Goal: Task Accomplishment & Management: Manage account settings

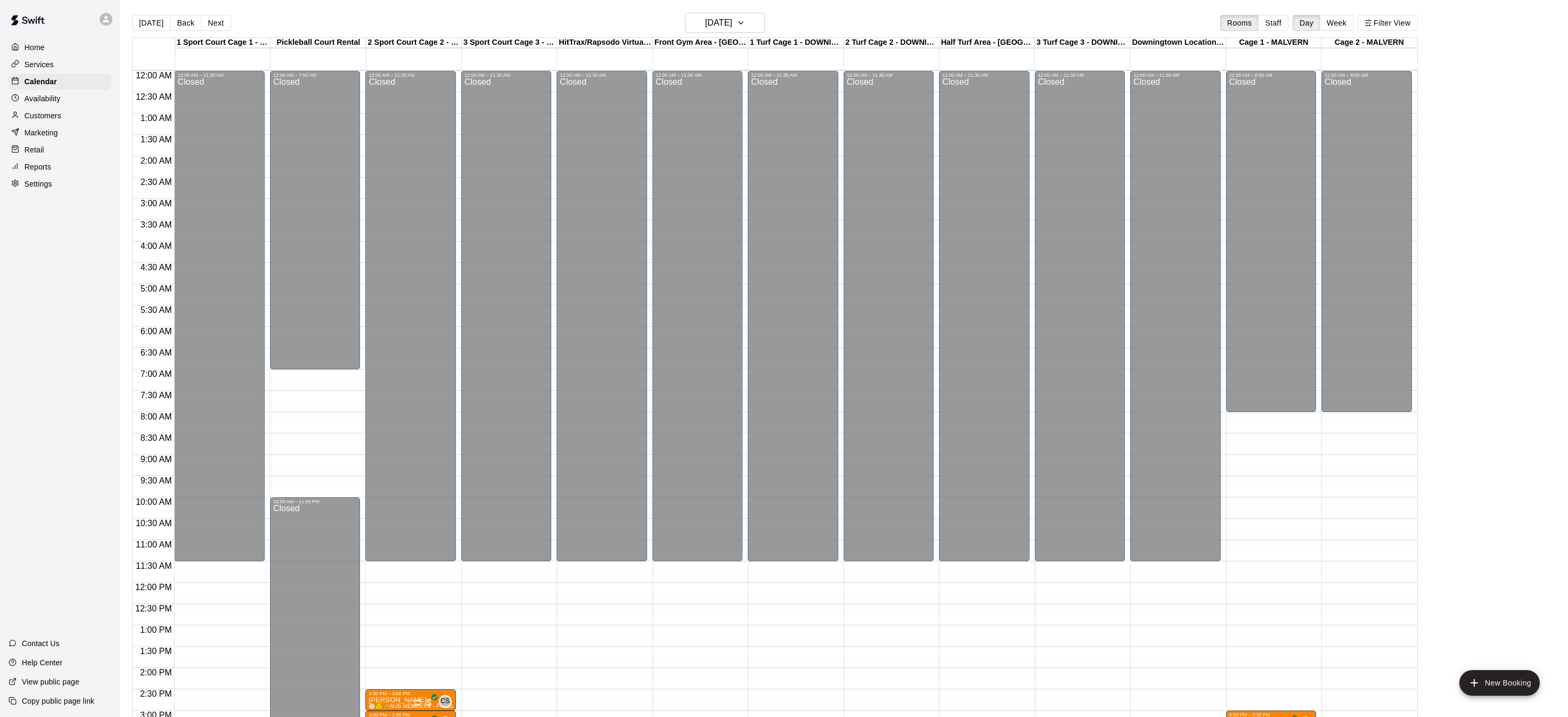
scroll to position [332, 0]
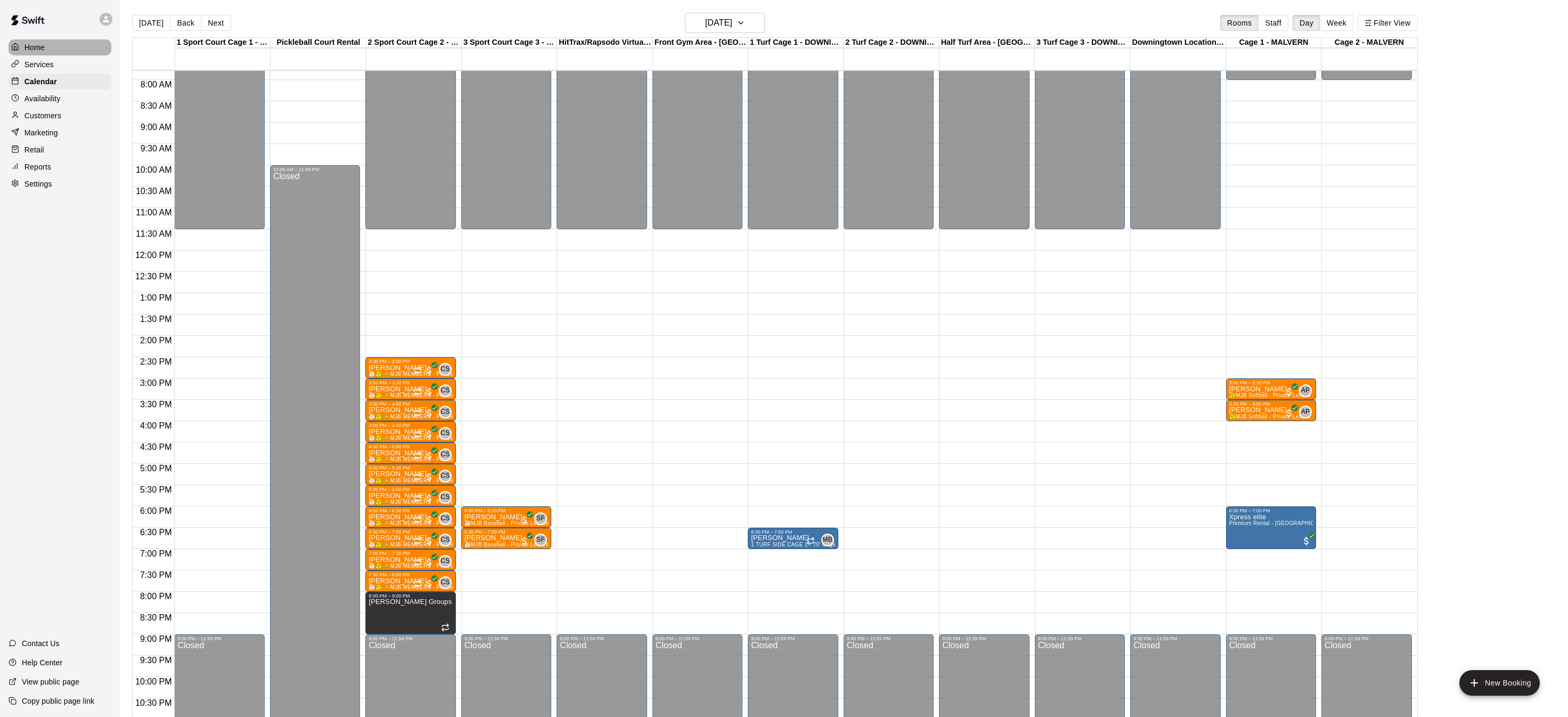
click at [21, 48] on div at bounding box center [18, 48] width 13 height 10
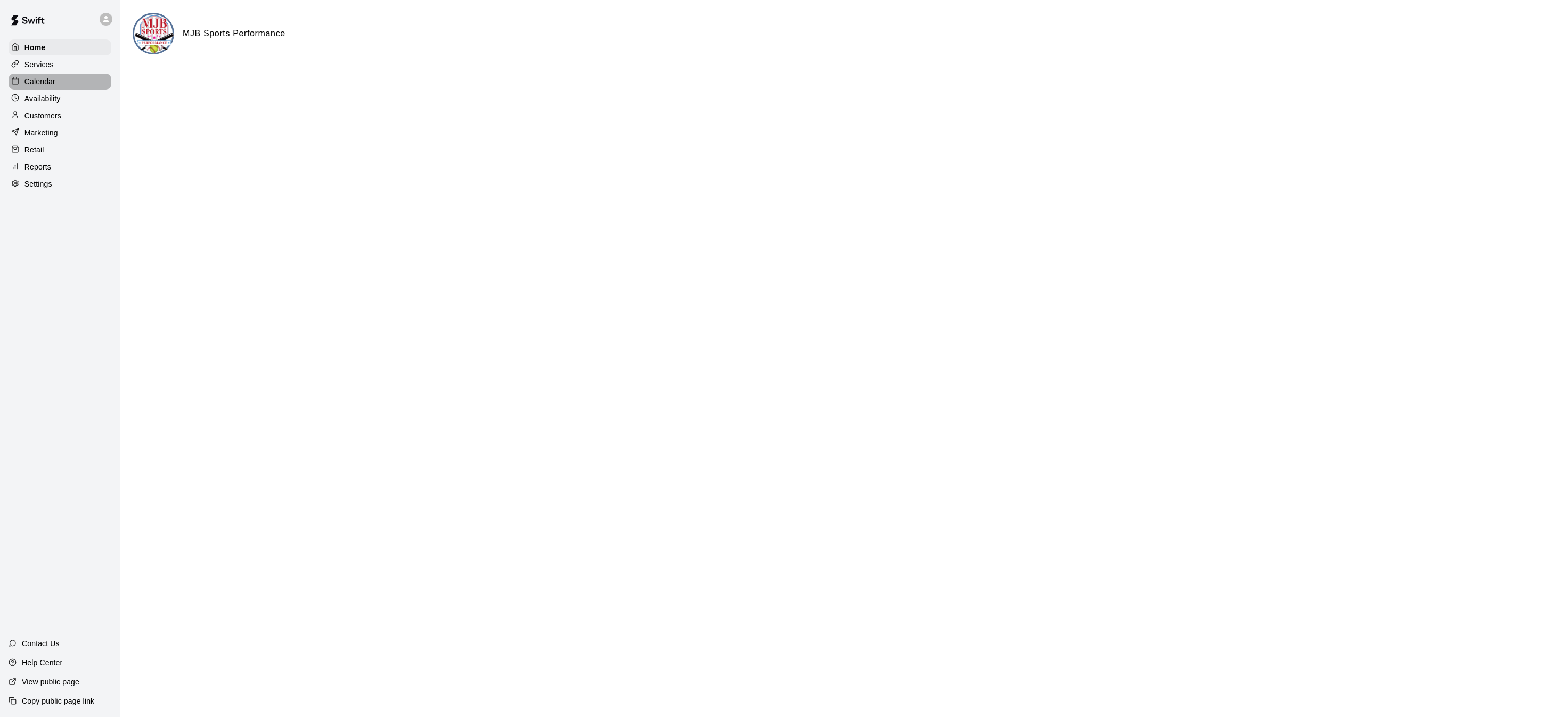
click at [40, 79] on p "Calendar" at bounding box center [40, 81] width 31 height 11
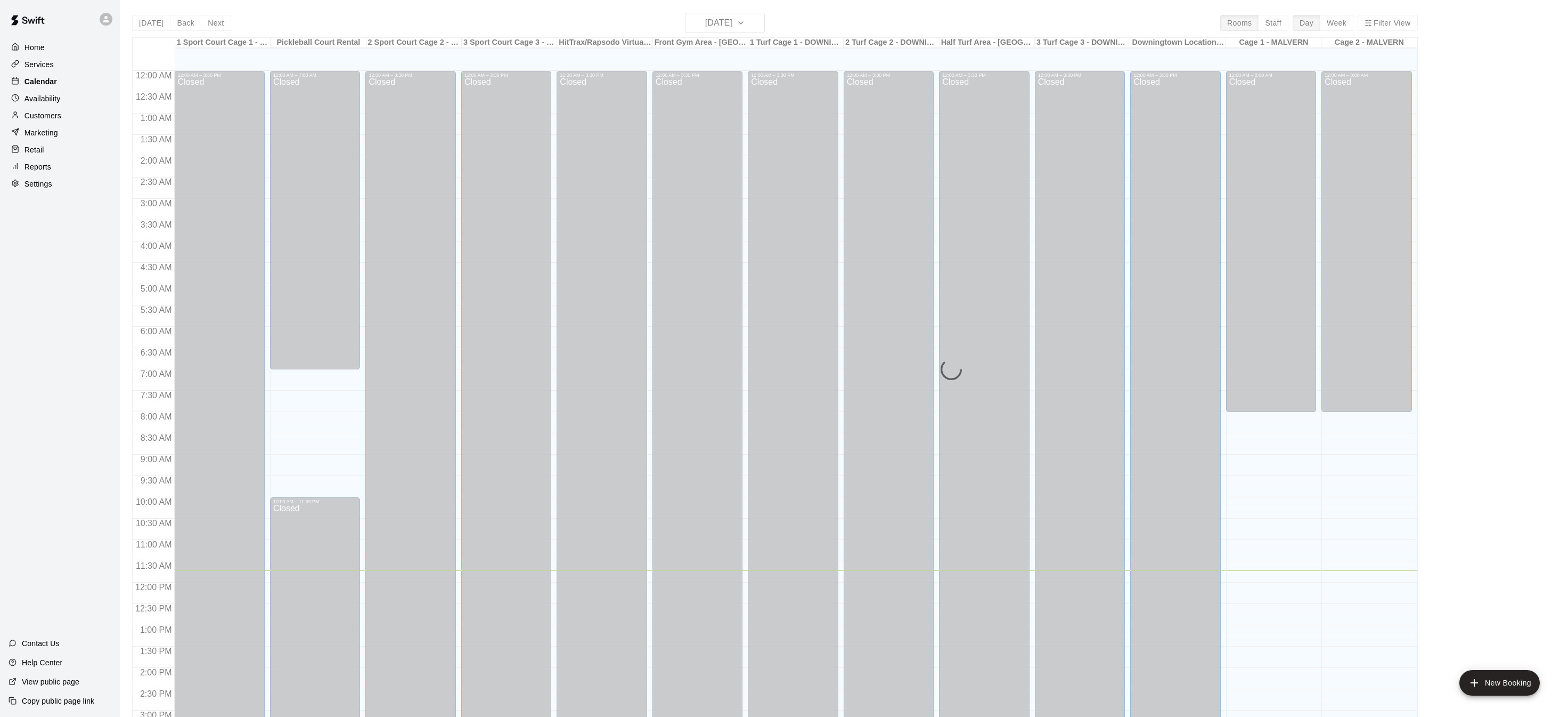
scroll to position [333, 0]
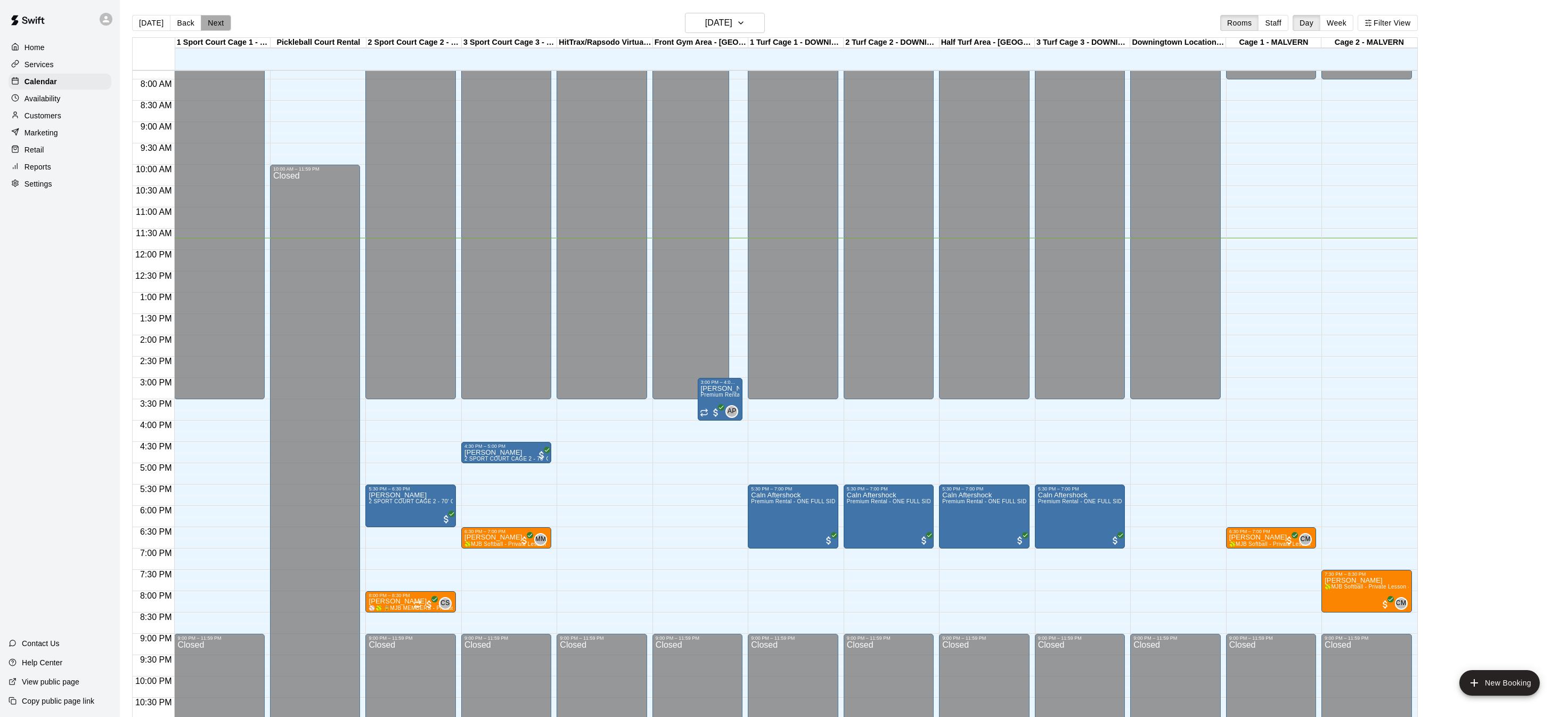
click at [211, 17] on button "Next" at bounding box center [216, 22] width 30 height 16
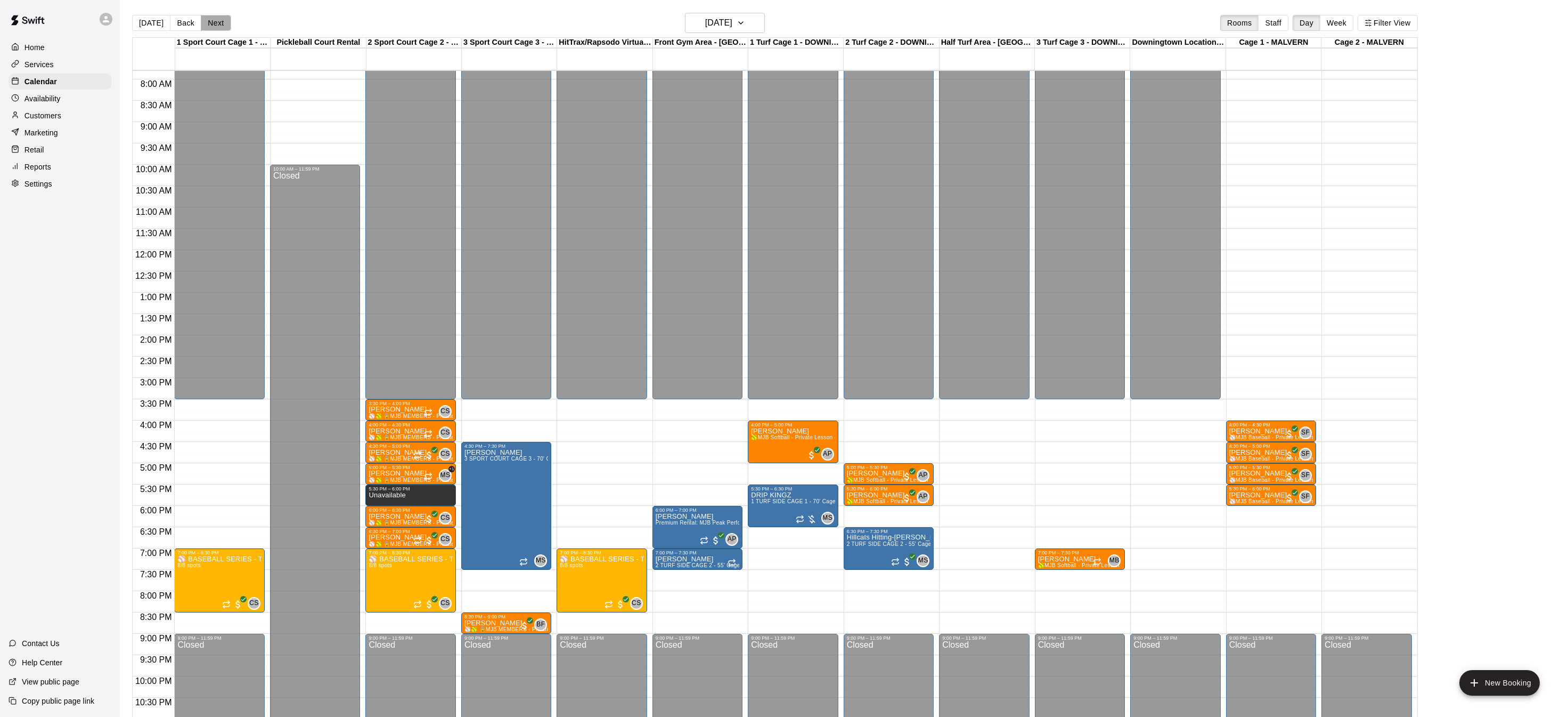
click at [211, 17] on button "Next" at bounding box center [216, 22] width 30 height 16
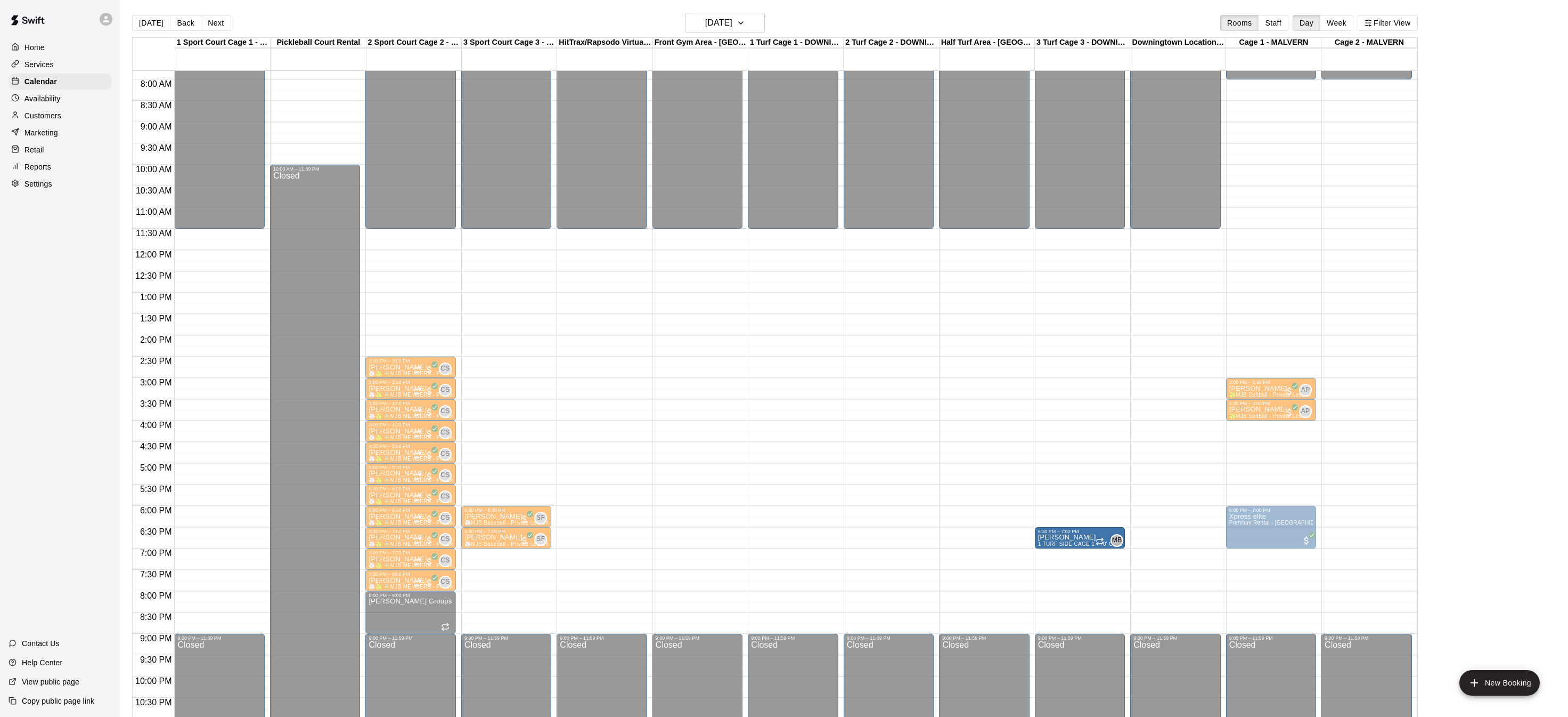
drag, startPoint x: 804, startPoint y: 527, endPoint x: 1082, endPoint y: 534, distance: 278.1
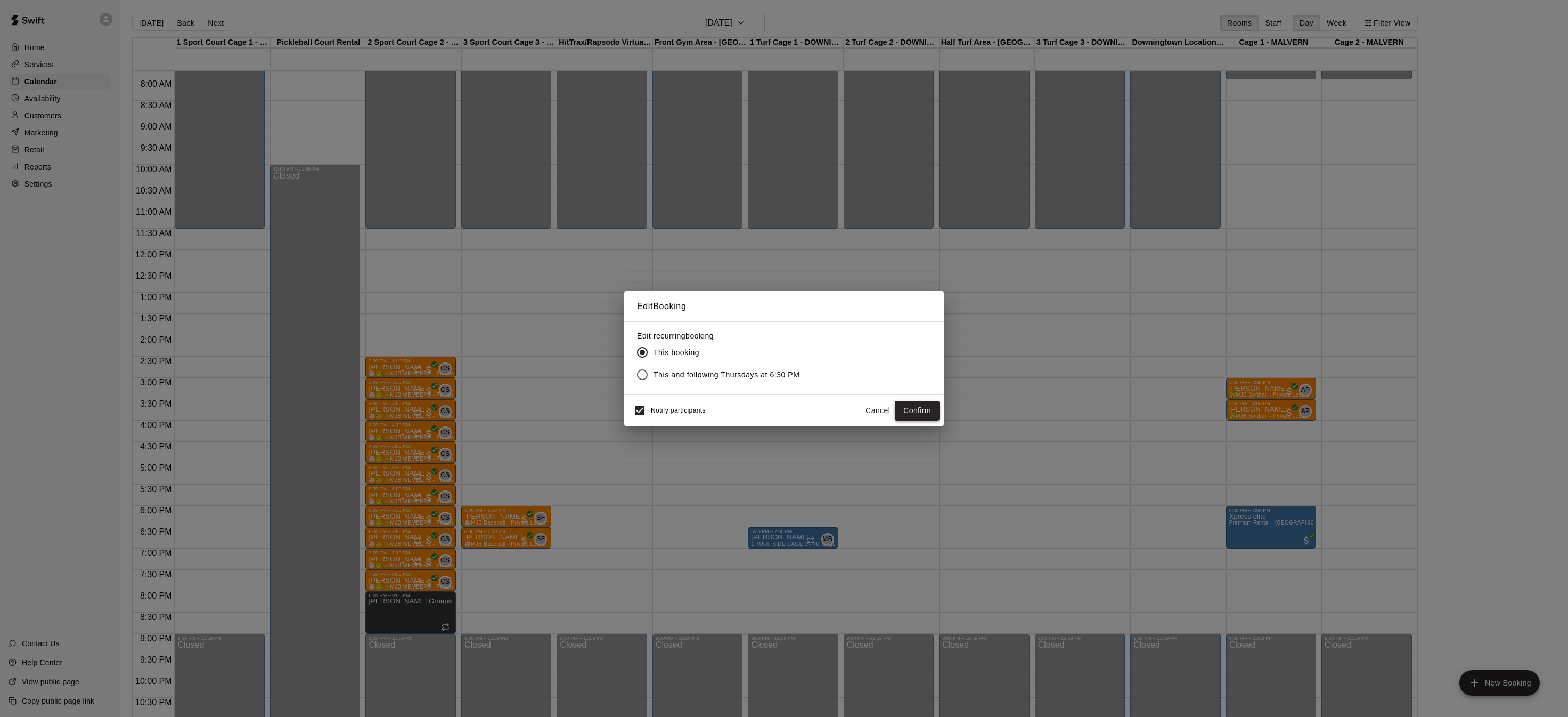
click at [920, 411] on button "Confirm" at bounding box center [917, 411] width 45 height 20
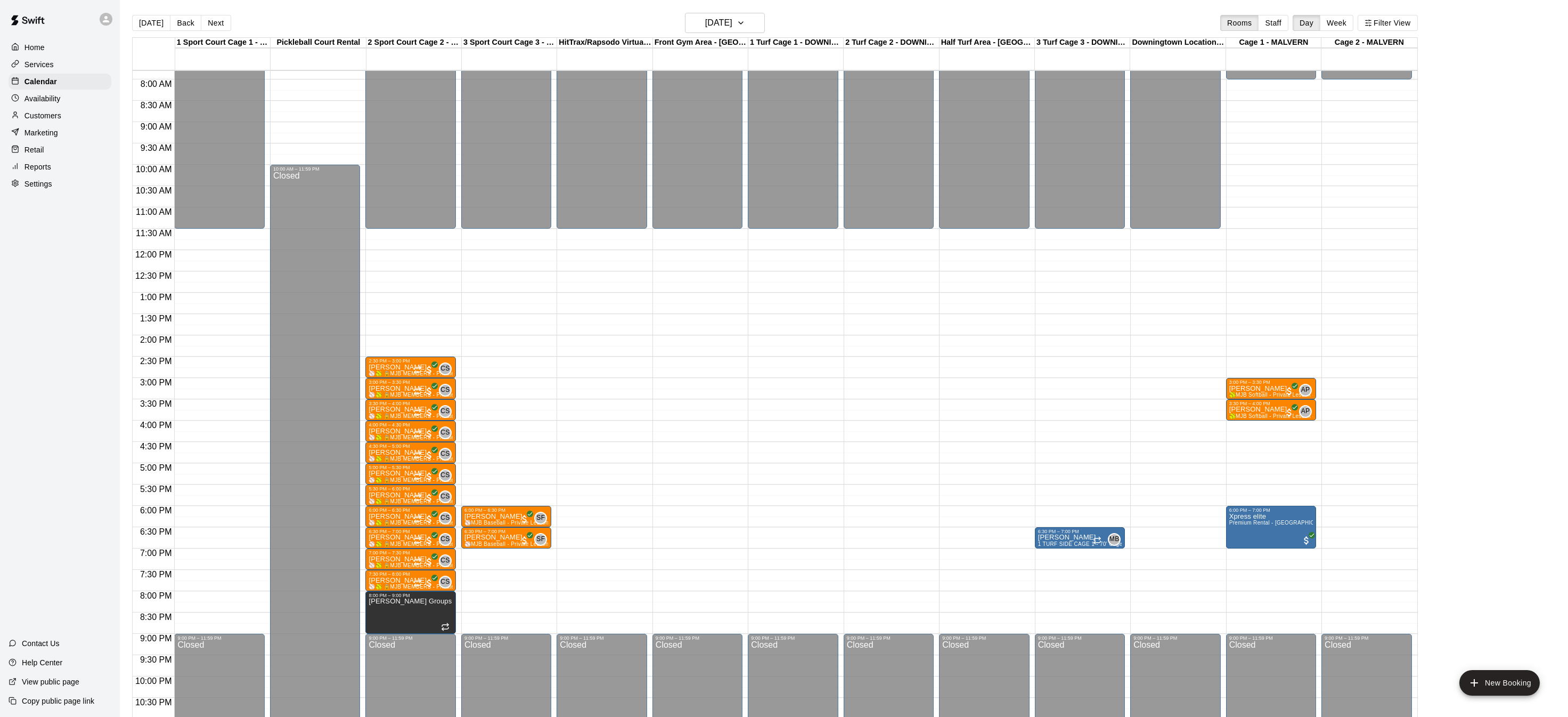
click at [57, 48] on div "Home" at bounding box center [59, 47] width 103 height 16
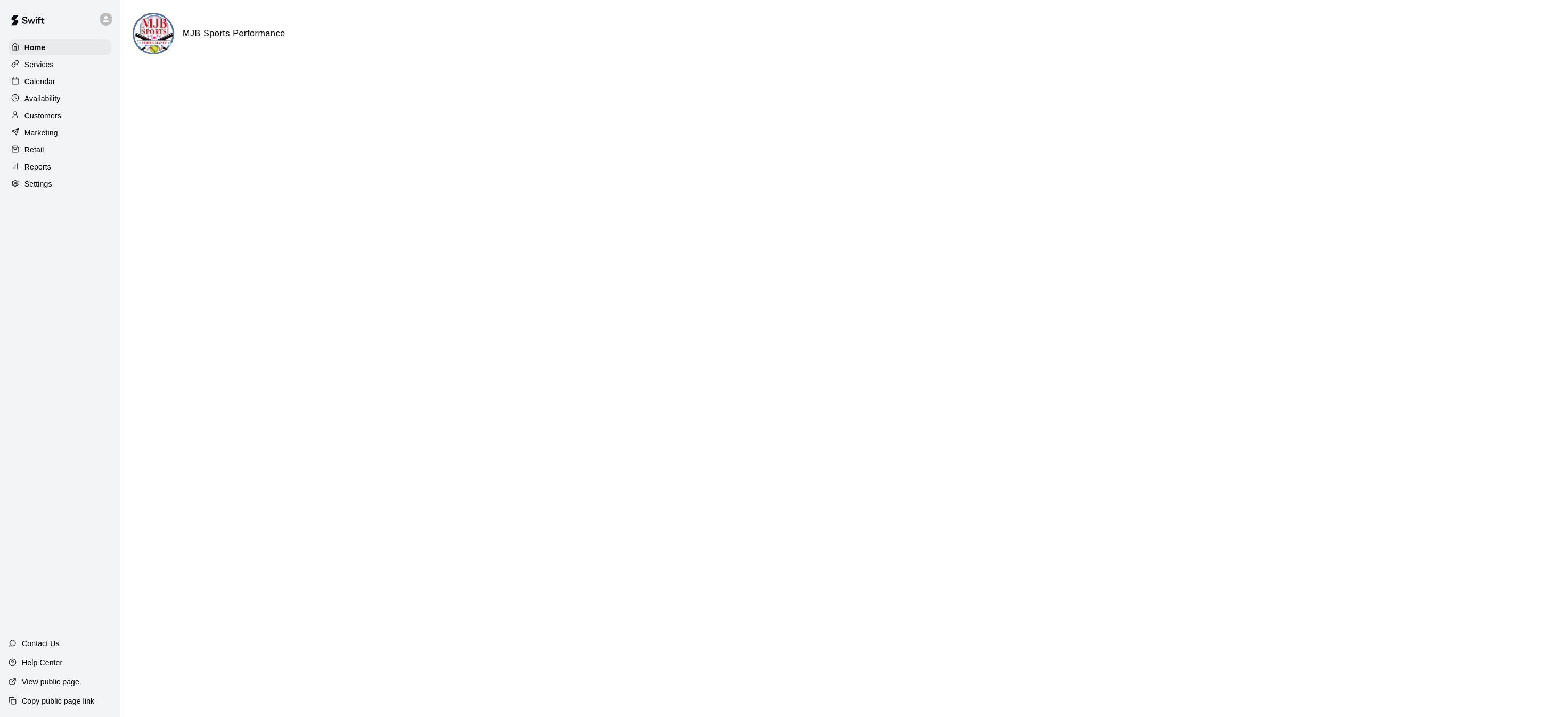
click at [45, 79] on p "Calendar" at bounding box center [40, 81] width 31 height 11
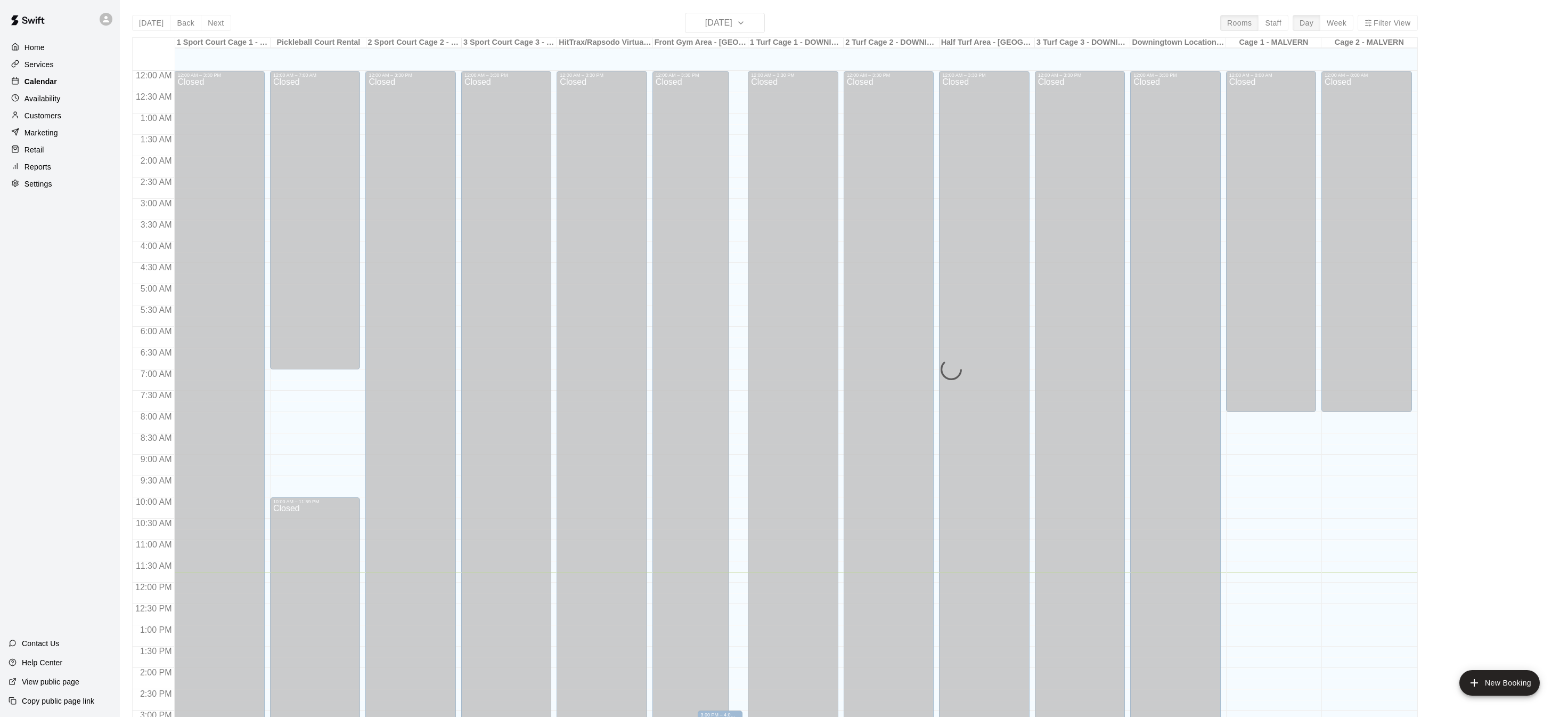
scroll to position [333, 0]
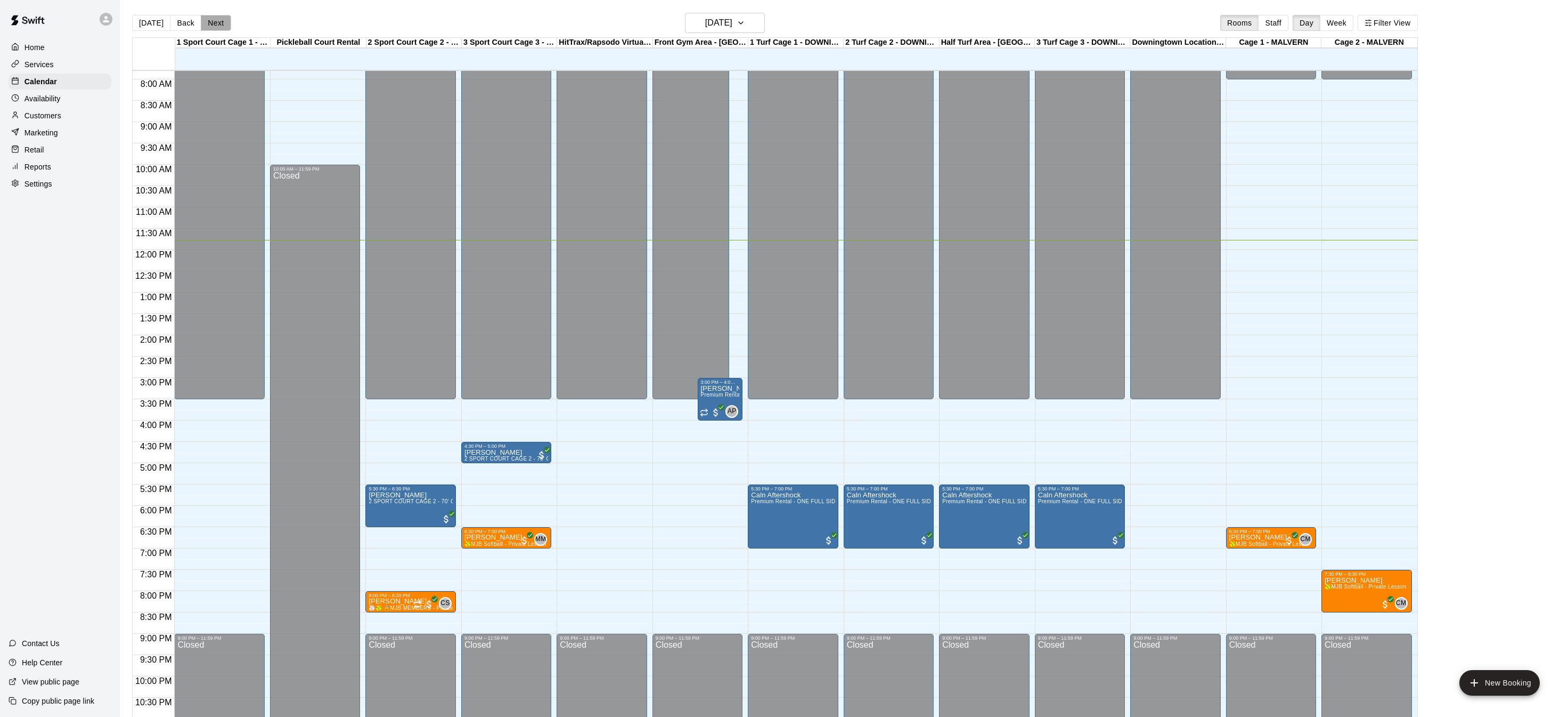
click at [217, 18] on button "Next" at bounding box center [216, 22] width 30 height 16
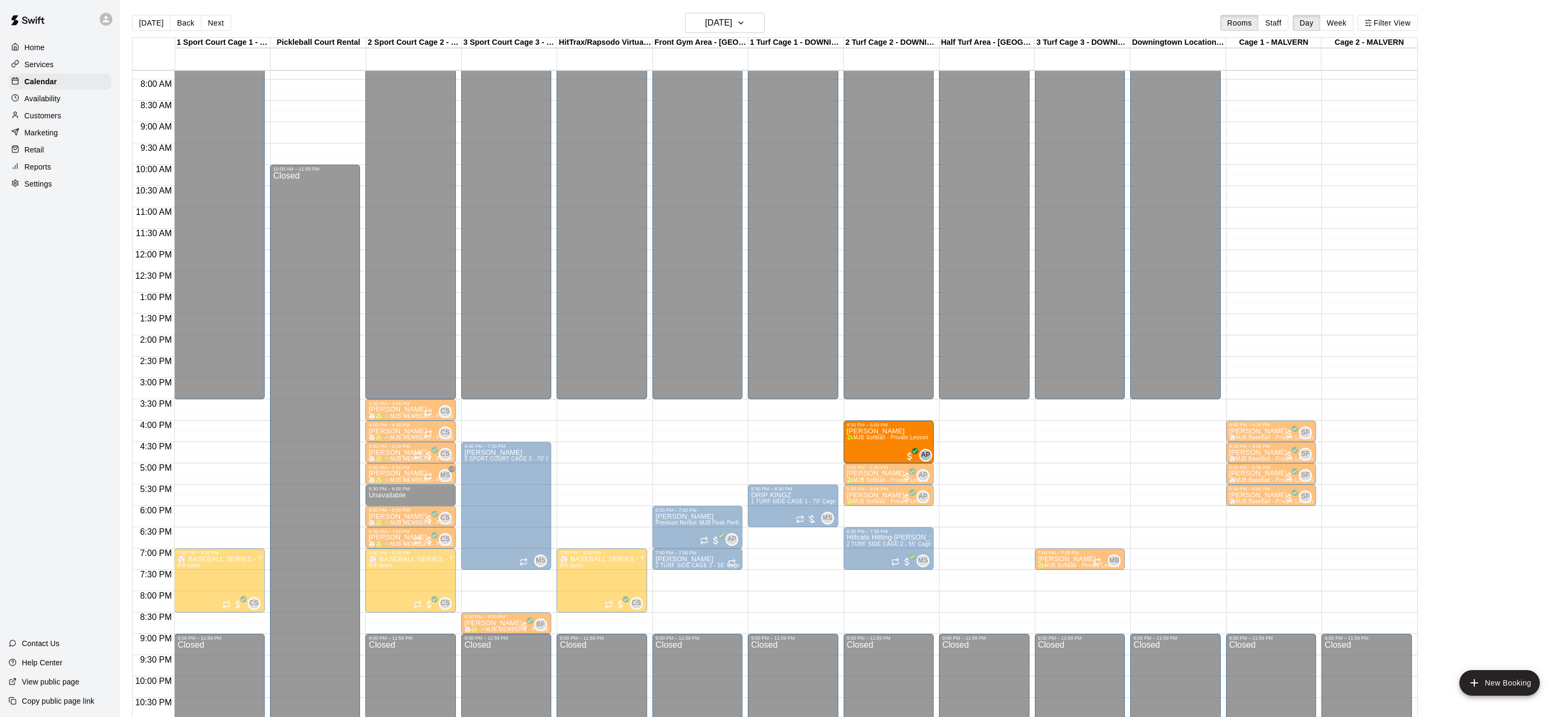
drag, startPoint x: 772, startPoint y: 433, endPoint x: 865, endPoint y: 439, distance: 93.2
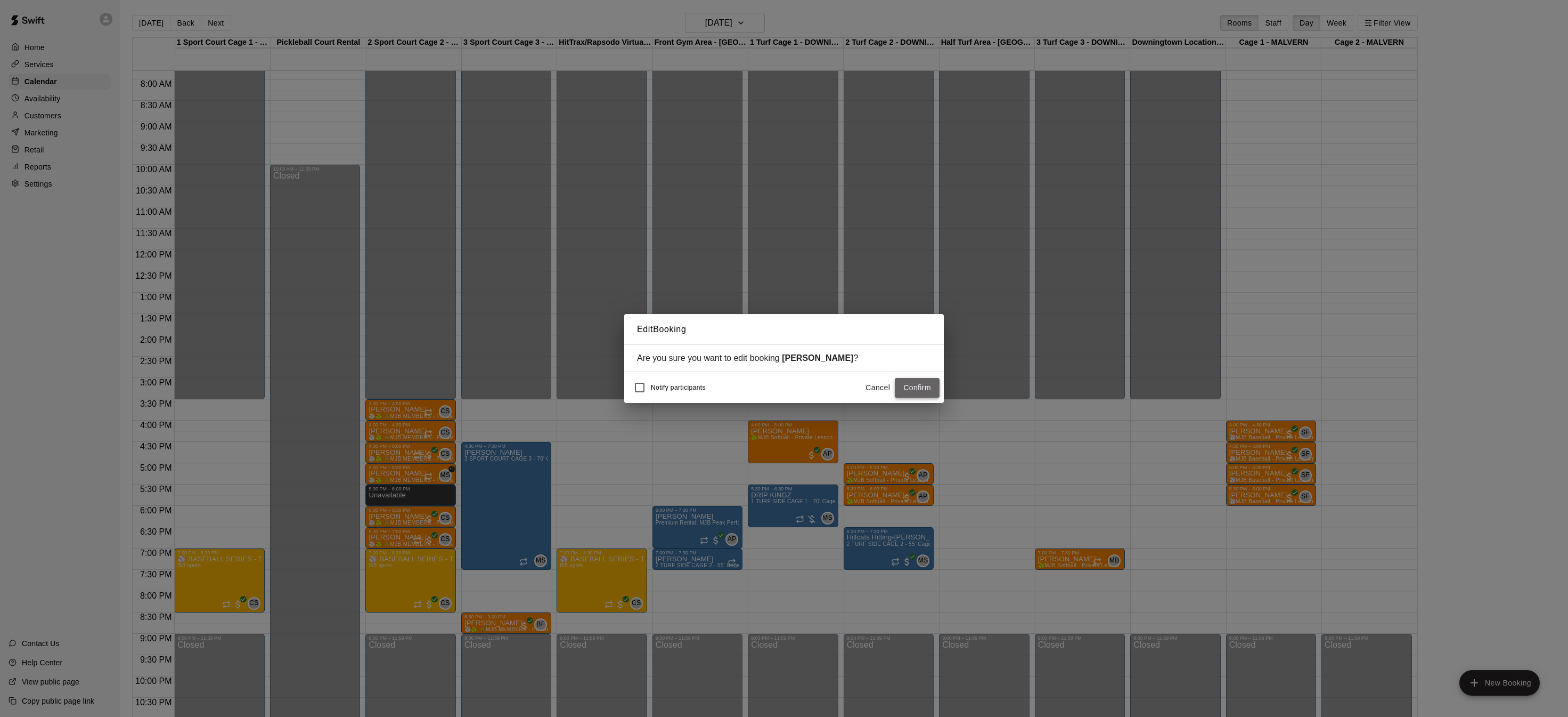
click at [912, 386] on button "Confirm" at bounding box center [917, 388] width 45 height 20
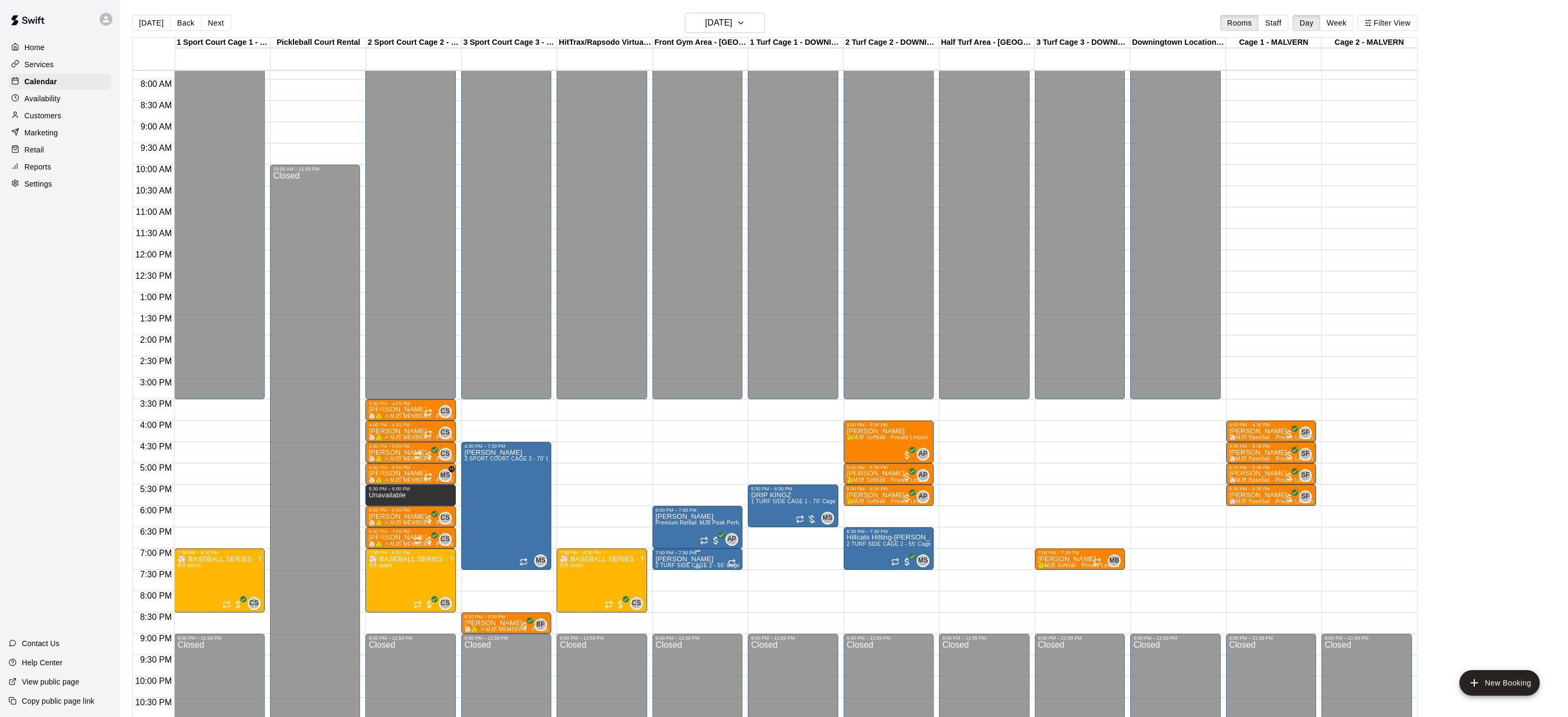
click at [672, 624] on button "delete" at bounding box center [666, 616] width 21 height 21
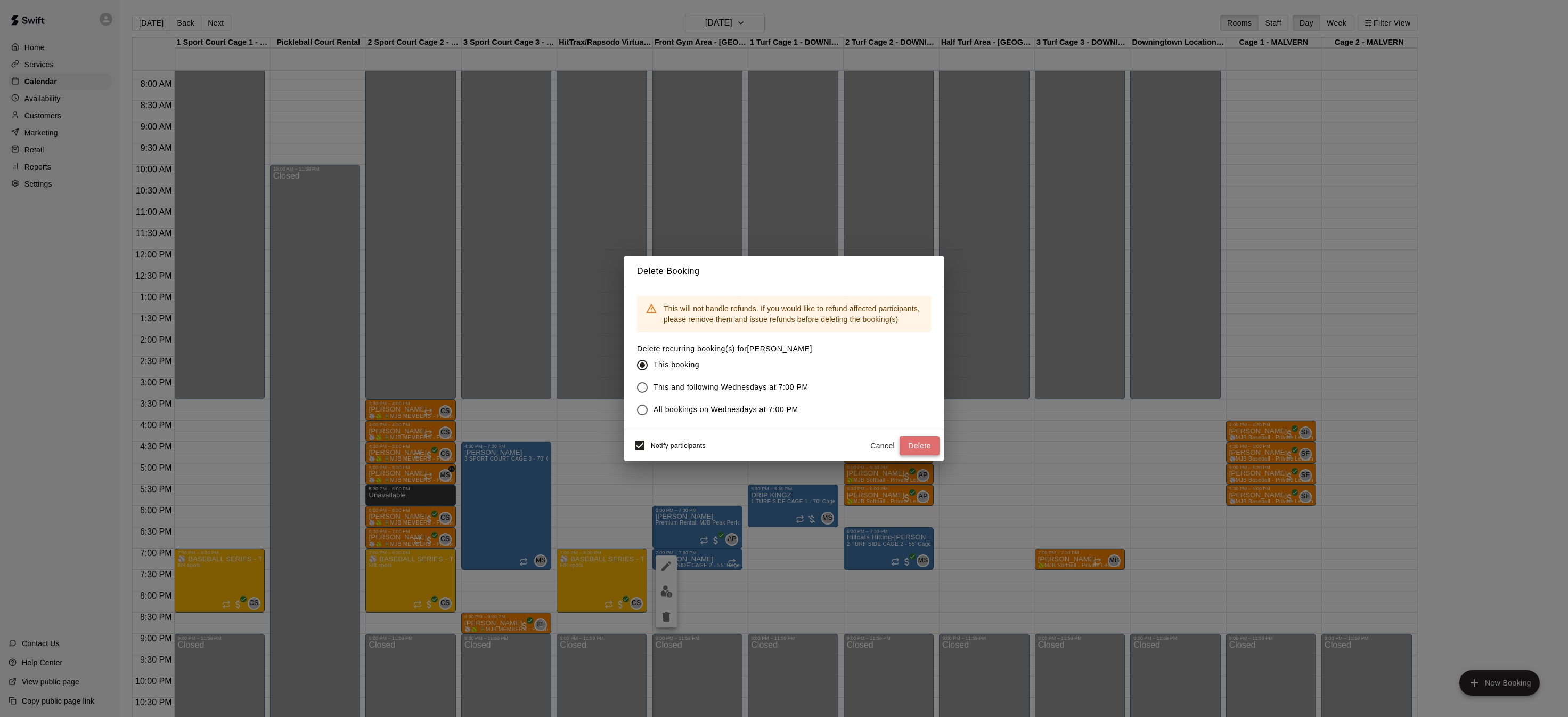
click at [923, 446] on button "Delete" at bounding box center [920, 446] width 40 height 20
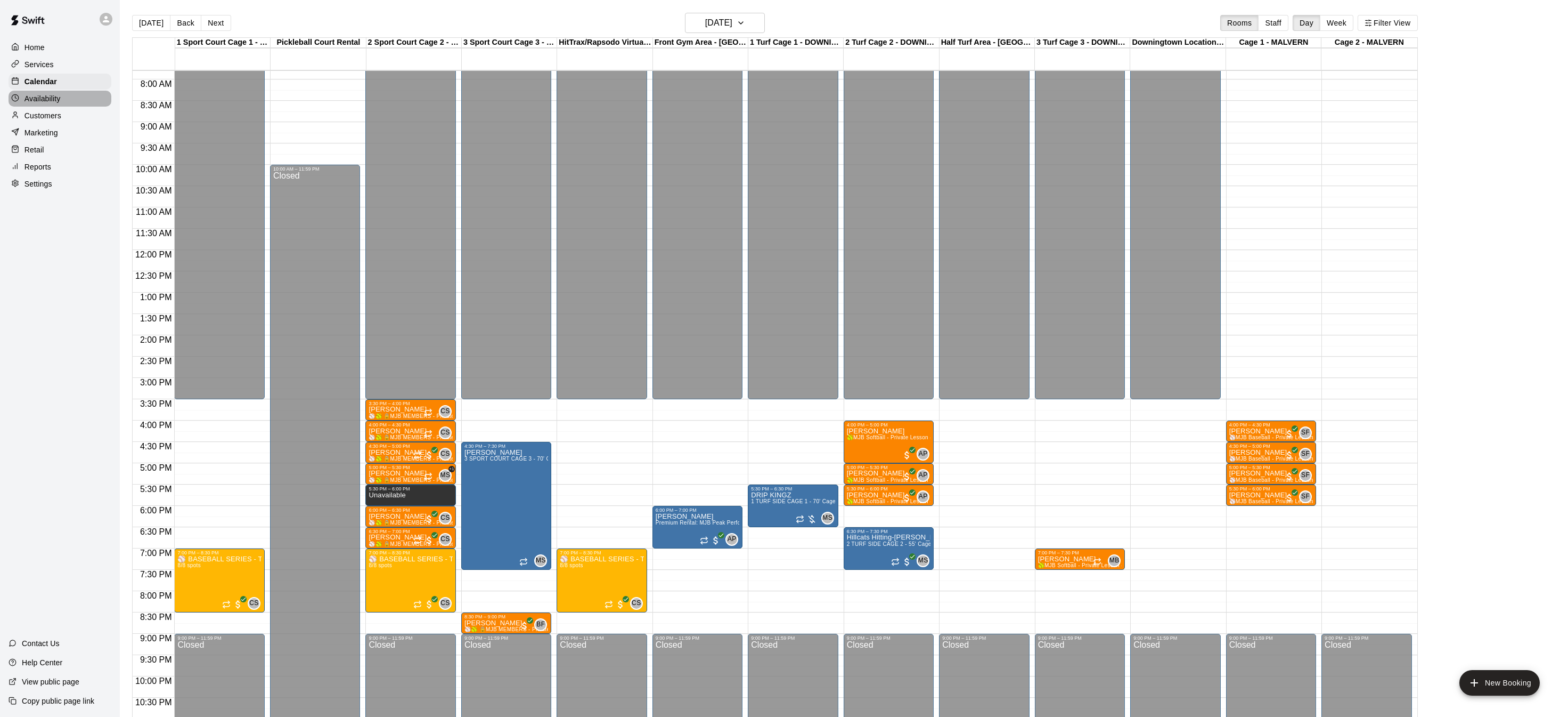
click at [61, 100] on div "Availability" at bounding box center [59, 98] width 103 height 16
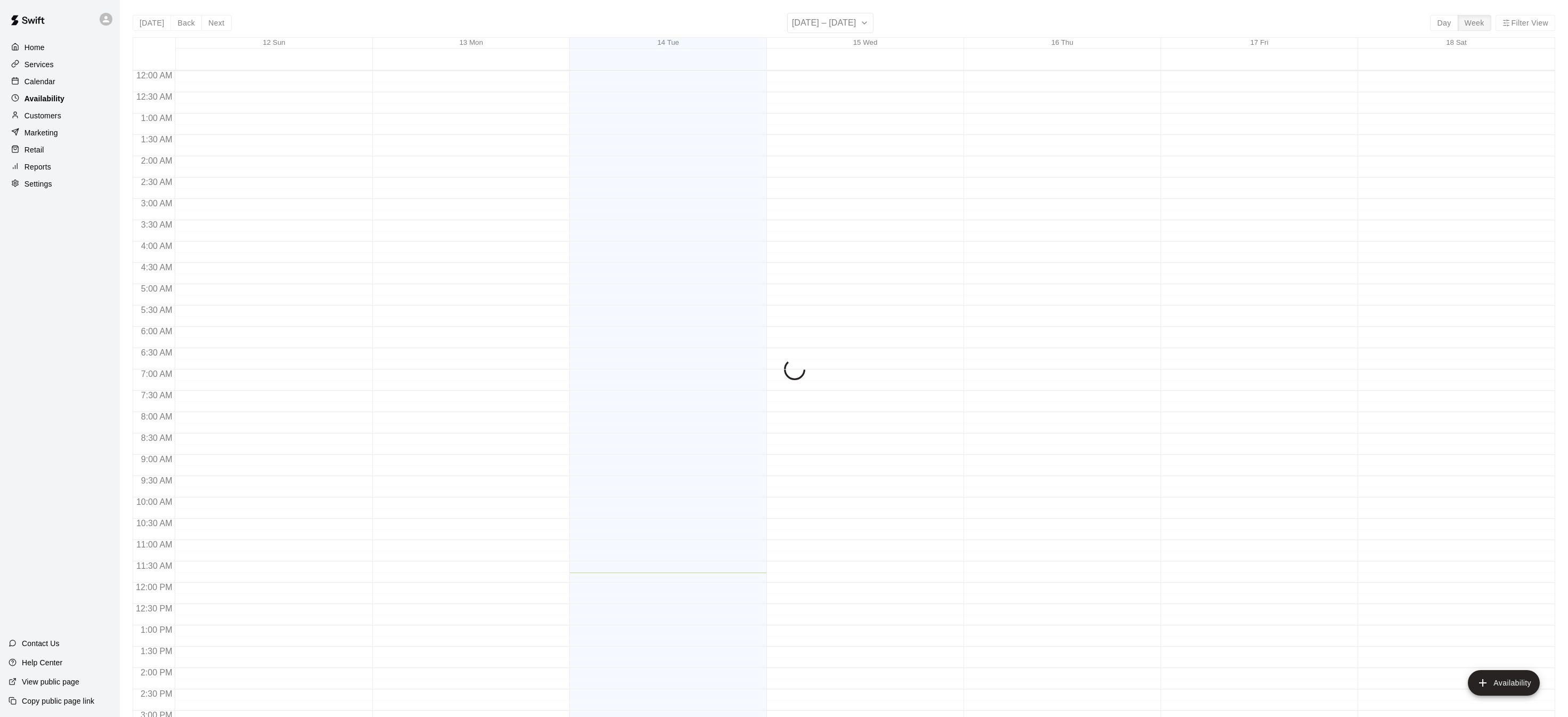
scroll to position [365, 0]
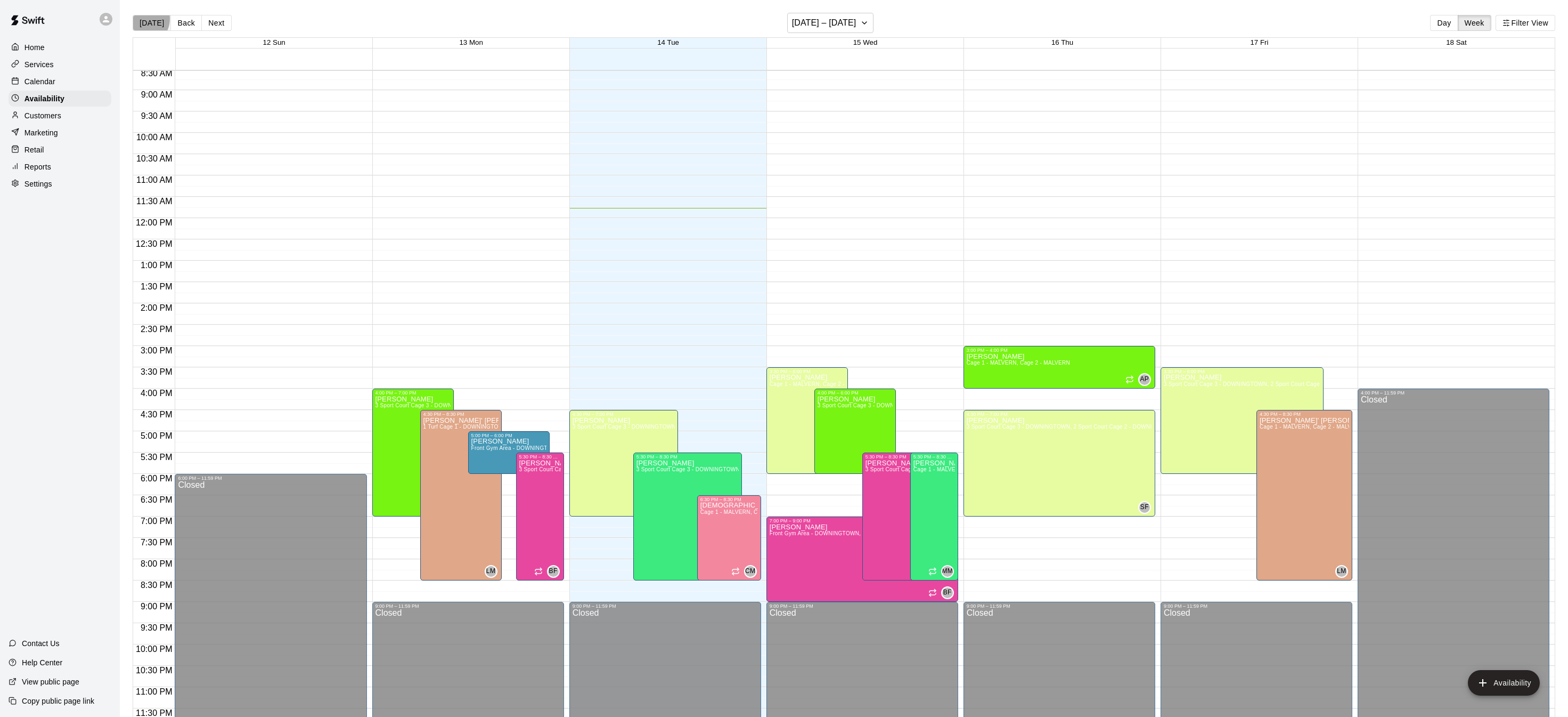
click at [140, 19] on button "[DATE]" at bounding box center [152, 22] width 38 height 16
click at [37, 52] on p "Home" at bounding box center [34, 47] width 20 height 11
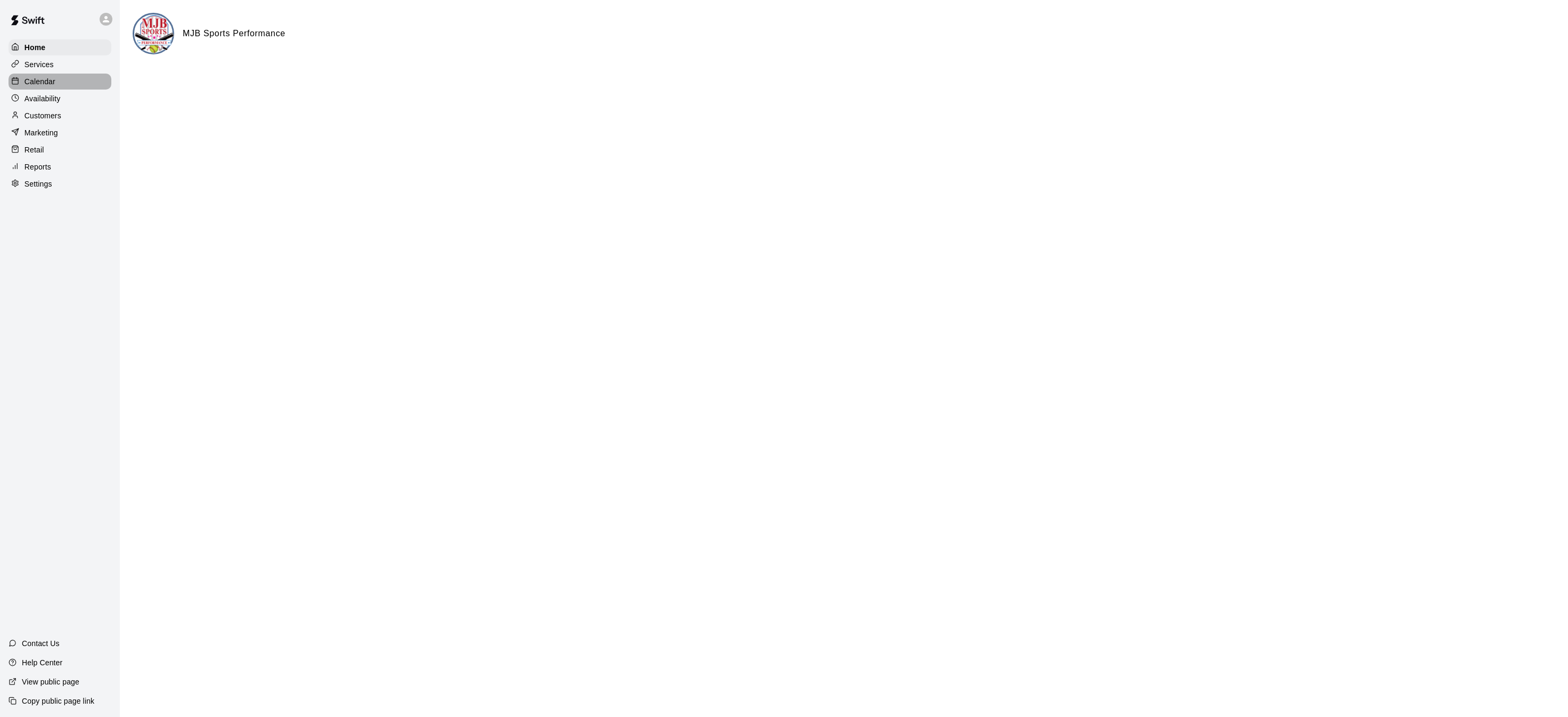
click at [47, 85] on p "Calendar" at bounding box center [40, 81] width 31 height 11
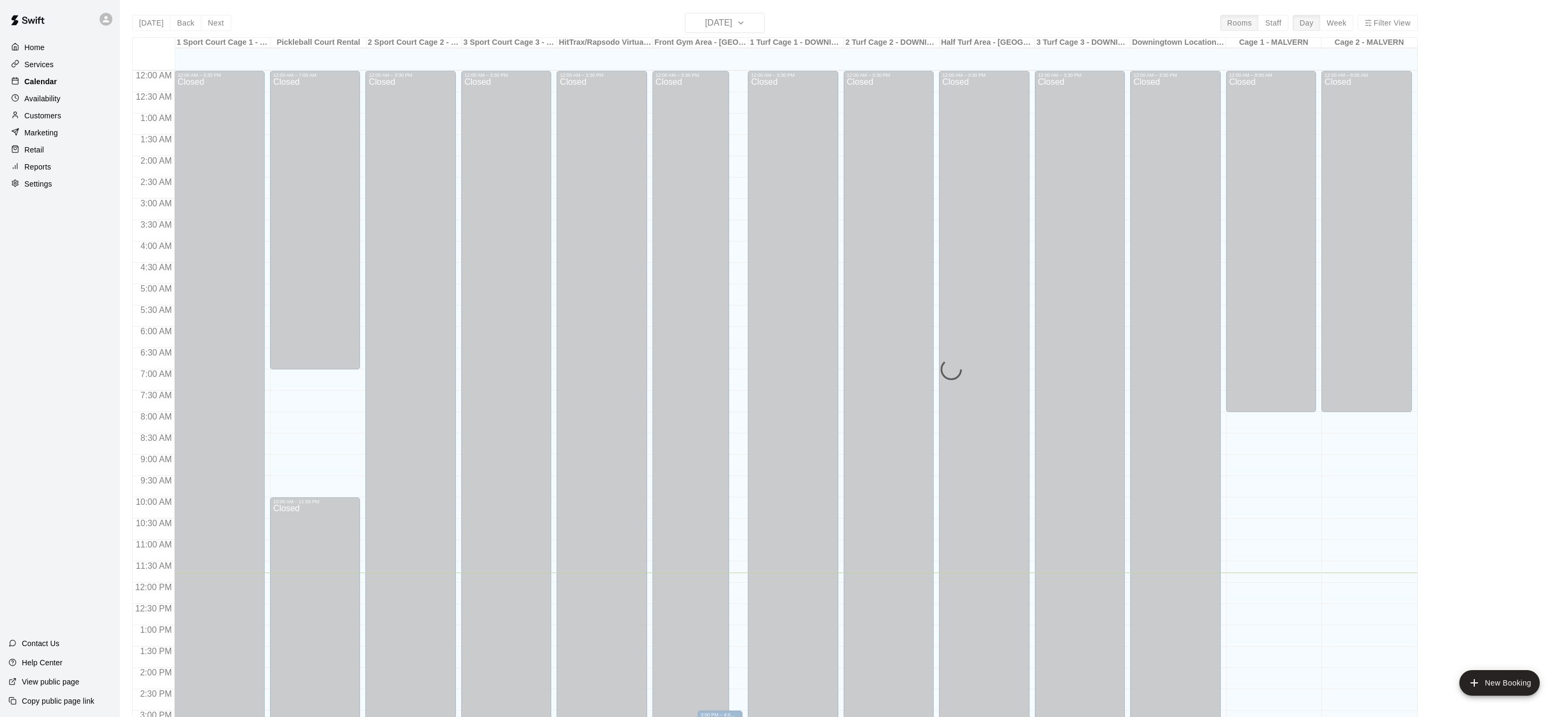
scroll to position [333, 0]
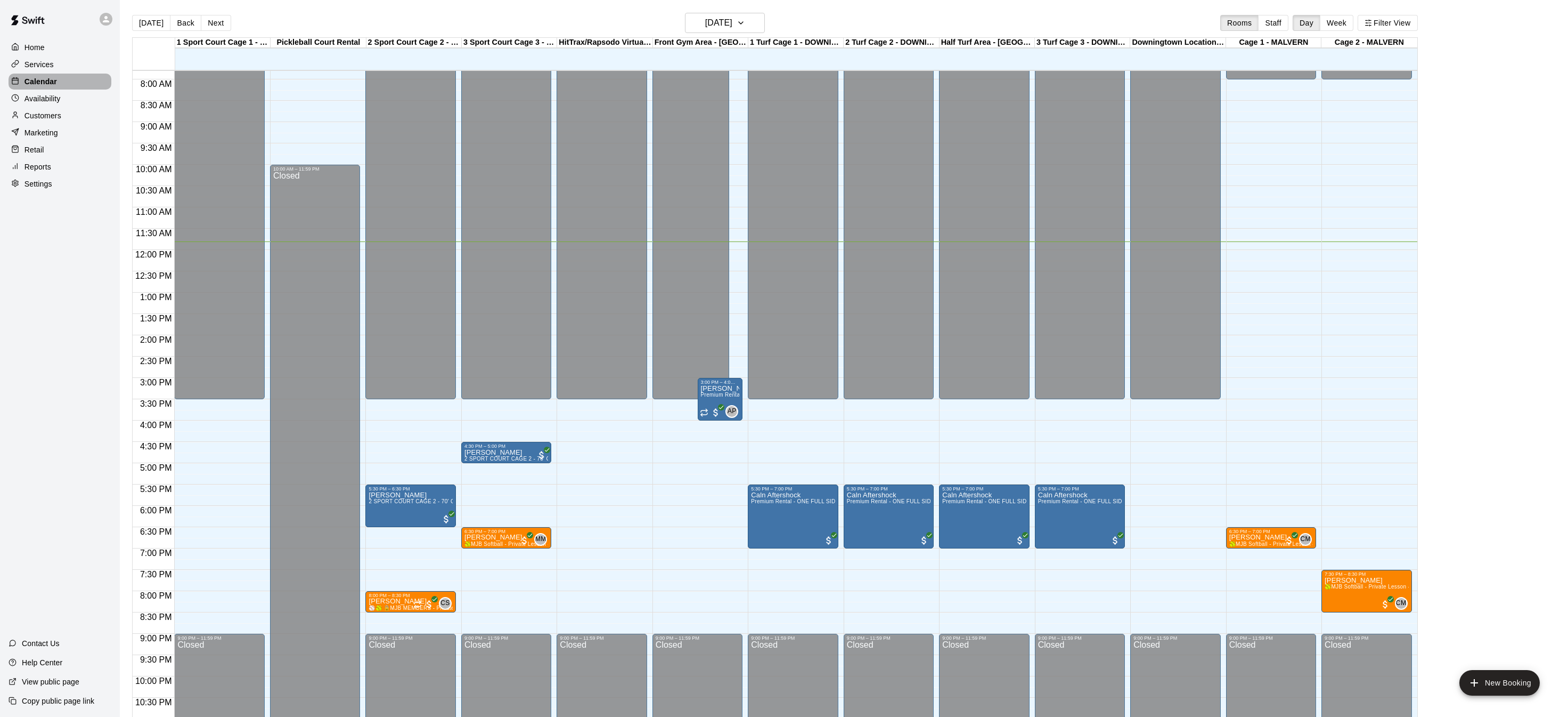
click at [40, 76] on p "Calendar" at bounding box center [40, 81] width 33 height 11
click at [50, 48] on div "Home" at bounding box center [59, 47] width 103 height 16
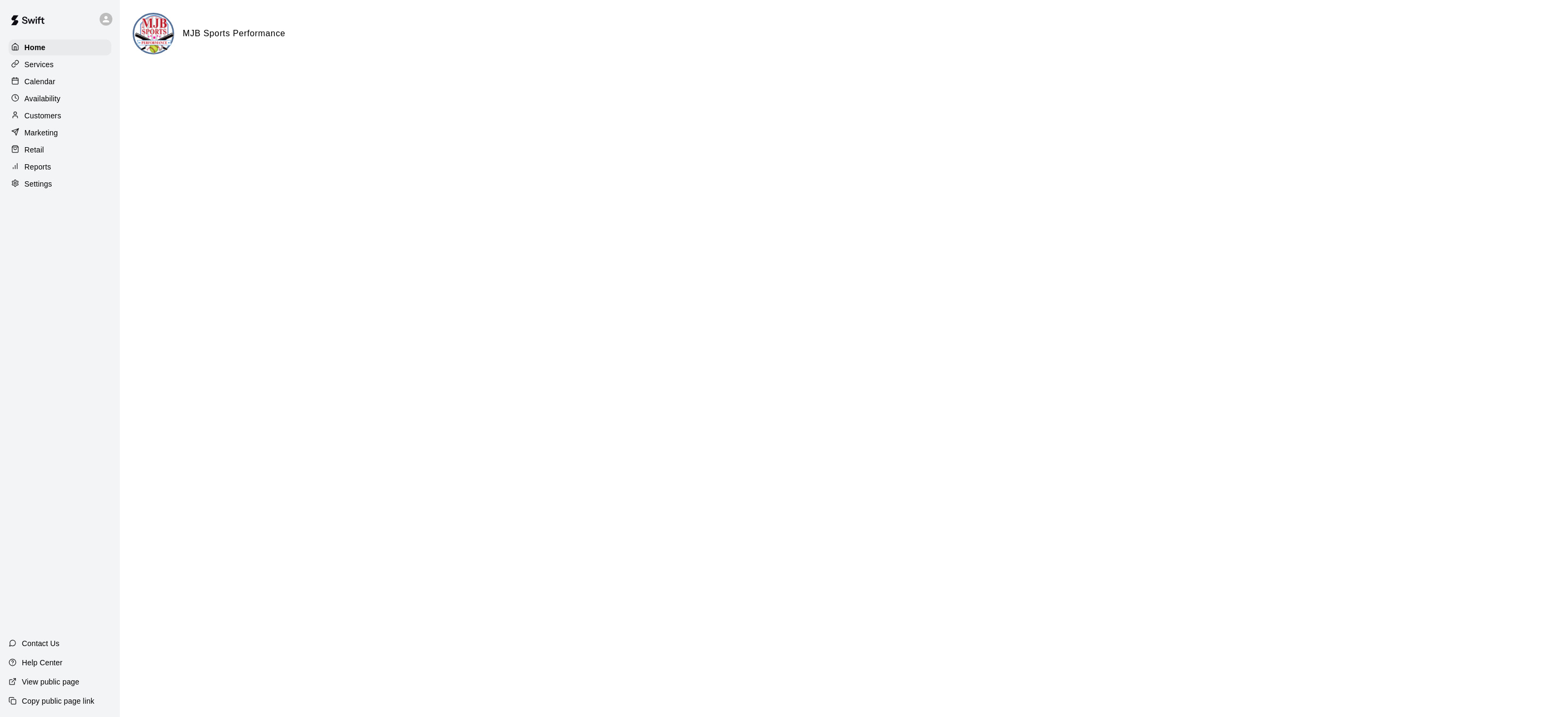
click at [49, 78] on p "Calendar" at bounding box center [40, 81] width 31 height 11
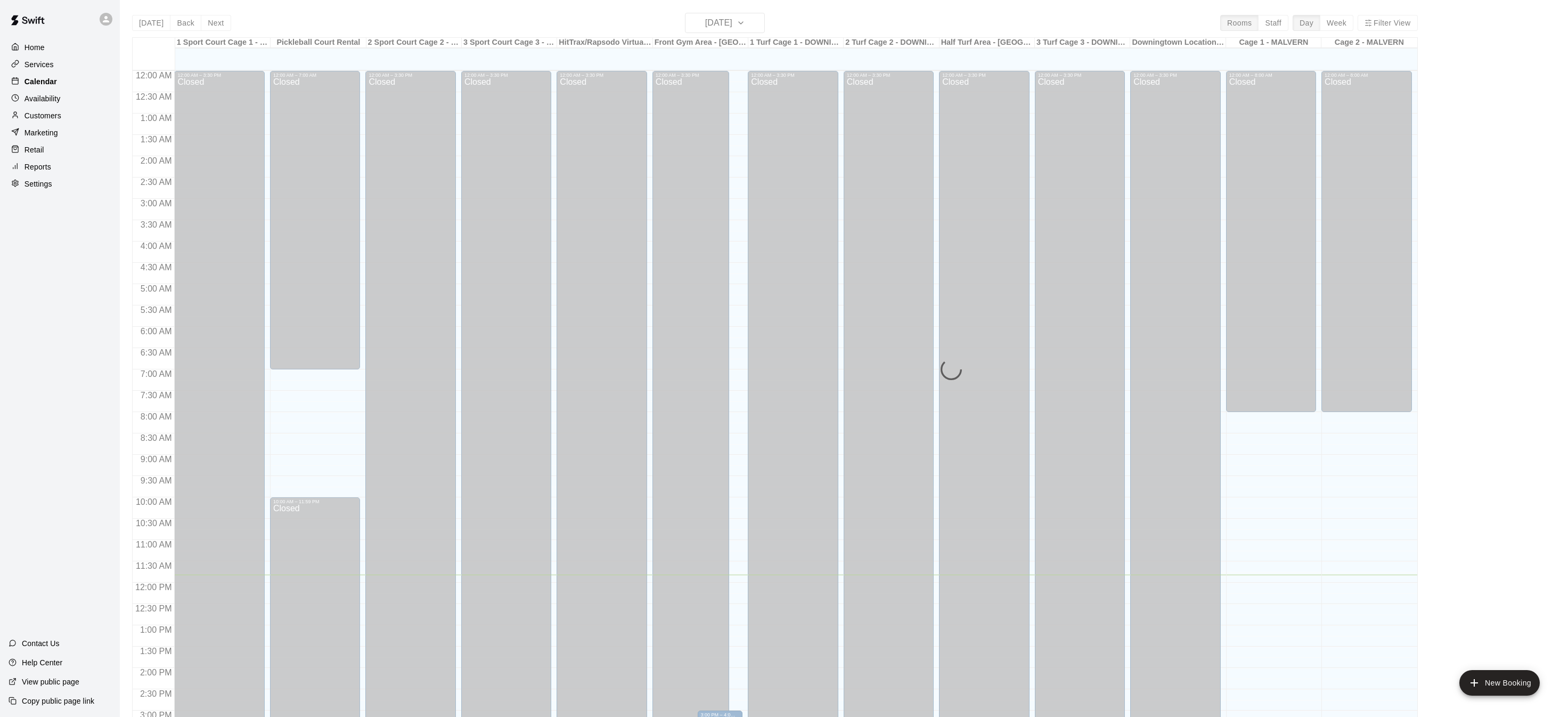
scroll to position [333, 0]
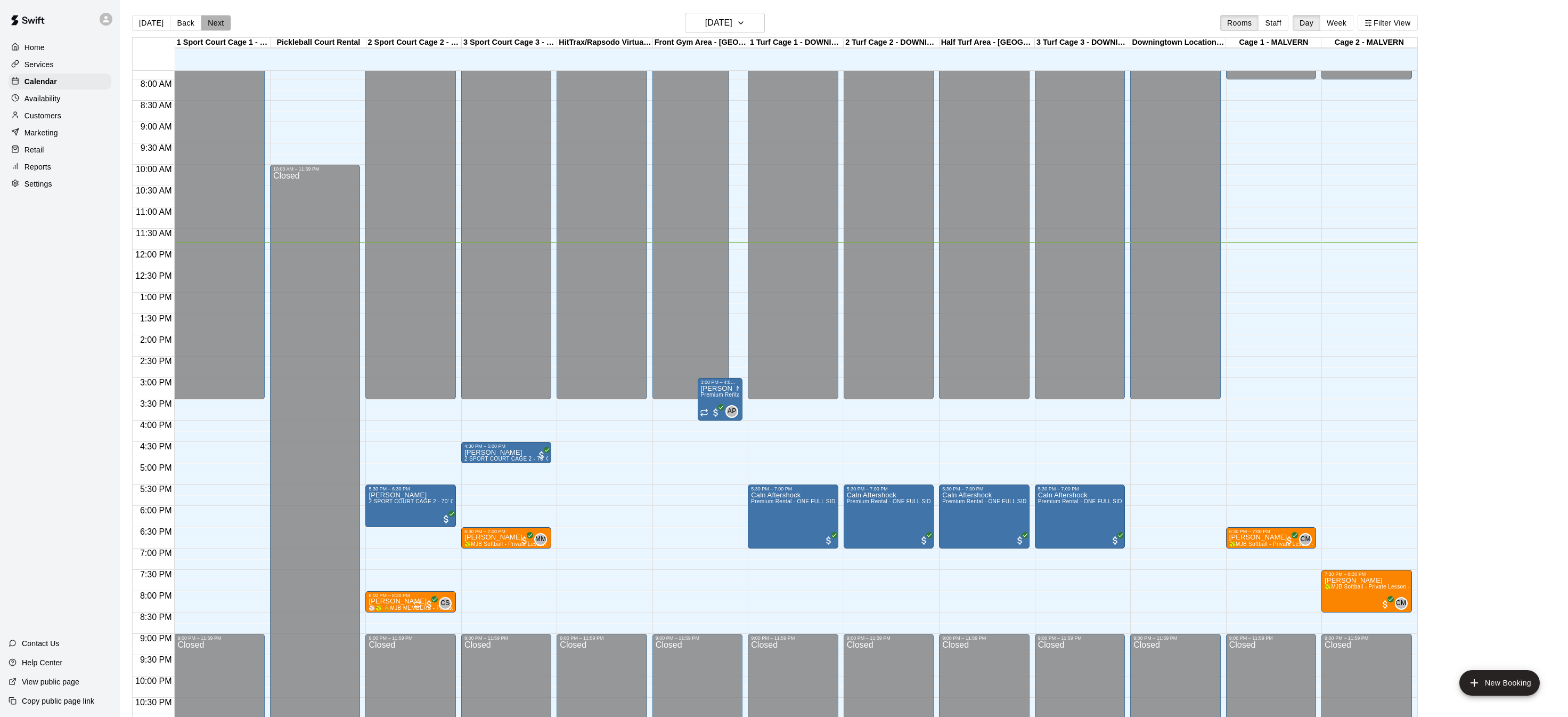
click at [206, 24] on button "Next" at bounding box center [216, 22] width 30 height 16
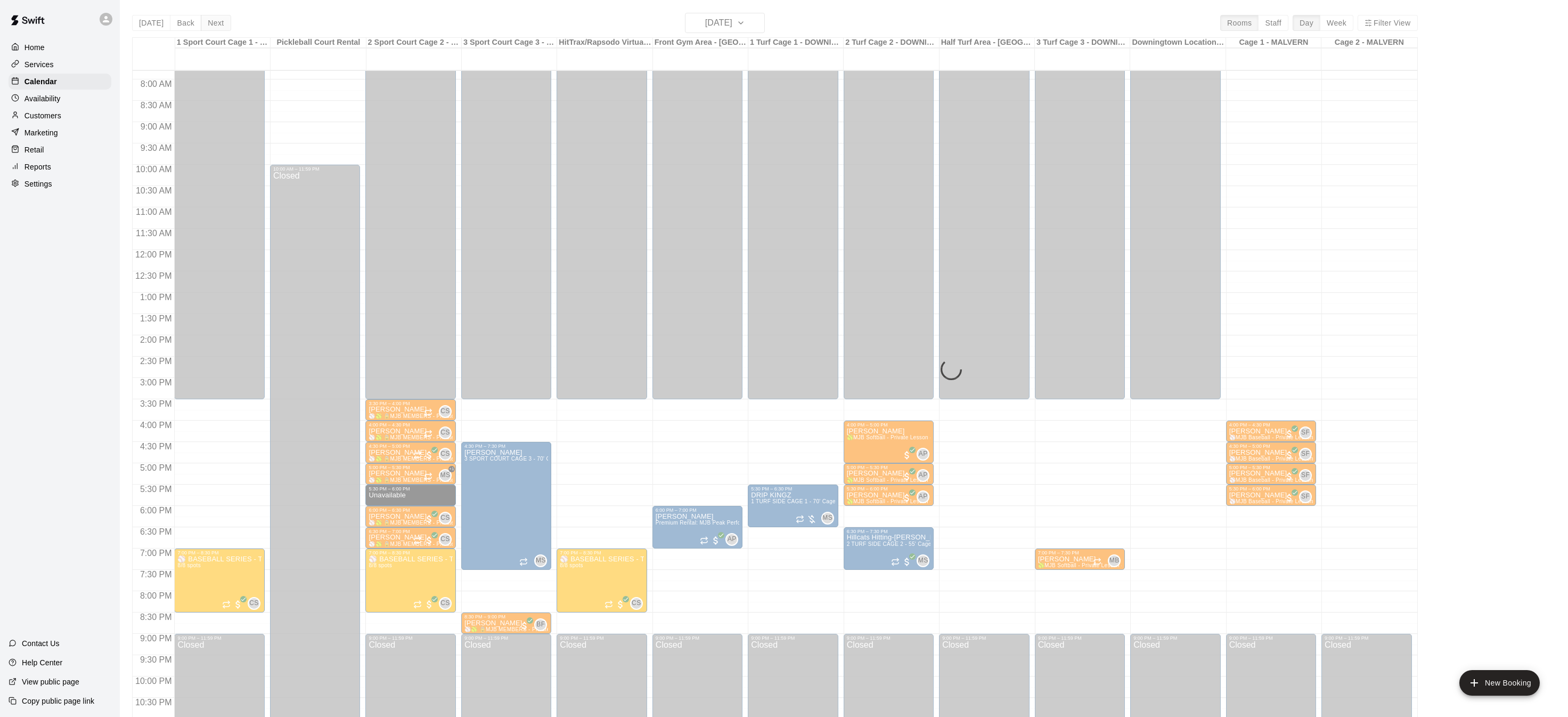
click at [205, 24] on div "Today Back Next Wednesday Oct 15 Rooms Staff Day Week Filter View 1 Sport Court…" at bounding box center [775, 371] width 1286 height 717
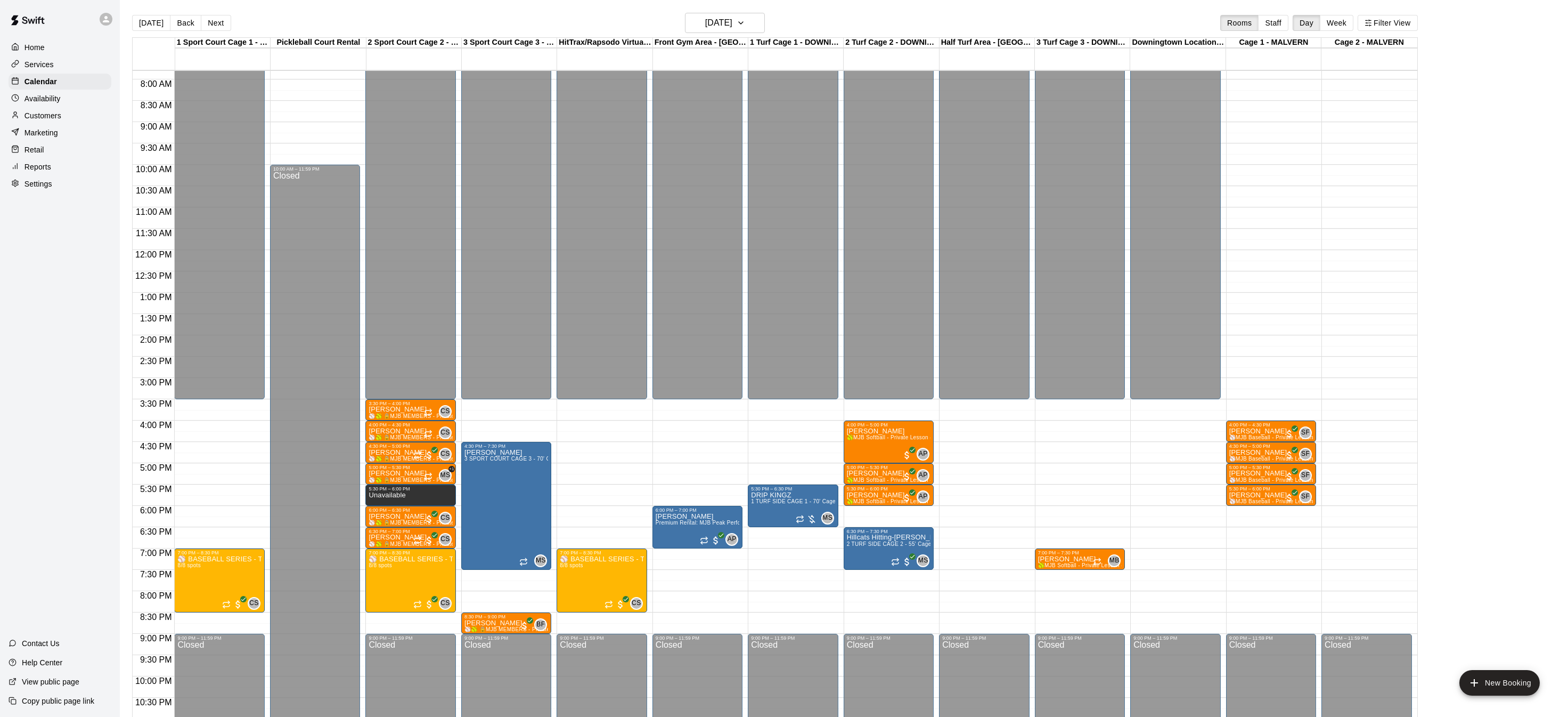
click at [206, 24] on button "Next" at bounding box center [216, 22] width 30 height 16
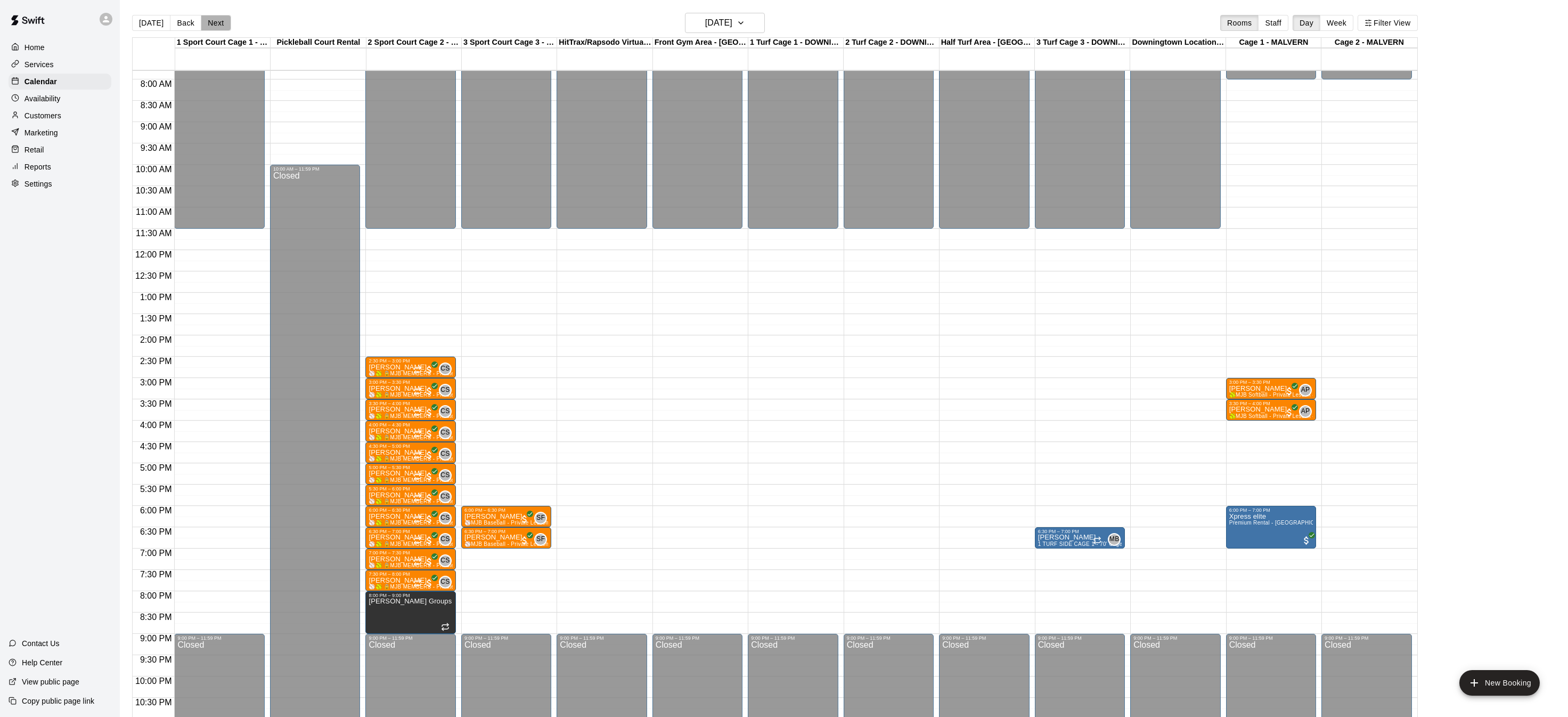
click at [206, 24] on button "Next" at bounding box center [216, 22] width 30 height 16
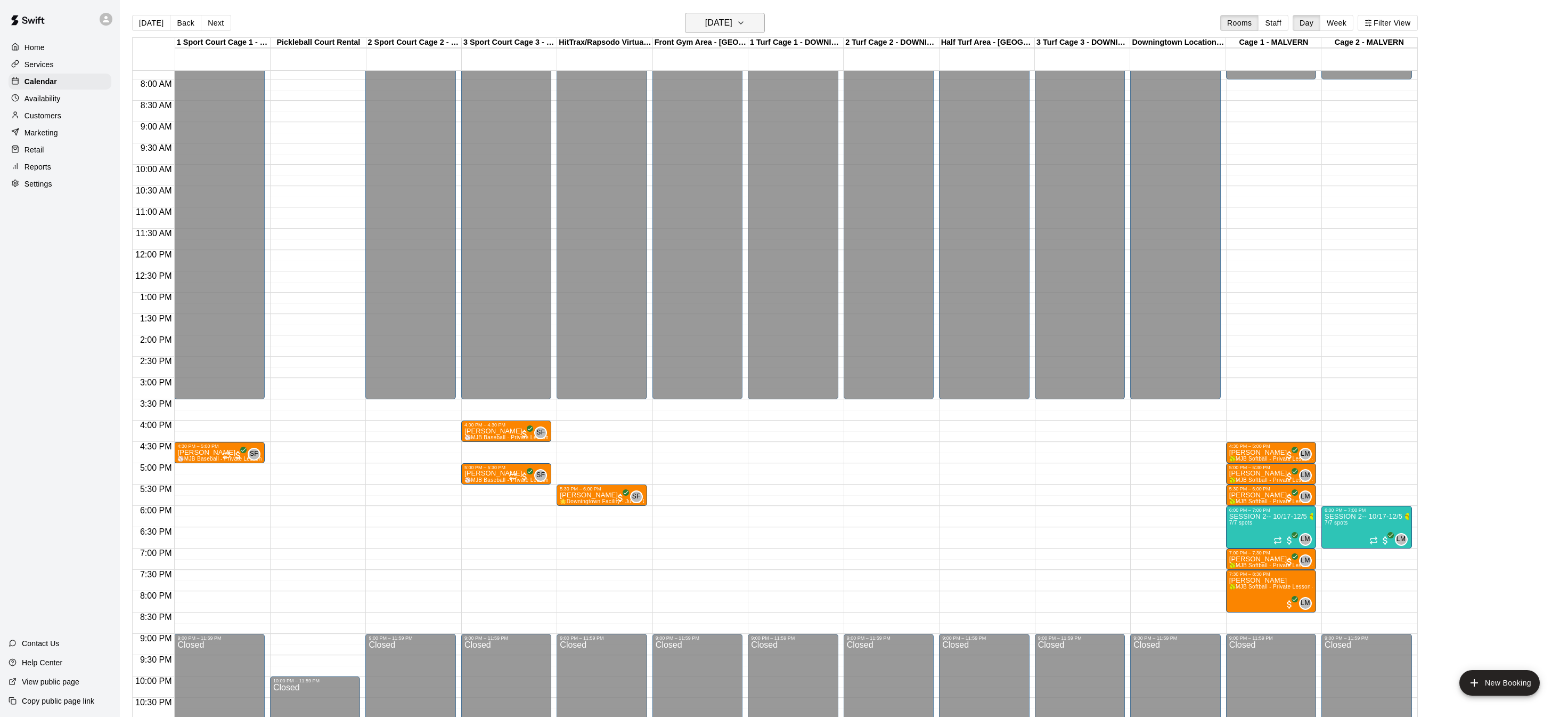
click at [746, 17] on button "Friday Oct 17" at bounding box center [724, 23] width 80 height 20
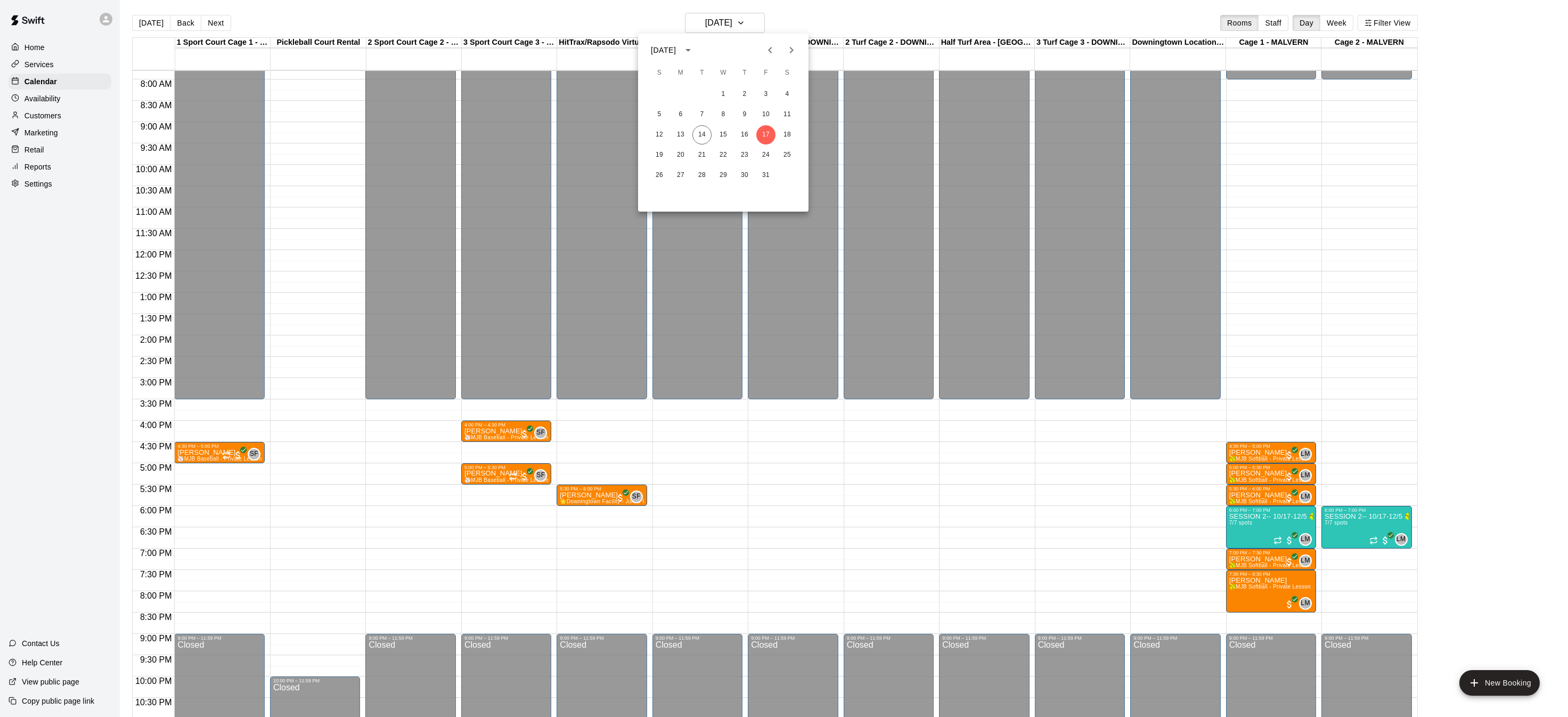
click at [786, 46] on icon "Next month" at bounding box center [791, 50] width 13 height 13
click at [653, 114] on button "4" at bounding box center [659, 114] width 19 height 19
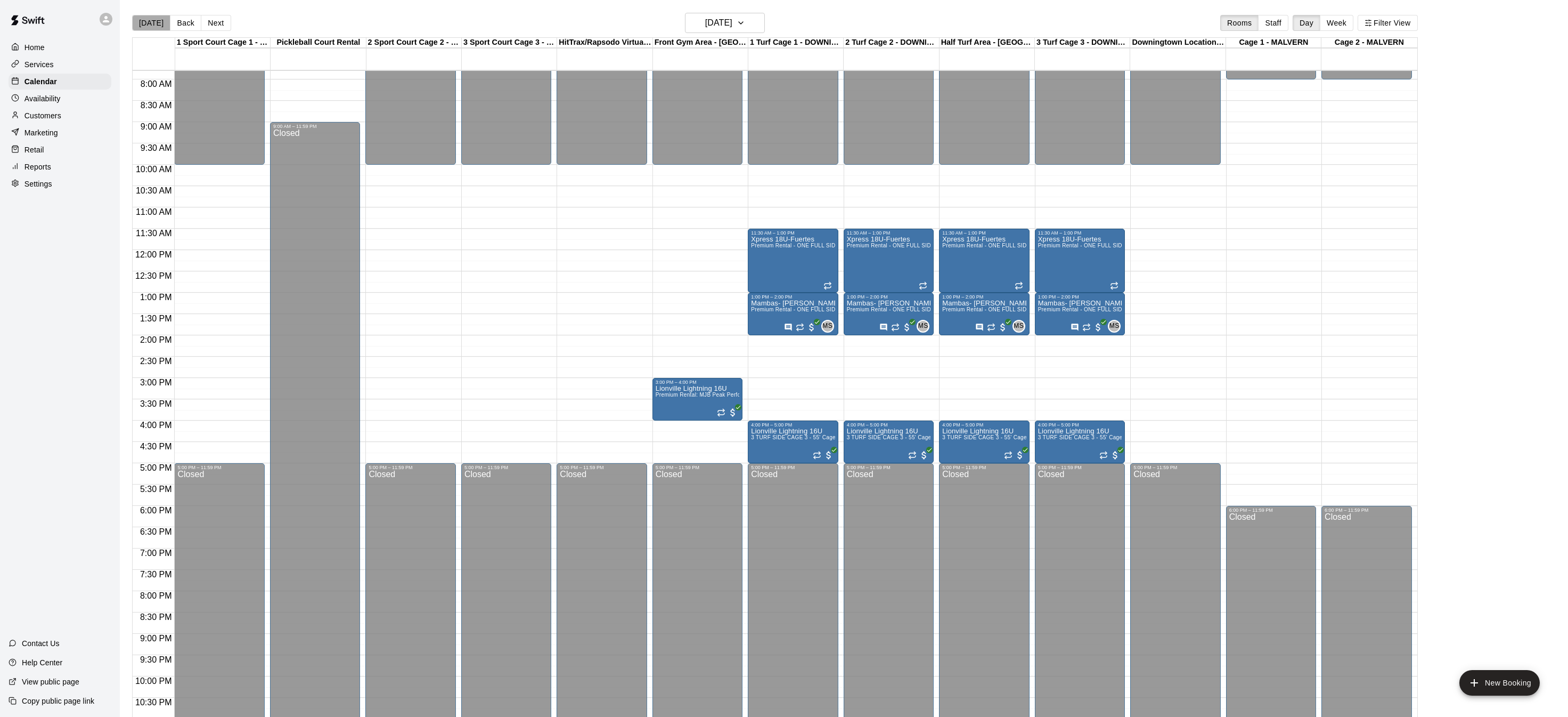
click at [159, 24] on button "[DATE]" at bounding box center [151, 22] width 38 height 16
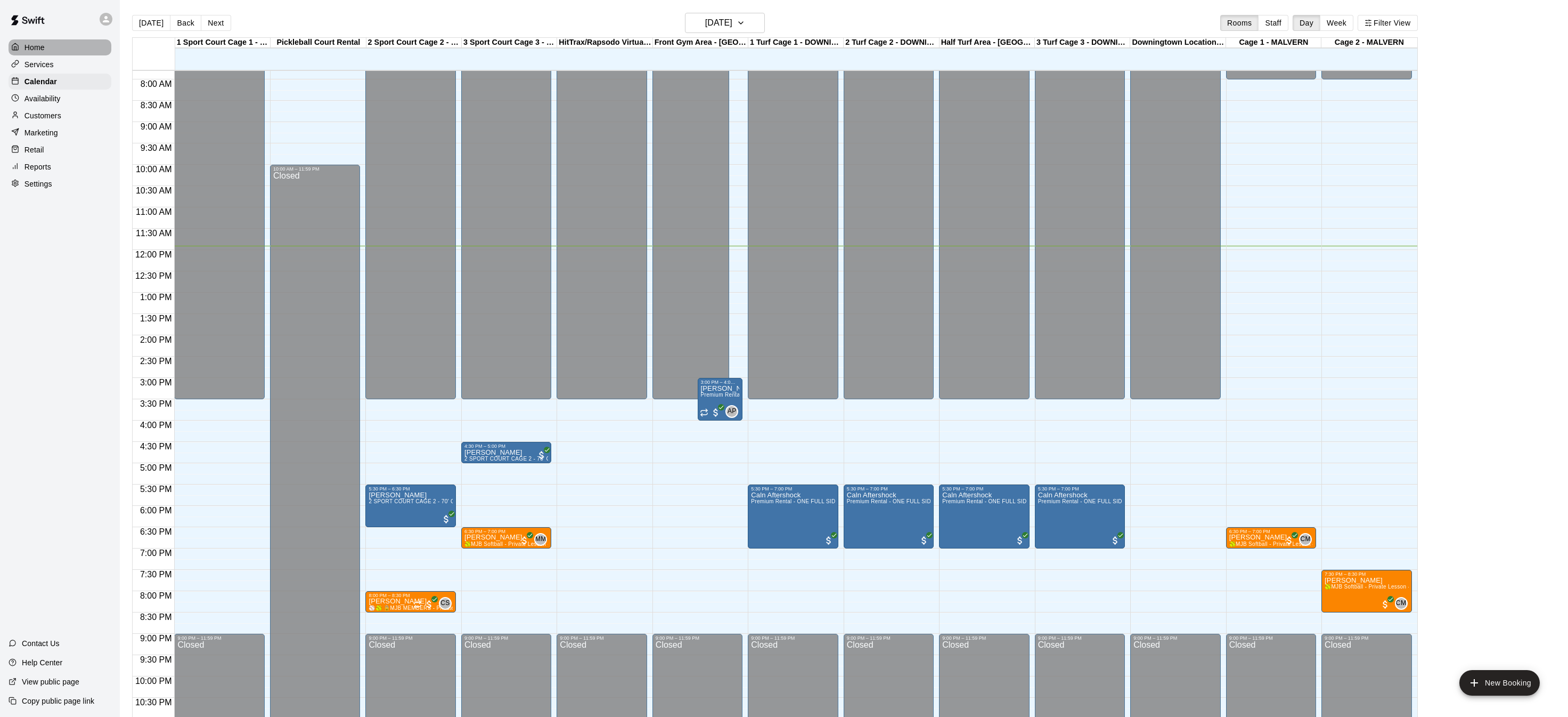
click at [29, 48] on p "Home" at bounding box center [34, 47] width 20 height 11
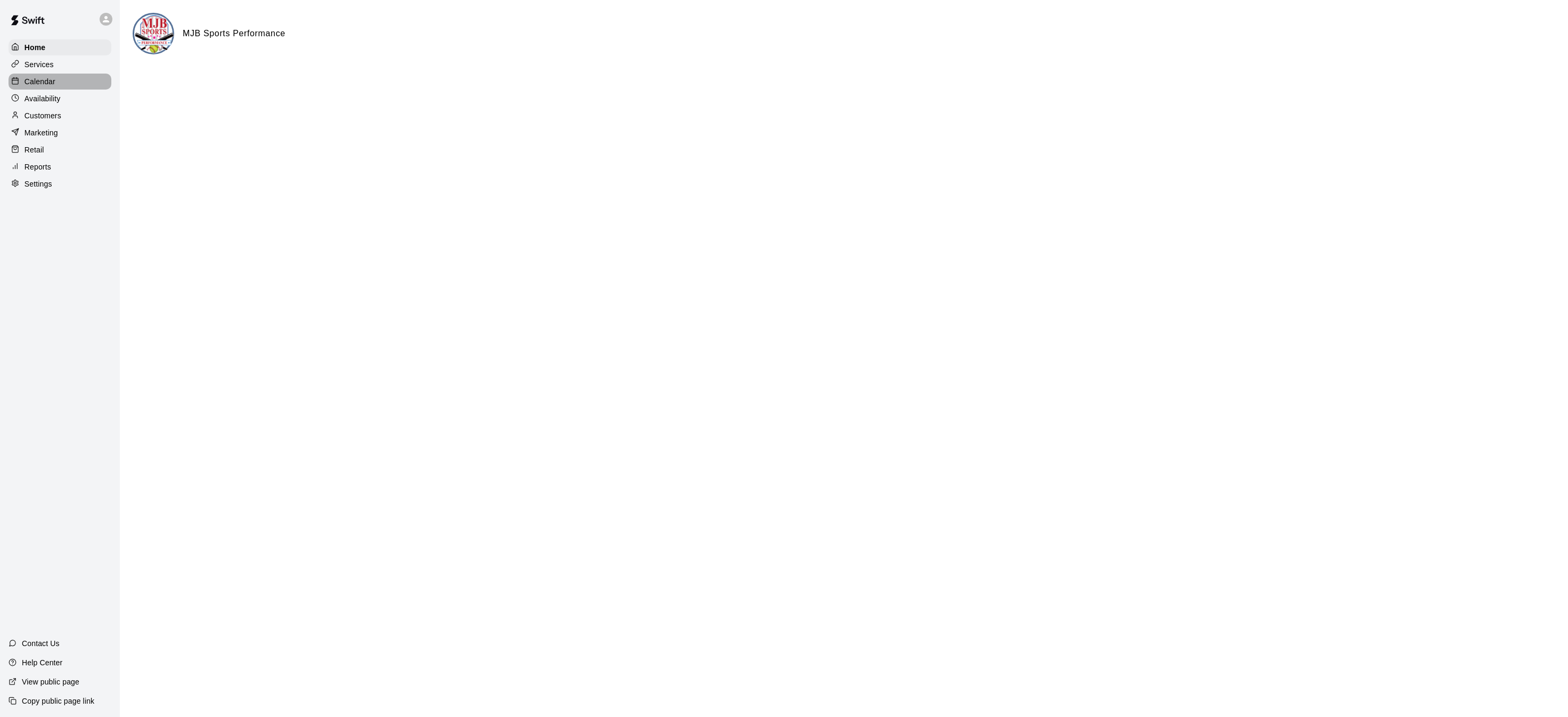
click at [59, 79] on div "Calendar" at bounding box center [59, 81] width 103 height 16
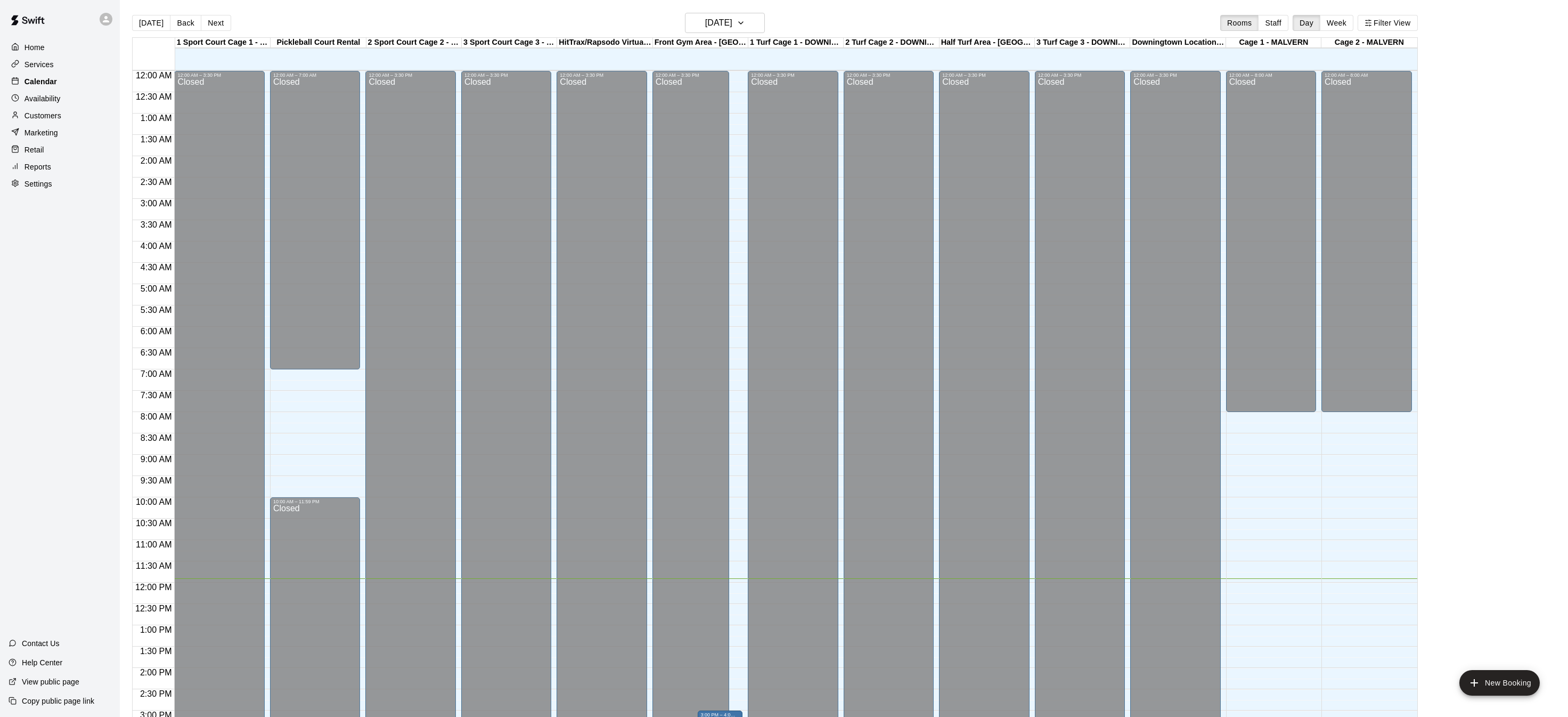
scroll to position [333, 0]
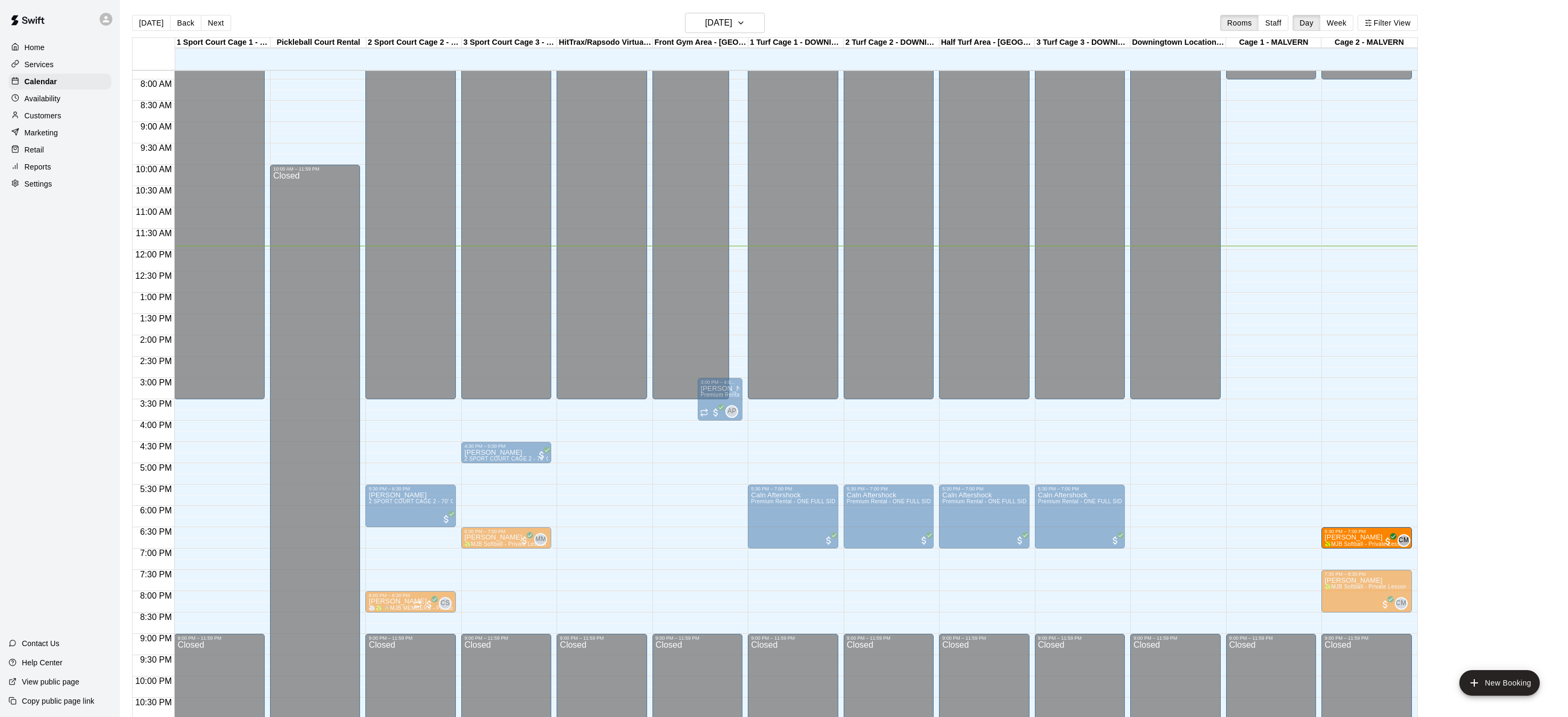
drag, startPoint x: 1274, startPoint y: 543, endPoint x: 1343, endPoint y: 545, distance: 69.0
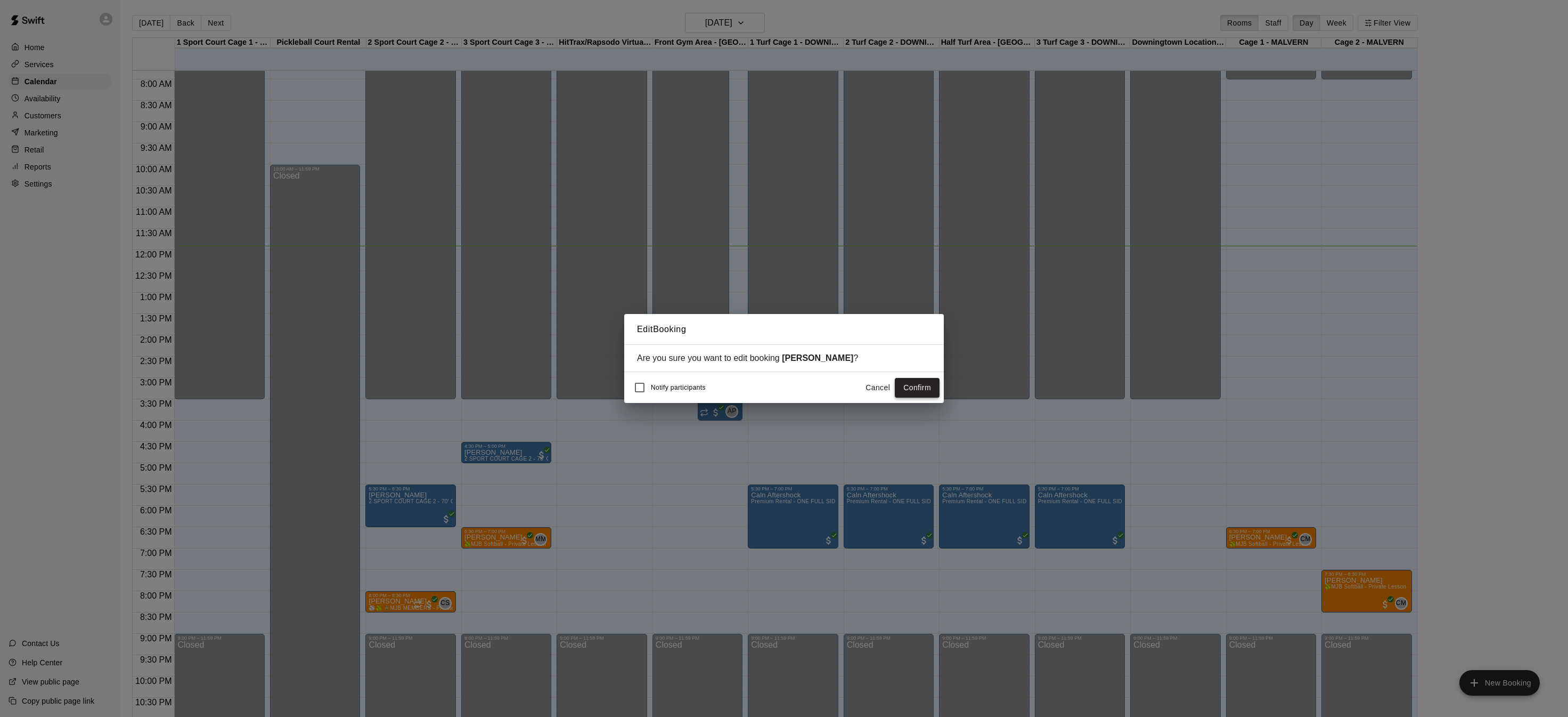
click at [907, 389] on button "Confirm" at bounding box center [917, 388] width 45 height 20
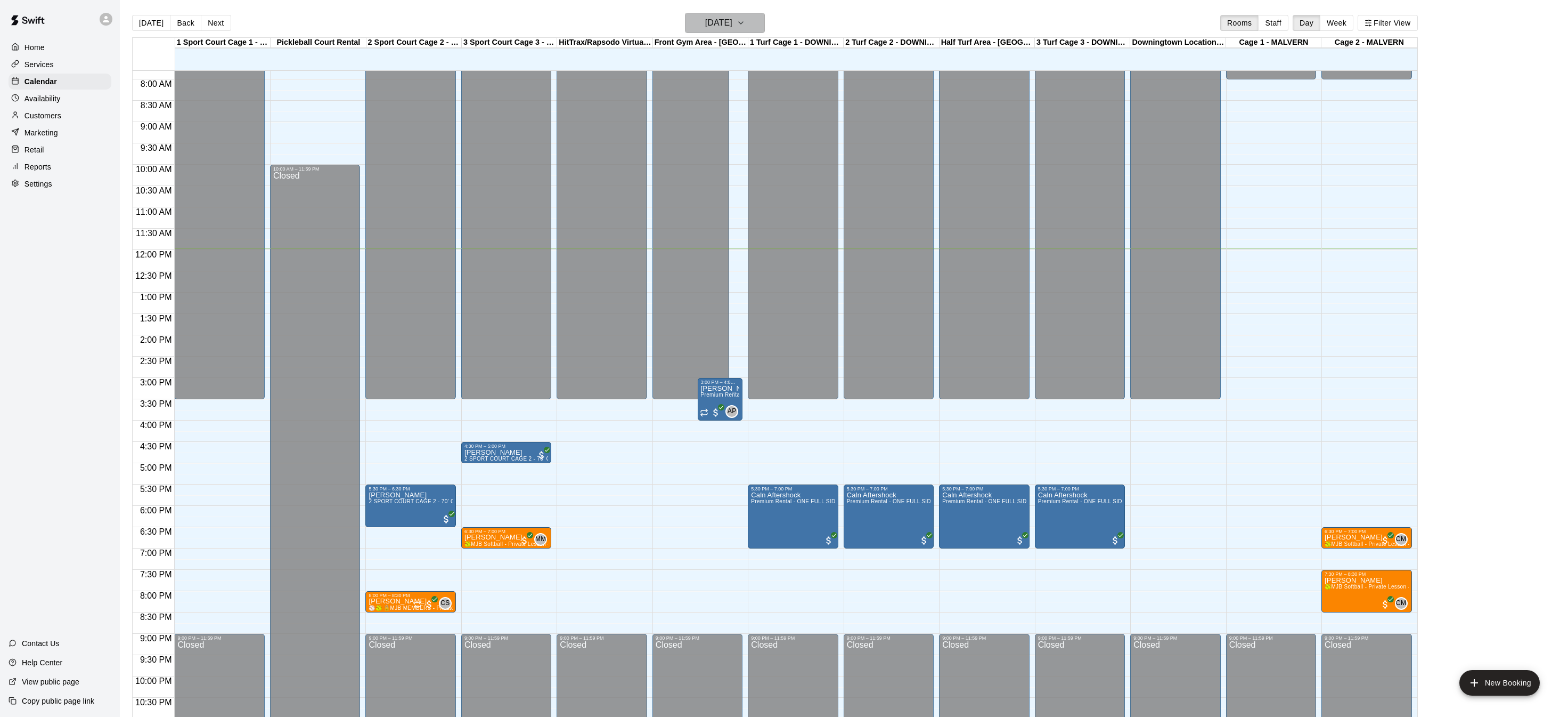
click at [750, 21] on button "[DATE]" at bounding box center [724, 23] width 80 height 20
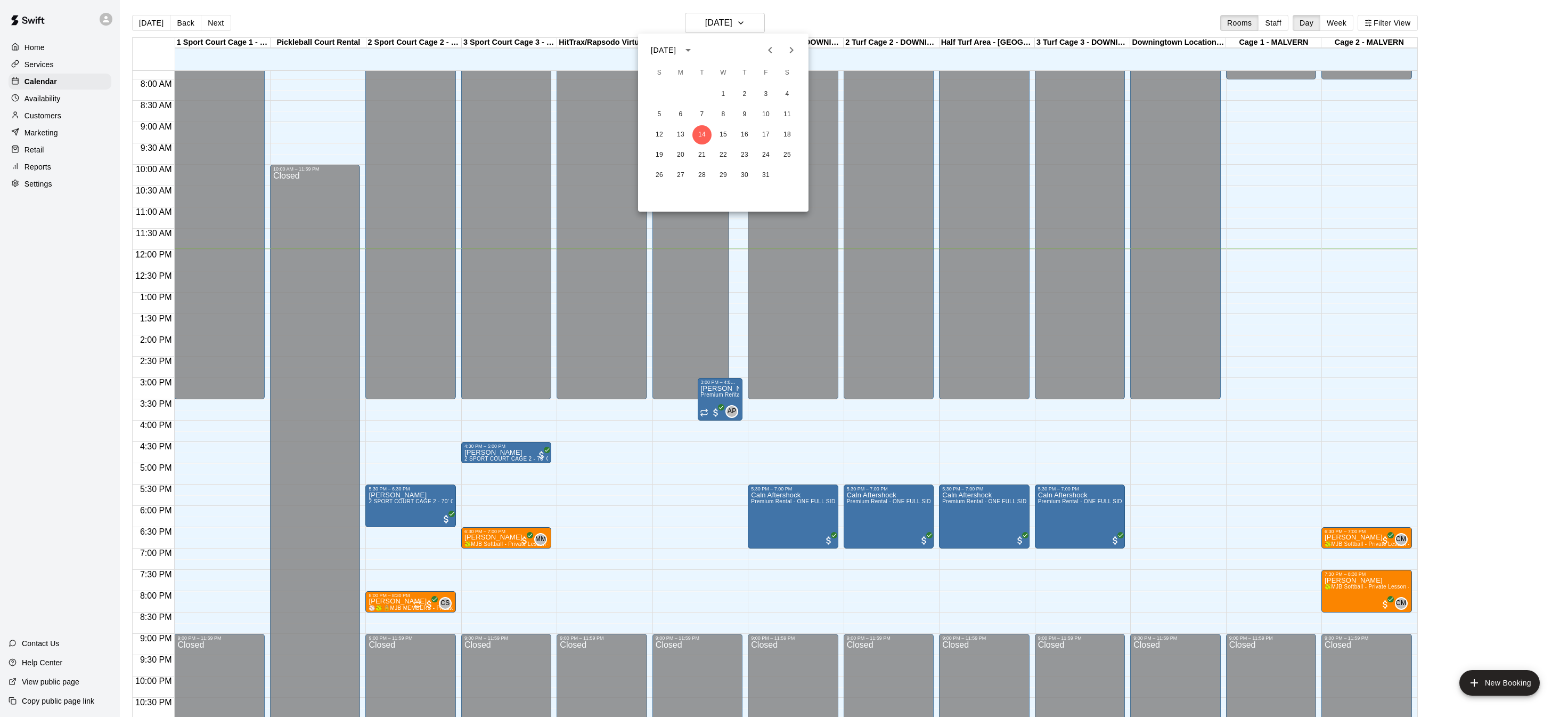
click at [795, 43] on icon "Next month" at bounding box center [791, 50] width 13 height 13
click at [795, 44] on icon "Next month" at bounding box center [791, 50] width 13 height 13
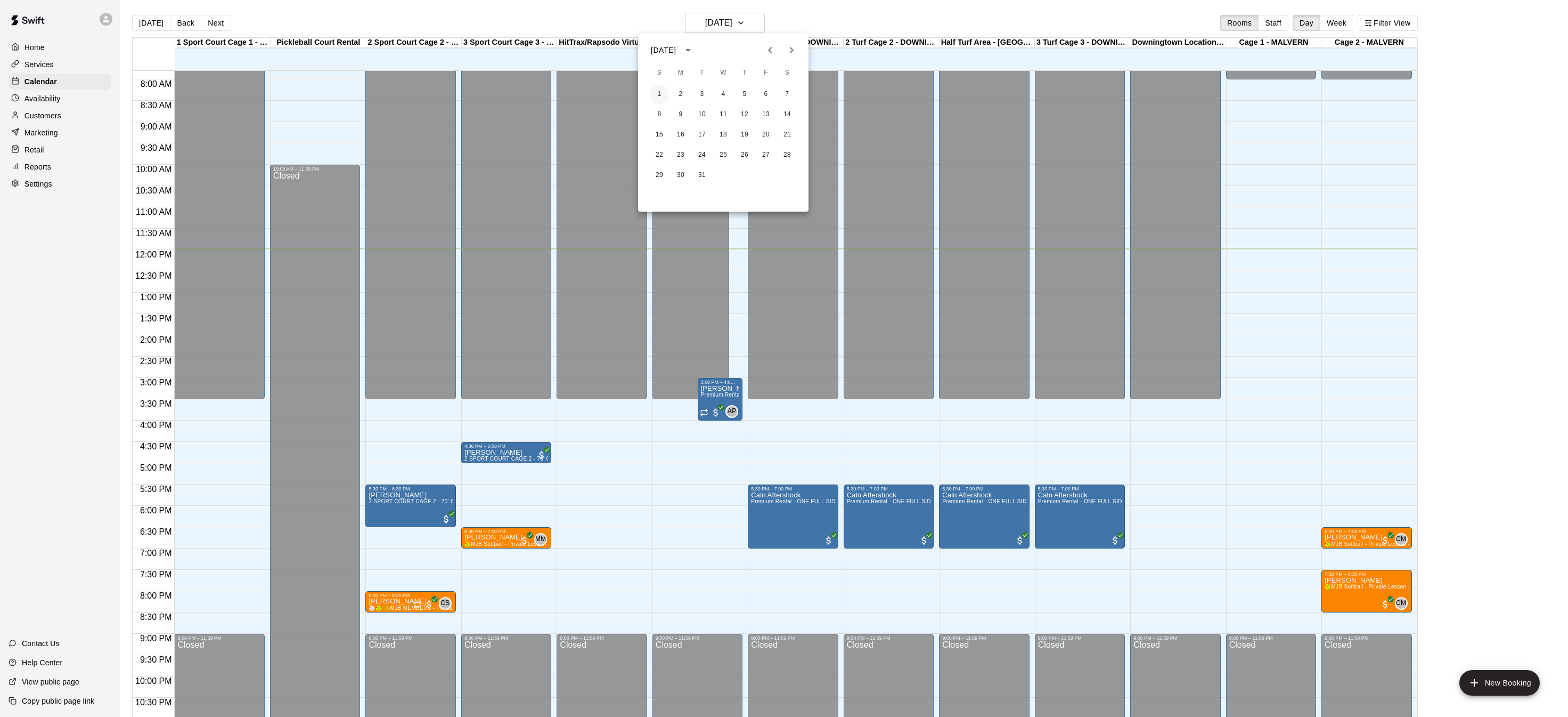
click at [666, 91] on button "1" at bounding box center [659, 94] width 19 height 19
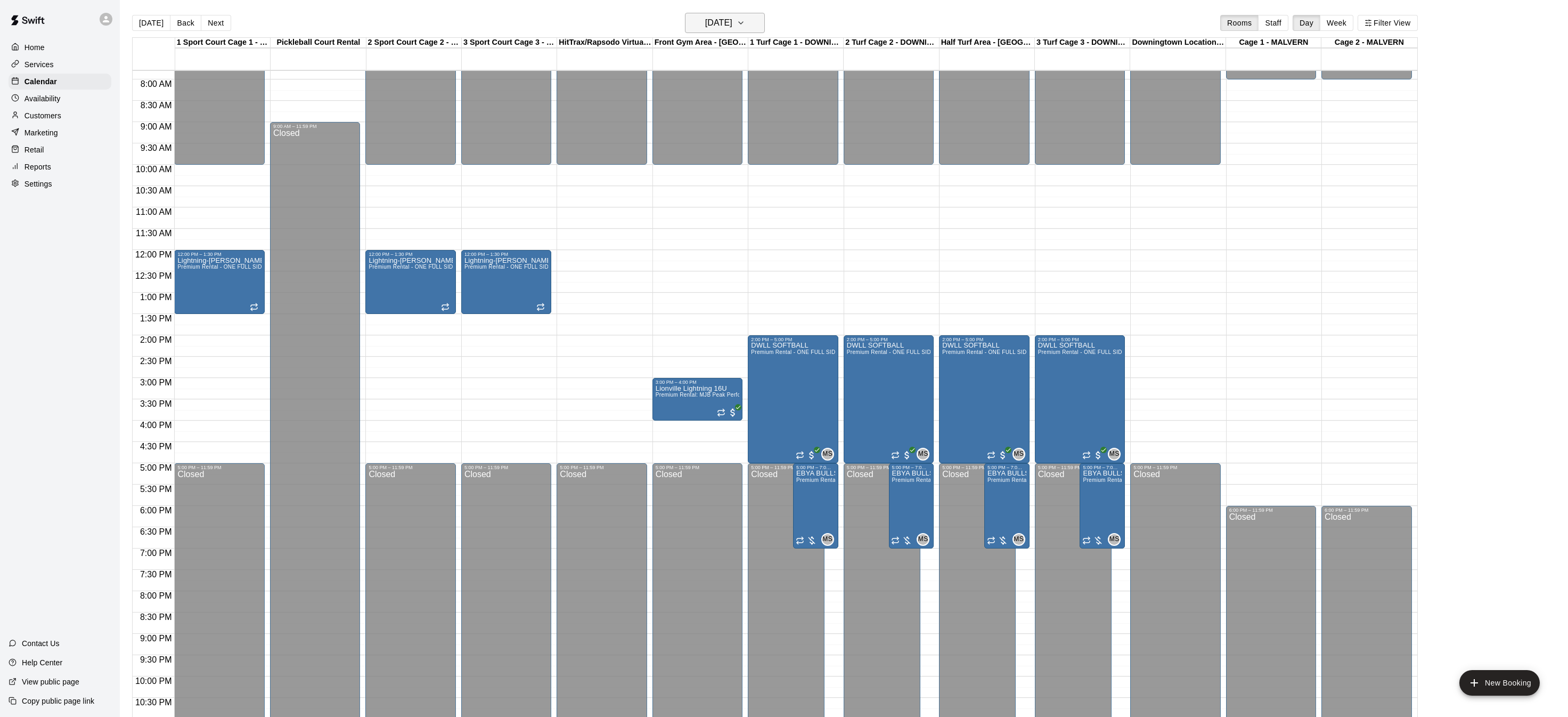
click at [743, 24] on icon "button" at bounding box center [741, 22] width 4 height 2
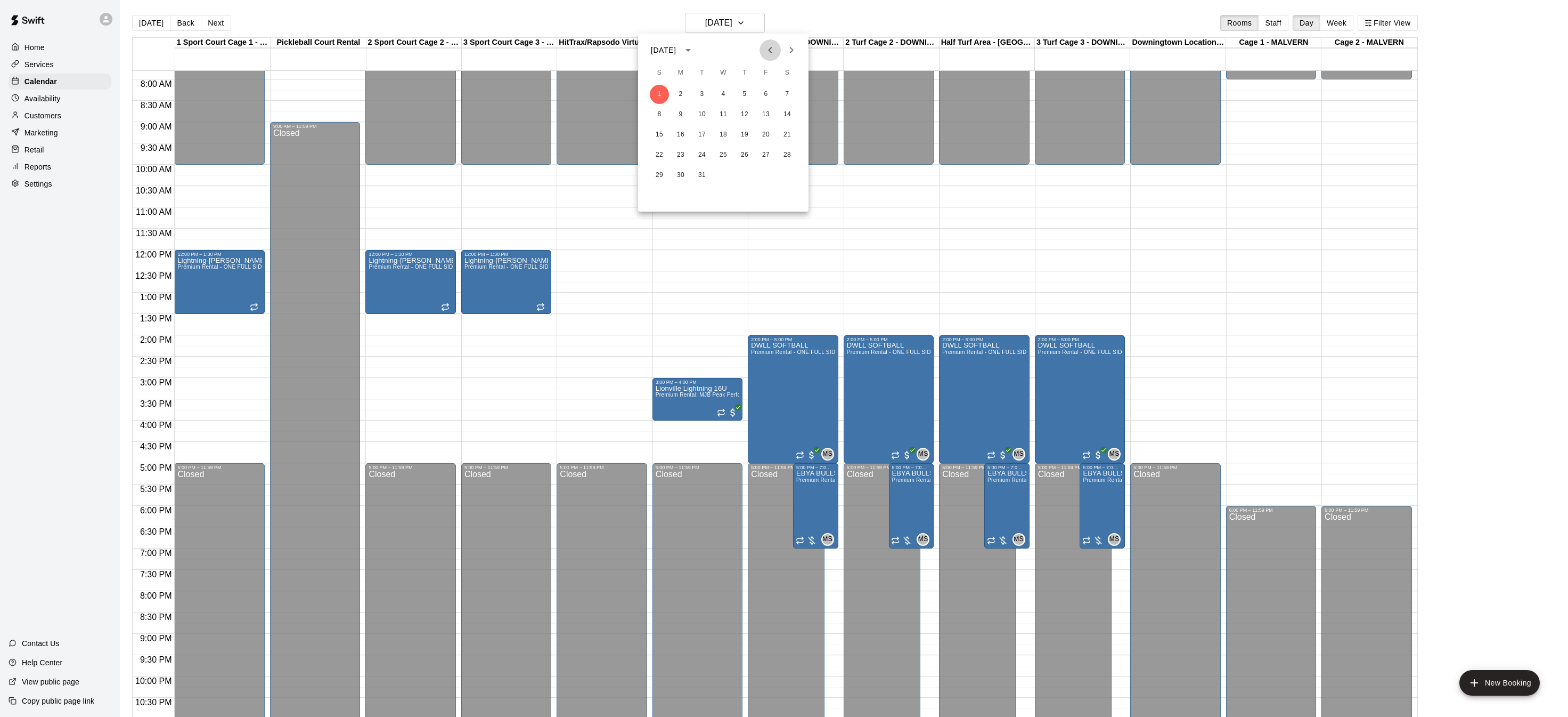
click at [768, 45] on icon "Previous month" at bounding box center [770, 50] width 13 height 13
click at [777, 52] on button "Previous month" at bounding box center [770, 50] width 21 height 21
click at [659, 118] on button "4" at bounding box center [659, 114] width 19 height 19
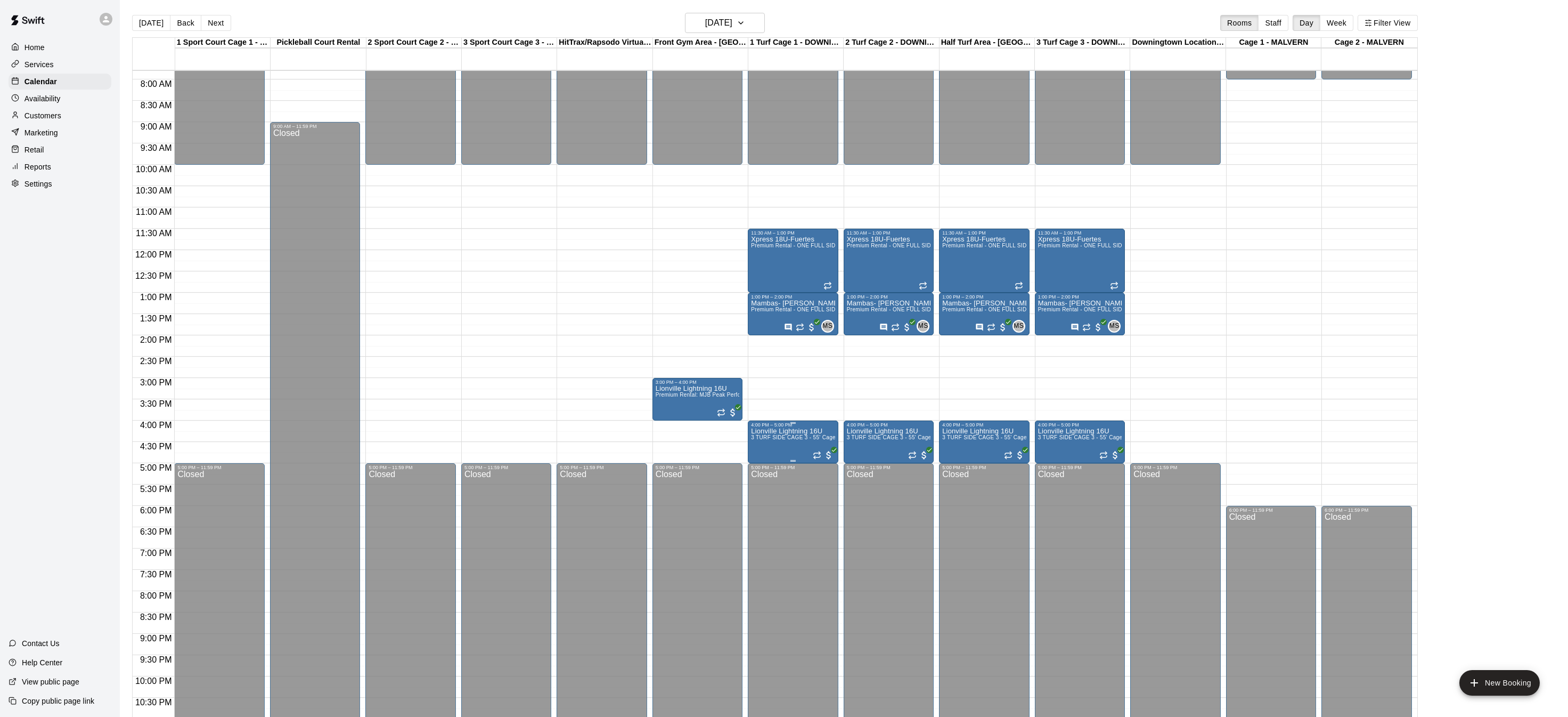
click at [789, 431] on p "Lionville Lightning 16U" at bounding box center [793, 431] width 84 height 0
click at [759, 460] on button "edit" at bounding box center [761, 467] width 21 height 21
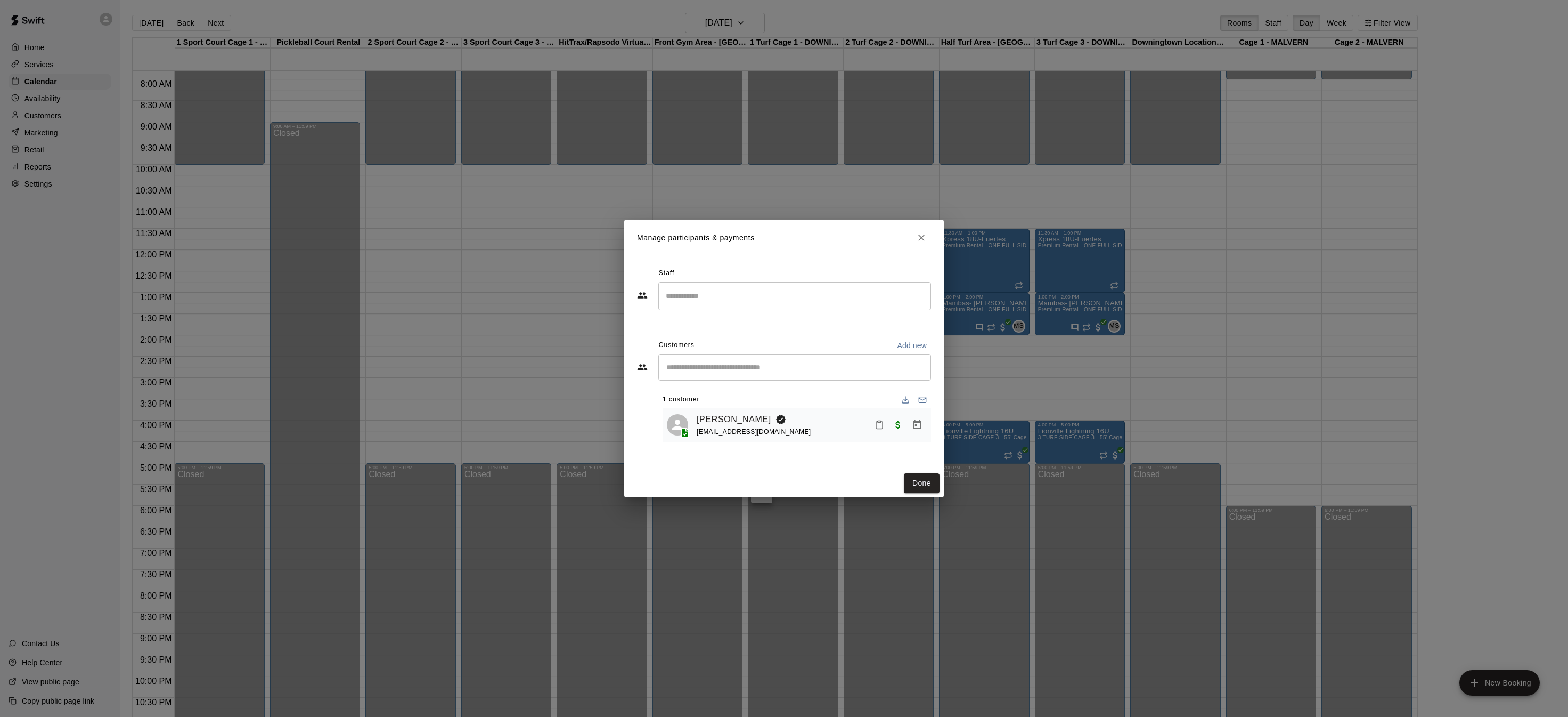
click at [916, 345] on p "Add new" at bounding box center [912, 345] width 30 height 11
select select "**"
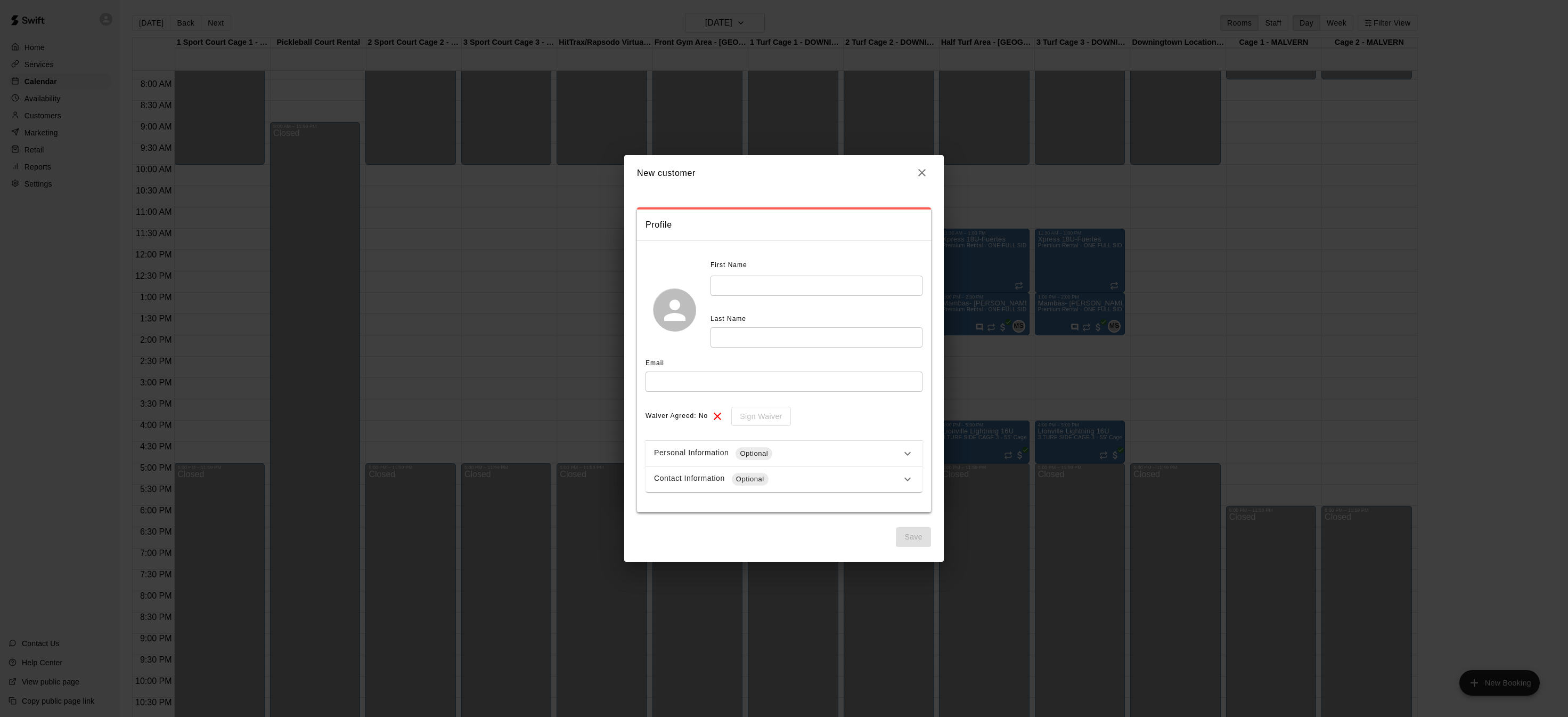
click at [825, 279] on input "text" at bounding box center [817, 285] width 212 height 20
type input "***"
click at [781, 333] on input "text" at bounding box center [817, 337] width 212 height 20
type input "*****"
click at [767, 381] on input "text" at bounding box center [784, 381] width 277 height 20
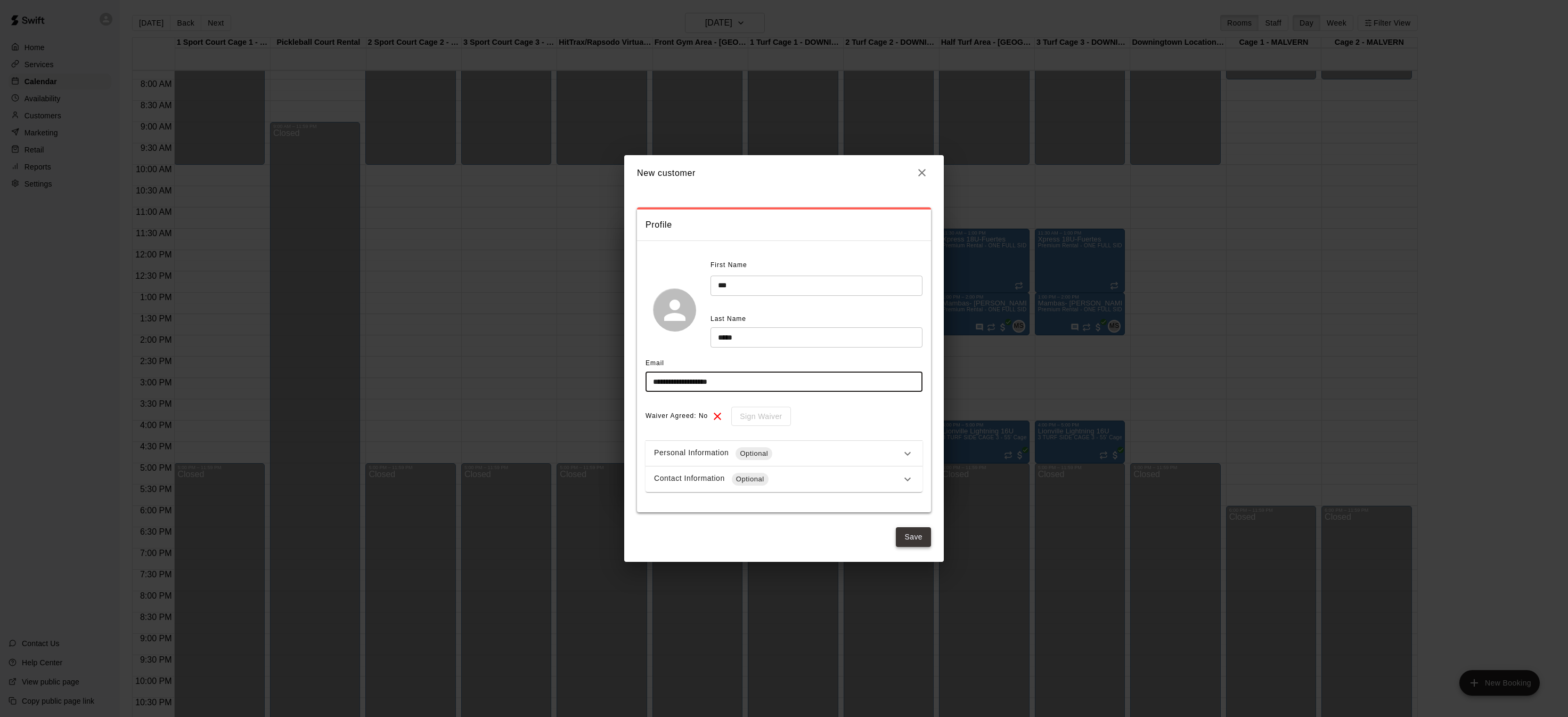
type input "**********"
click at [907, 536] on button "Save" at bounding box center [913, 537] width 35 height 20
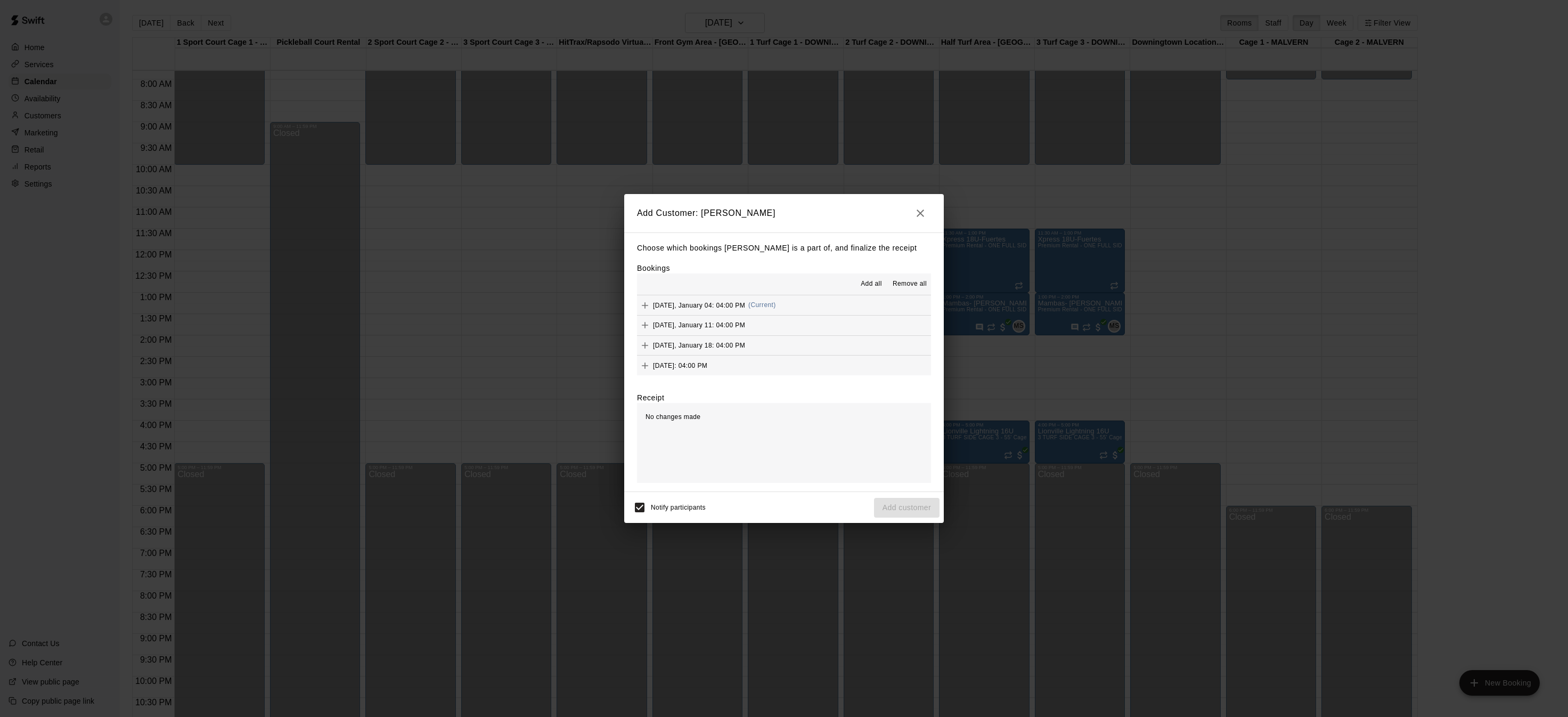
click at [879, 280] on span "Add all" at bounding box center [871, 284] width 21 height 11
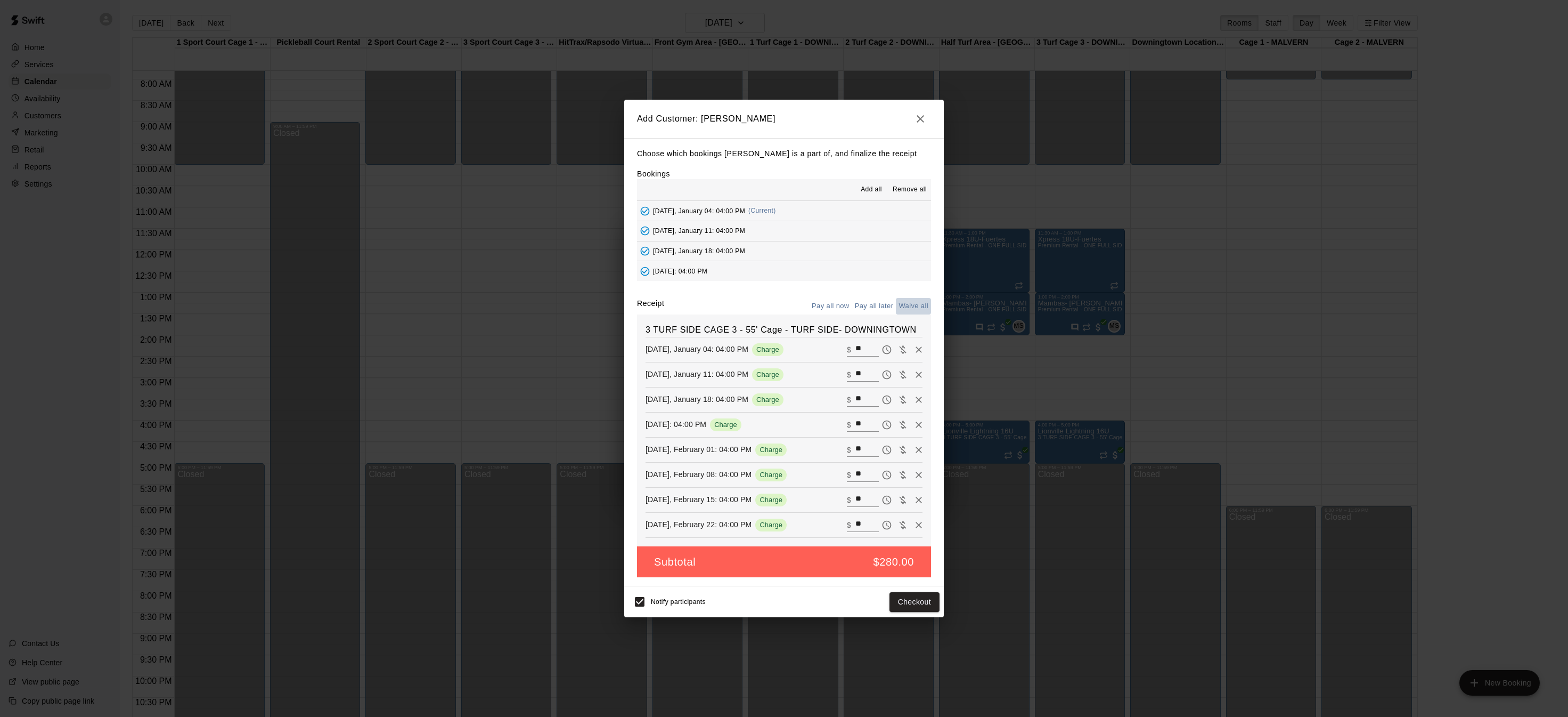
click at [916, 307] on button "Waive all" at bounding box center [913, 306] width 35 height 17
type input "*"
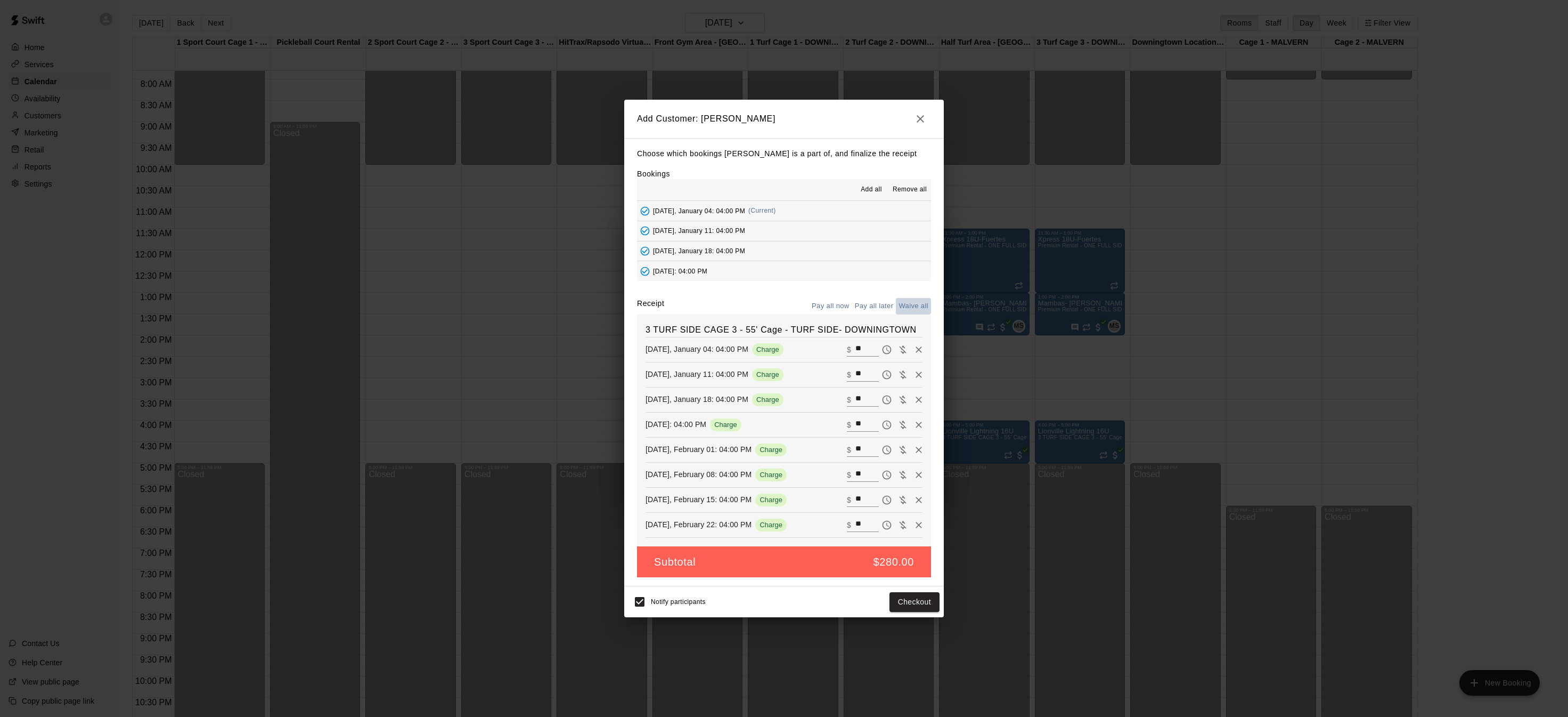
type input "*"
click at [918, 605] on button "Add customer" at bounding box center [907, 601] width 66 height 20
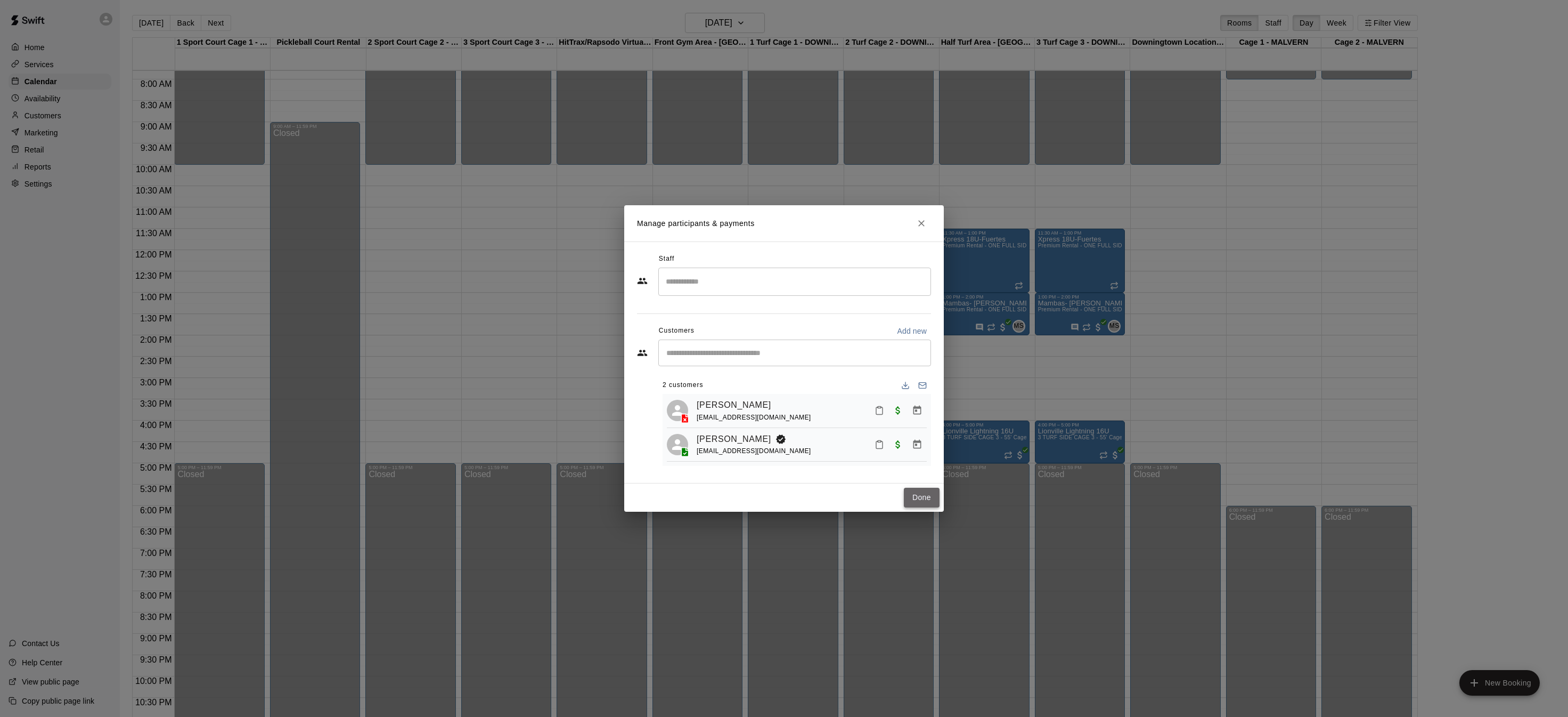
click at [919, 498] on button "Done" at bounding box center [922, 497] width 36 height 20
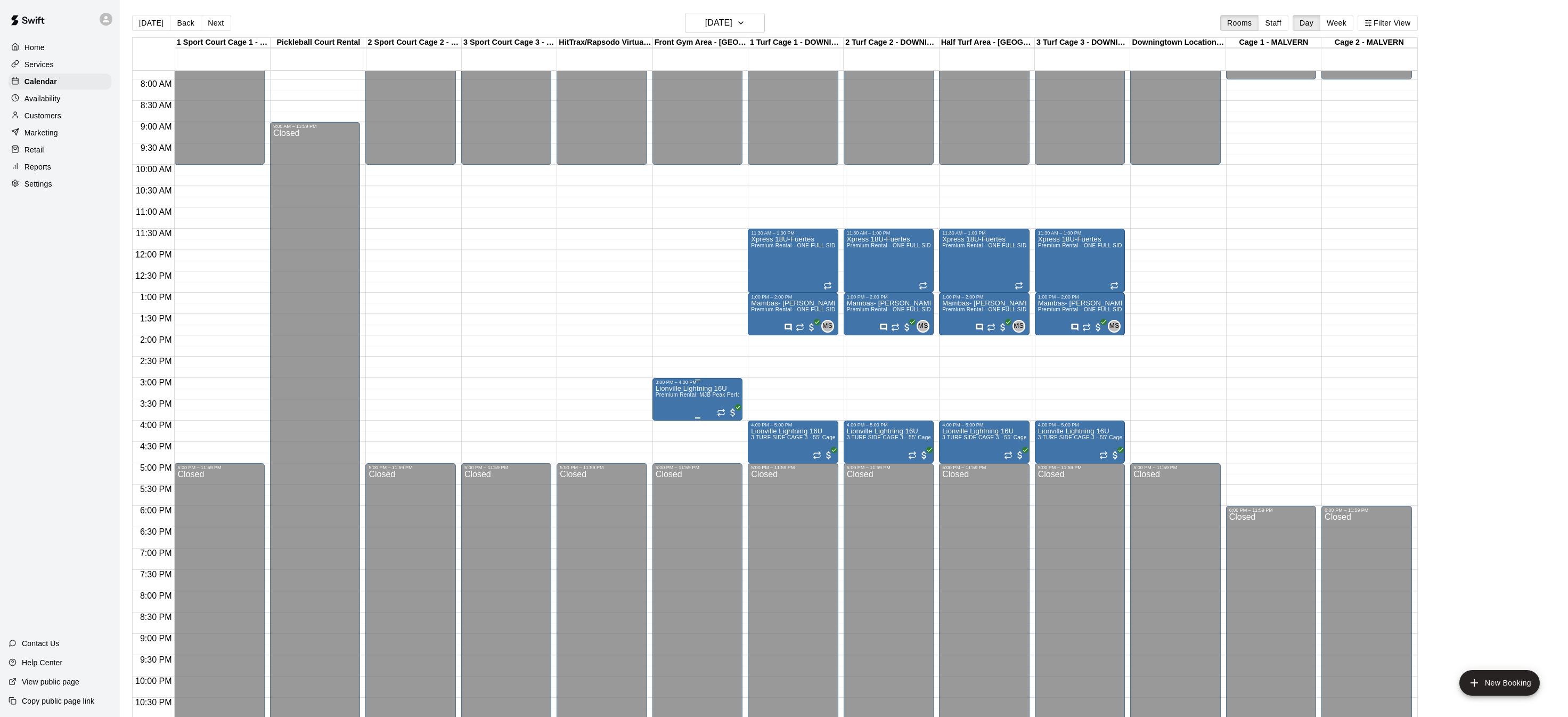
click at [694, 393] on span "Premium Rental: MJB Peak Performance Gym & Fitness Room" at bounding box center [736, 395] width 160 height 6
click at [664, 426] on img "edit" at bounding box center [666, 427] width 12 height 12
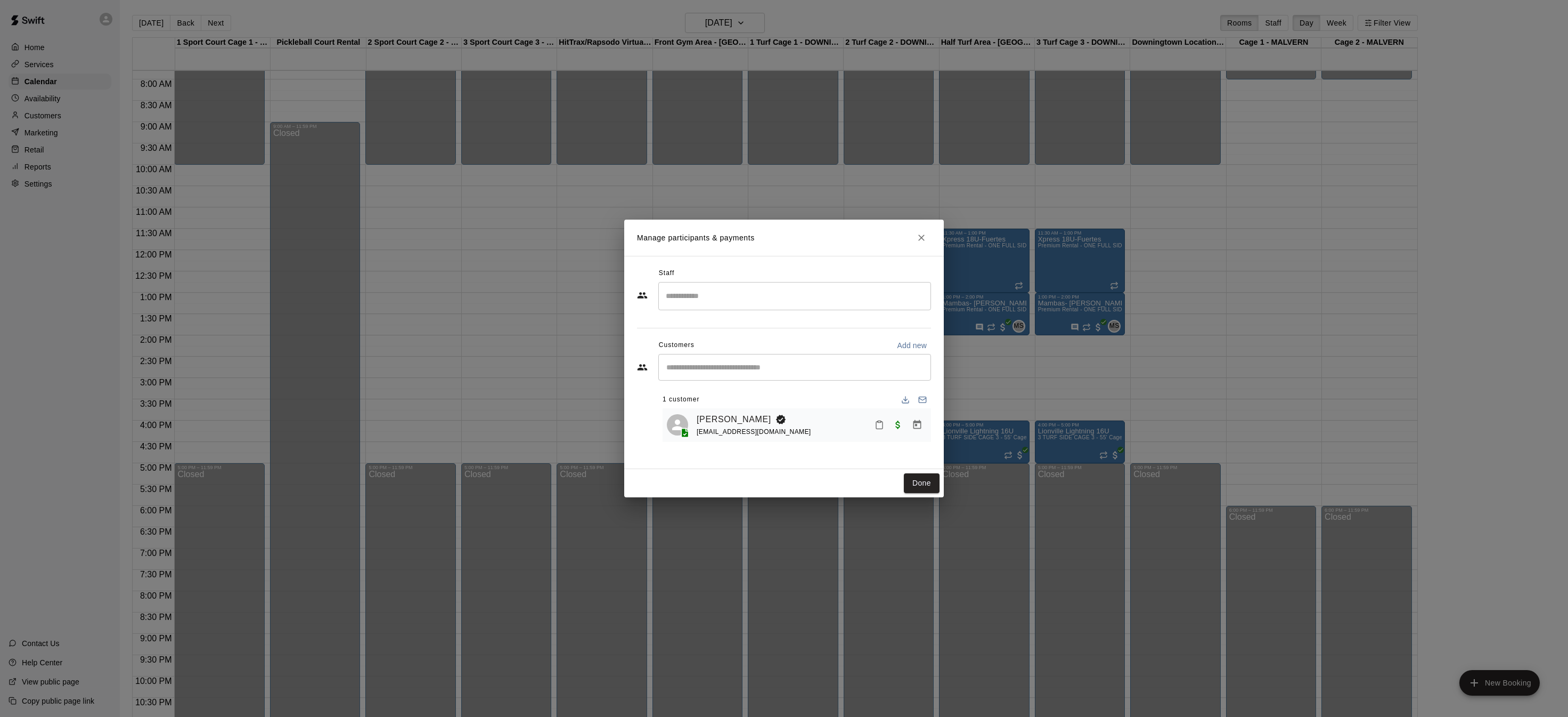
click at [800, 373] on div "​" at bounding box center [795, 367] width 273 height 27
type input "***"
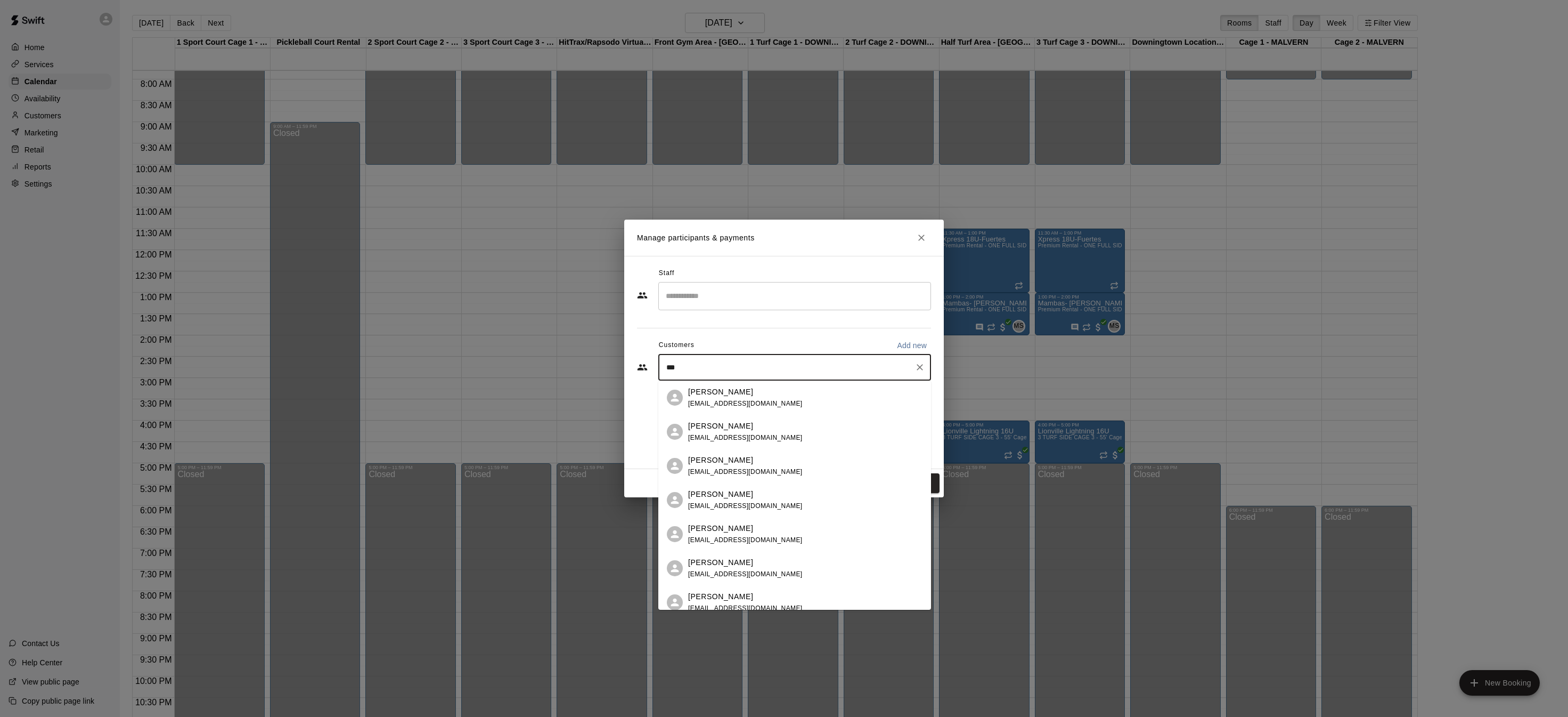
click at [783, 393] on div "Joe Pinto jpinto7602@gmail.com" at bounding box center [805, 398] width 234 height 23
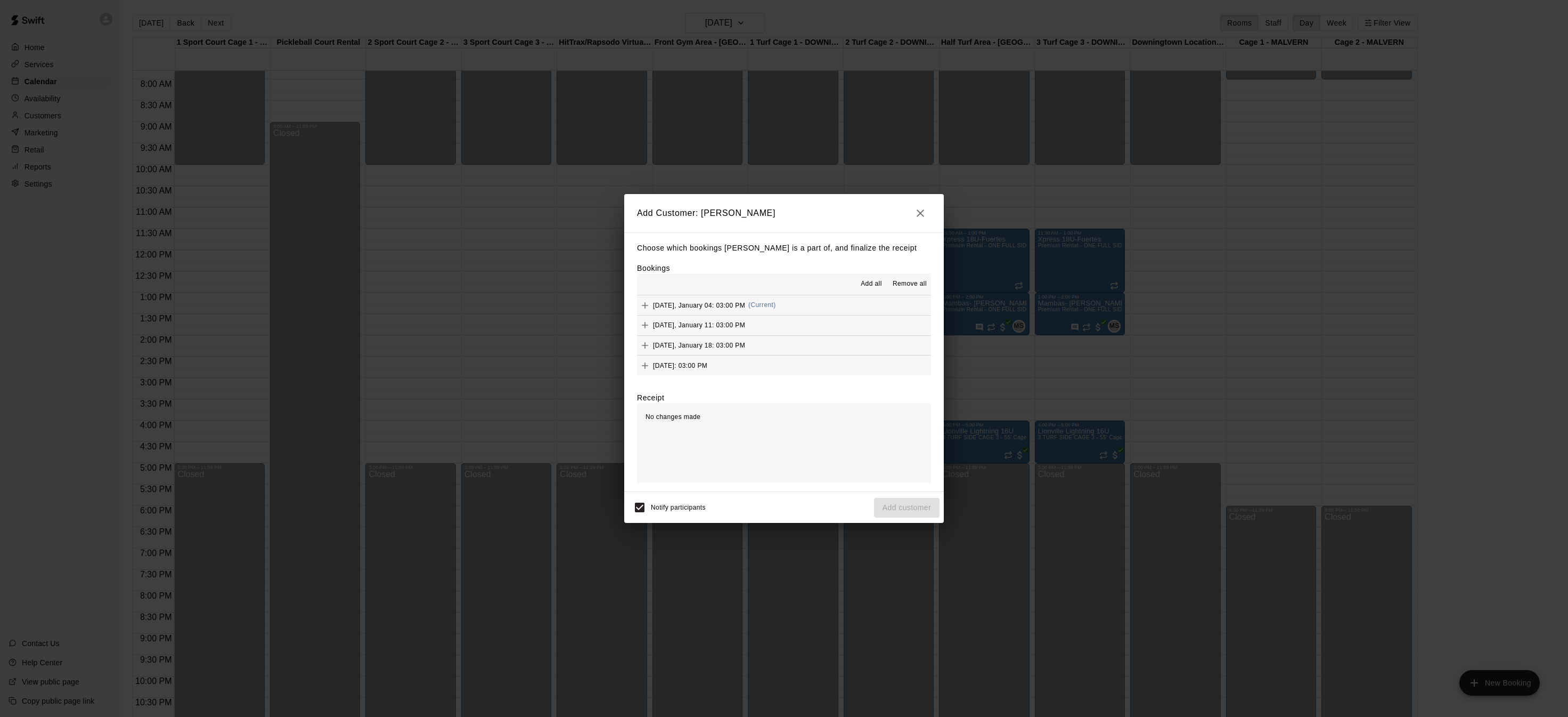
click at [869, 282] on span "Add all" at bounding box center [871, 284] width 21 height 11
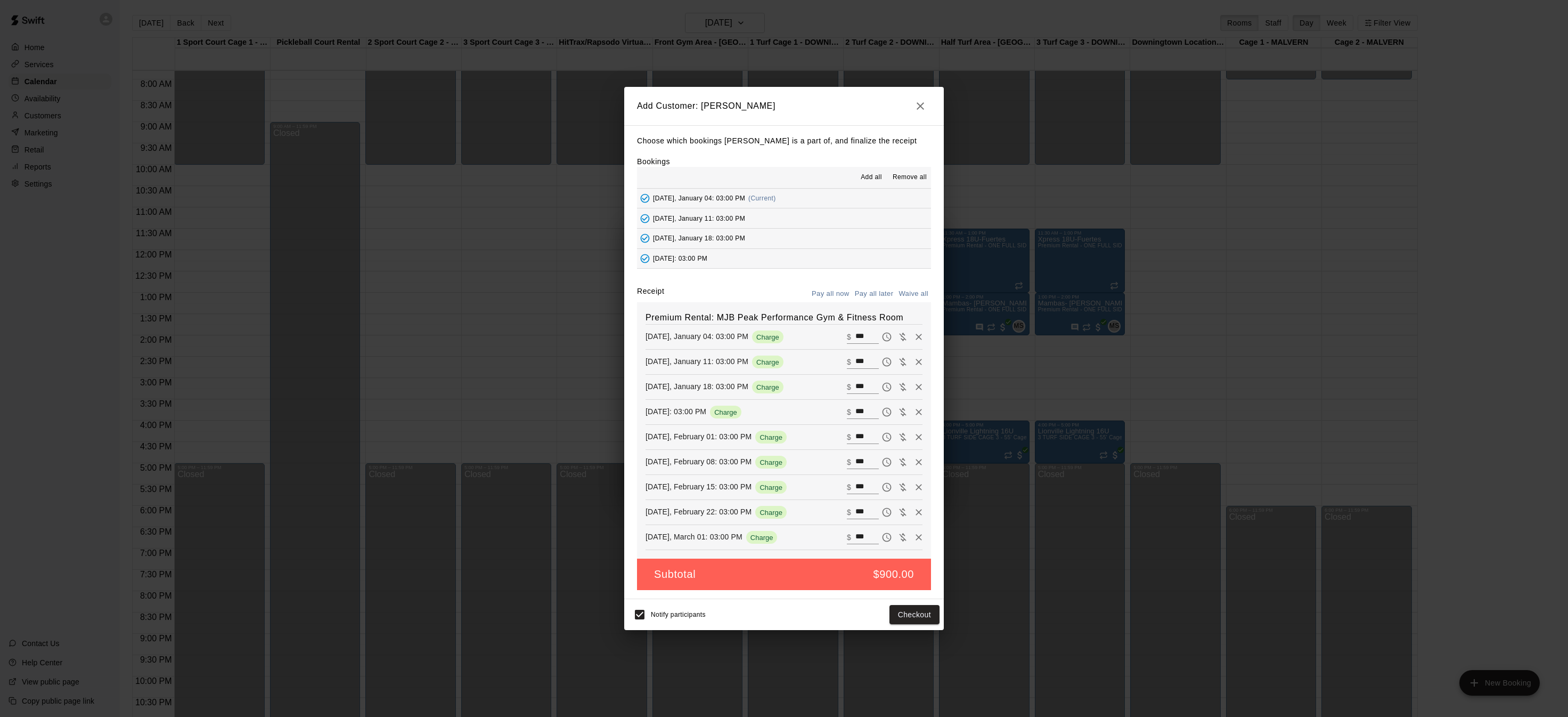
click at [918, 295] on button "Waive all" at bounding box center [913, 294] width 35 height 17
type input "*"
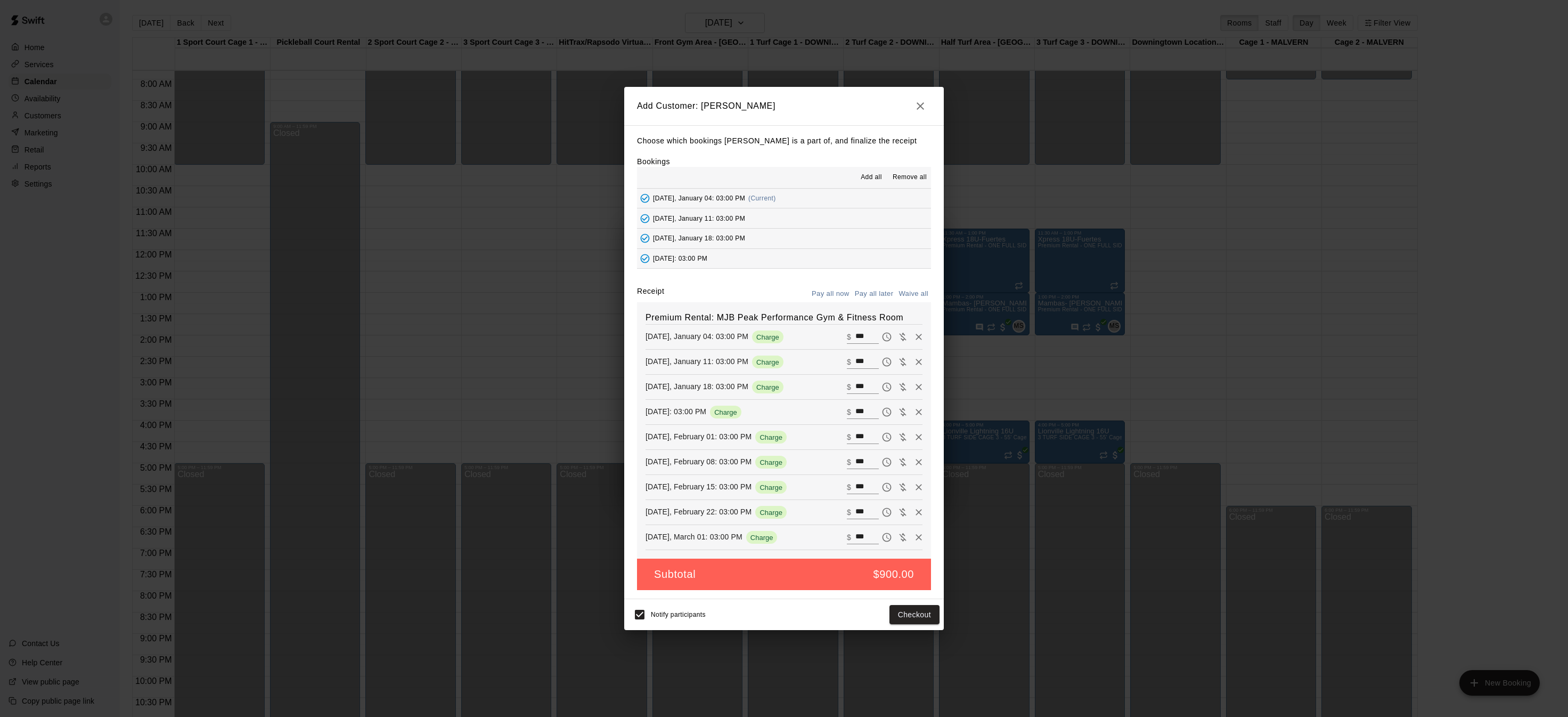
type input "*"
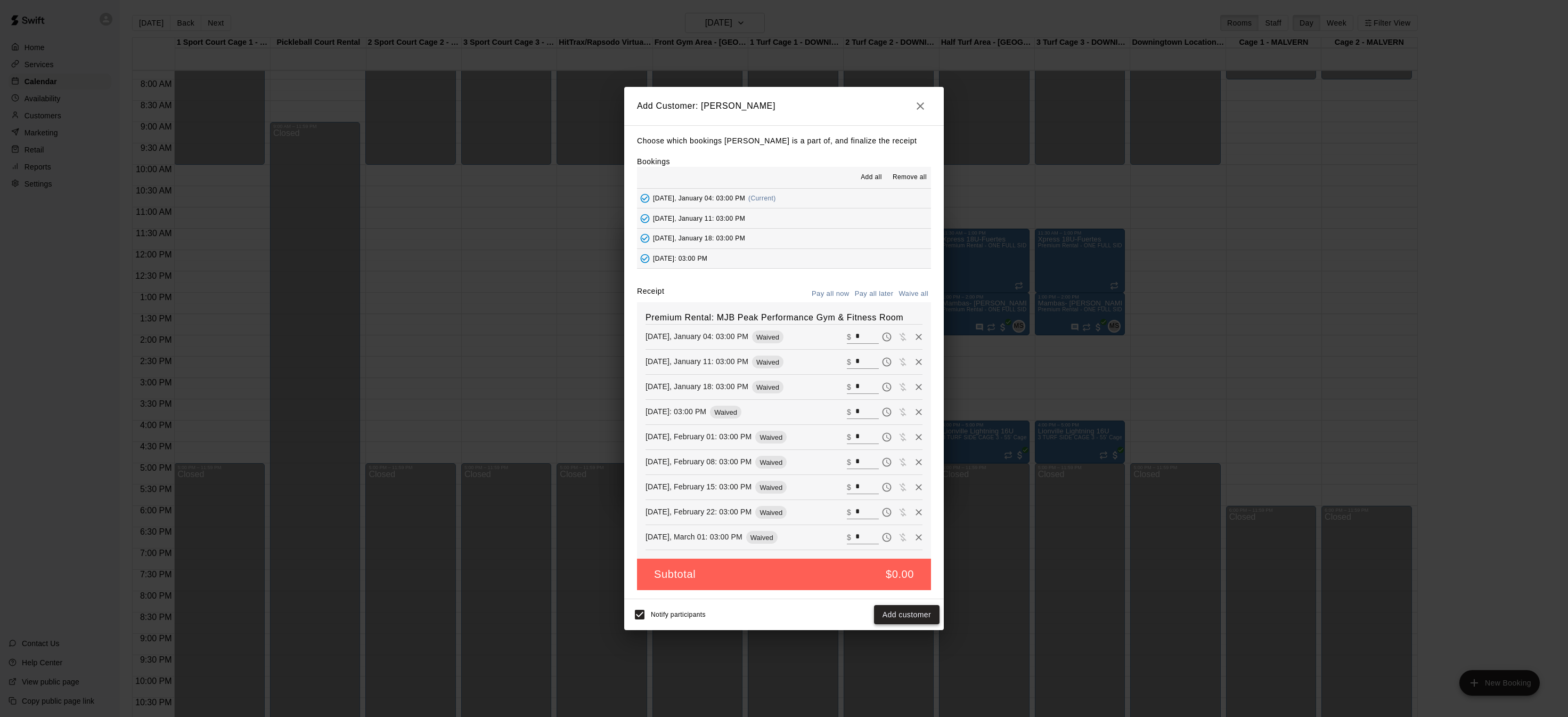
click at [920, 614] on button "Add customer" at bounding box center [907, 614] width 66 height 20
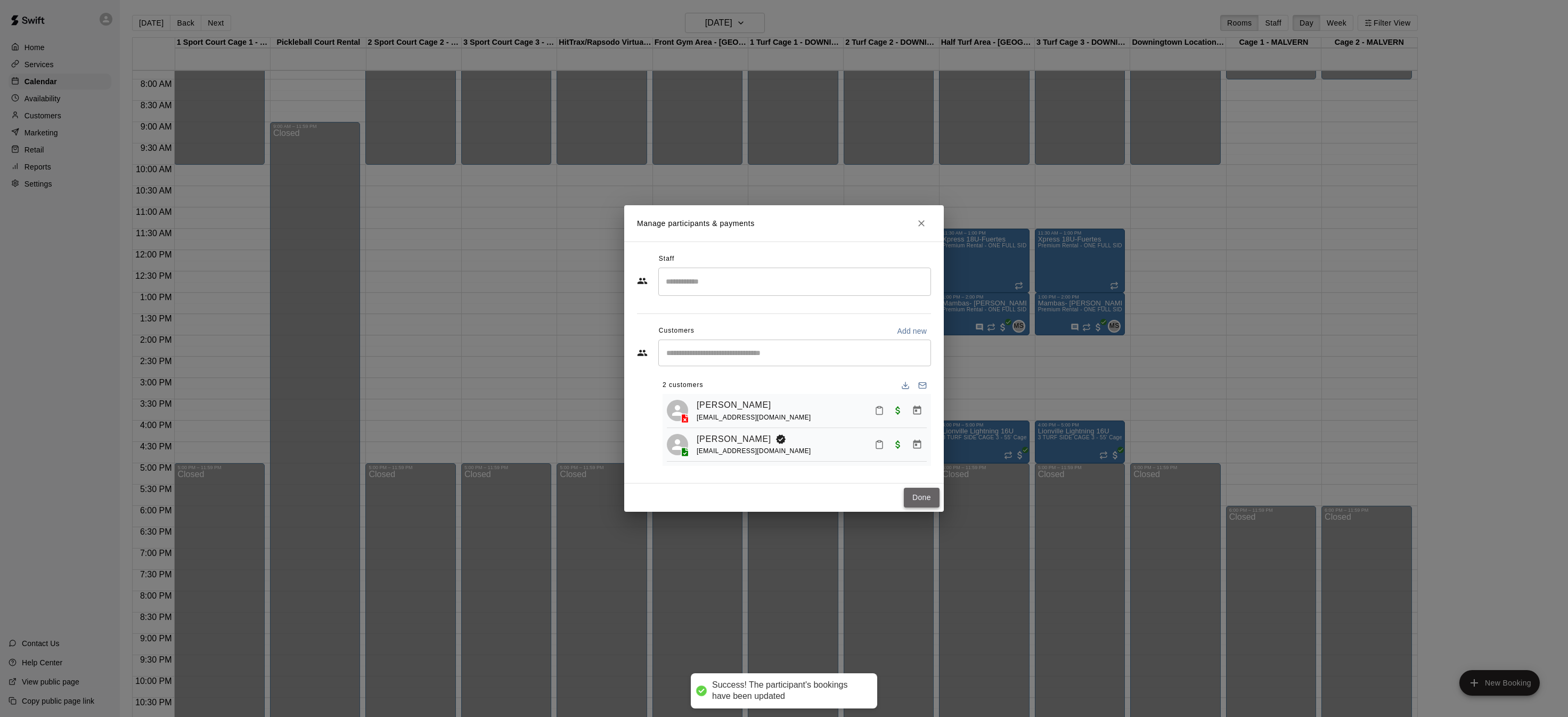
click at [916, 495] on button "Done" at bounding box center [922, 497] width 36 height 20
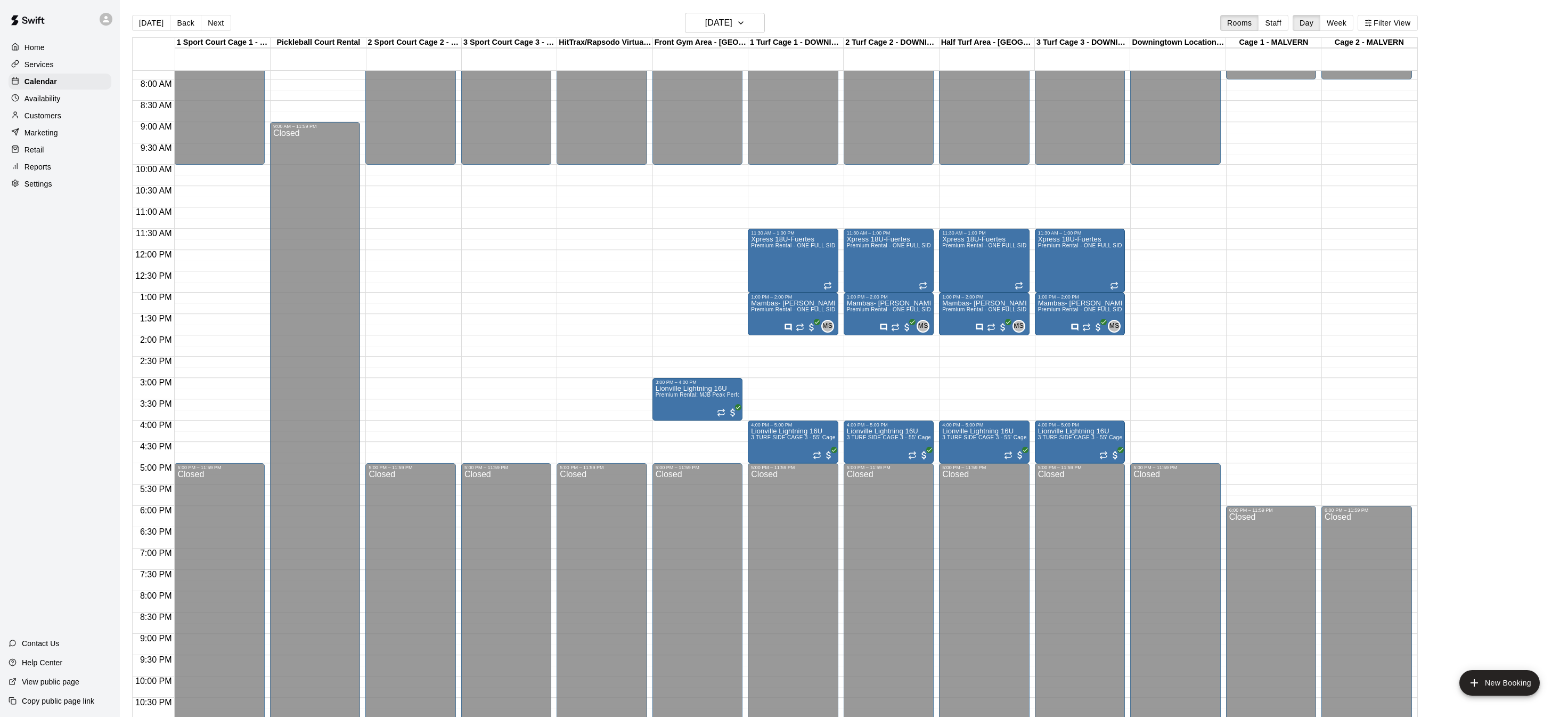
click at [40, 53] on div "Home" at bounding box center [59, 47] width 103 height 16
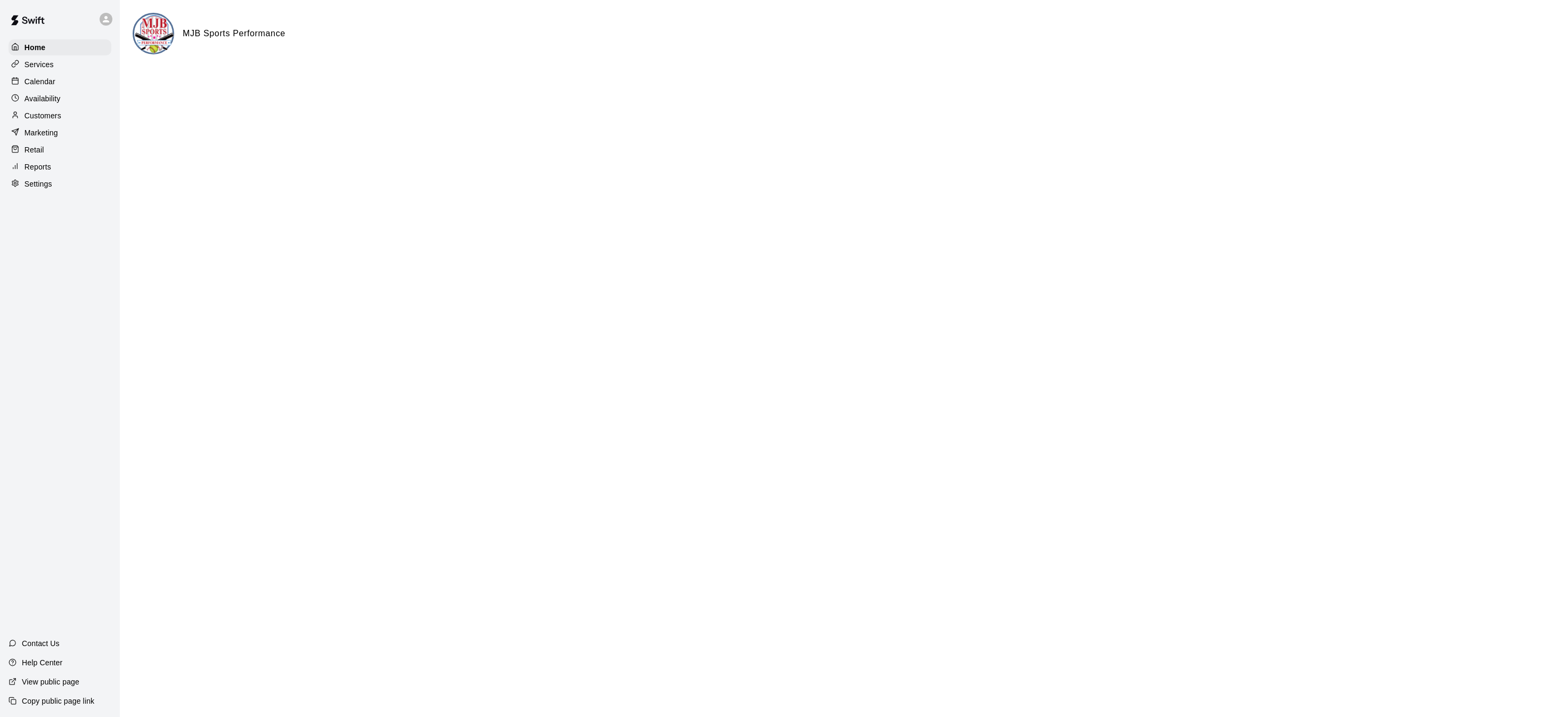
click at [44, 79] on p "Calendar" at bounding box center [40, 81] width 31 height 11
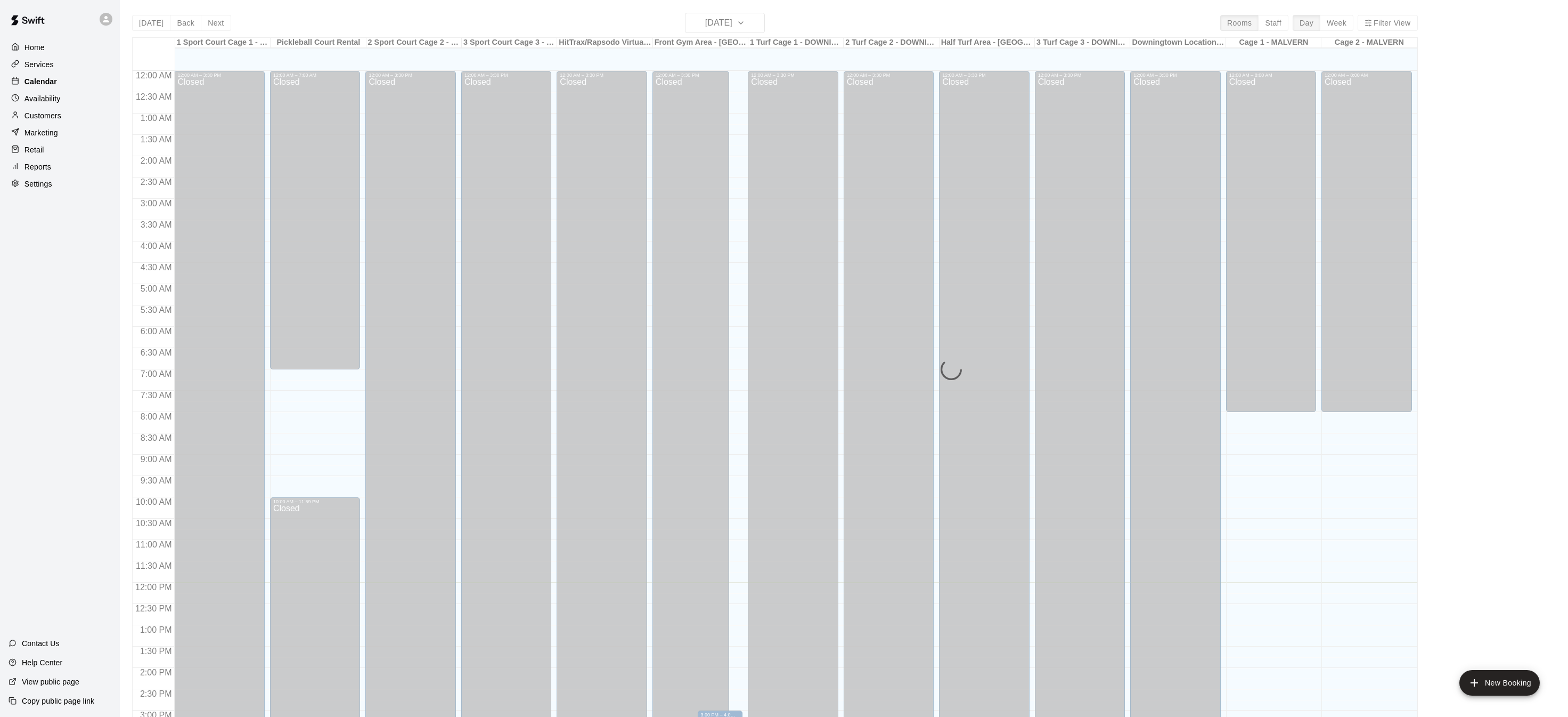
scroll to position [333, 0]
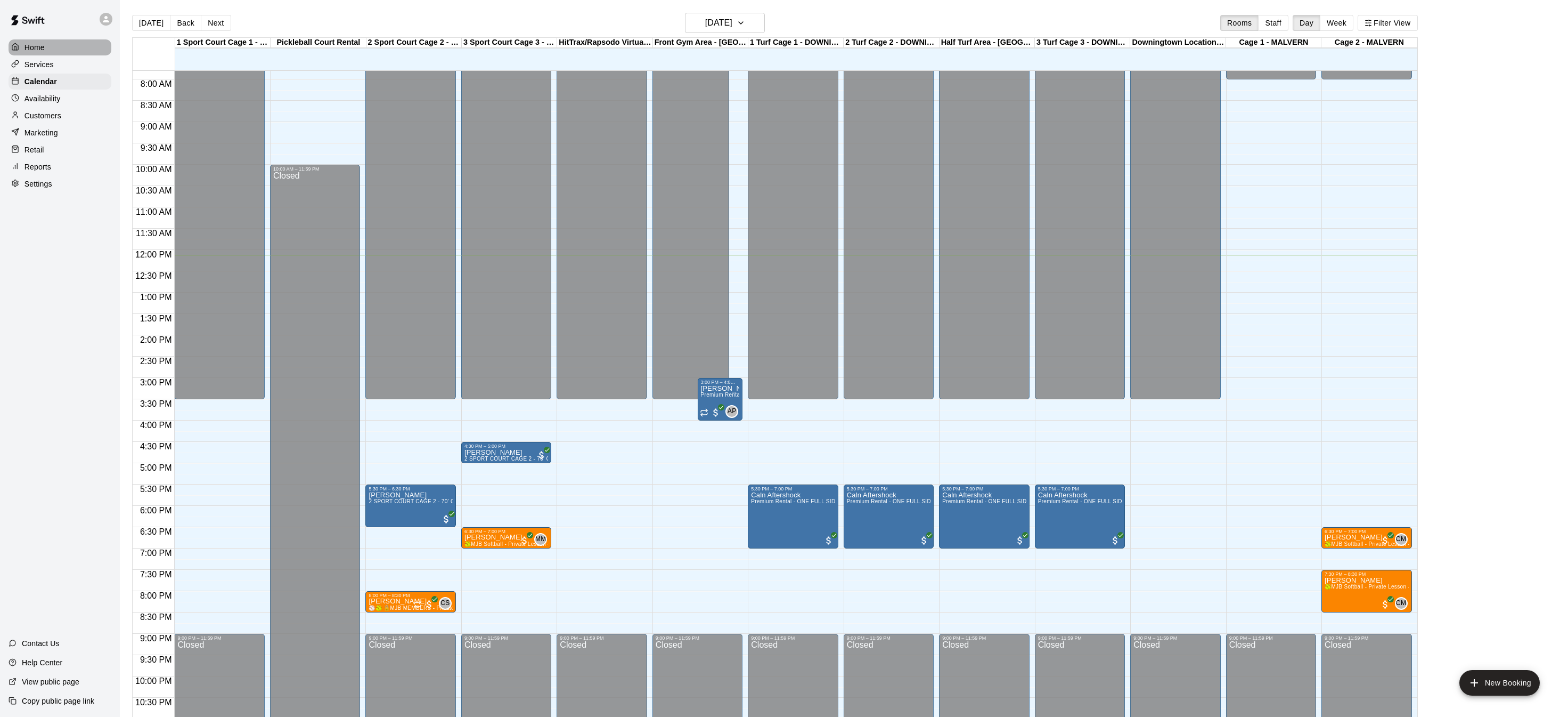
click at [57, 49] on div "Home" at bounding box center [59, 47] width 103 height 16
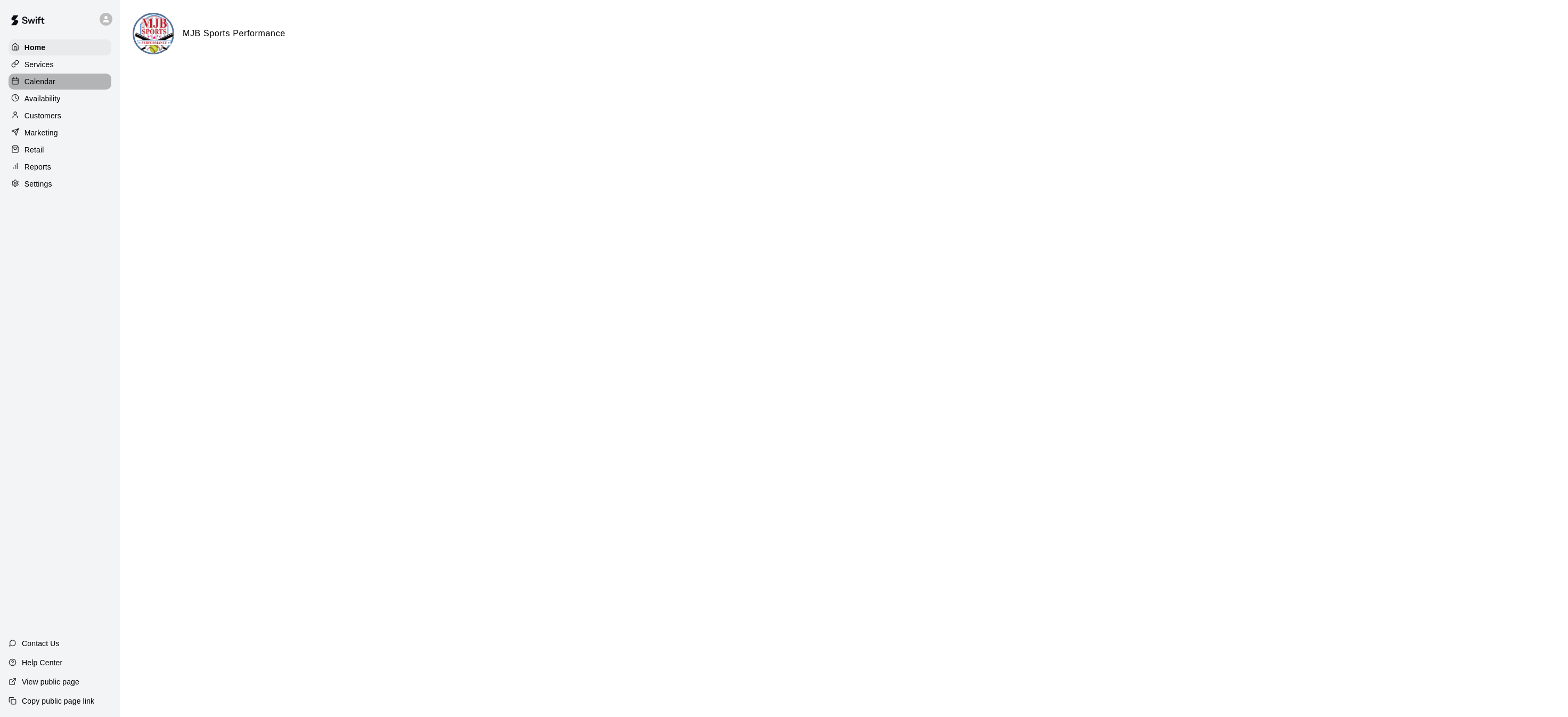
click at [51, 79] on p "Calendar" at bounding box center [40, 81] width 31 height 11
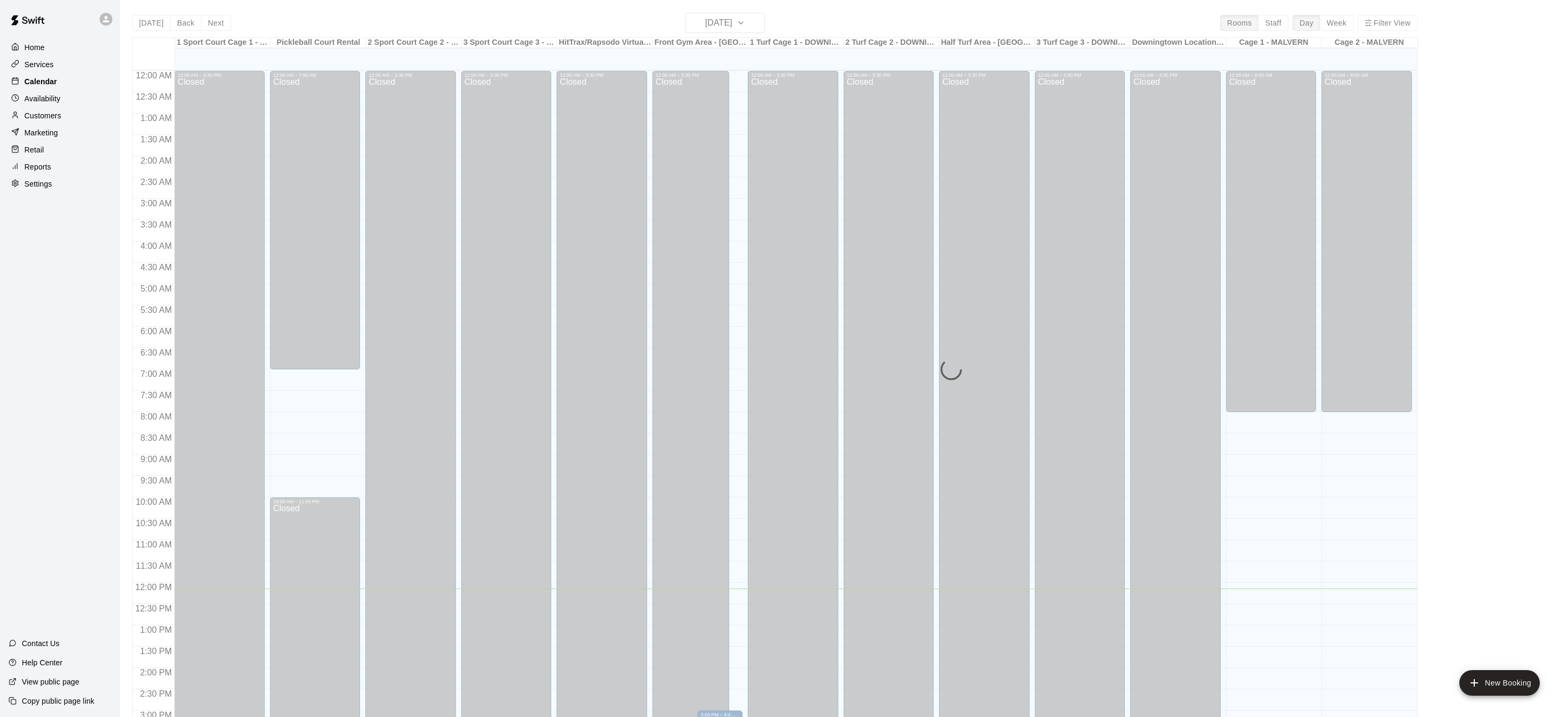
scroll to position [333, 0]
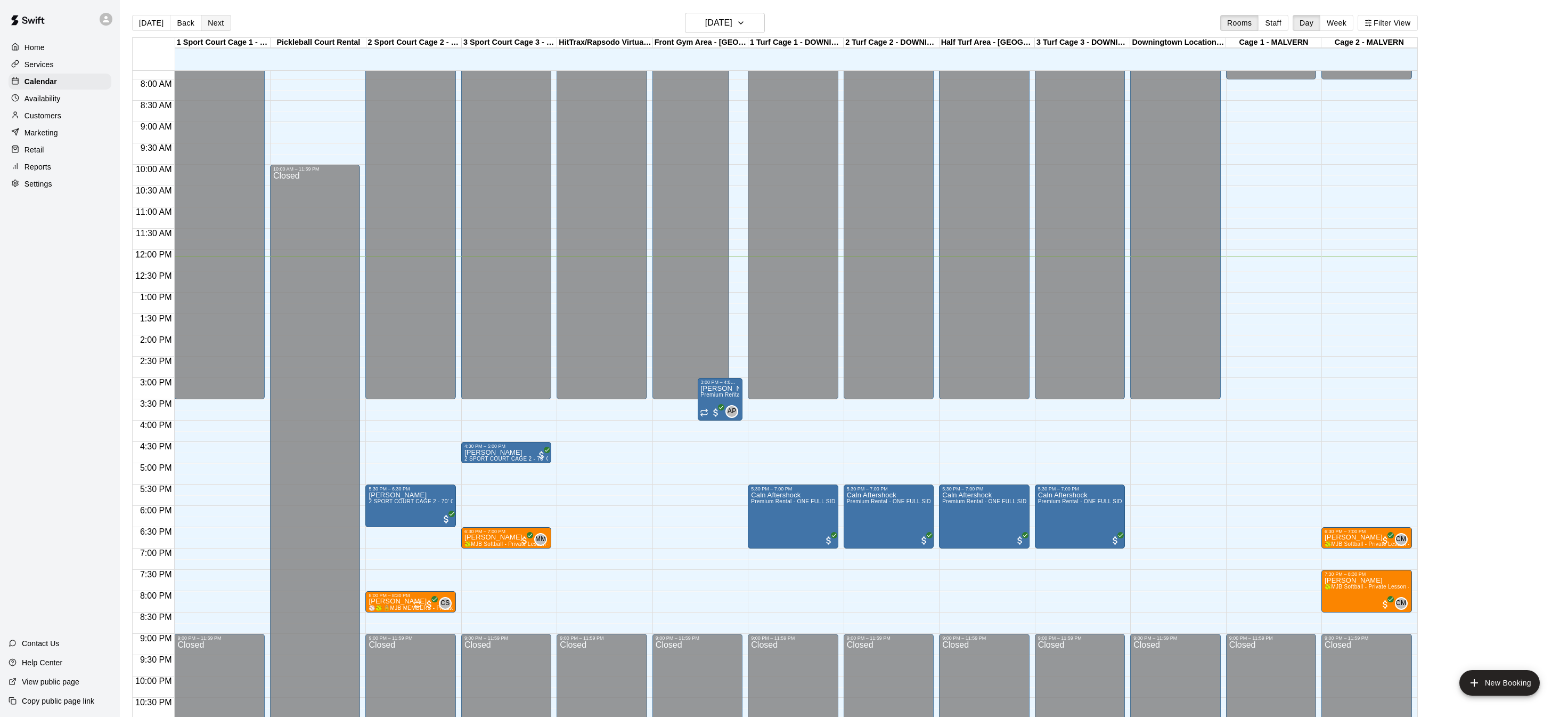
click at [214, 26] on button "Next" at bounding box center [216, 22] width 30 height 16
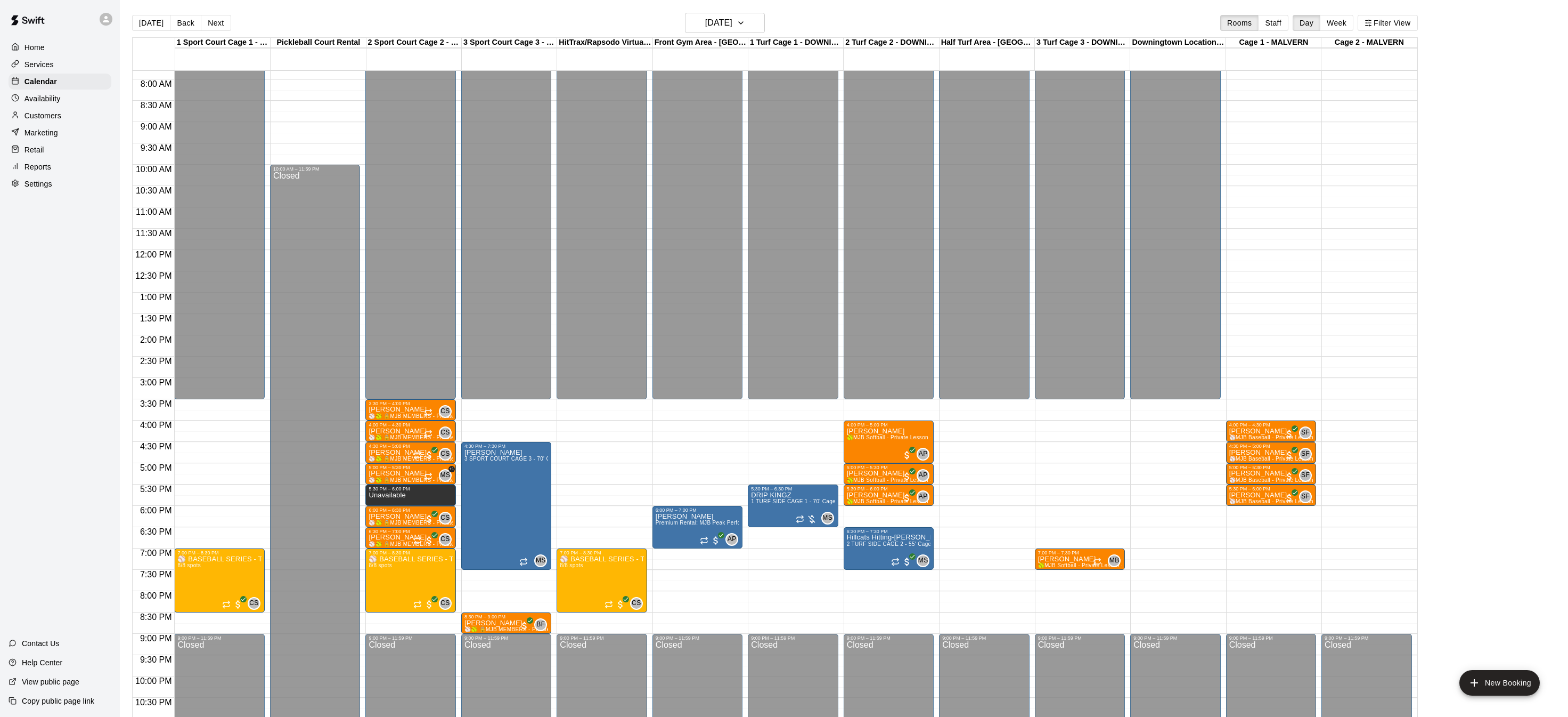
click at [66, 115] on div "Customers" at bounding box center [59, 116] width 103 height 16
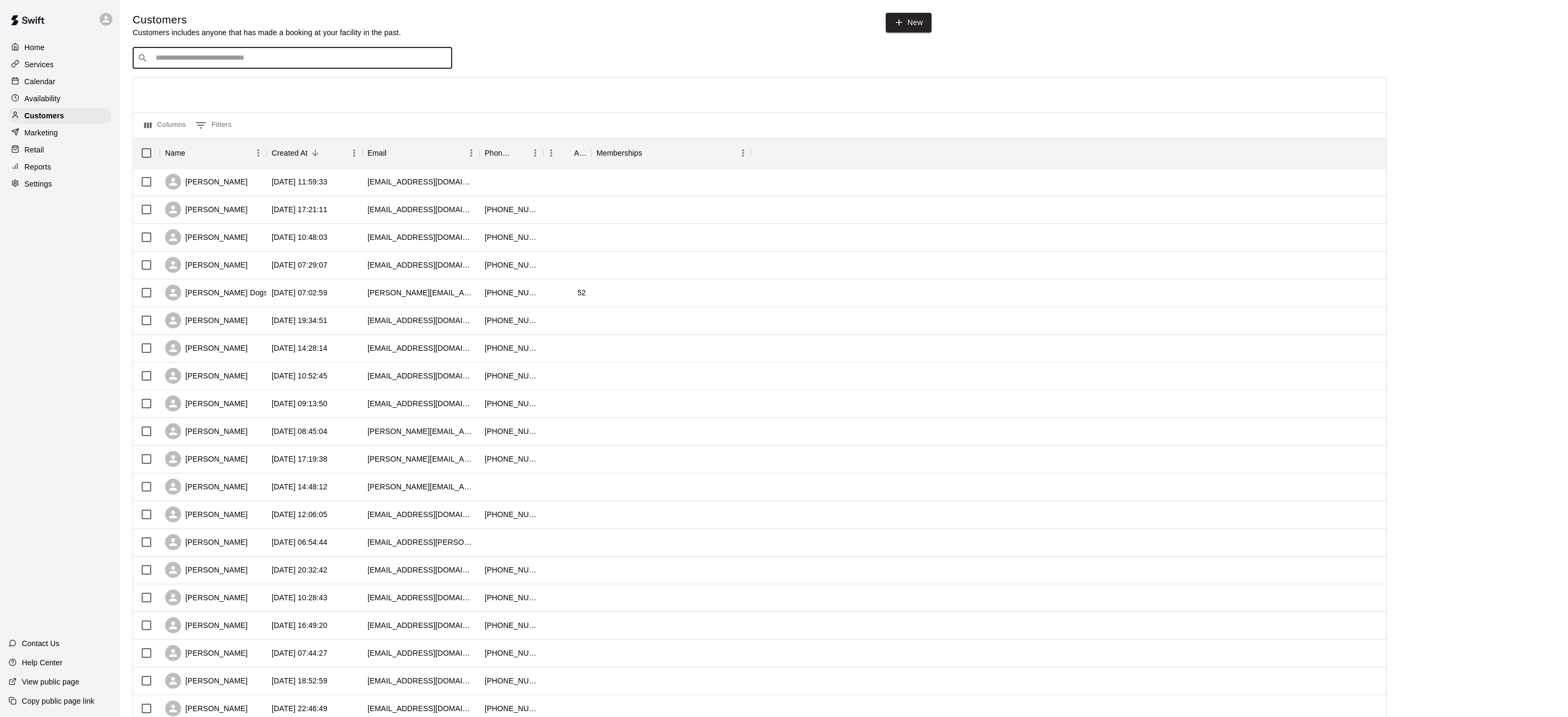
click at [252, 59] on input "Search customers by name or email" at bounding box center [300, 58] width 295 height 11
type input "*"
type input "****"
click at [228, 79] on div "Adam Dogsn" at bounding box center [247, 80] width 169 height 11
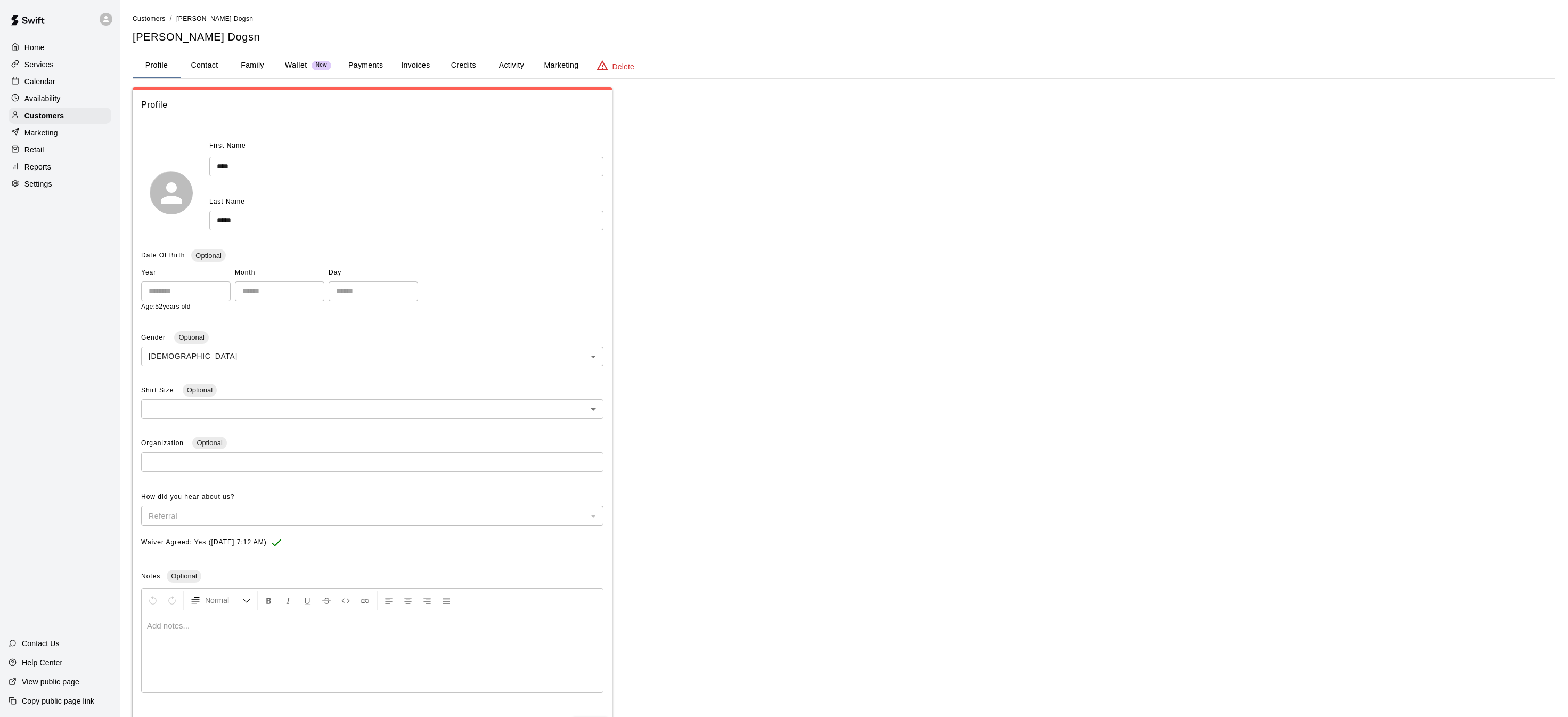
click at [236, 216] on input "*****" at bounding box center [407, 220] width 394 height 20
type input "*****"
click at [321, 234] on div "First Name **** ​ Last Name ***** ​" at bounding box center [372, 192] width 463 height 110
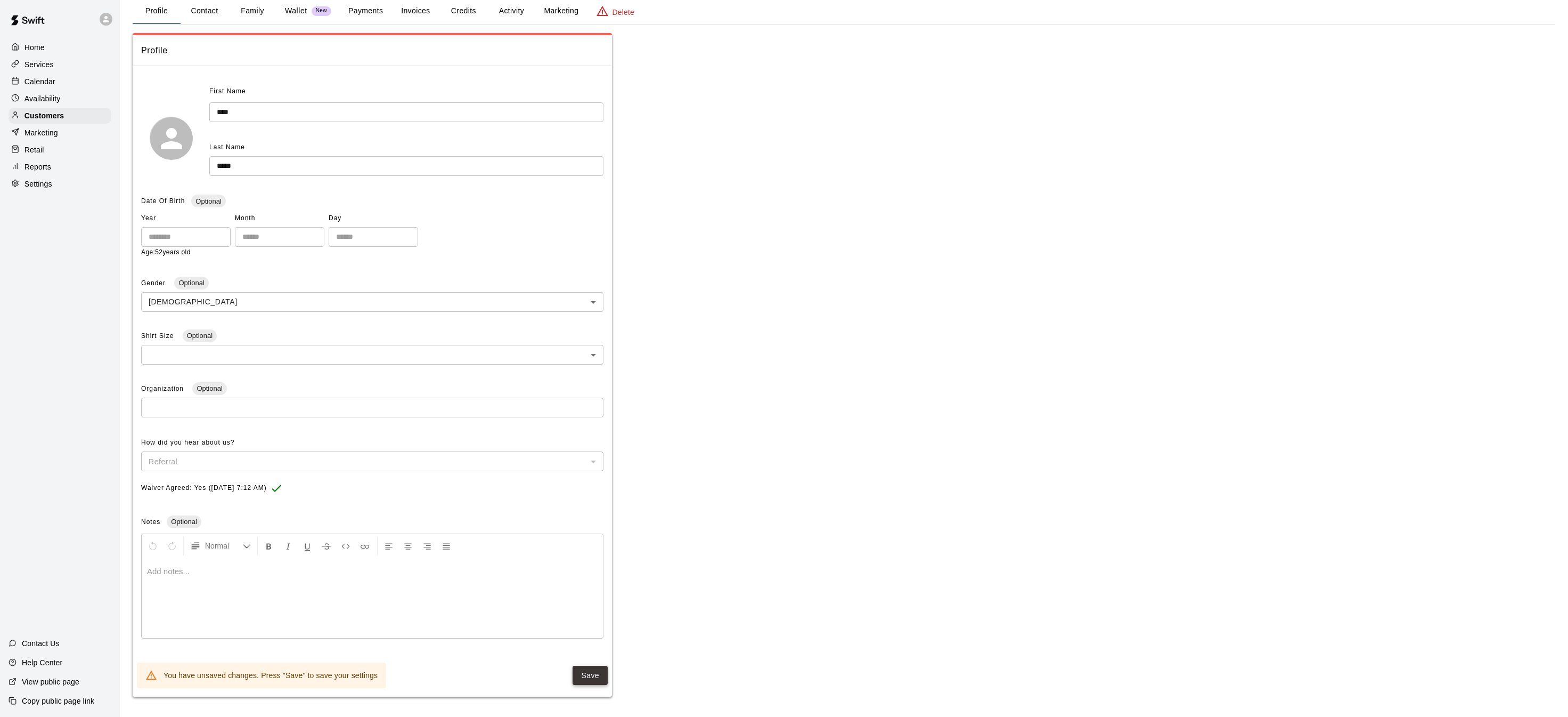
click at [570, 669] on div "Save You have unsaved changes. Press "Save" to save your settings" at bounding box center [372, 675] width 479 height 34
click at [585, 669] on button "Save" at bounding box center [590, 675] width 35 height 20
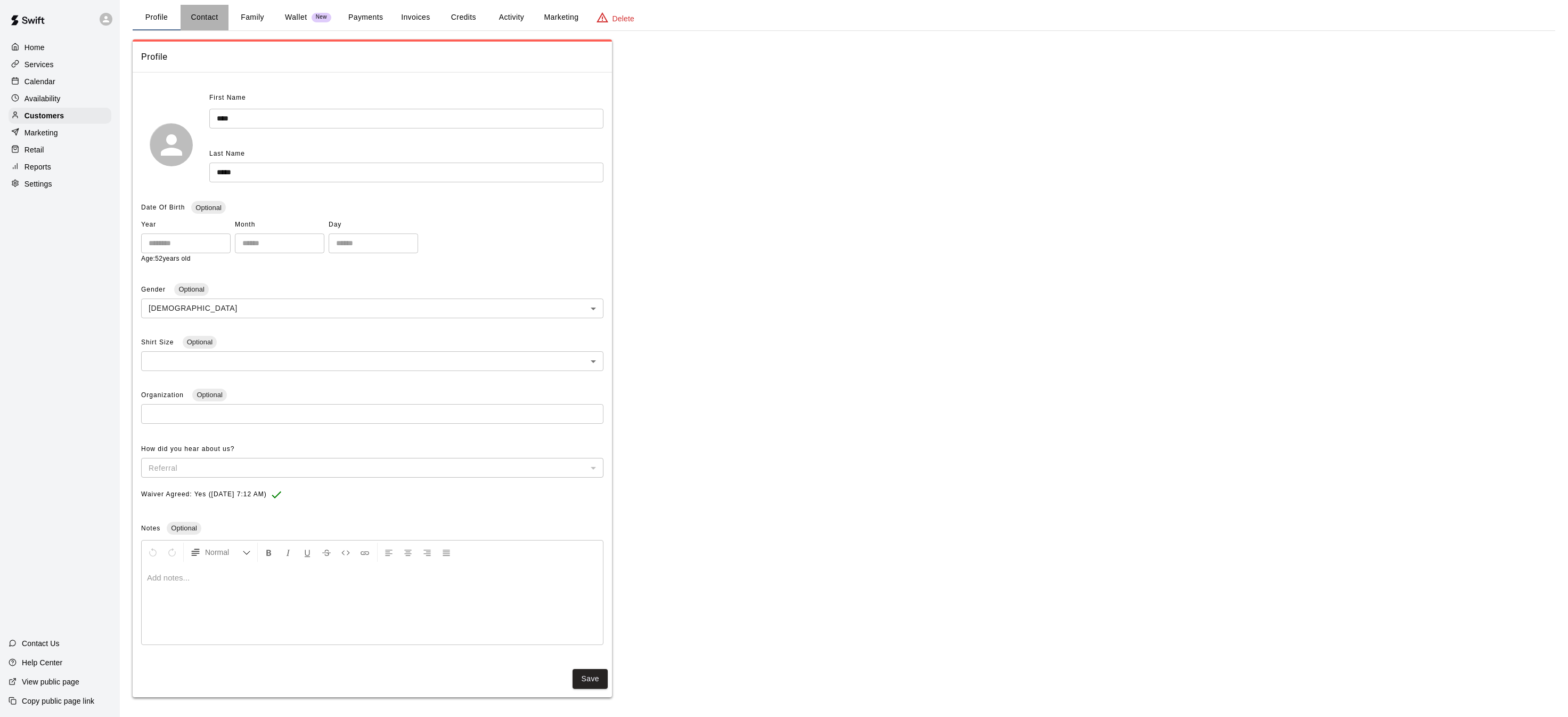
click at [214, 17] on button "Contact" at bounding box center [204, 18] width 48 height 26
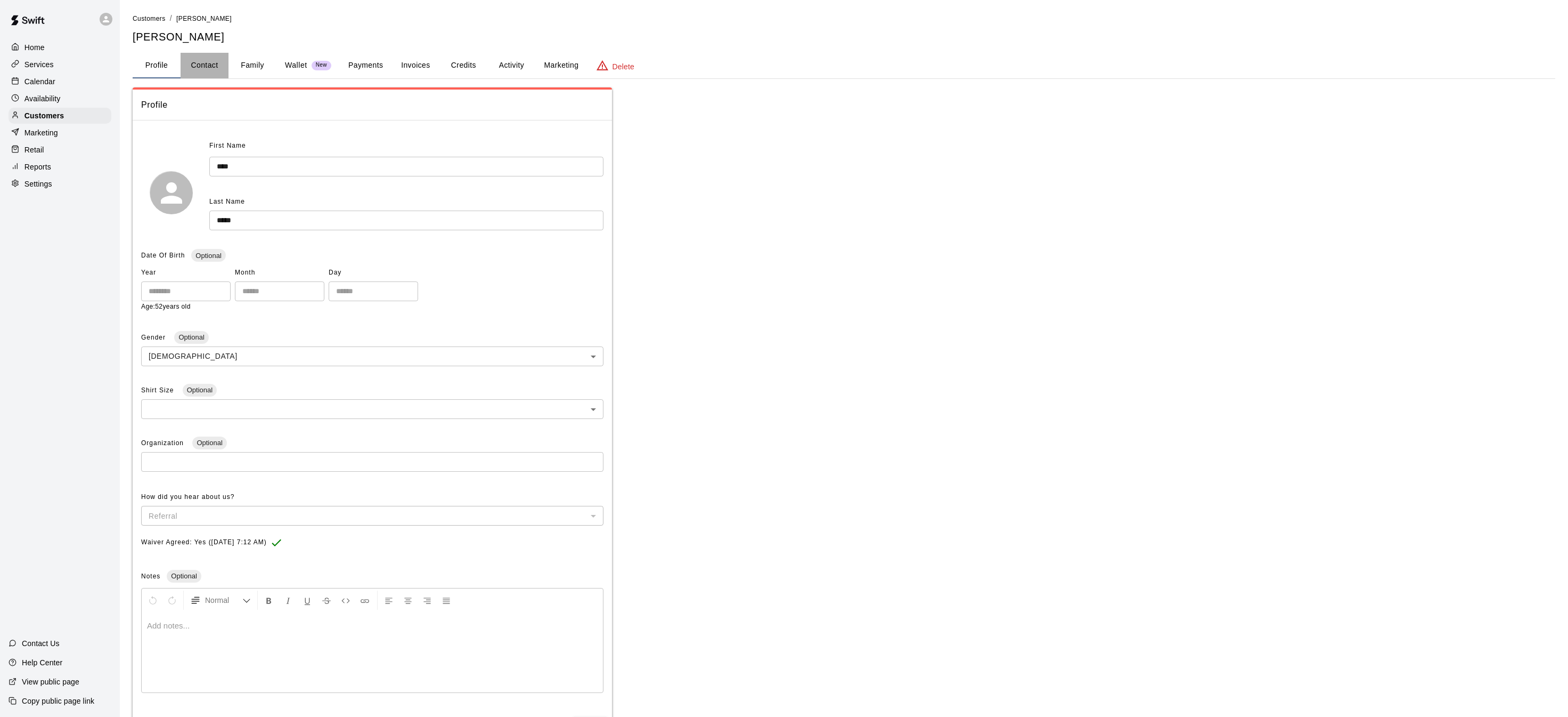
select select "**"
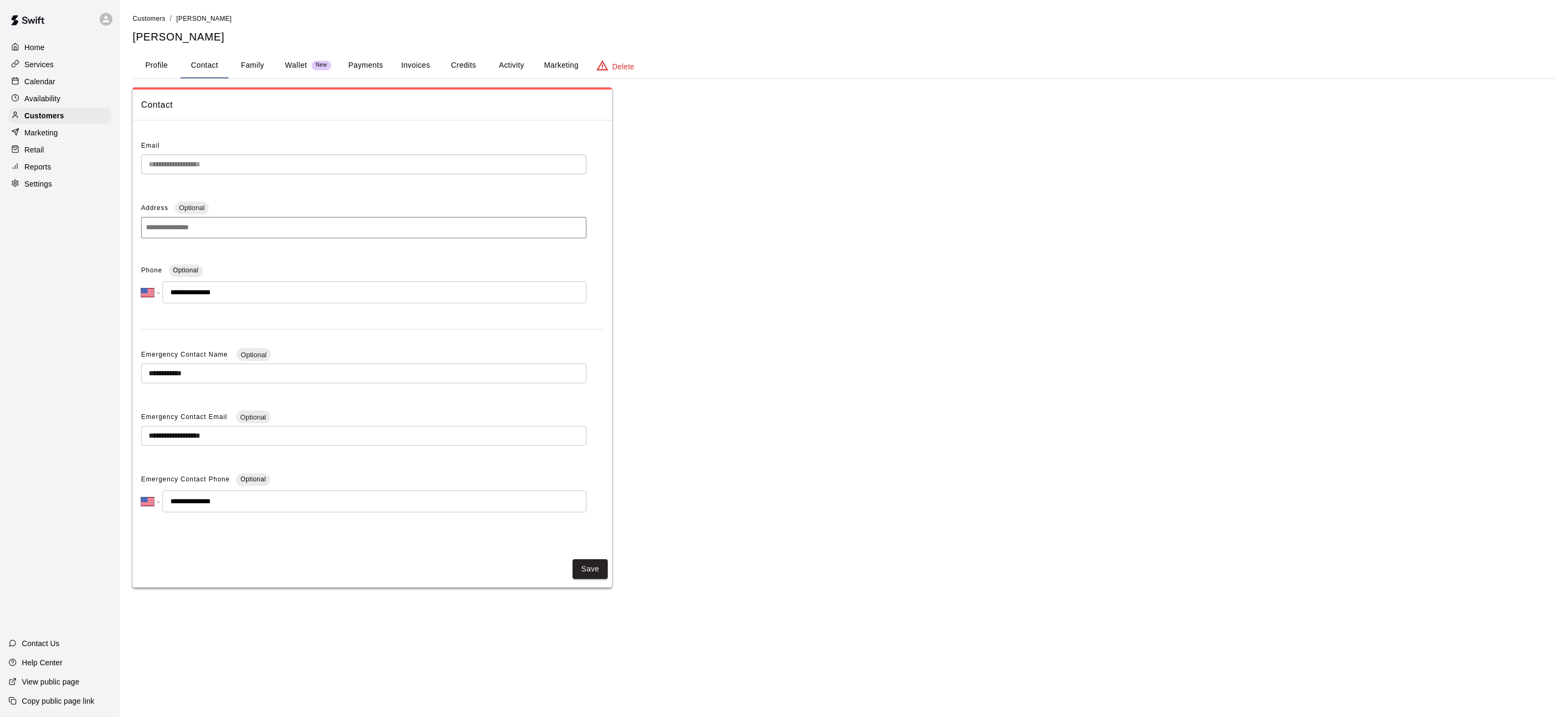
click at [167, 64] on button "Profile" at bounding box center [156, 66] width 48 height 26
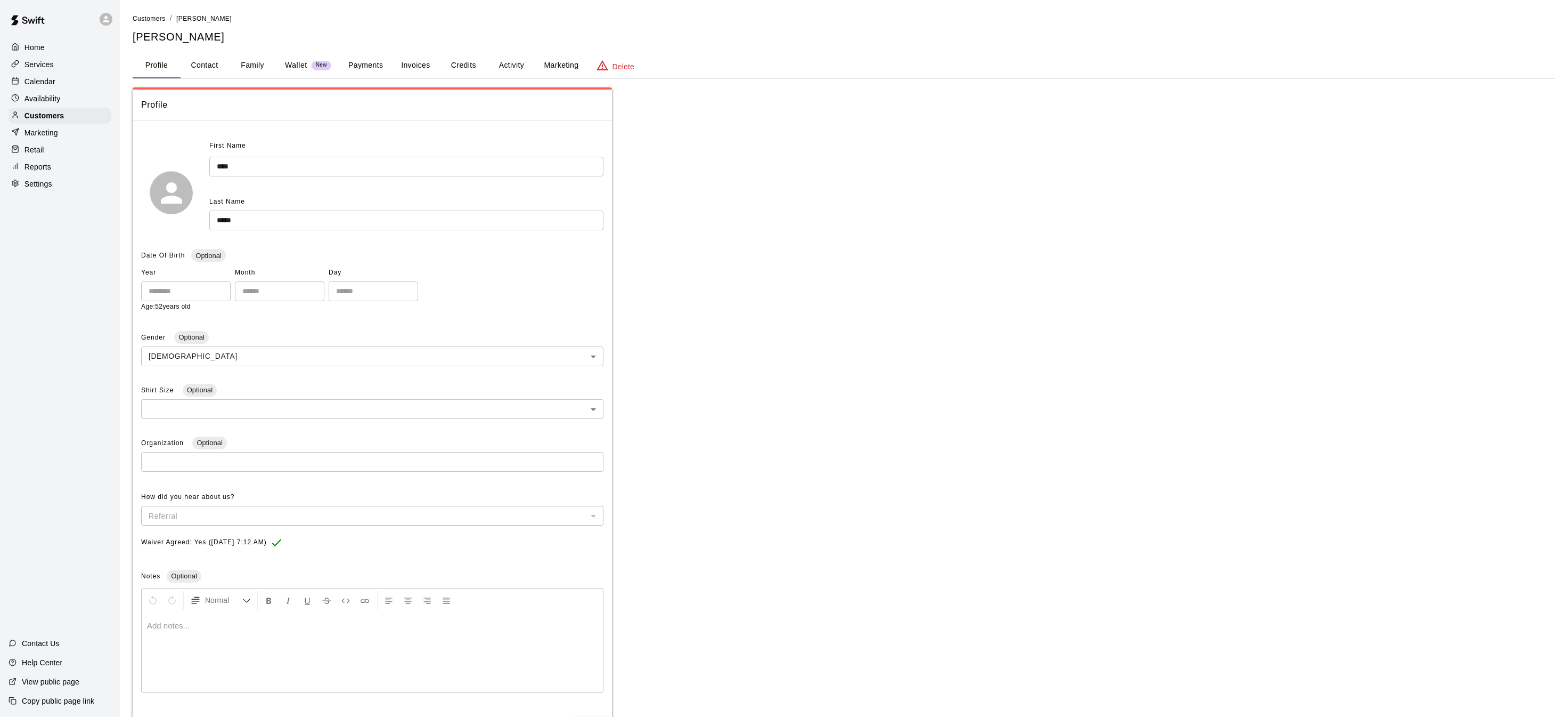
click at [192, 70] on button "Contact" at bounding box center [204, 66] width 48 height 26
select select "**"
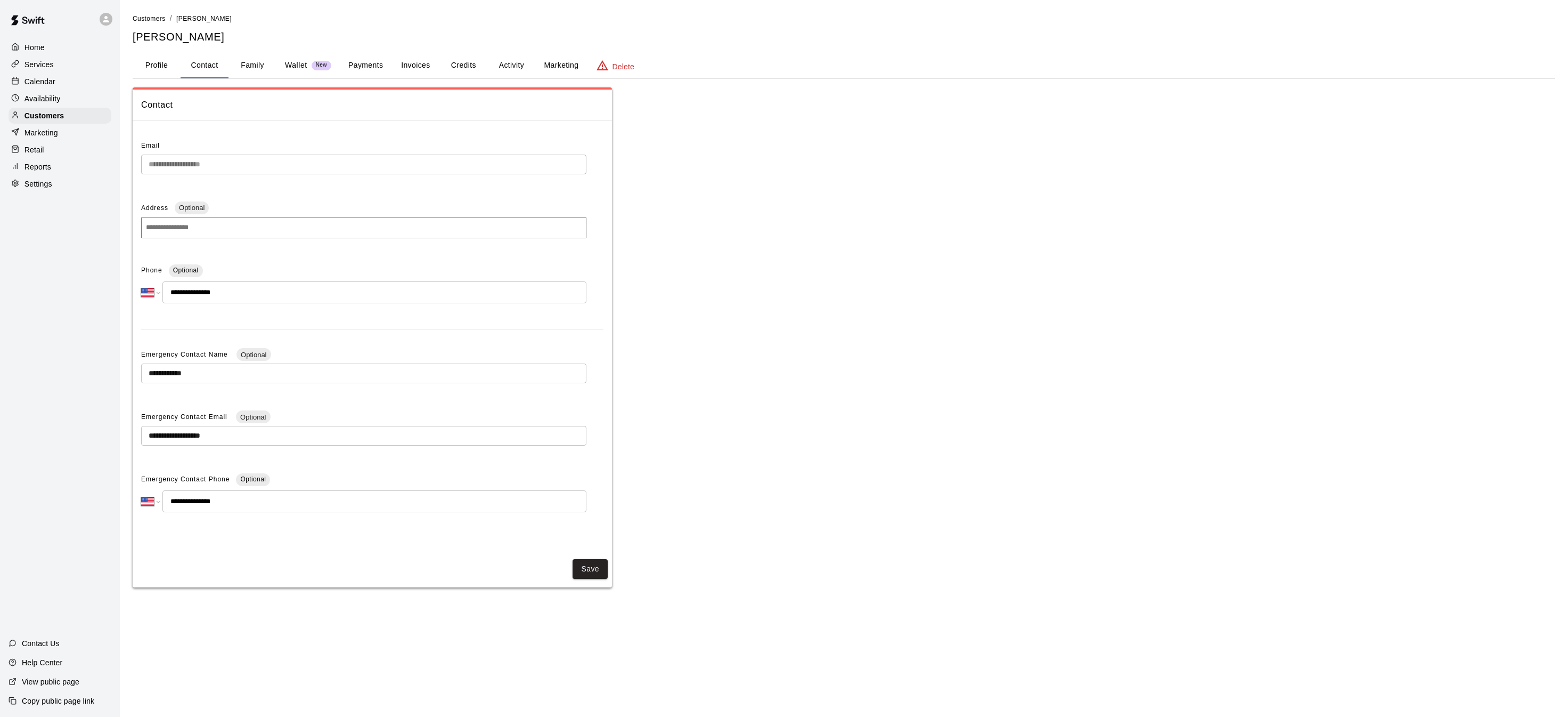
click at [245, 72] on button "Family" at bounding box center [252, 66] width 48 height 26
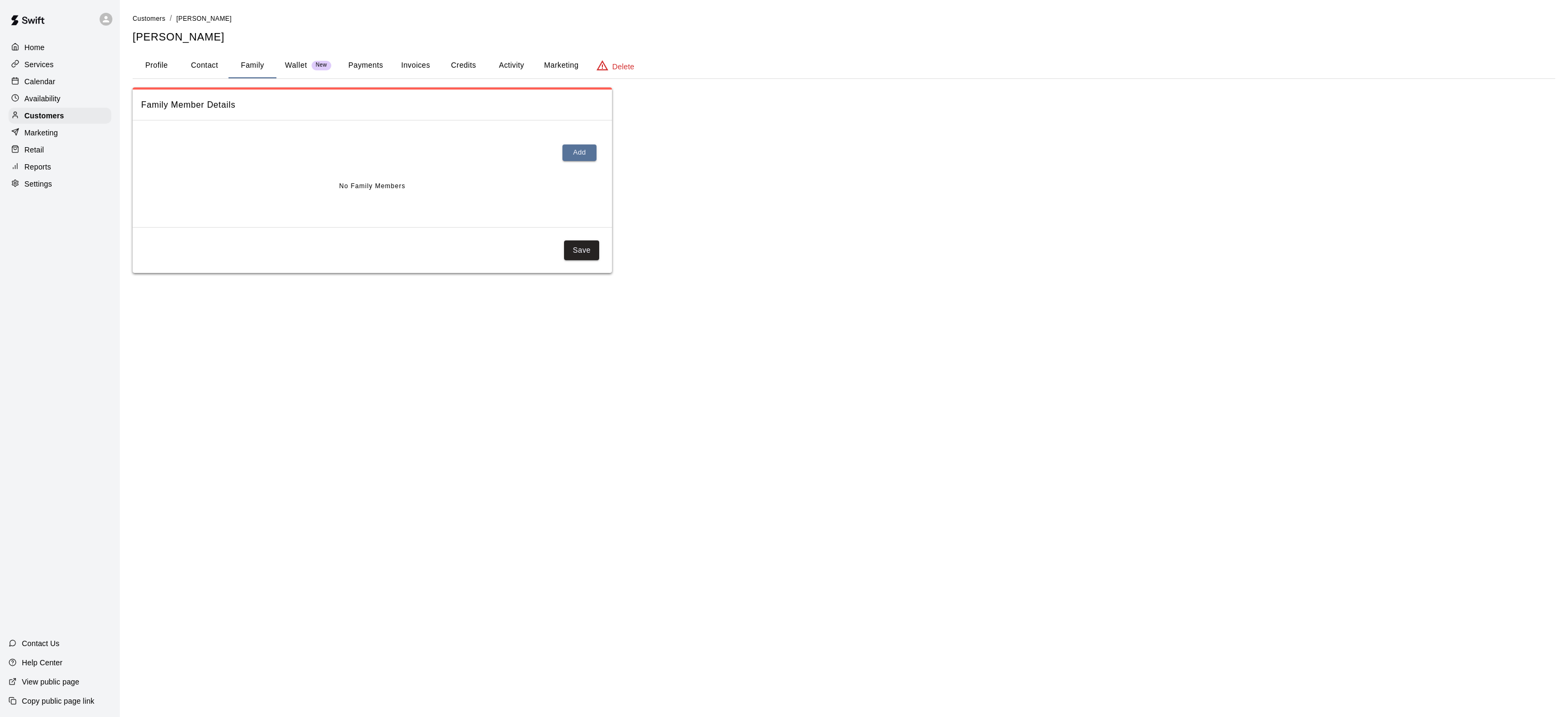
click at [56, 85] on div "Calendar" at bounding box center [59, 81] width 103 height 16
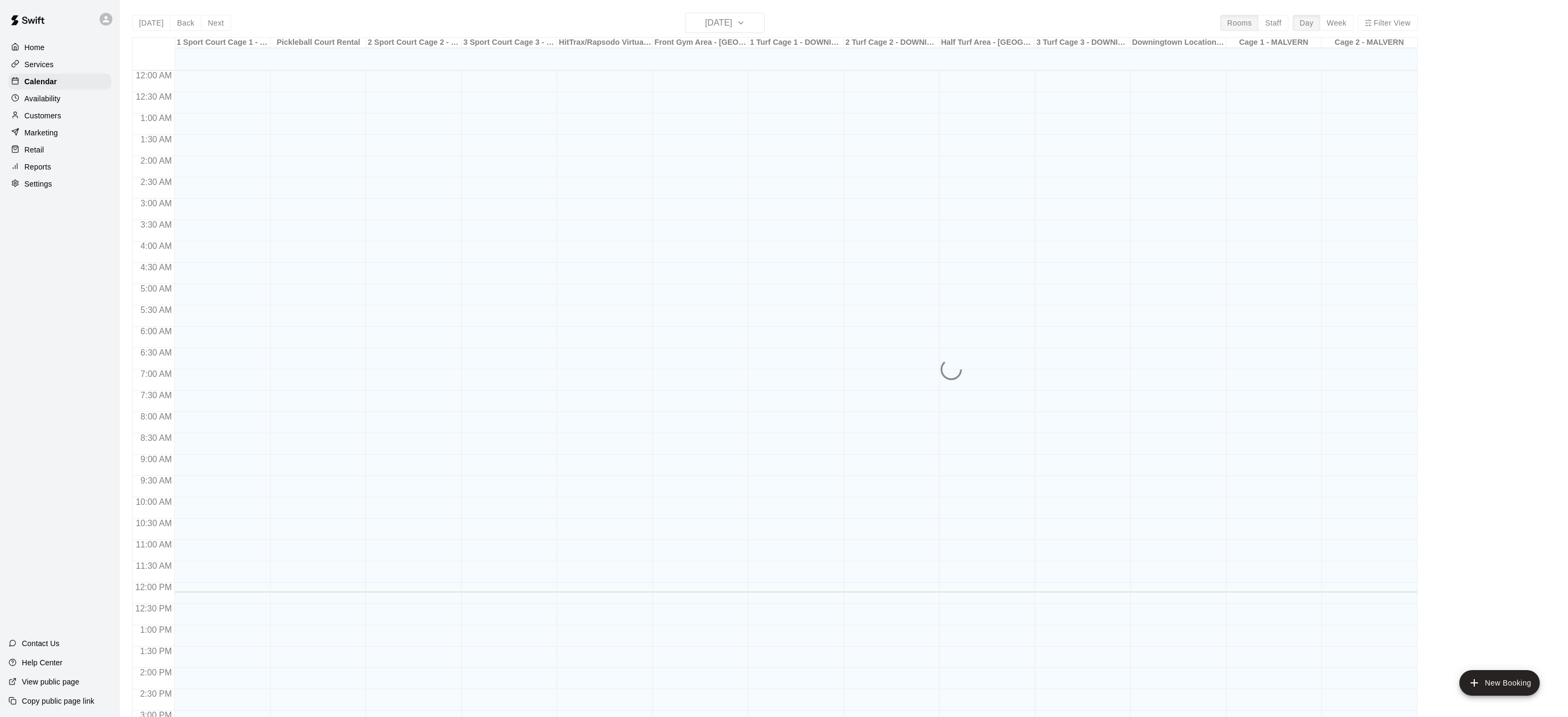
scroll to position [333, 0]
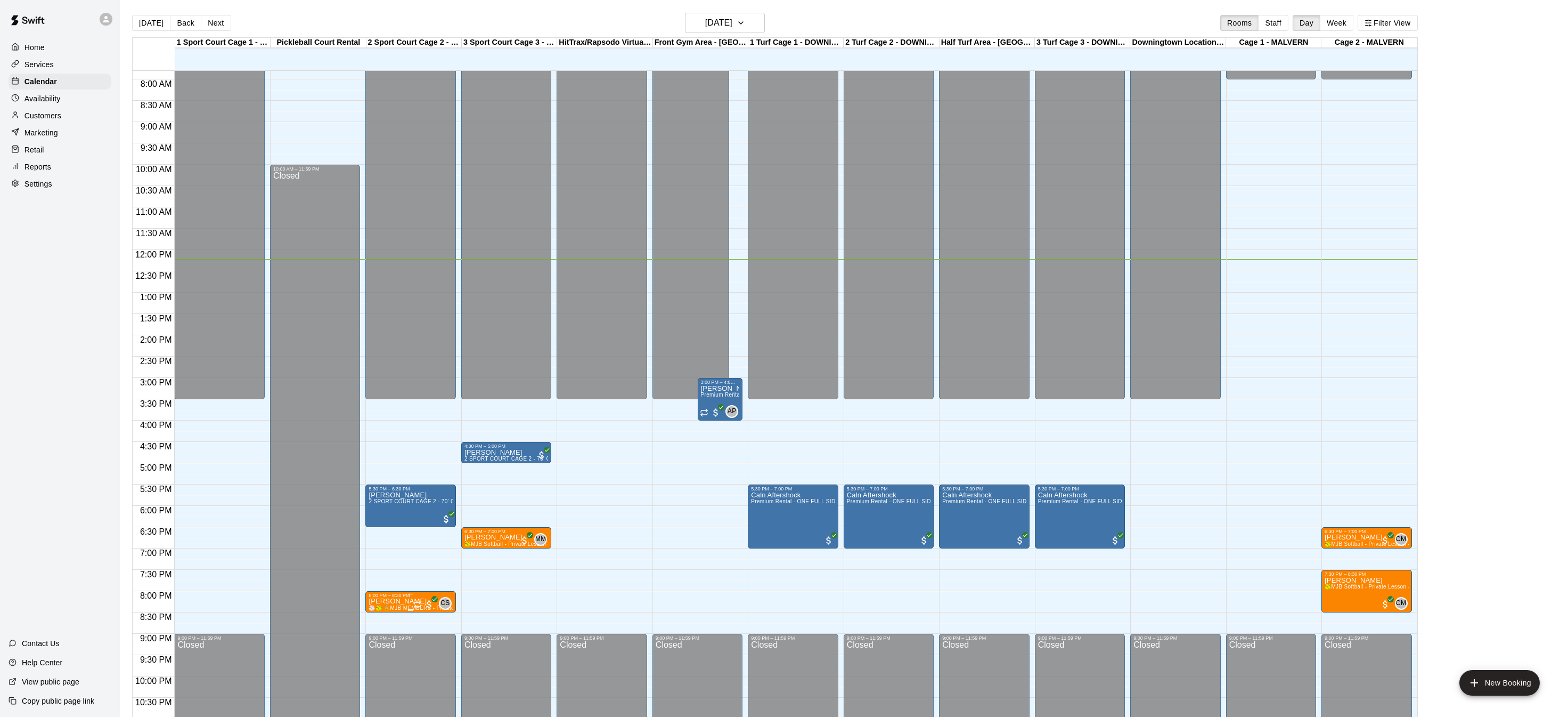
click at [396, 601] on p "[PERSON_NAME]" at bounding box center [410, 601] width 84 height 0
click at [382, 660] on icon "delete" at bounding box center [379, 663] width 8 height 10
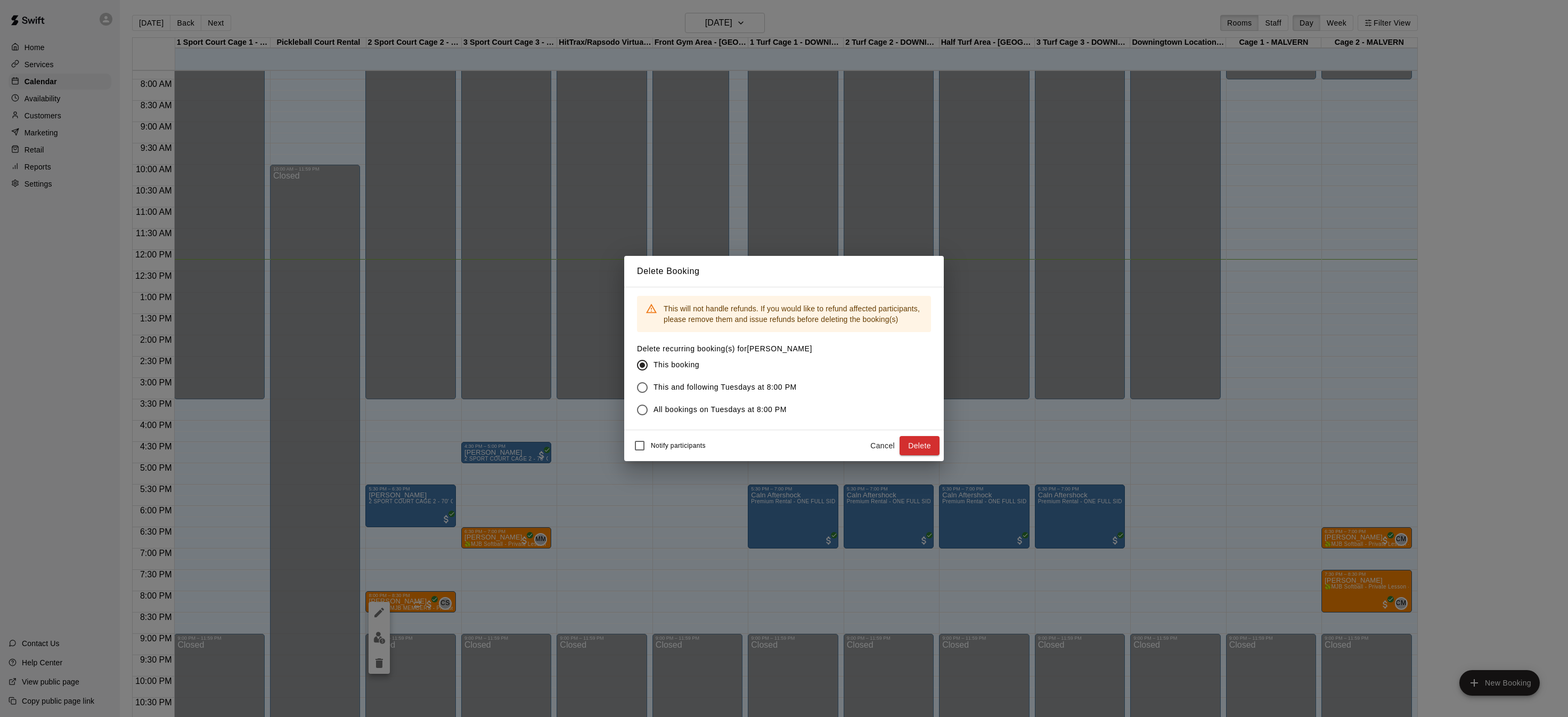
click at [690, 389] on span "This and following Tuesdays at 8:00 PM" at bounding box center [725, 388] width 144 height 11
click at [924, 442] on button "Delete" at bounding box center [920, 446] width 40 height 20
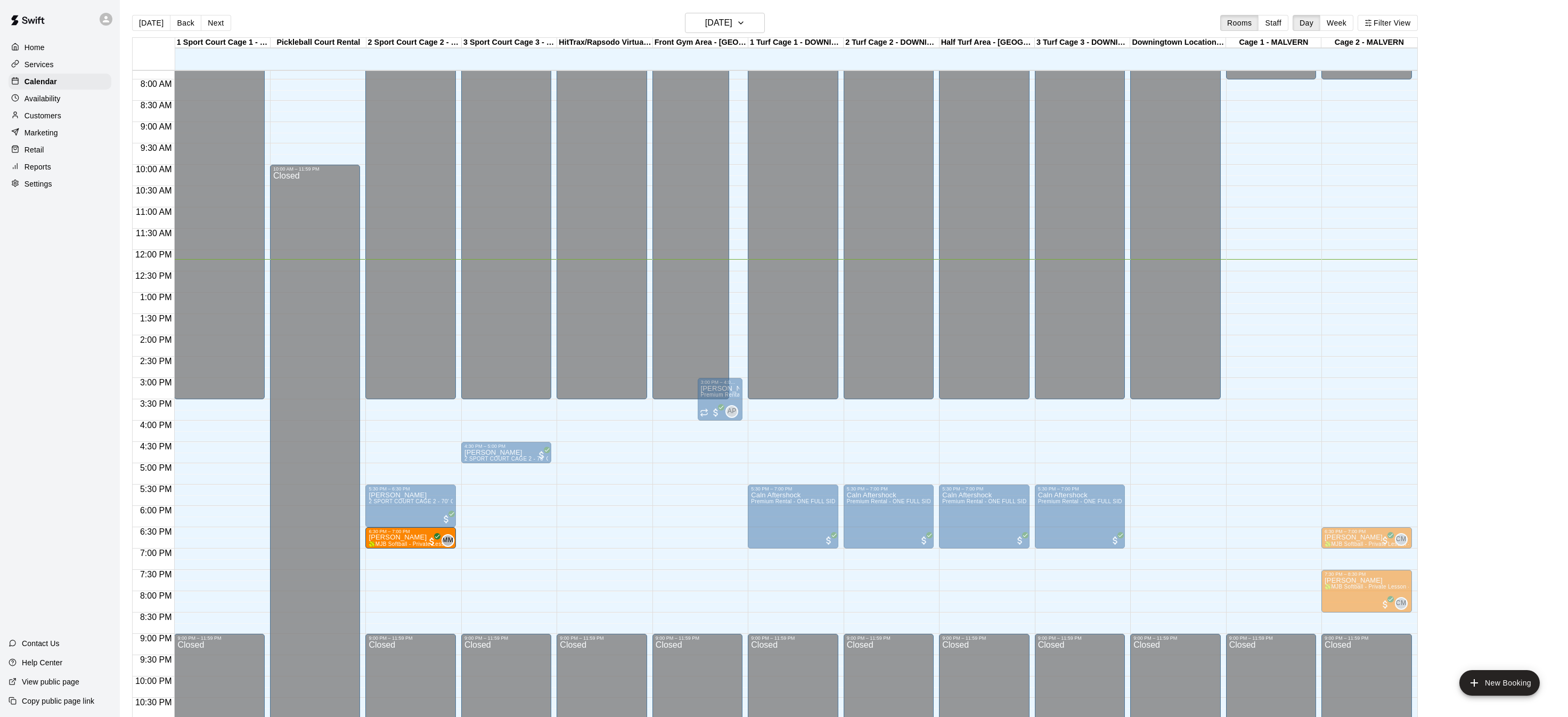
drag, startPoint x: 491, startPoint y: 540, endPoint x: 413, endPoint y: 543, distance: 78.1
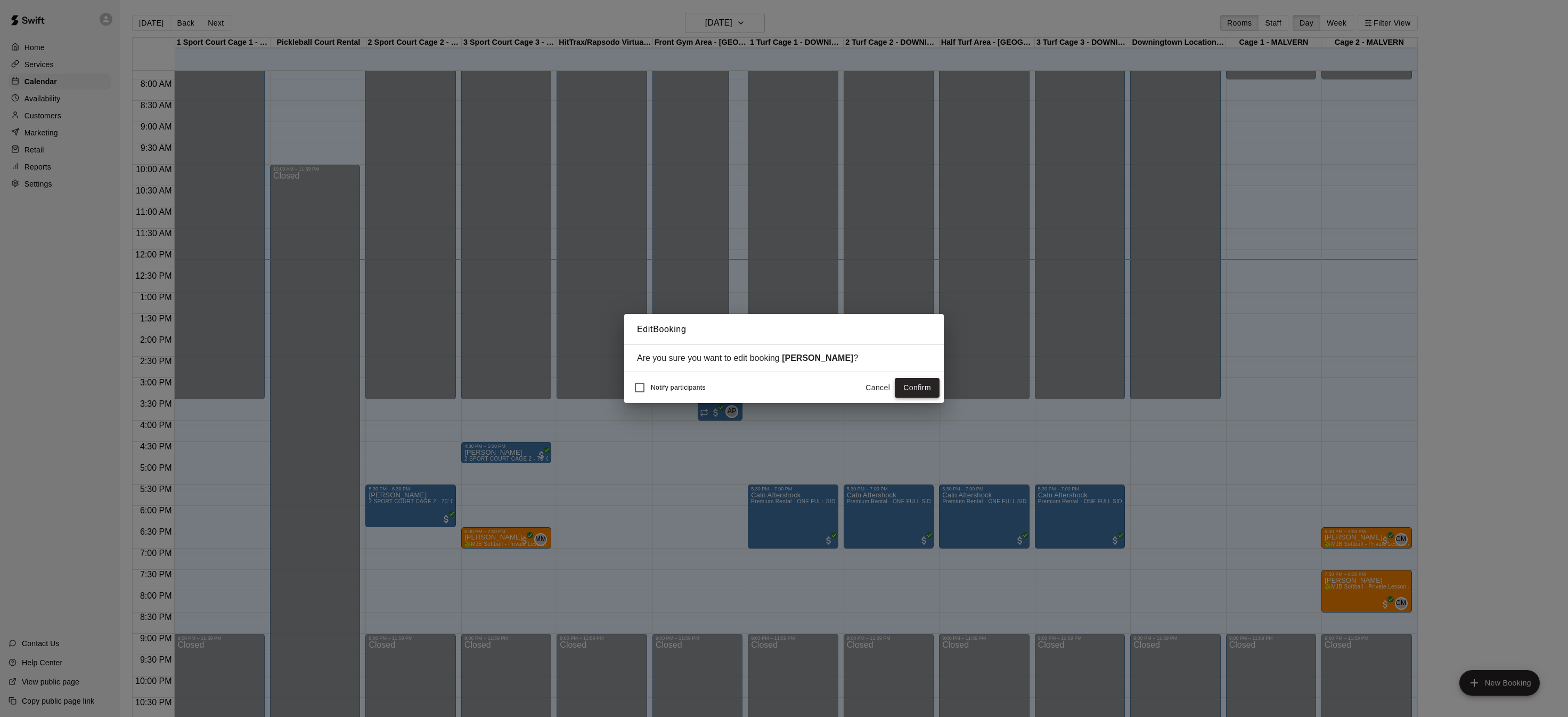
click at [920, 391] on button "Confirm" at bounding box center [917, 388] width 45 height 20
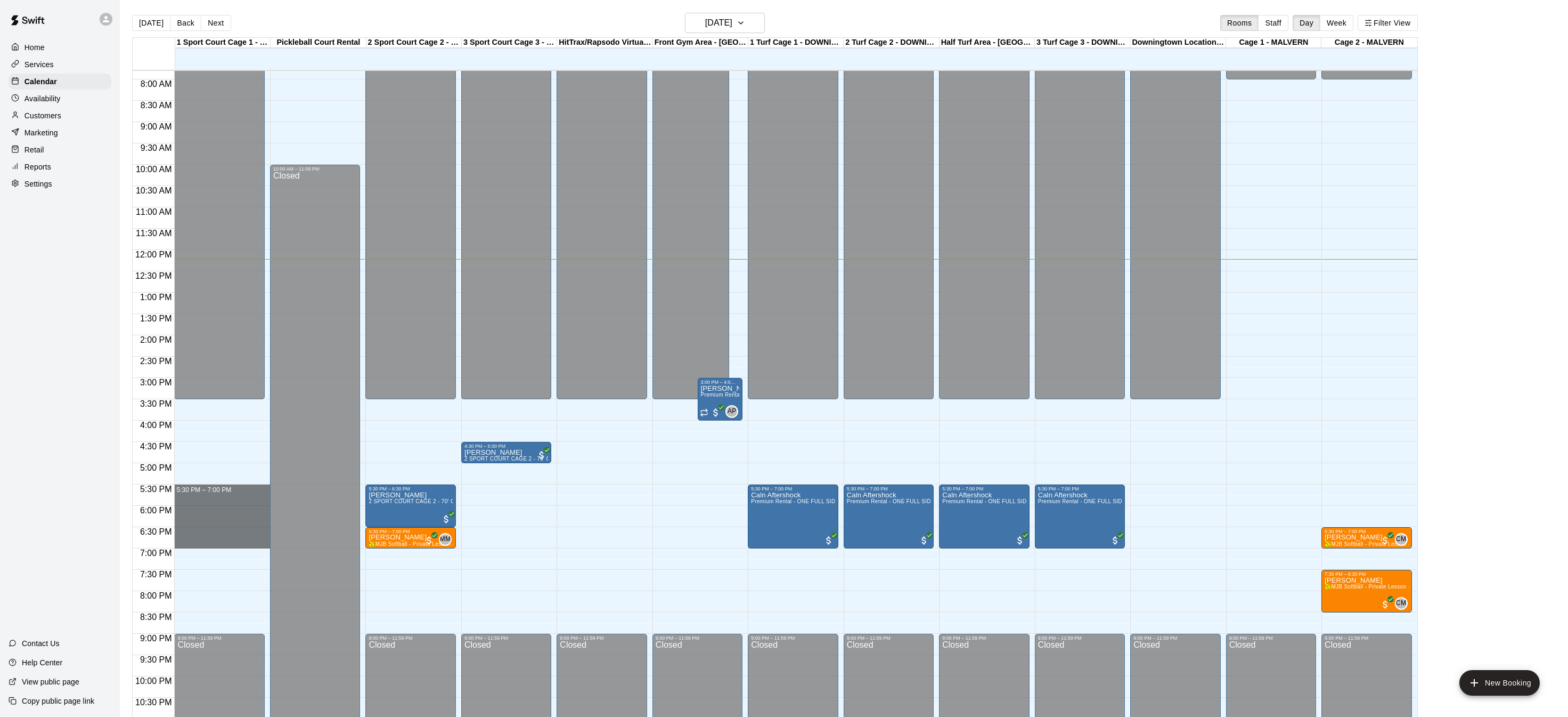
drag, startPoint x: 258, startPoint y: 487, endPoint x: 254, endPoint y: 545, distance: 58.1
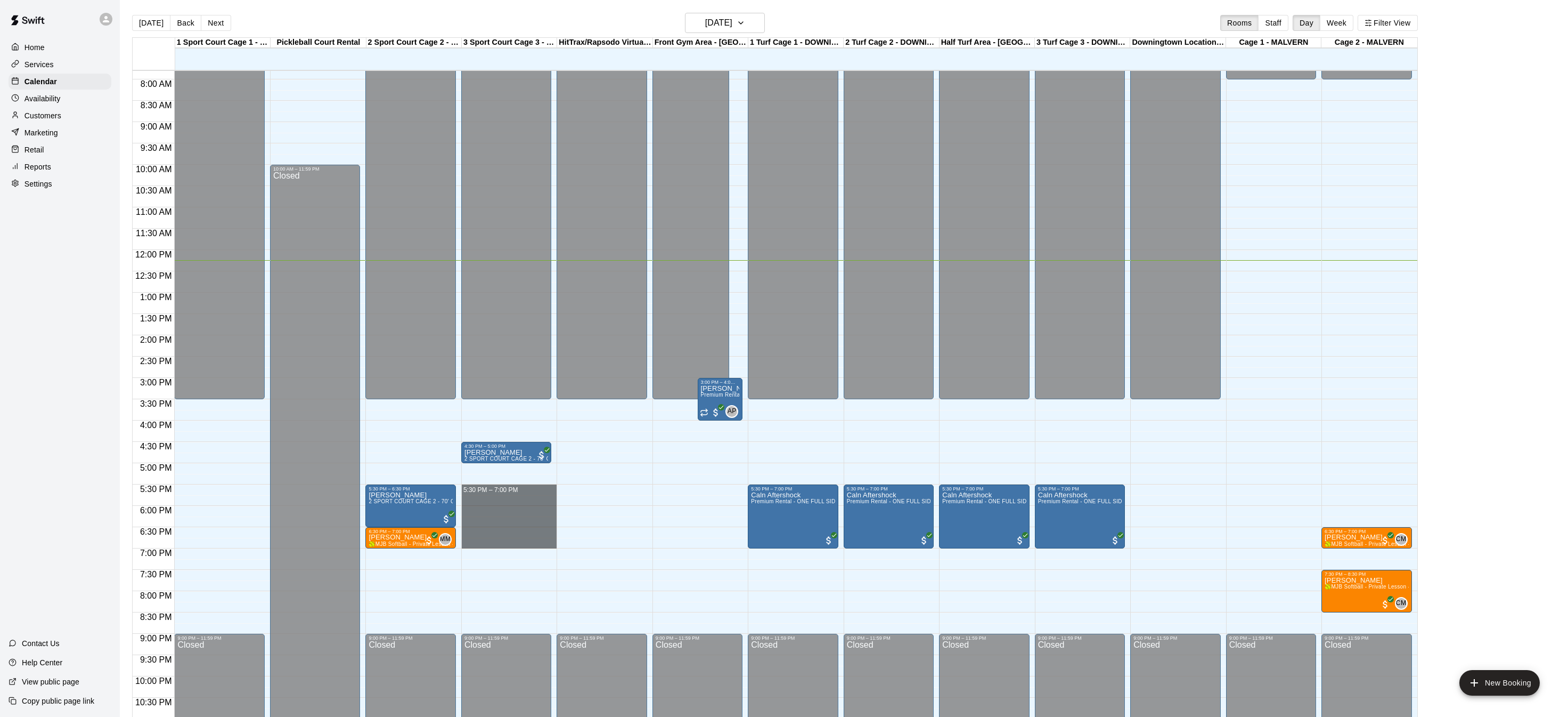
drag, startPoint x: 504, startPoint y: 486, endPoint x: 504, endPoint y: 540, distance: 54.0
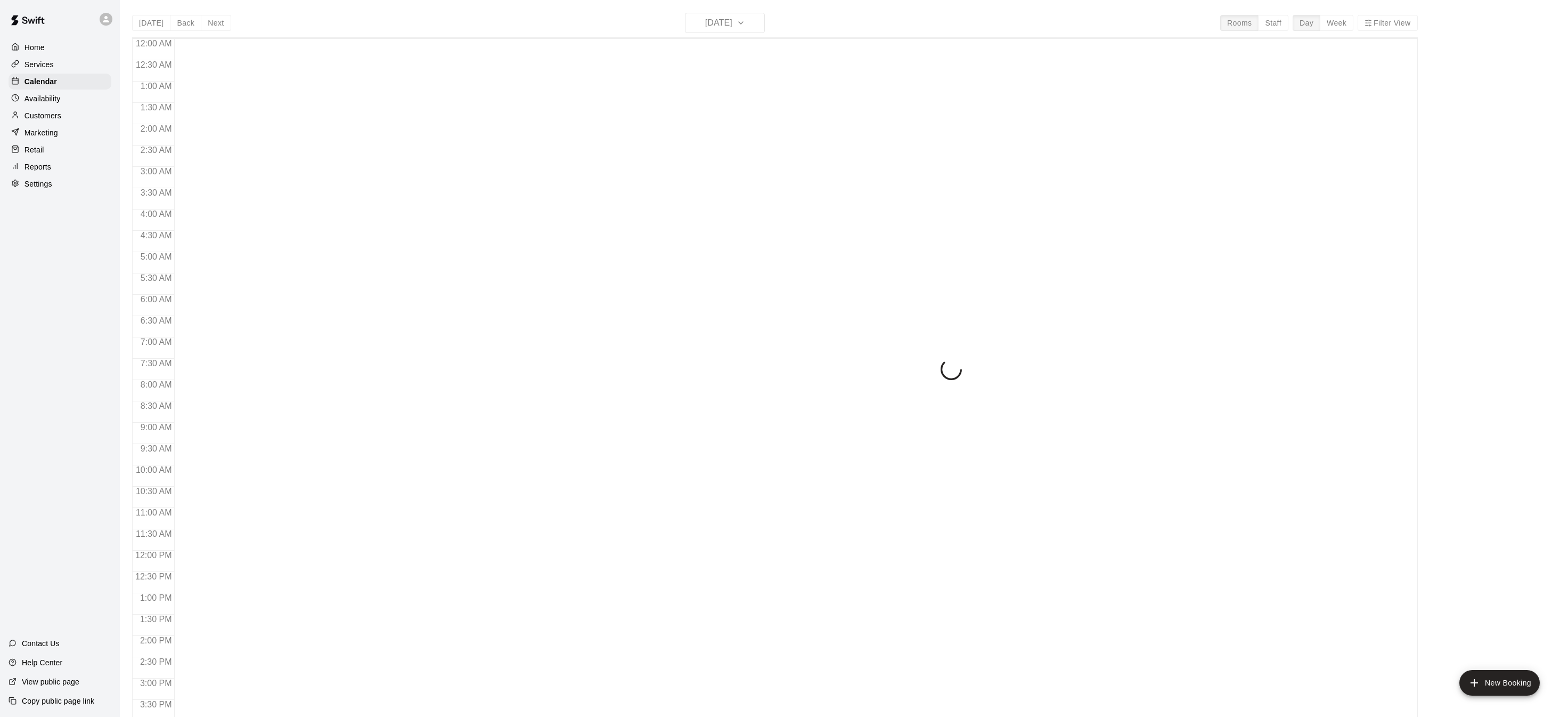
scroll to position [333, 0]
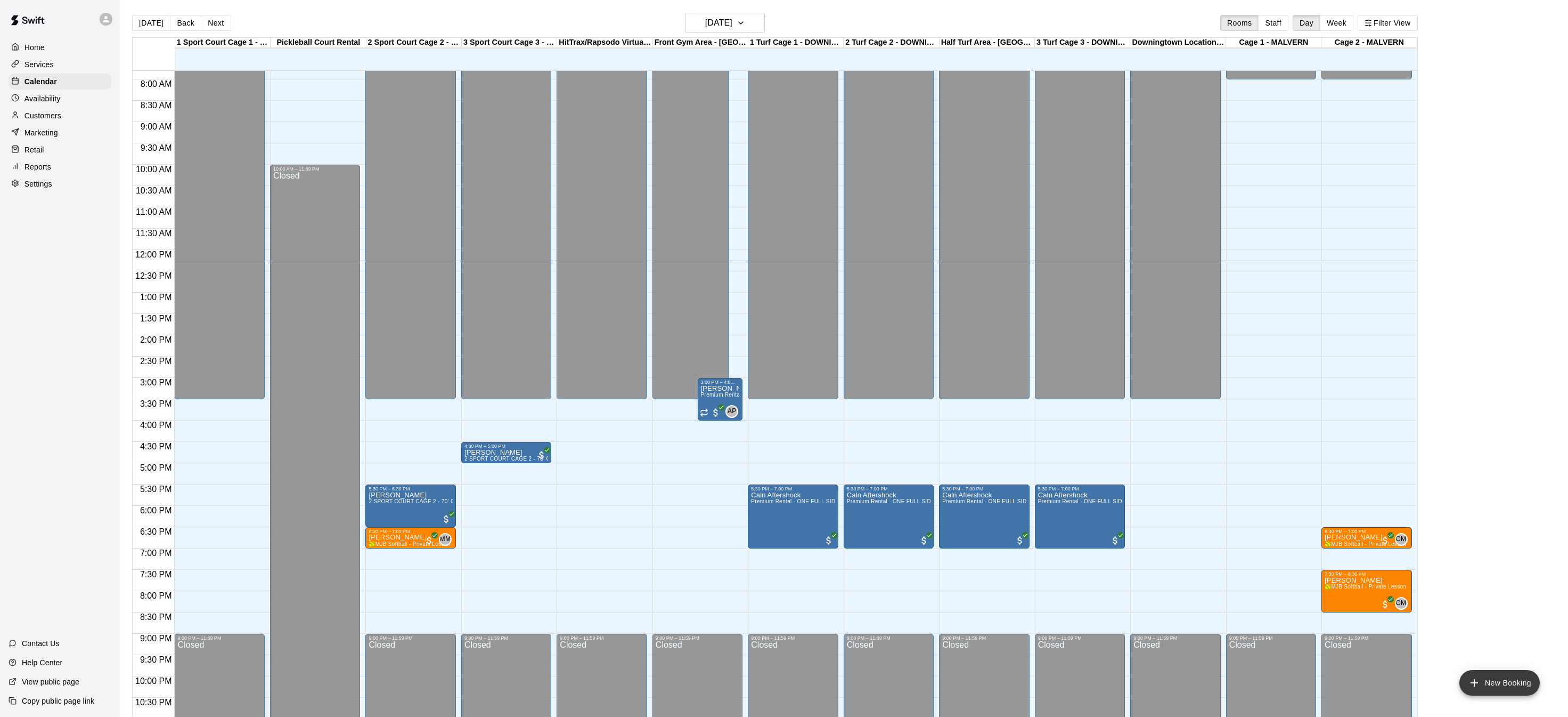
click at [1497, 684] on button "New Booking" at bounding box center [1500, 683] width 80 height 26
click at [56, 47] on div "Home" at bounding box center [59, 47] width 103 height 16
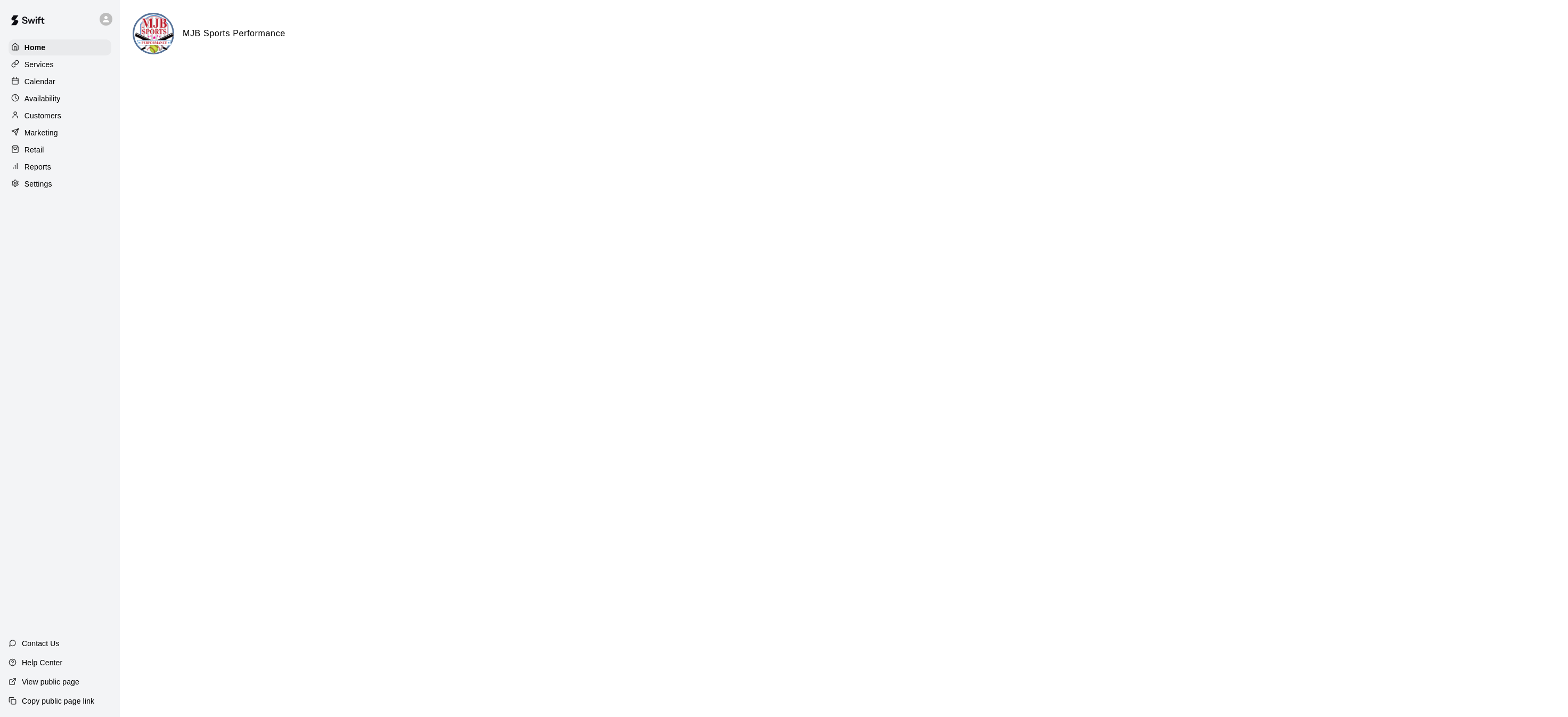
click at [46, 82] on p "Calendar" at bounding box center [40, 81] width 31 height 11
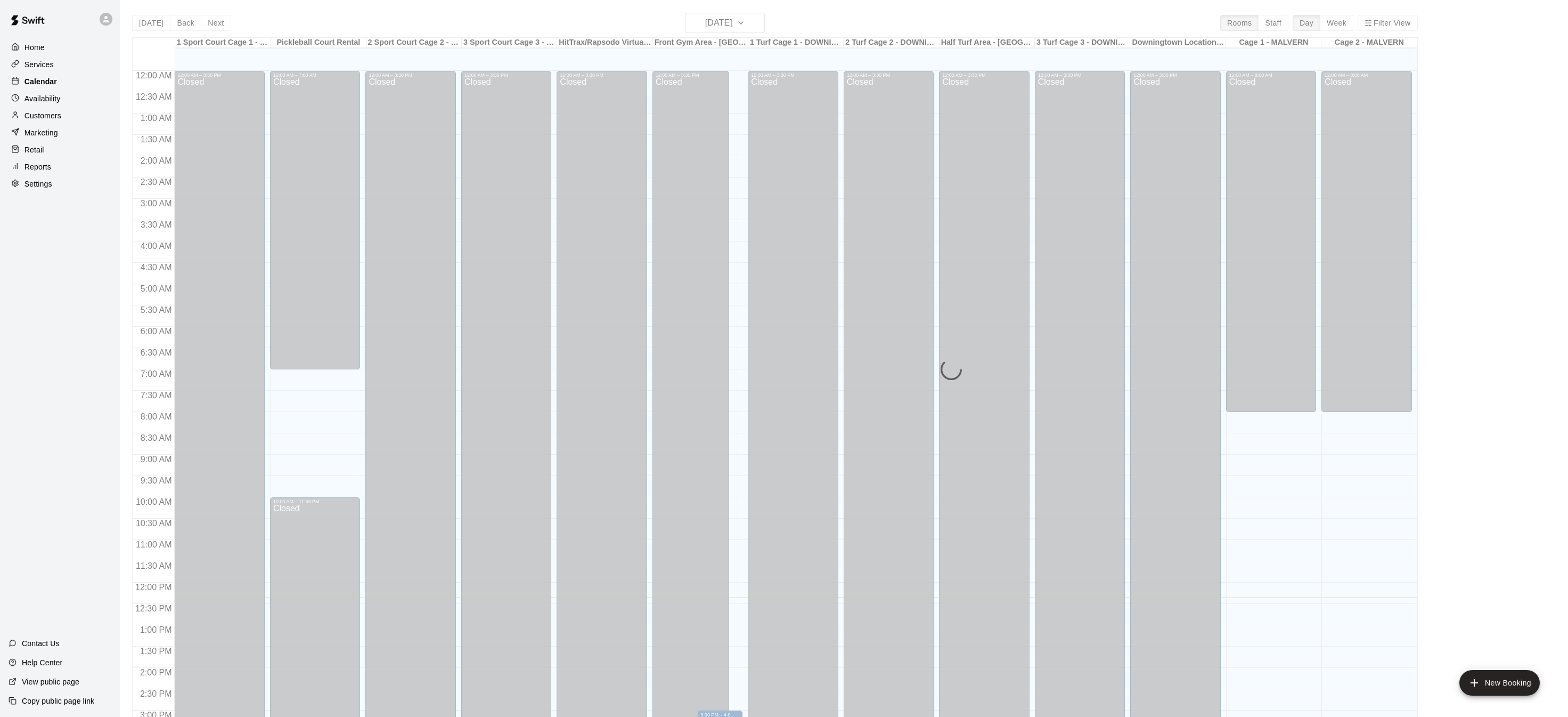
scroll to position [333, 0]
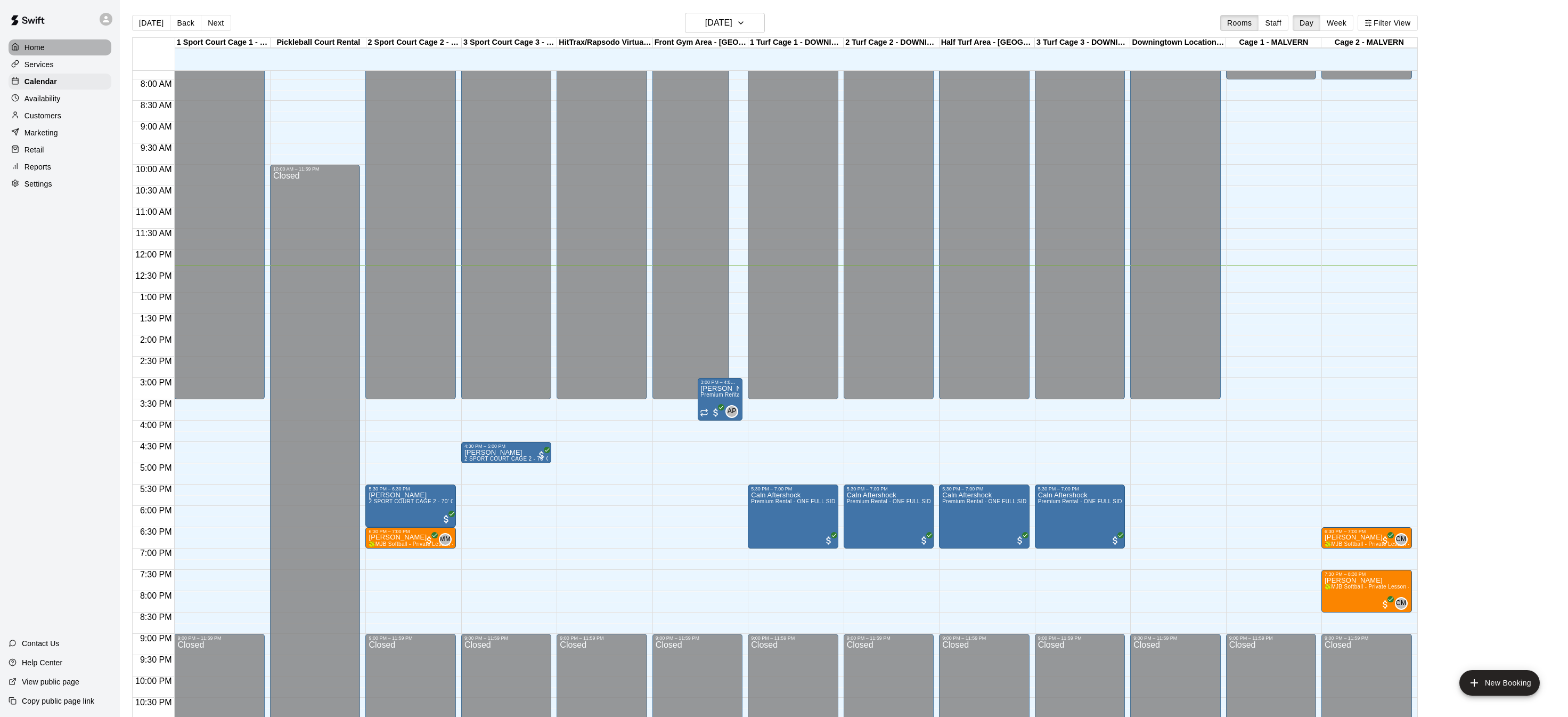
click at [44, 40] on div "Home" at bounding box center [59, 47] width 103 height 16
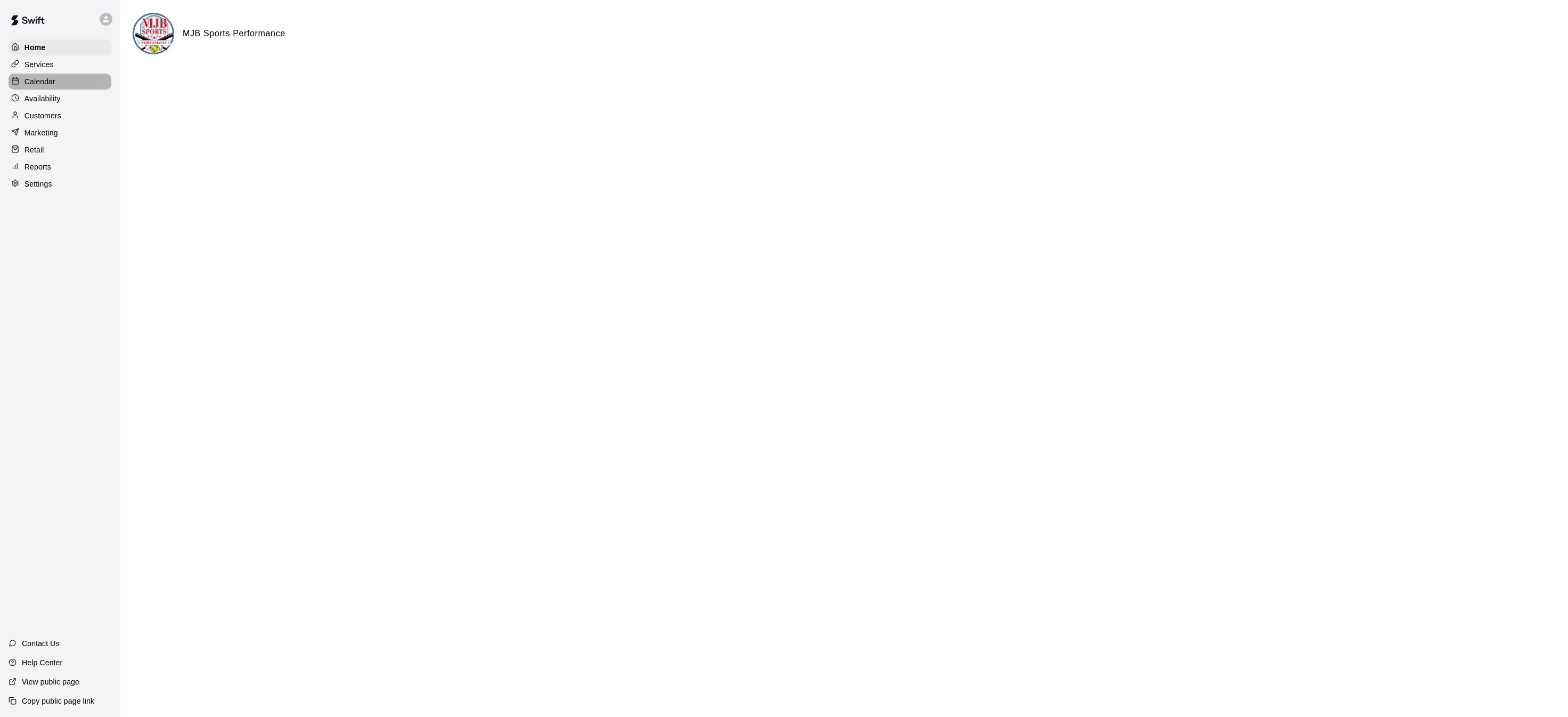
click at [53, 82] on p "Calendar" at bounding box center [40, 81] width 31 height 11
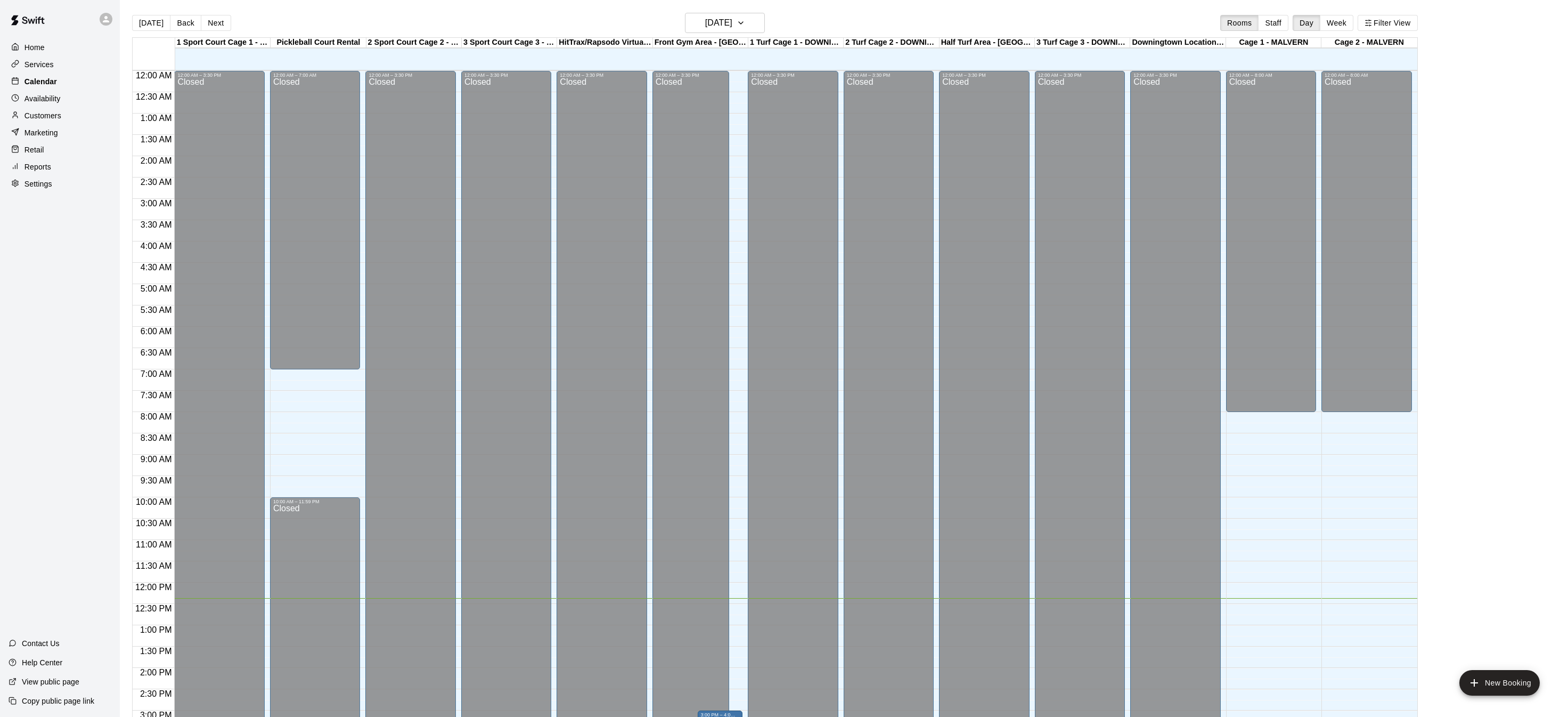
scroll to position [333, 0]
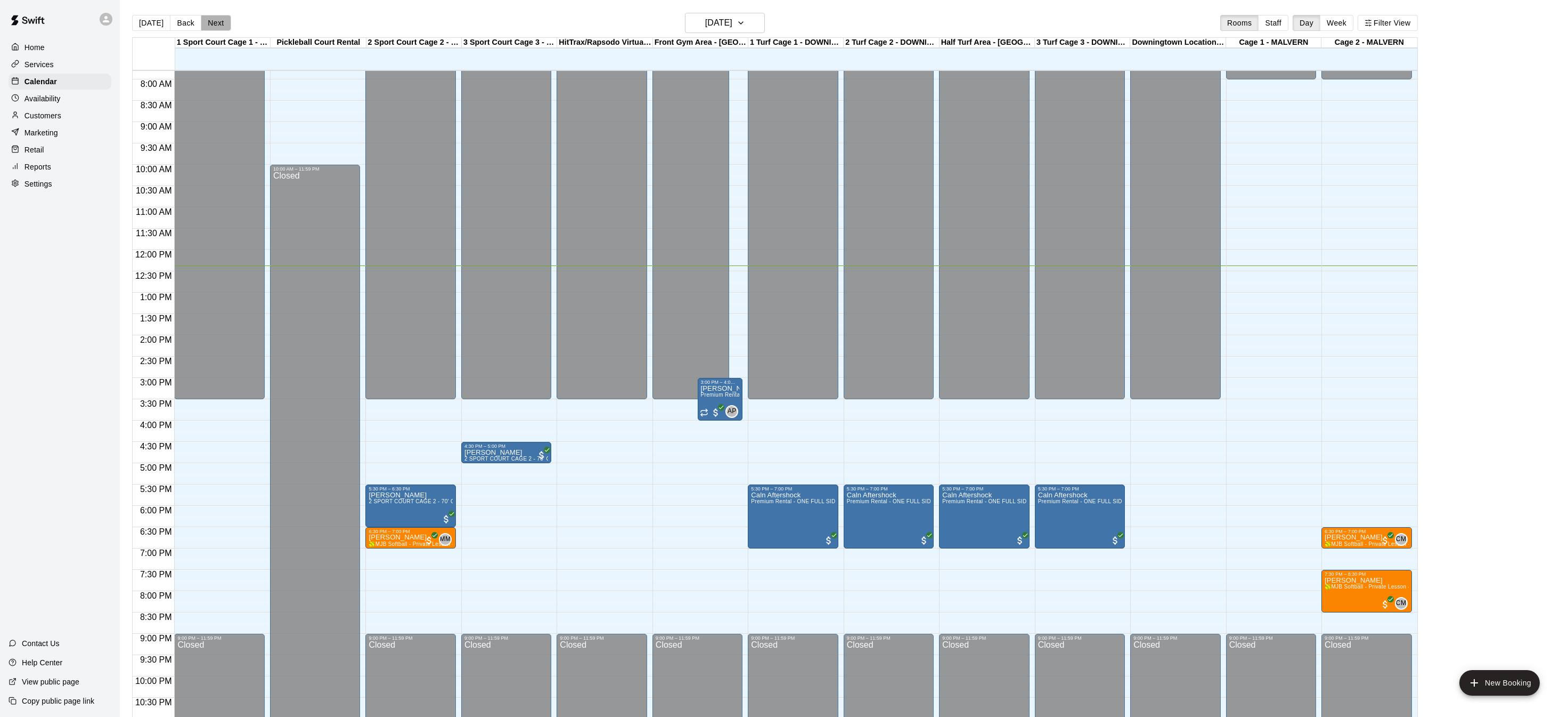
click at [211, 16] on button "Next" at bounding box center [216, 22] width 30 height 16
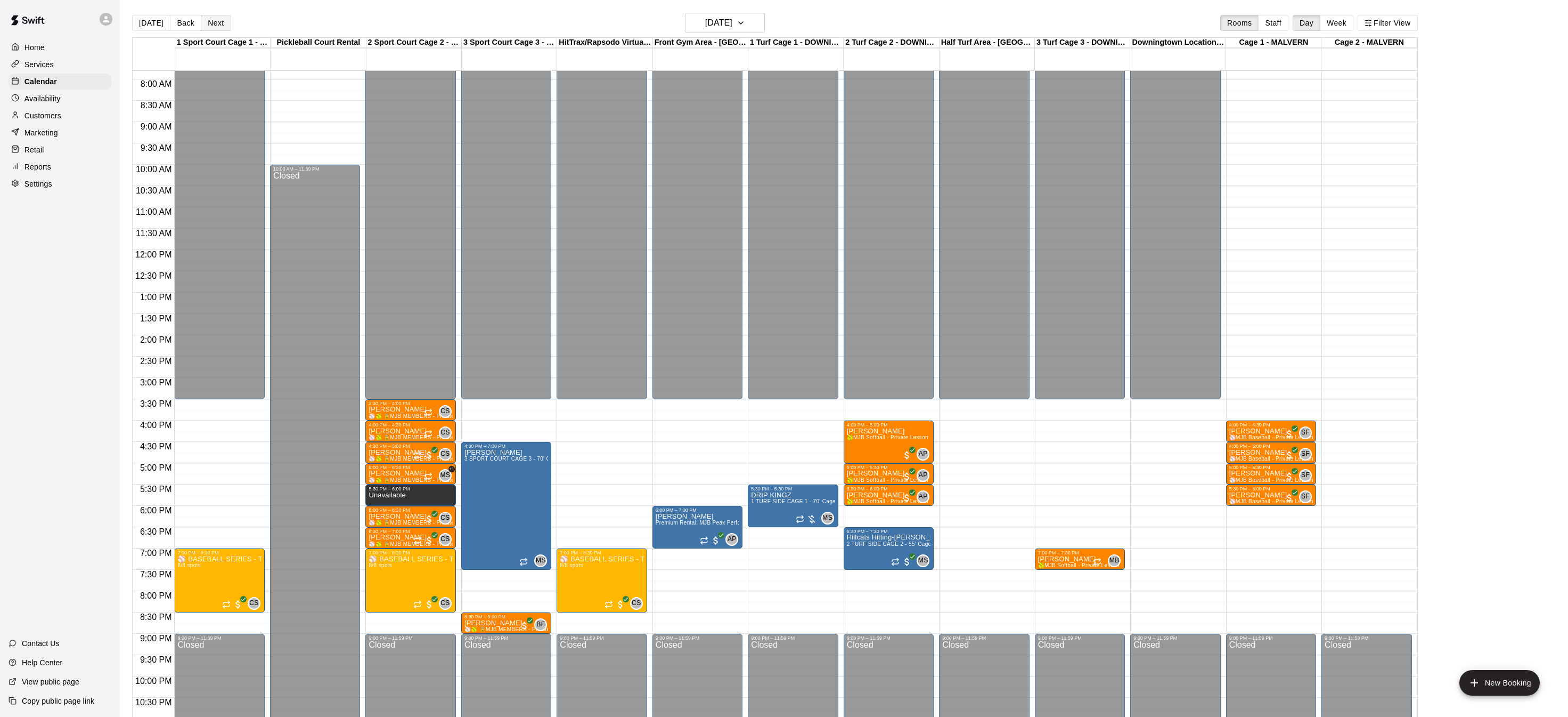
click at [211, 16] on button "Next" at bounding box center [216, 22] width 30 height 16
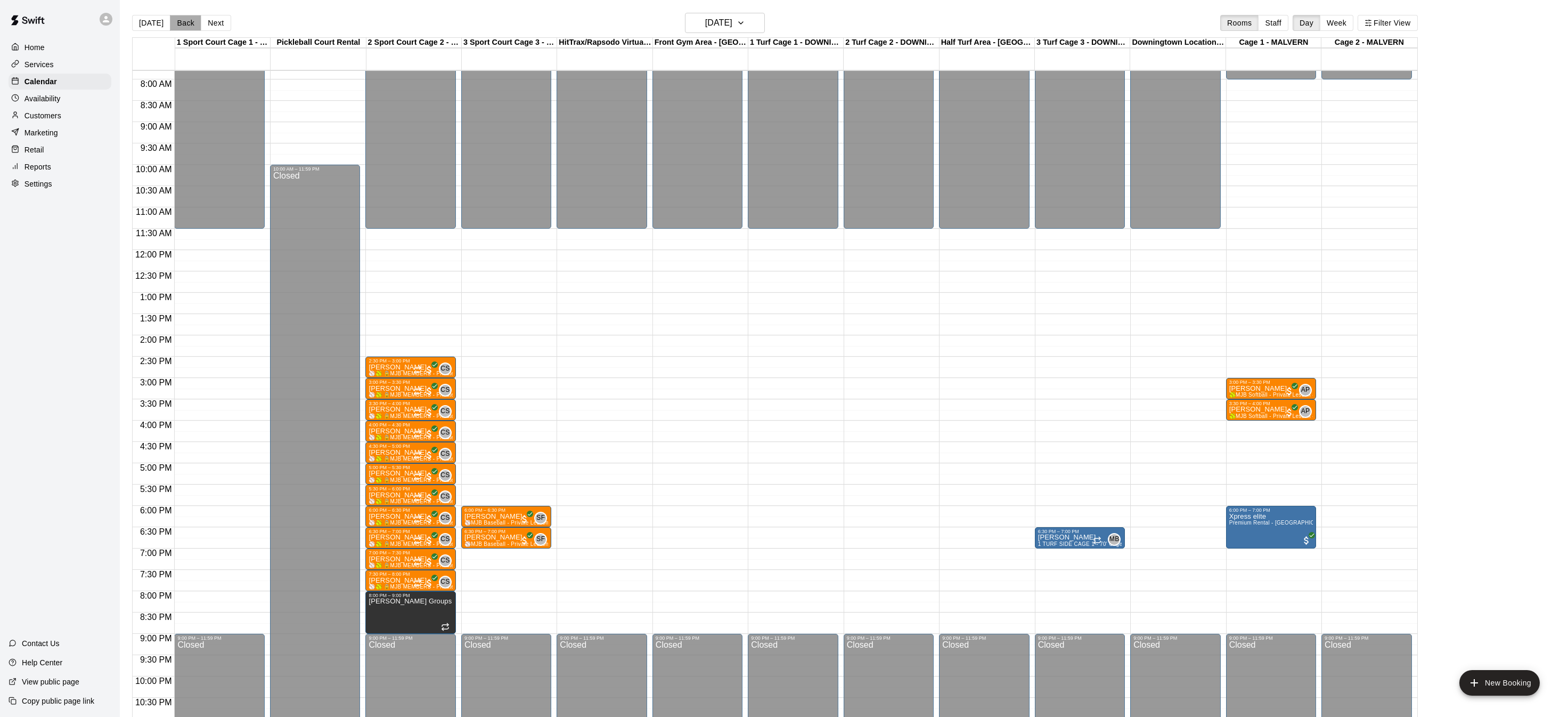
click at [179, 18] on button "Back" at bounding box center [185, 22] width 31 height 16
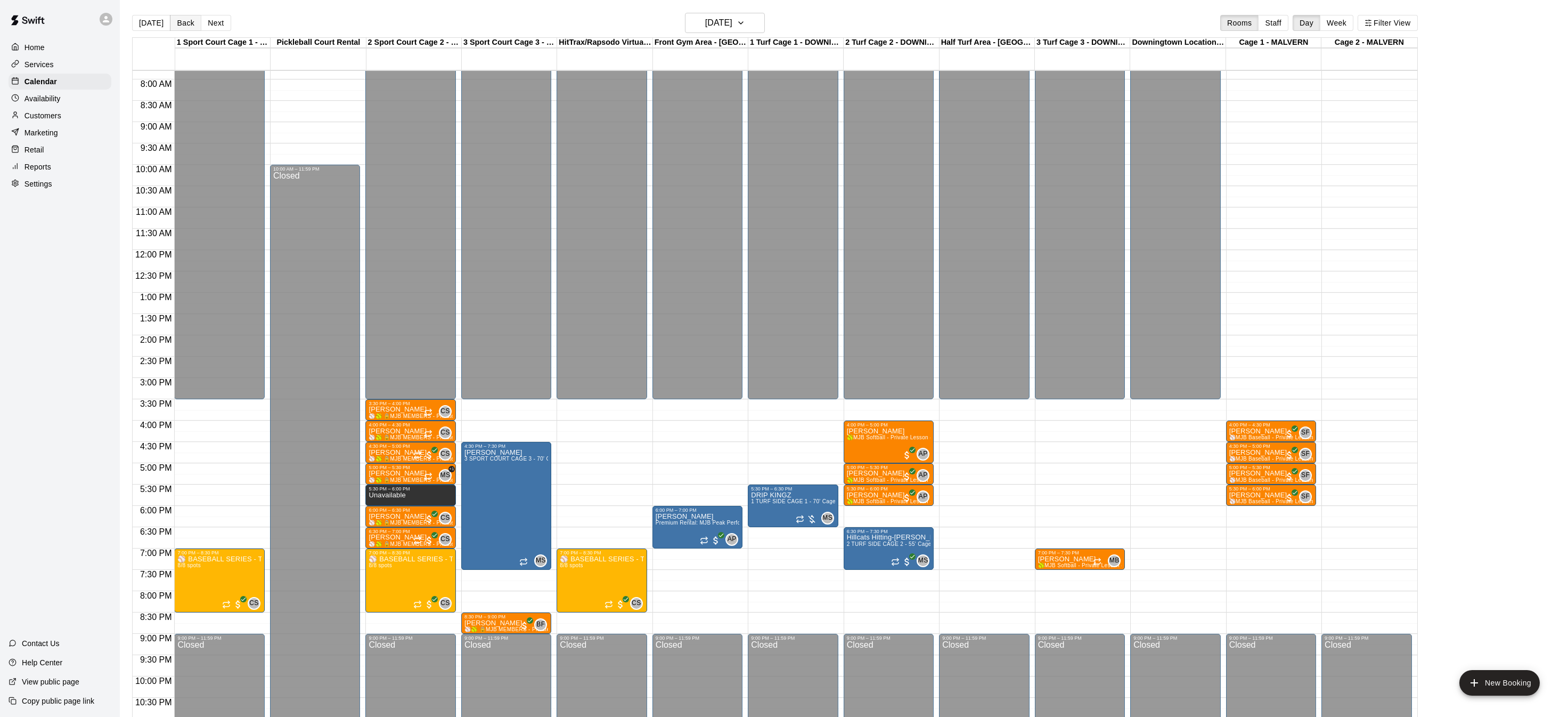
click at [179, 18] on button "Back" at bounding box center [185, 22] width 31 height 16
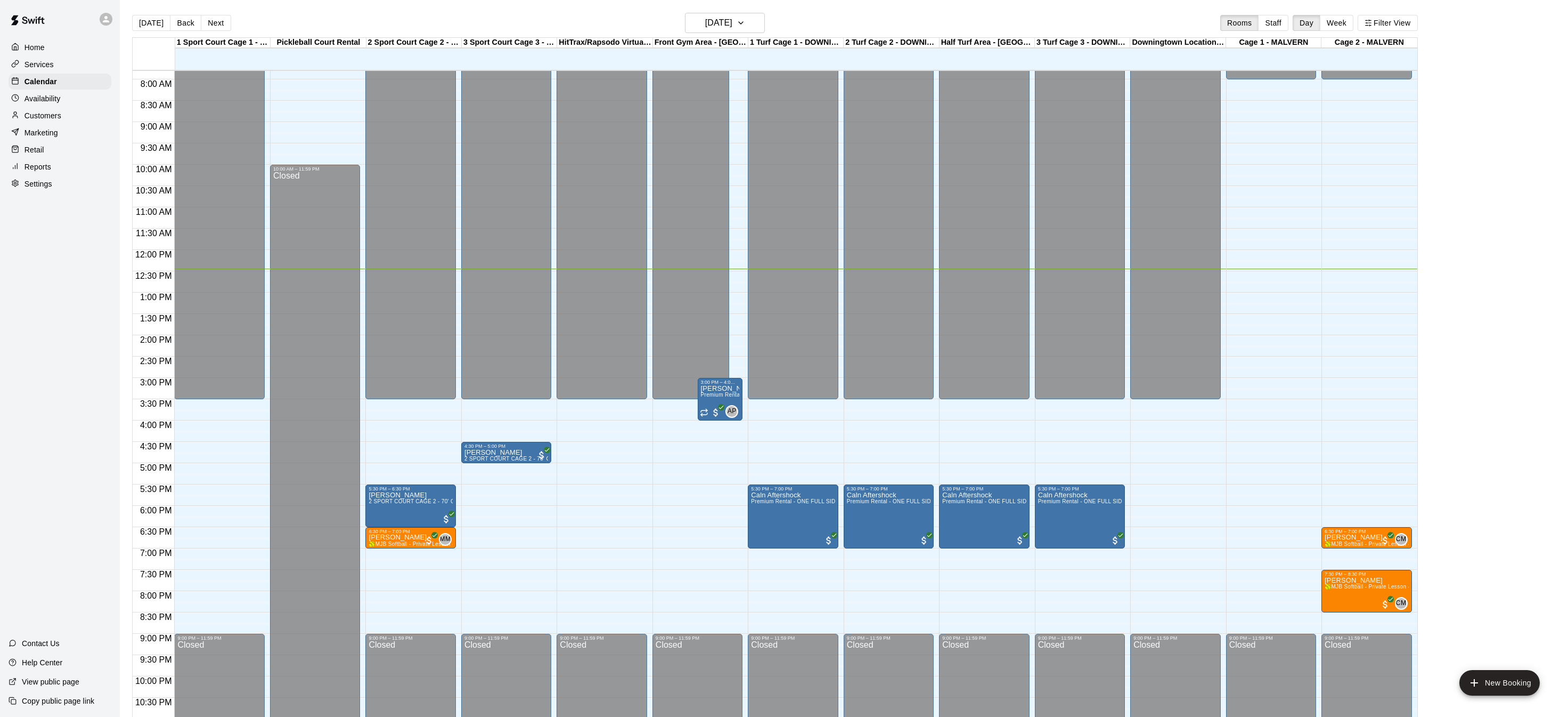
click at [48, 49] on div "Home" at bounding box center [59, 47] width 103 height 16
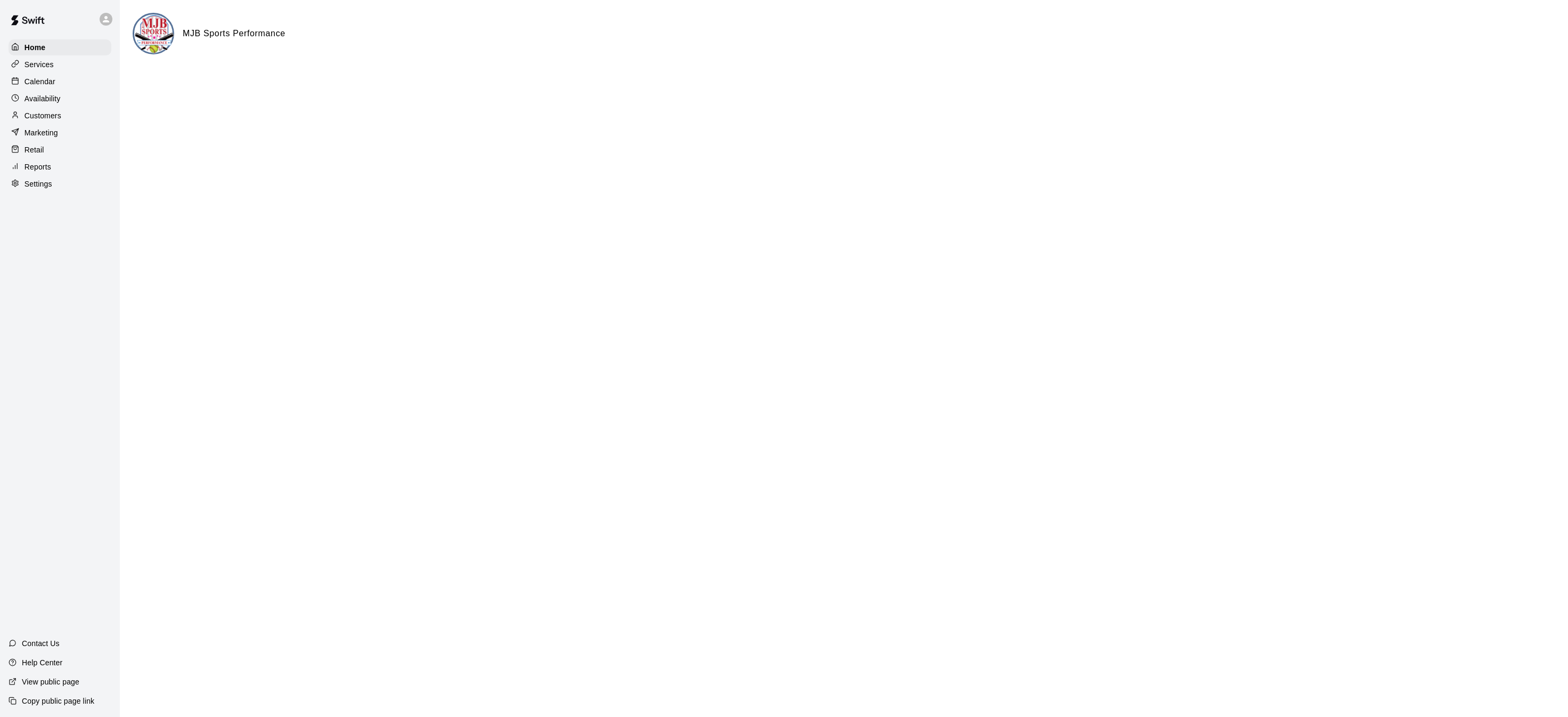
click at [50, 86] on p "Calendar" at bounding box center [40, 81] width 31 height 11
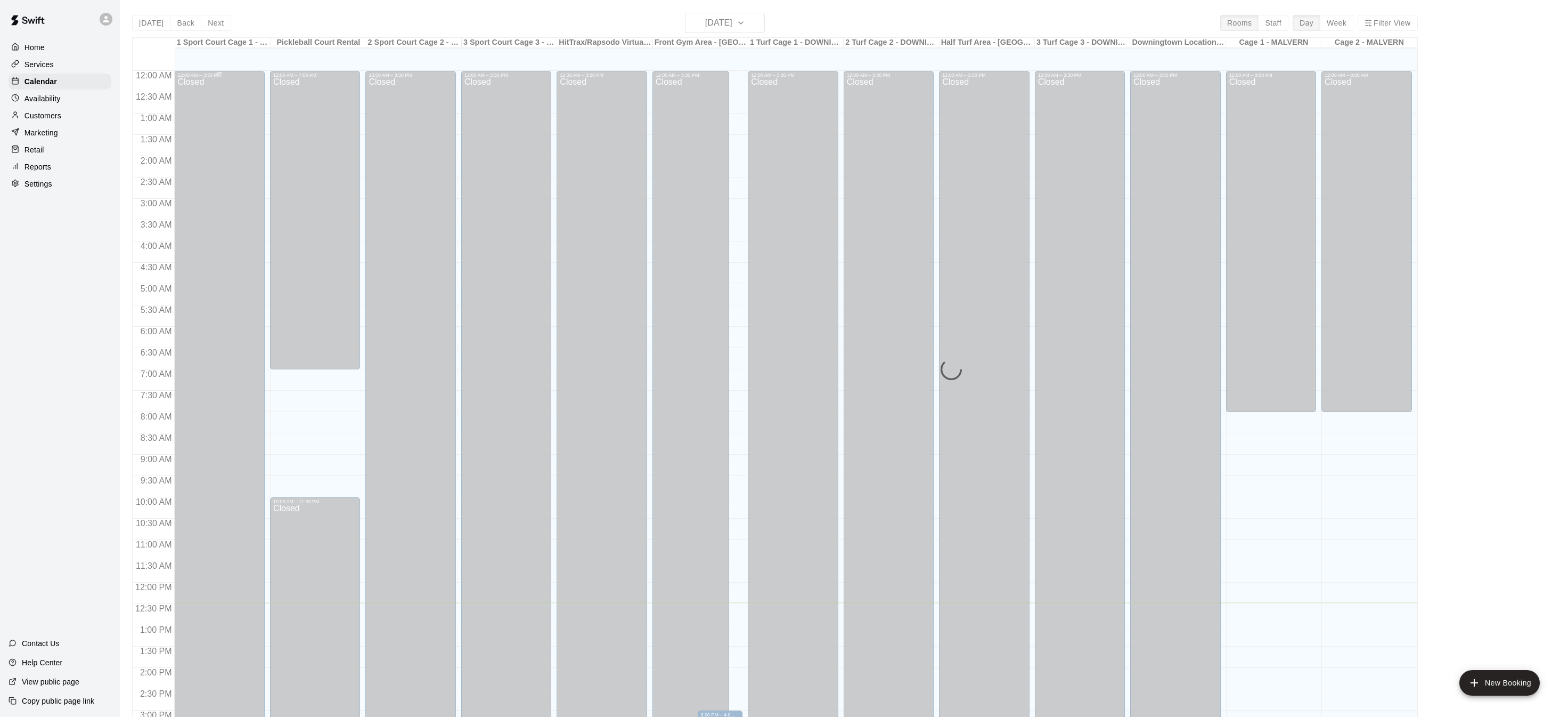
scroll to position [333, 0]
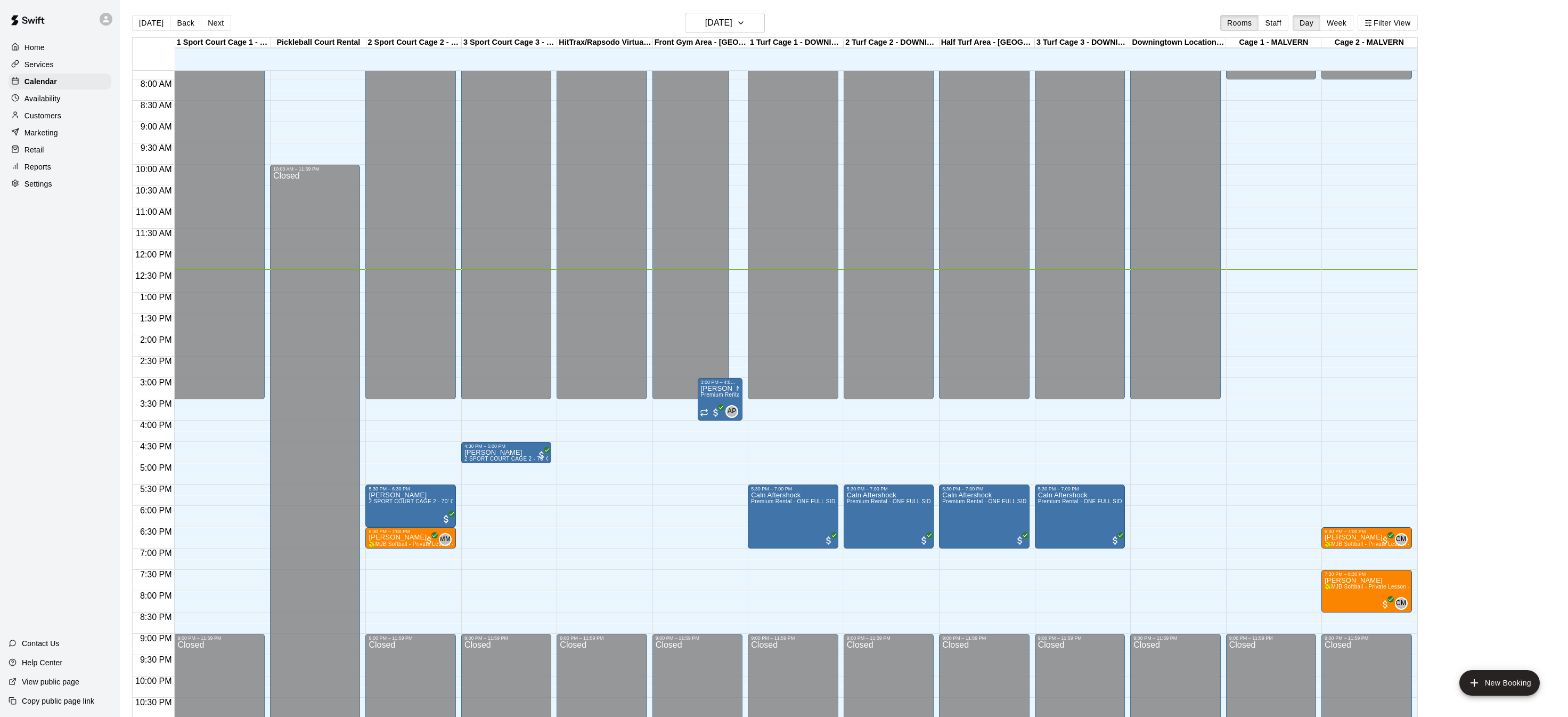
click at [511, 499] on div "12:00 AM – 3:30 PM Closed 4:30 PM – 5:00 PM Taaksh Shah 2 SPORT COURT CAGE 2 - …" at bounding box center [506, 250] width 90 height 1023
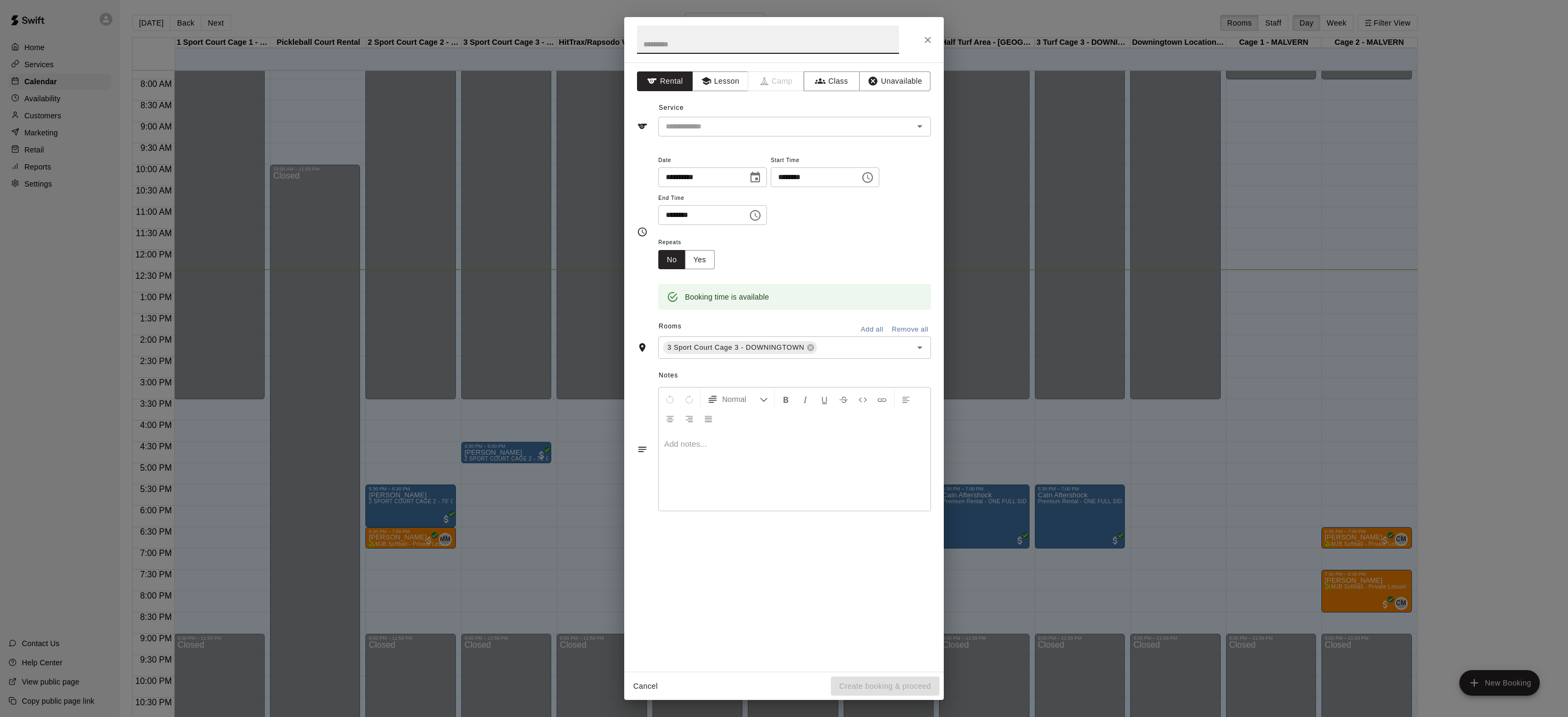
click at [874, 176] on icon "Choose time, selected time is 5:45 PM" at bounding box center [868, 177] width 13 height 13
click at [822, 201] on li "30" at bounding box center [823, 200] width 26 height 20
type input "********"
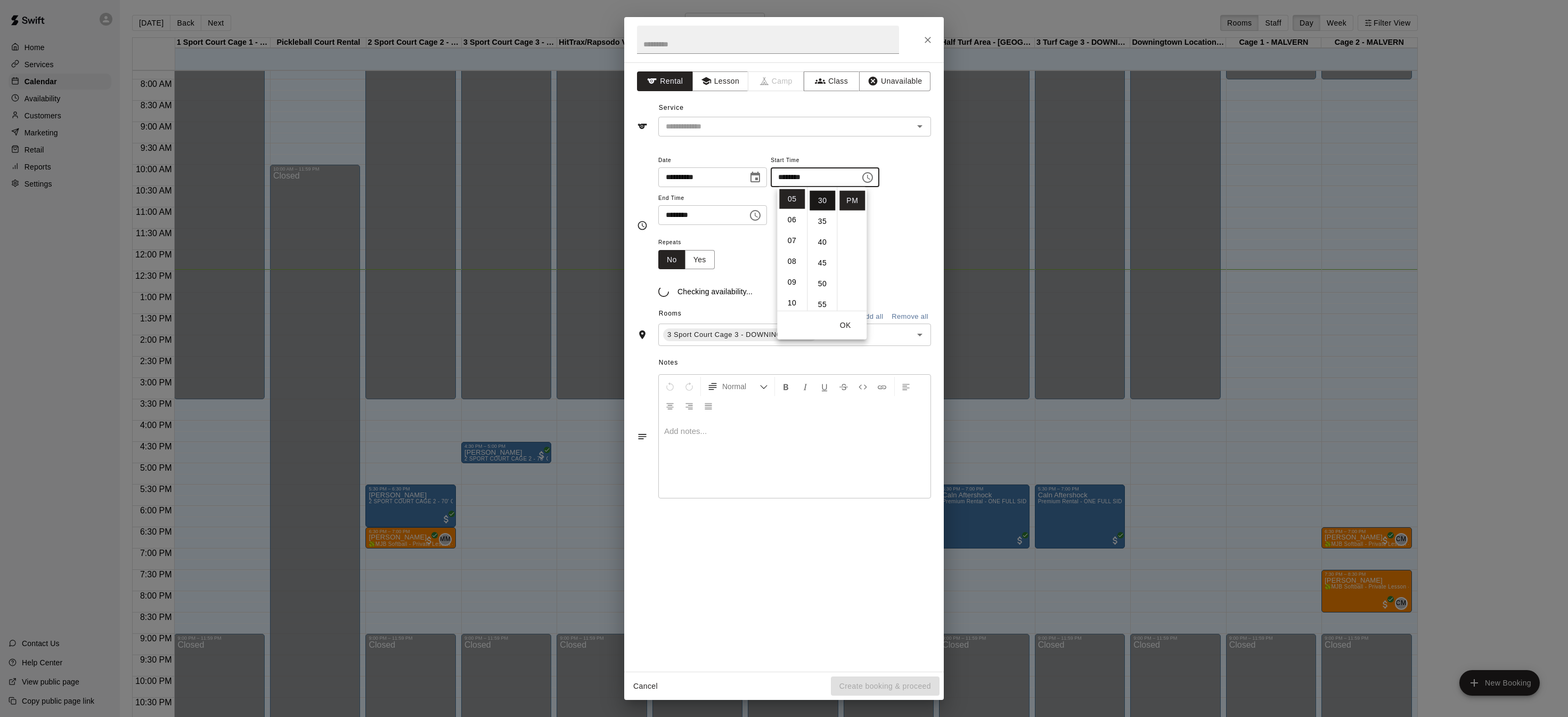
scroll to position [125, 0]
click at [762, 216] on icon "Choose time, selected time is 6:15 PM" at bounding box center [756, 215] width 13 height 13
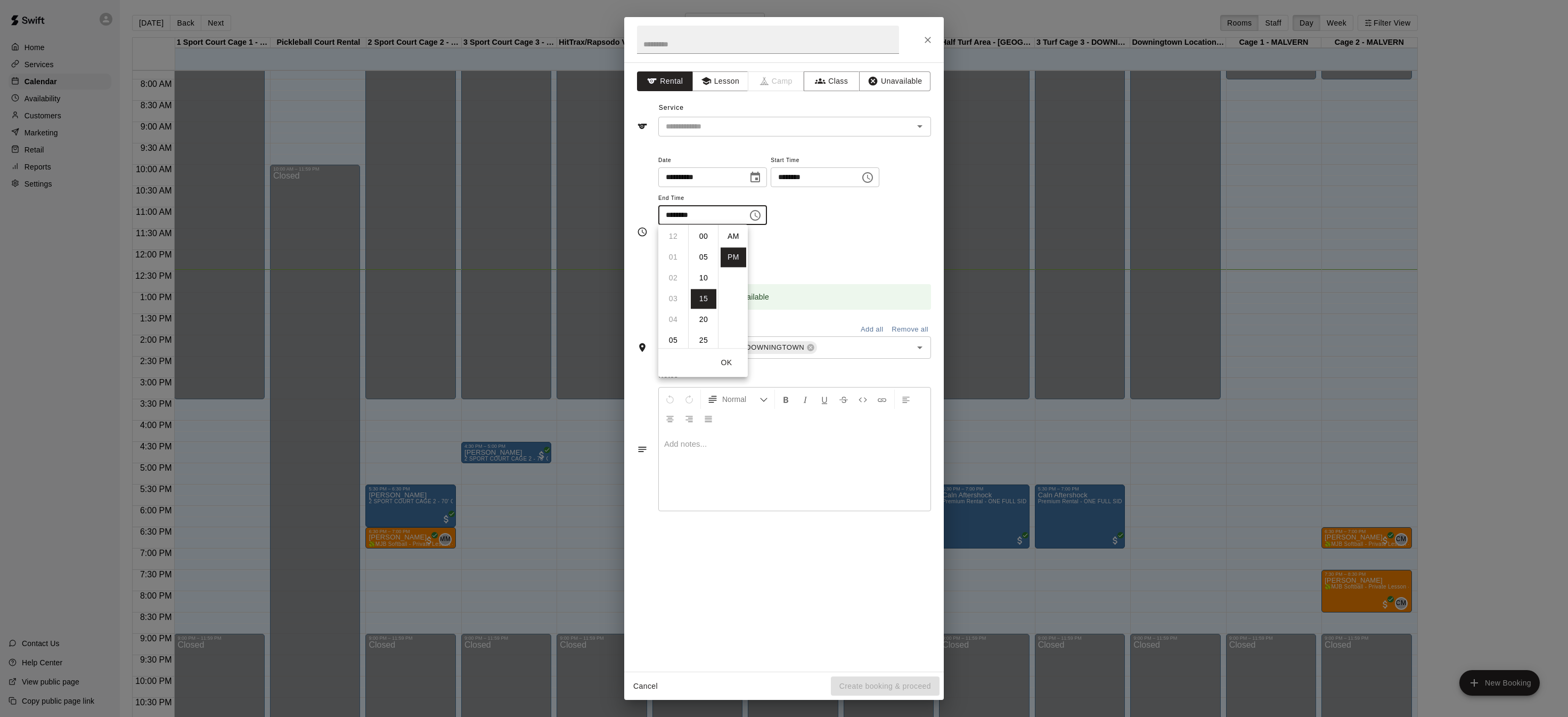
scroll to position [19, 0]
click at [671, 254] on li "07" at bounding box center [673, 257] width 26 height 20
click at [704, 234] on li "00" at bounding box center [704, 236] width 26 height 20
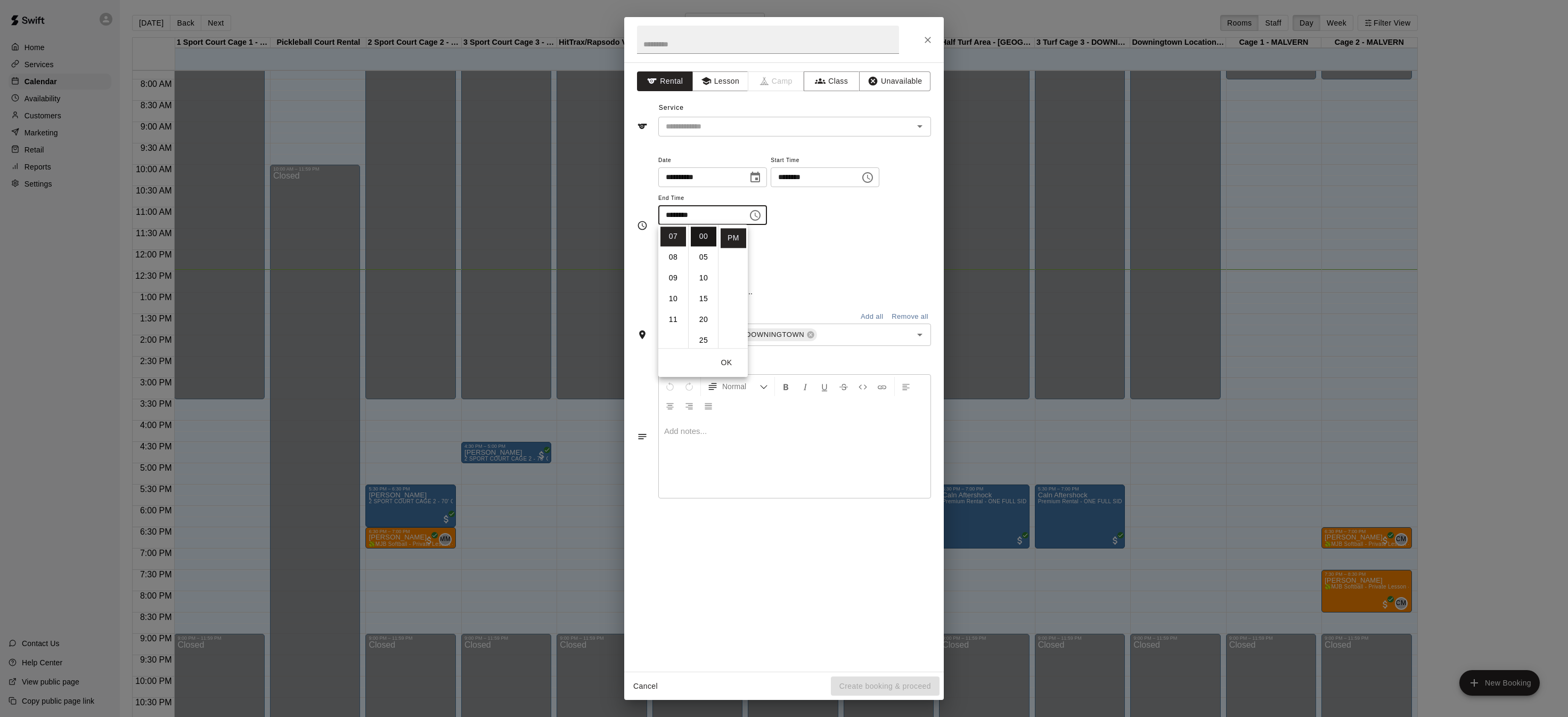
type input "********"
click at [714, 43] on input "text" at bounding box center [768, 40] width 262 height 28
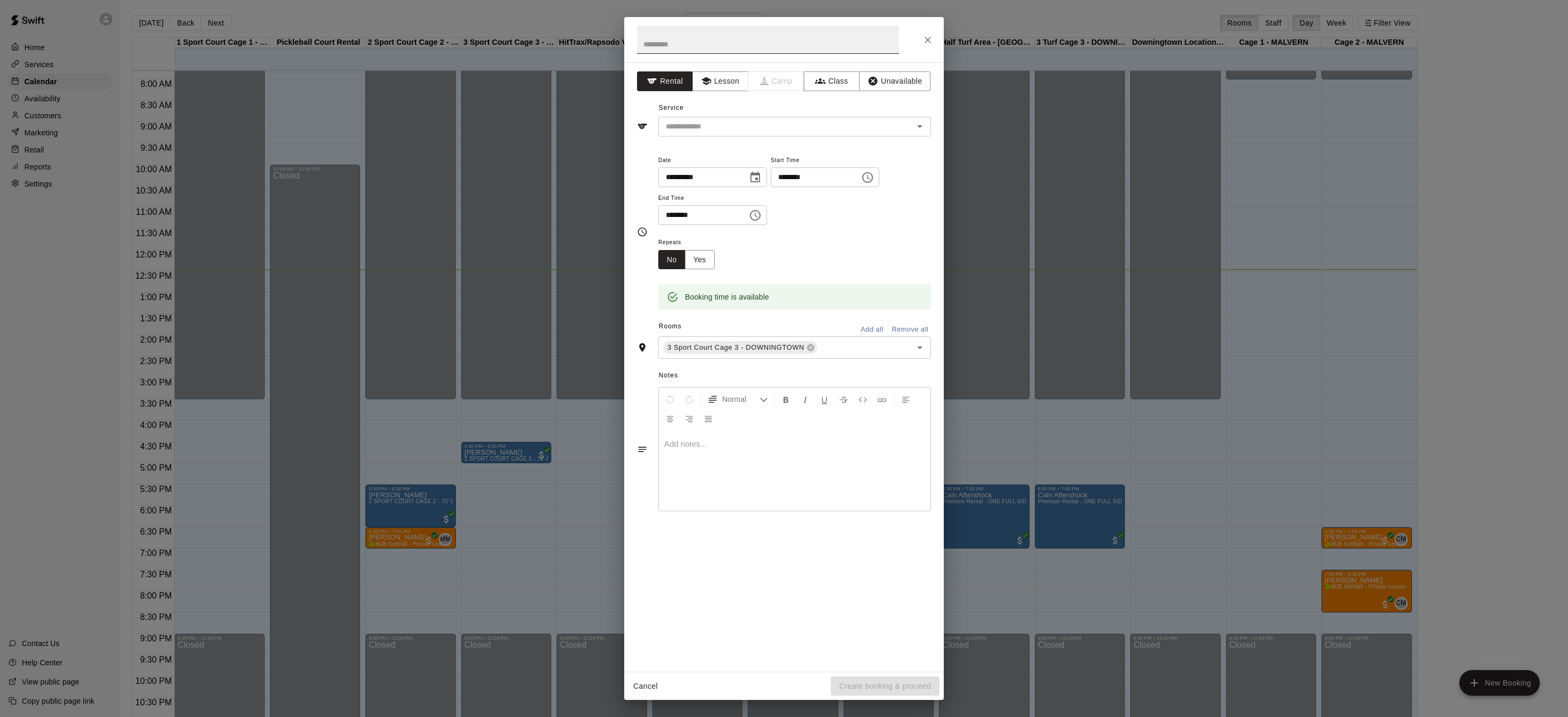
click at [714, 43] on input "text" at bounding box center [768, 40] width 262 height 28
click at [920, 347] on icon "Open" at bounding box center [920, 348] width 5 height 3
type input "**********"
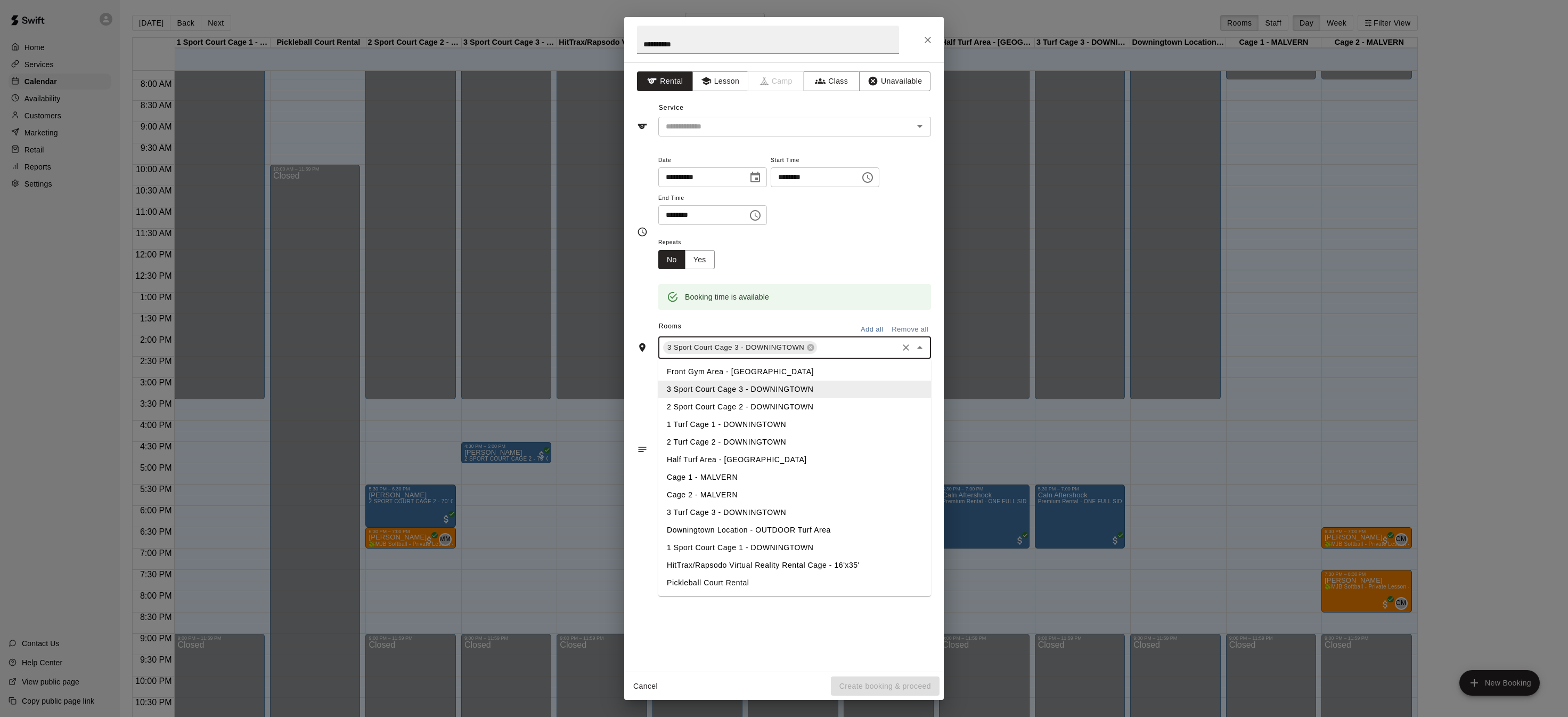
click at [800, 548] on li "1 Sport Court Cage 1 - DOWNINGTOWN" at bounding box center [795, 548] width 273 height 18
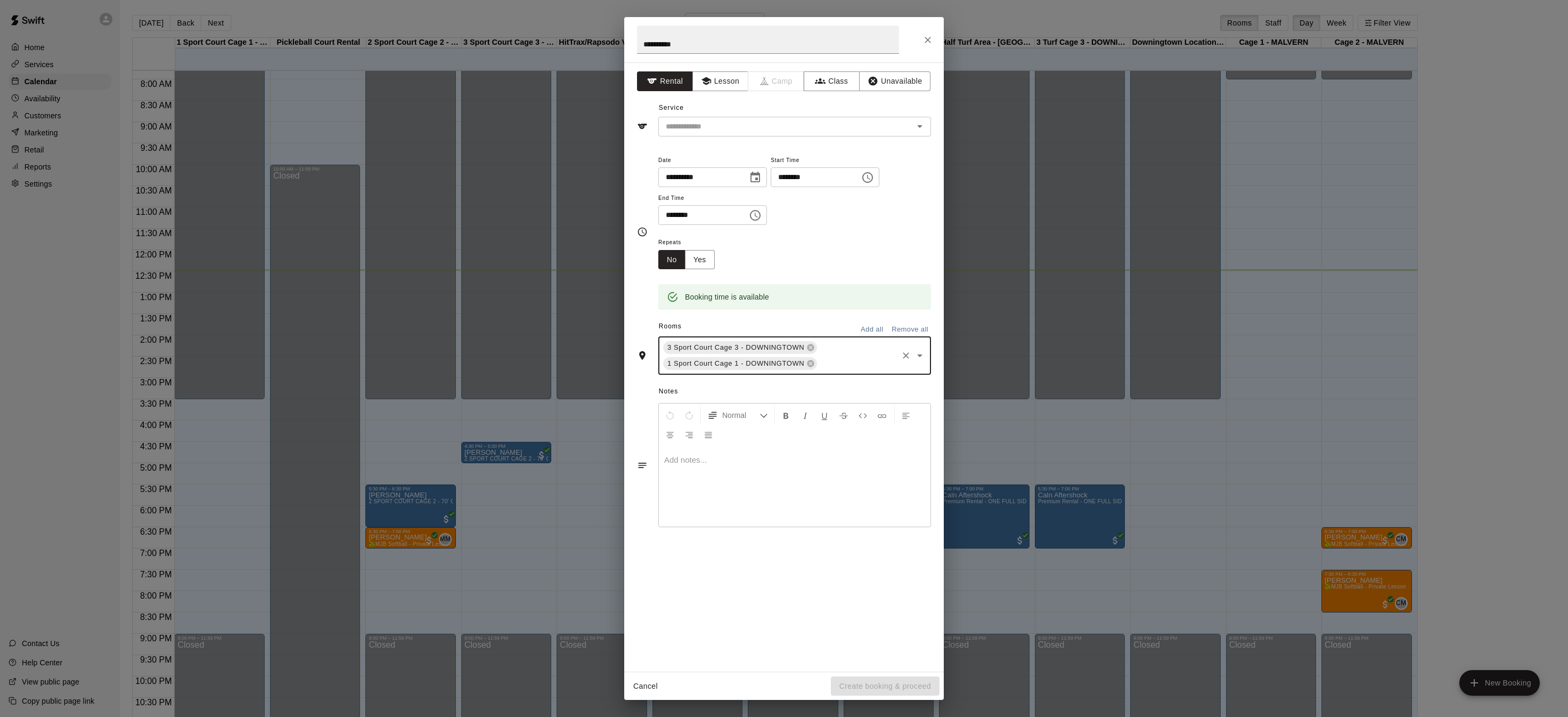
click at [923, 354] on icon "Open" at bounding box center [920, 356] width 13 height 13
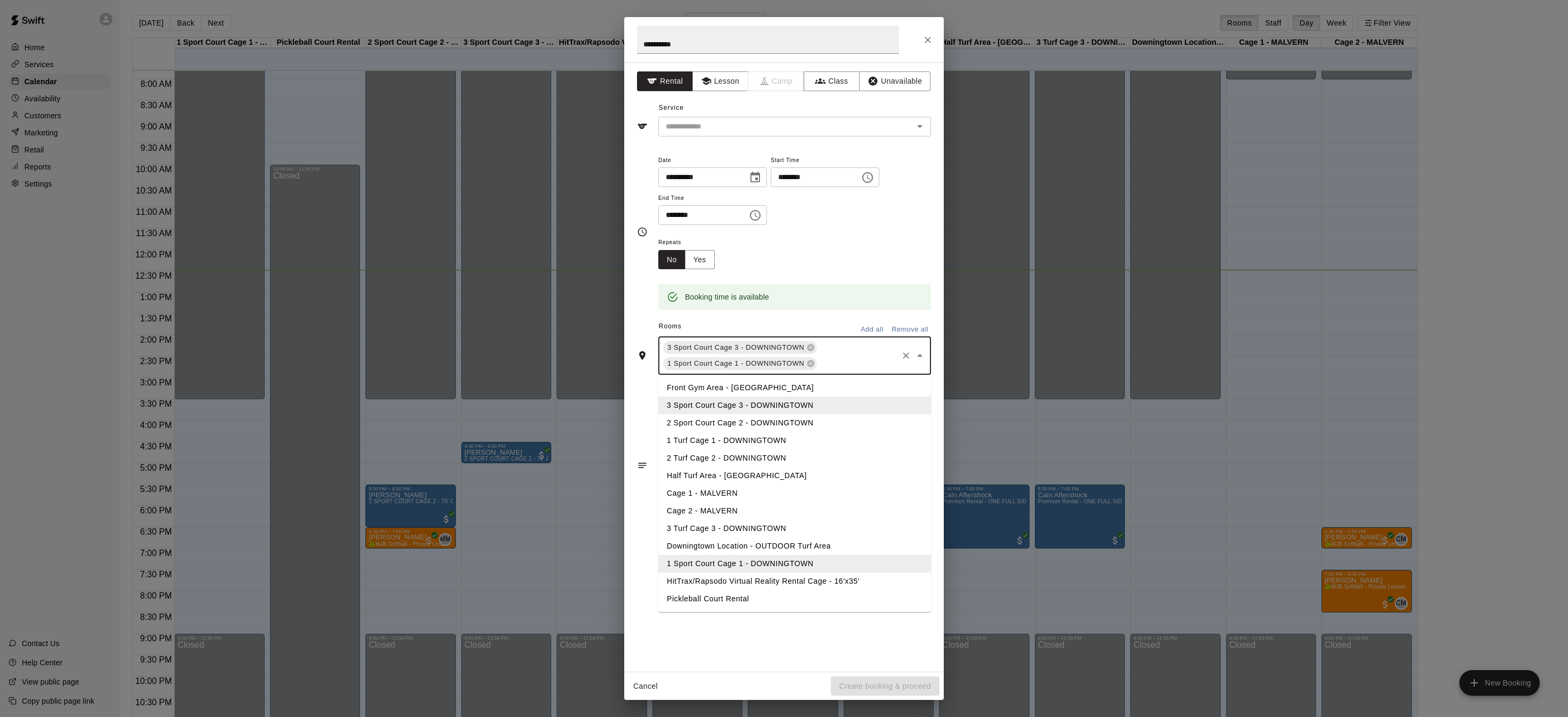
click at [762, 576] on li "HitTrax/Rapsodo Virtual Reality Rental Cage - 16'x35'" at bounding box center [795, 581] width 273 height 18
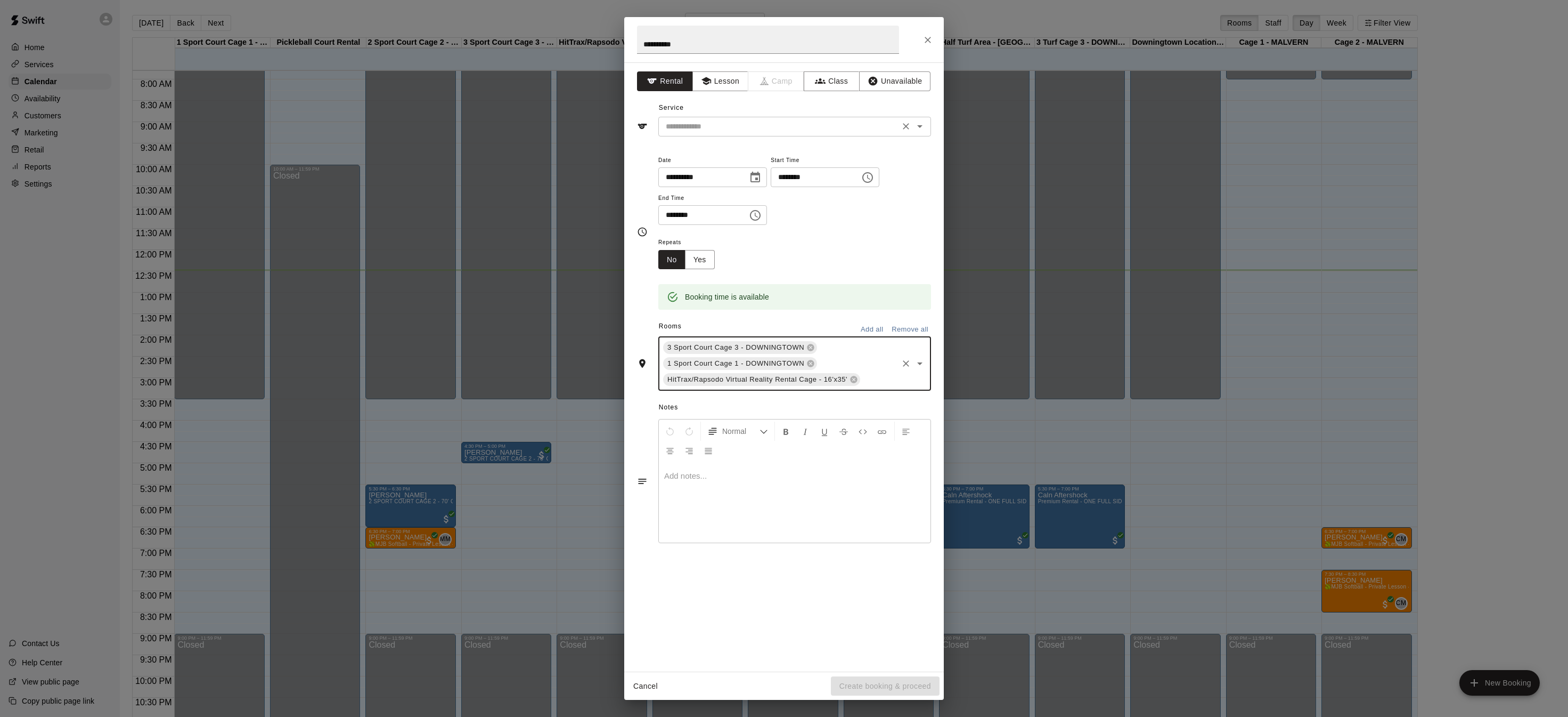
click at [922, 128] on icon "Open" at bounding box center [920, 126] width 13 height 13
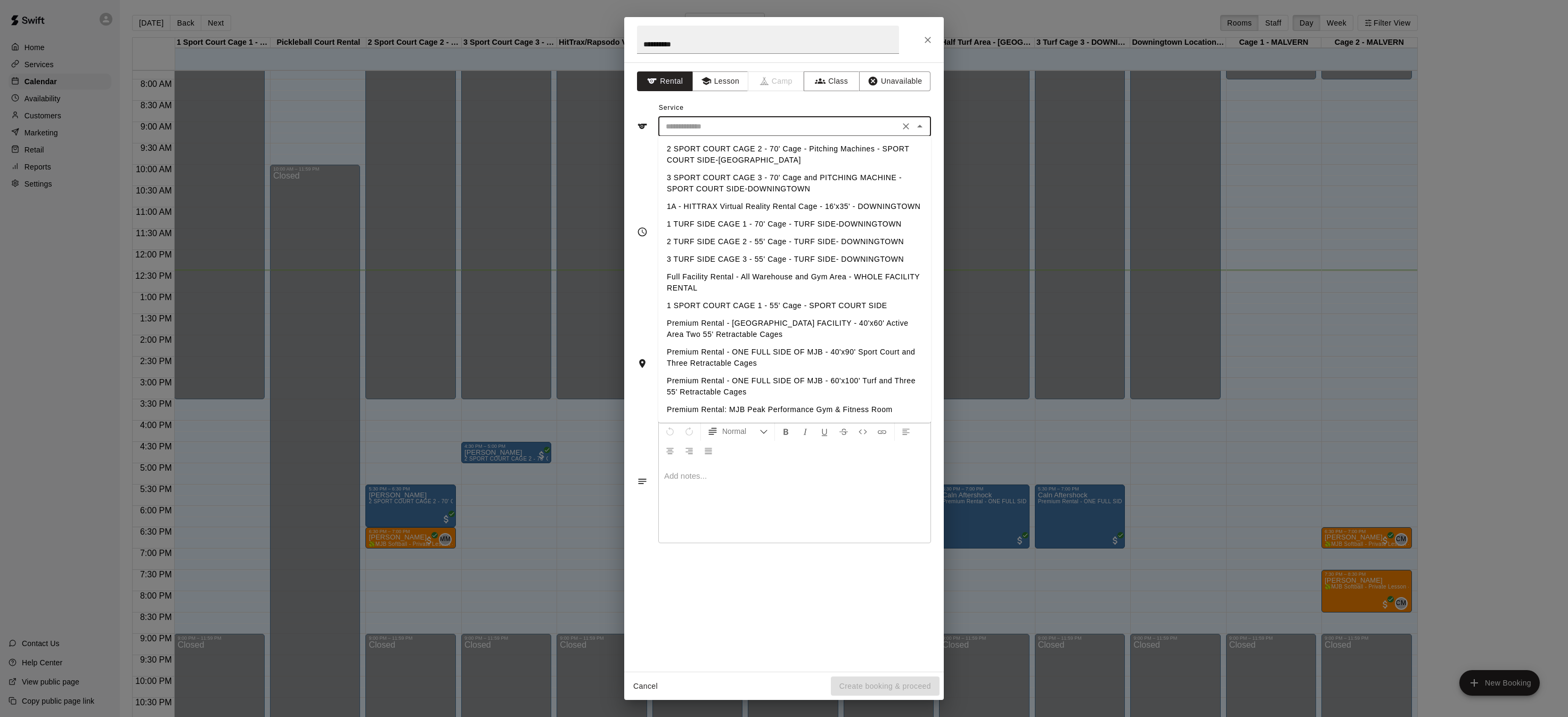
click at [838, 349] on li "Premium Rental - ONE FULL SIDE OF MJB - 40'x90' Sport Court and Three Retractab…" at bounding box center [795, 358] width 273 height 29
type input "**********"
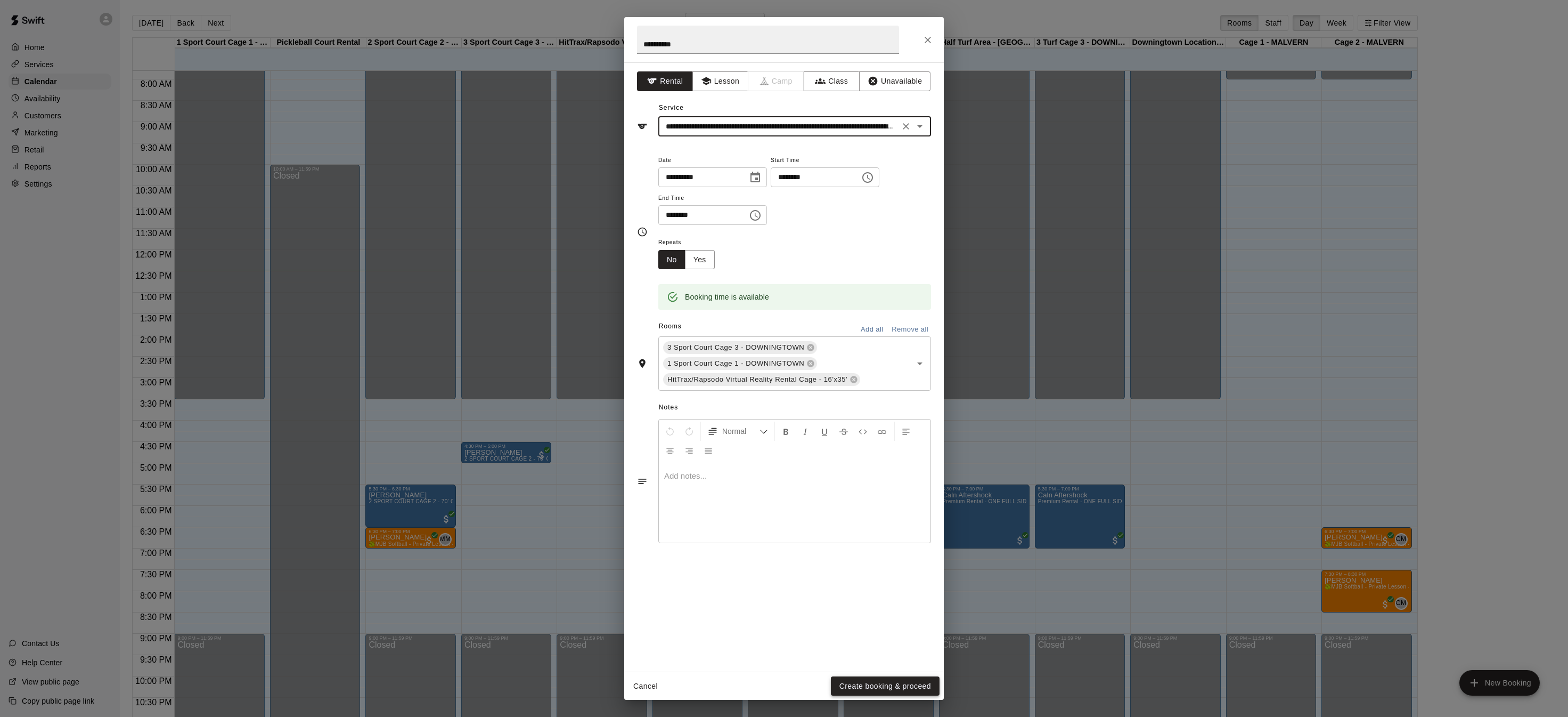
click at [875, 678] on button "Create booking & proceed" at bounding box center [885, 686] width 108 height 20
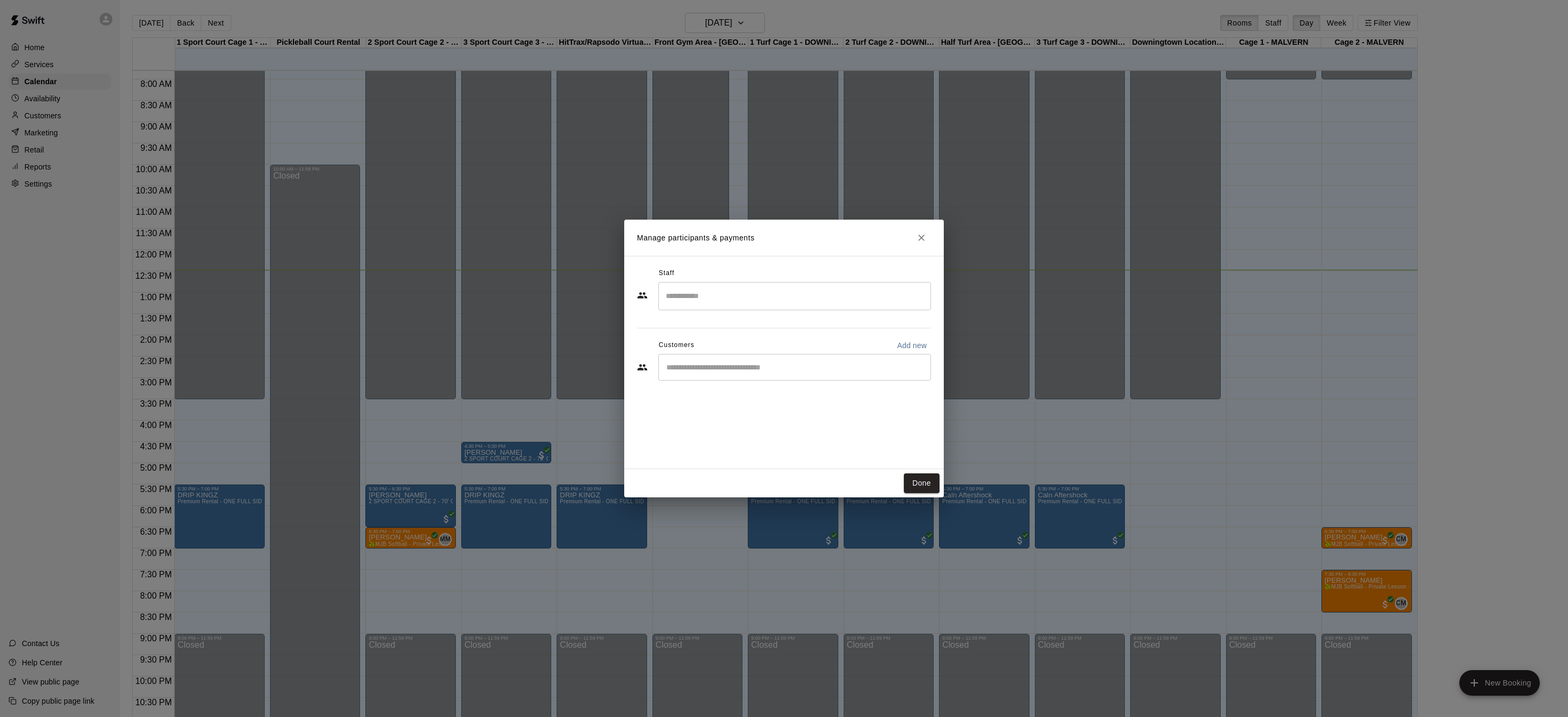
click at [706, 377] on div "​" at bounding box center [795, 367] width 273 height 27
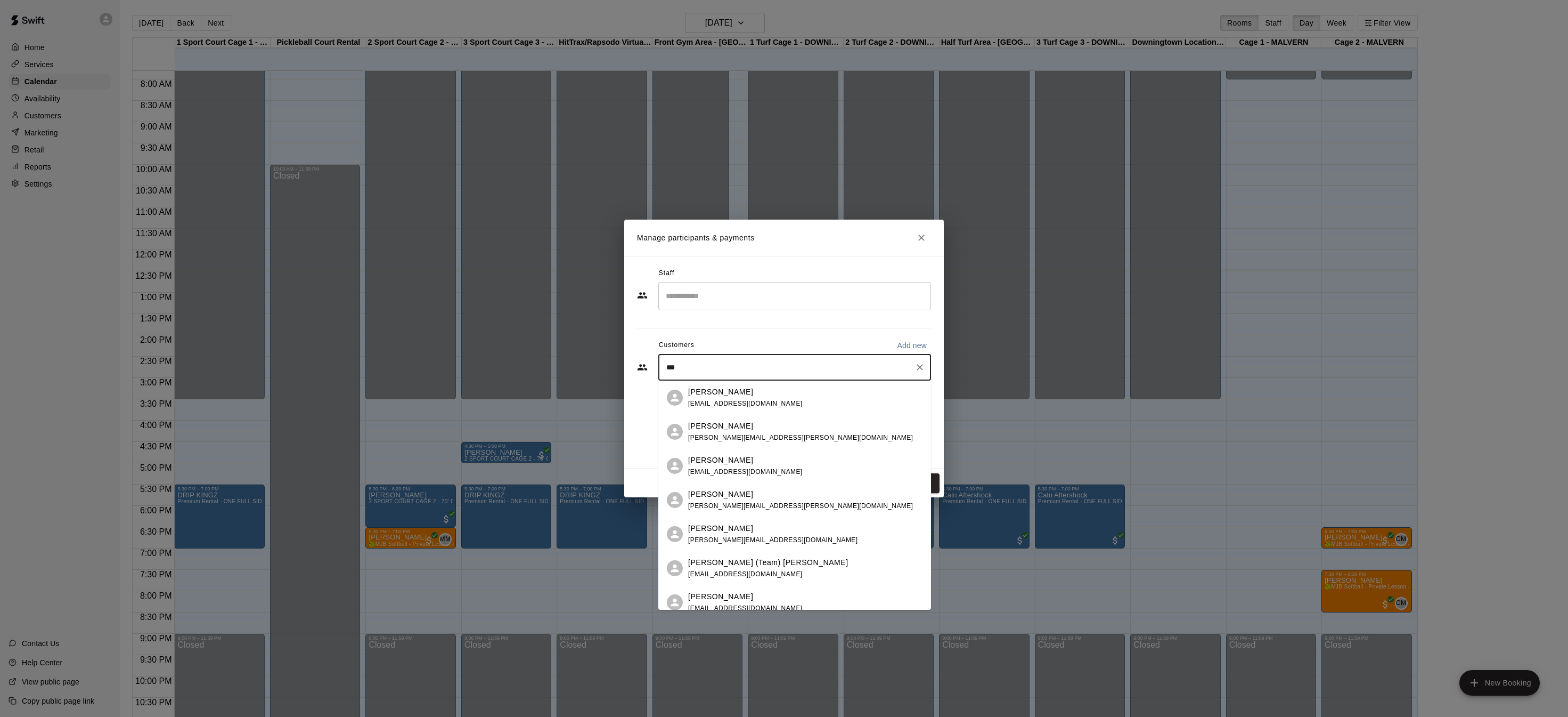
type input "****"
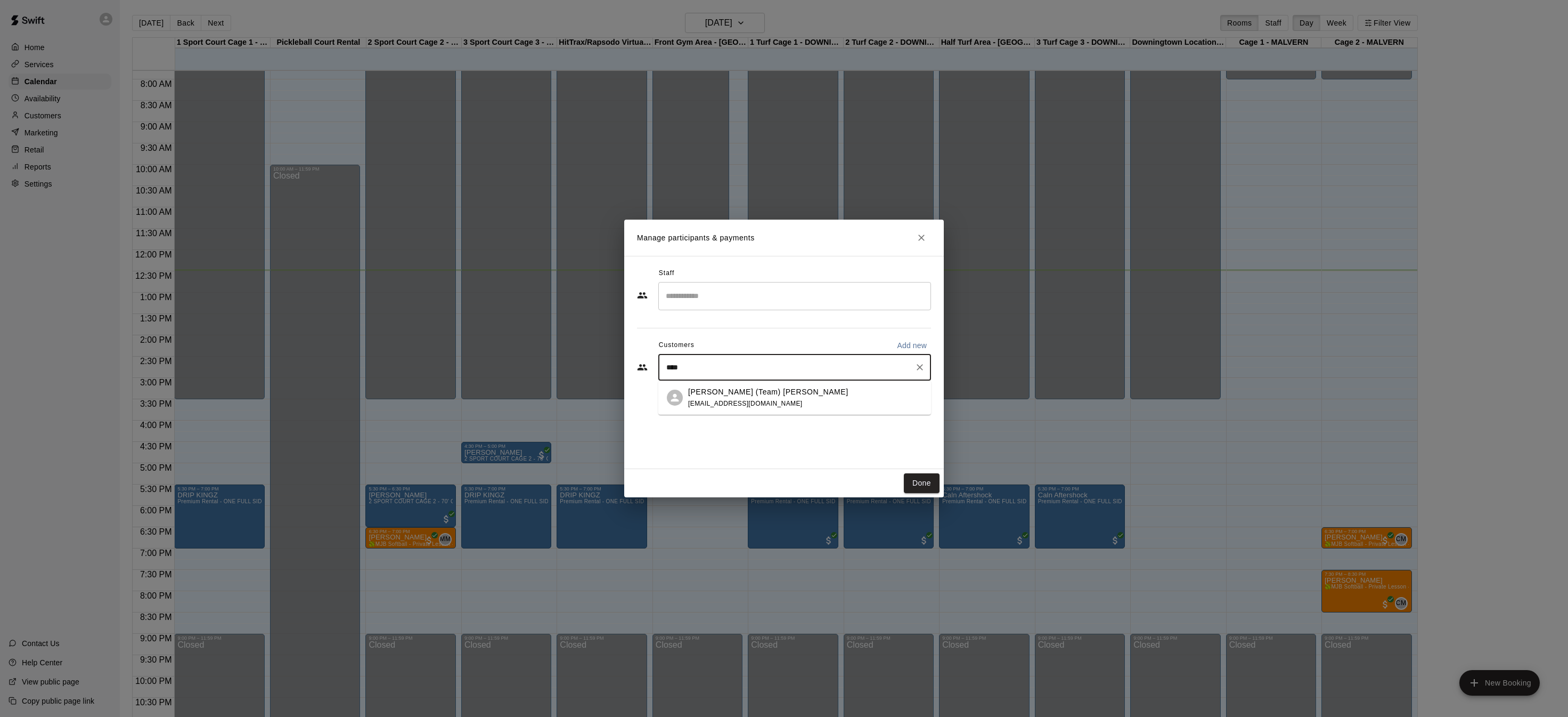
click at [733, 389] on p "Meredith (Team) Flythe" at bounding box center [768, 392] width 160 height 11
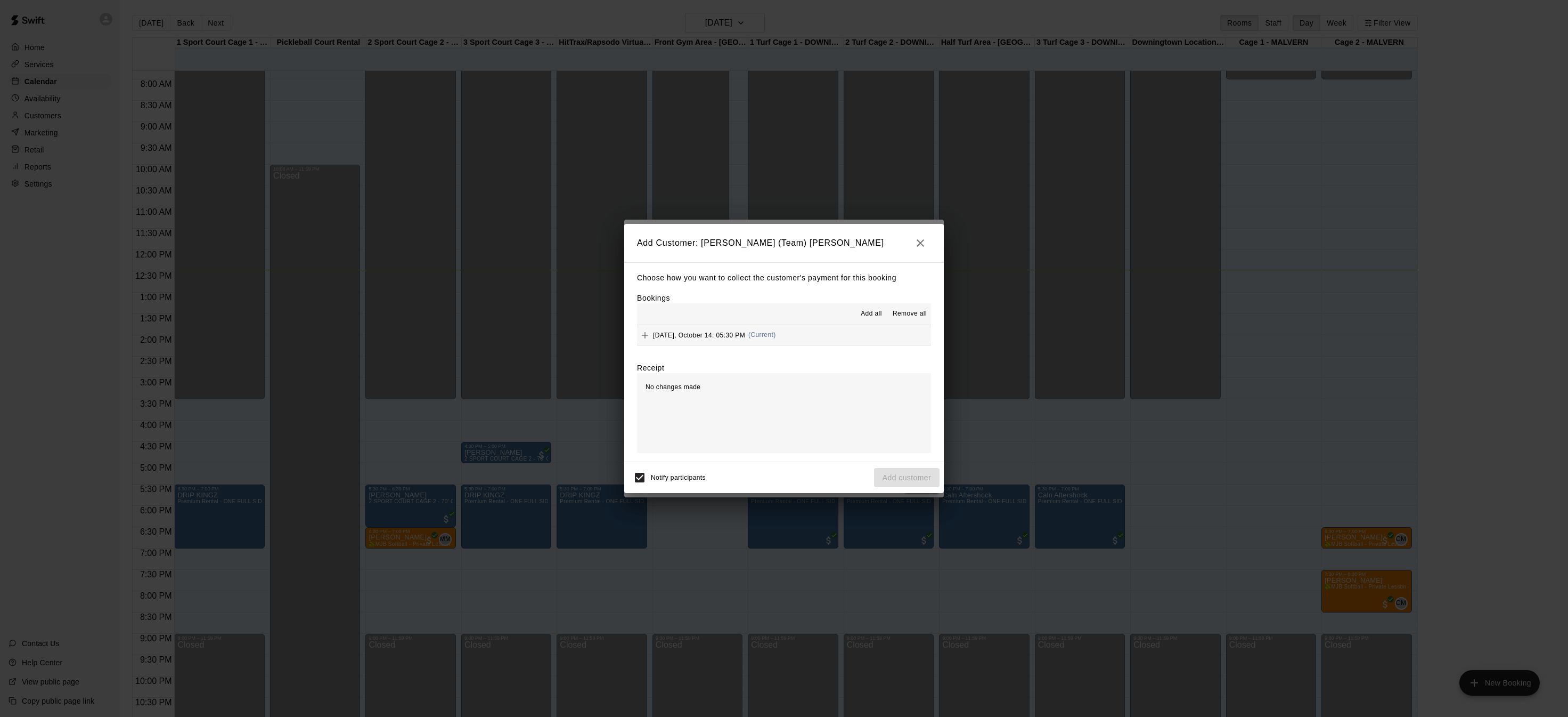
click at [868, 311] on span "Add all" at bounding box center [871, 313] width 21 height 11
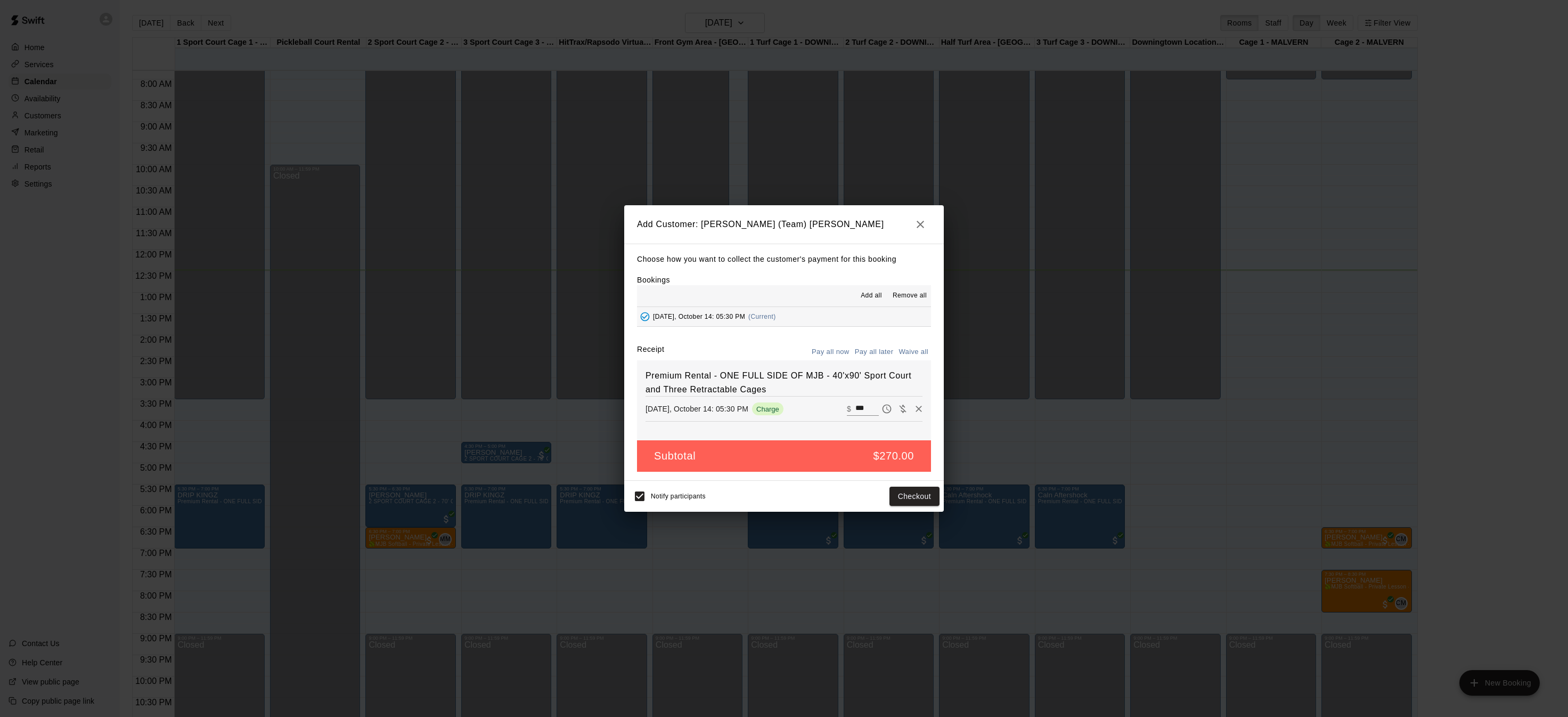
click at [920, 354] on button "Waive all" at bounding box center [913, 352] width 35 height 17
type input "*"
click at [898, 495] on button "Add customer" at bounding box center [907, 496] width 66 height 20
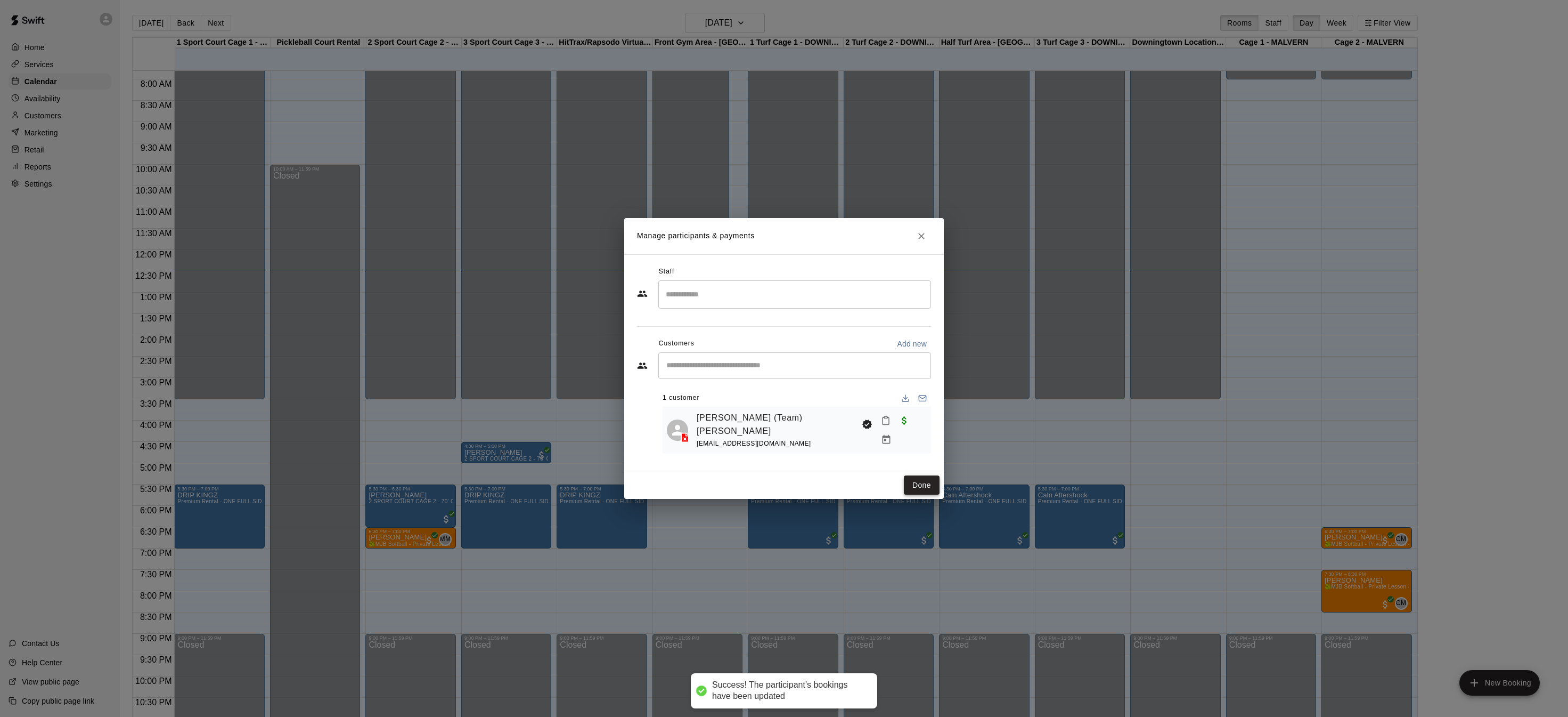
click at [923, 487] on button "Done" at bounding box center [922, 485] width 36 height 20
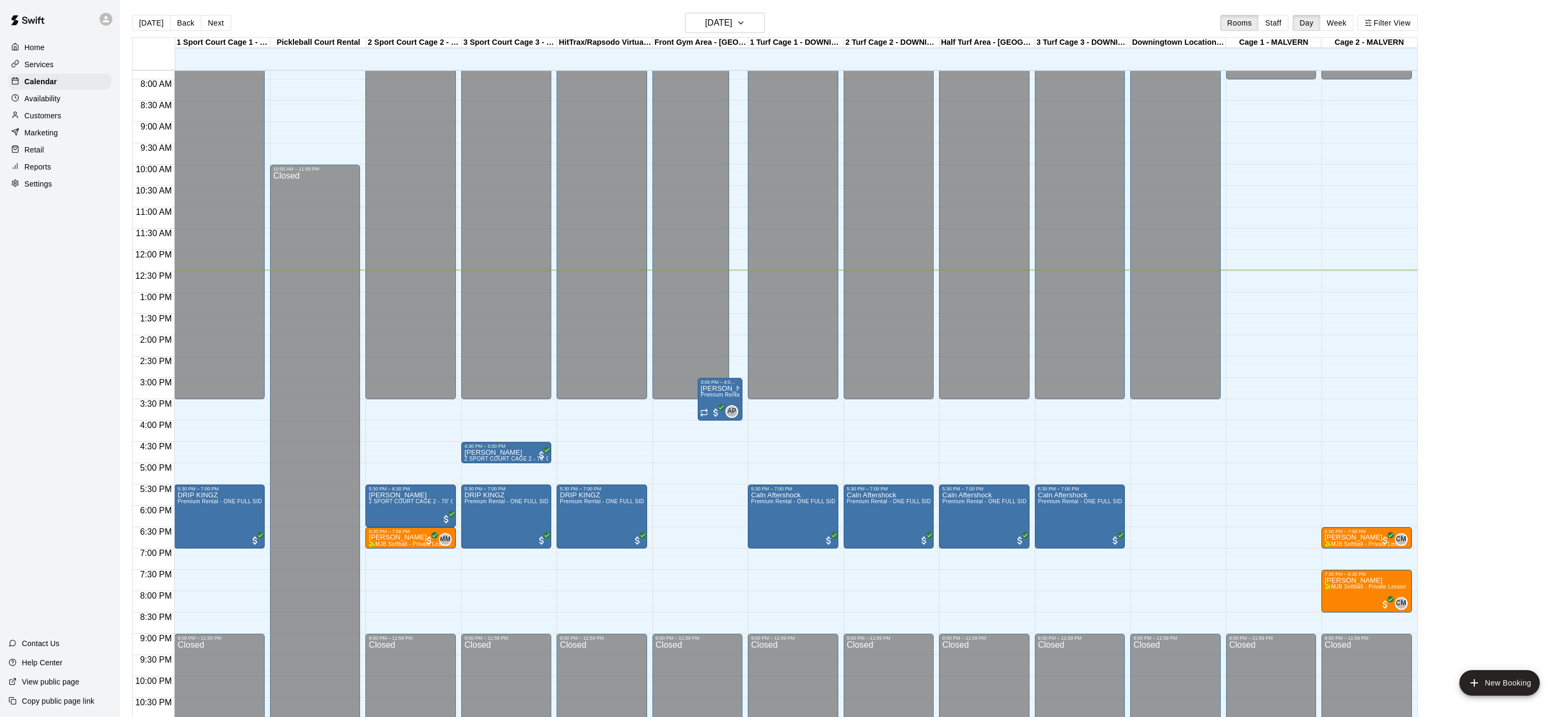
click at [59, 183] on div "Settings" at bounding box center [59, 183] width 103 height 16
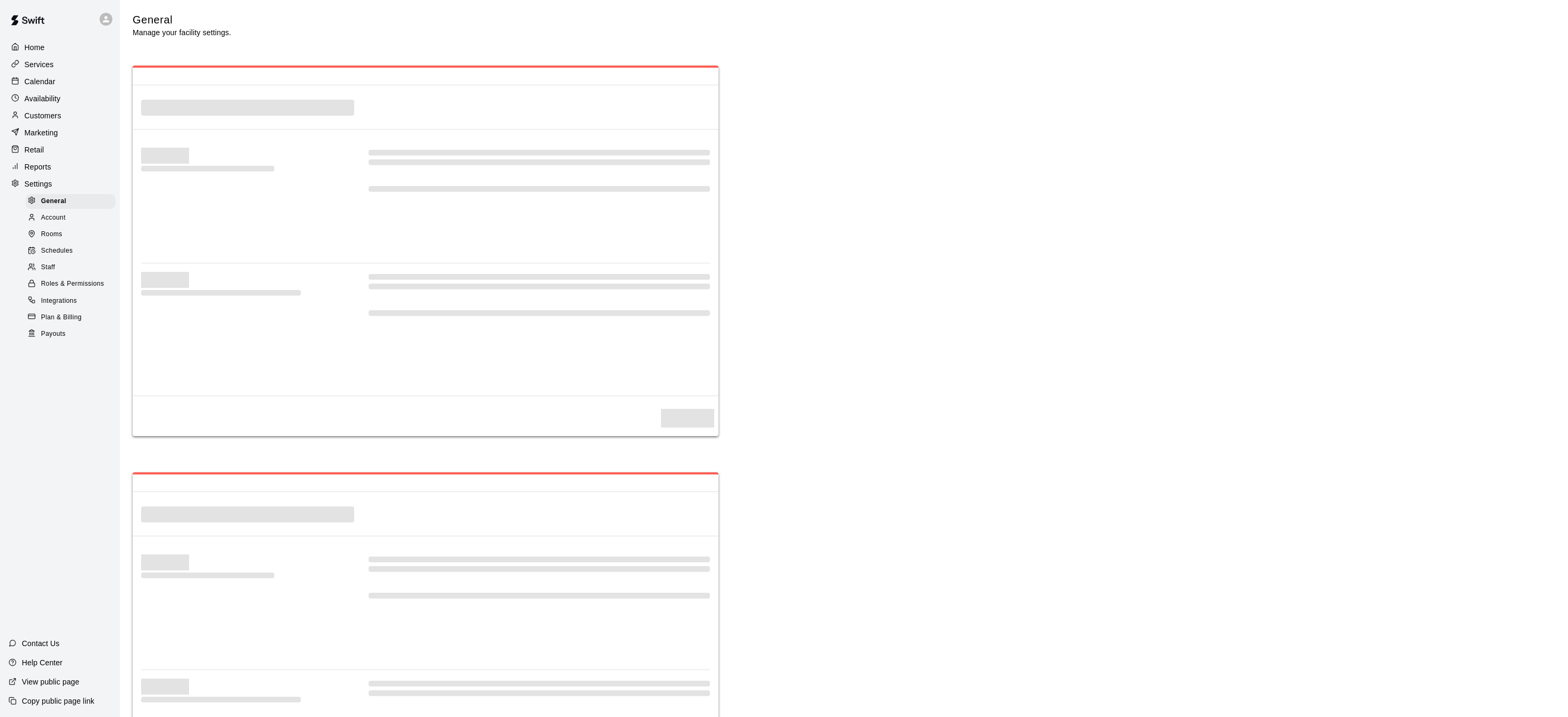
select select "**"
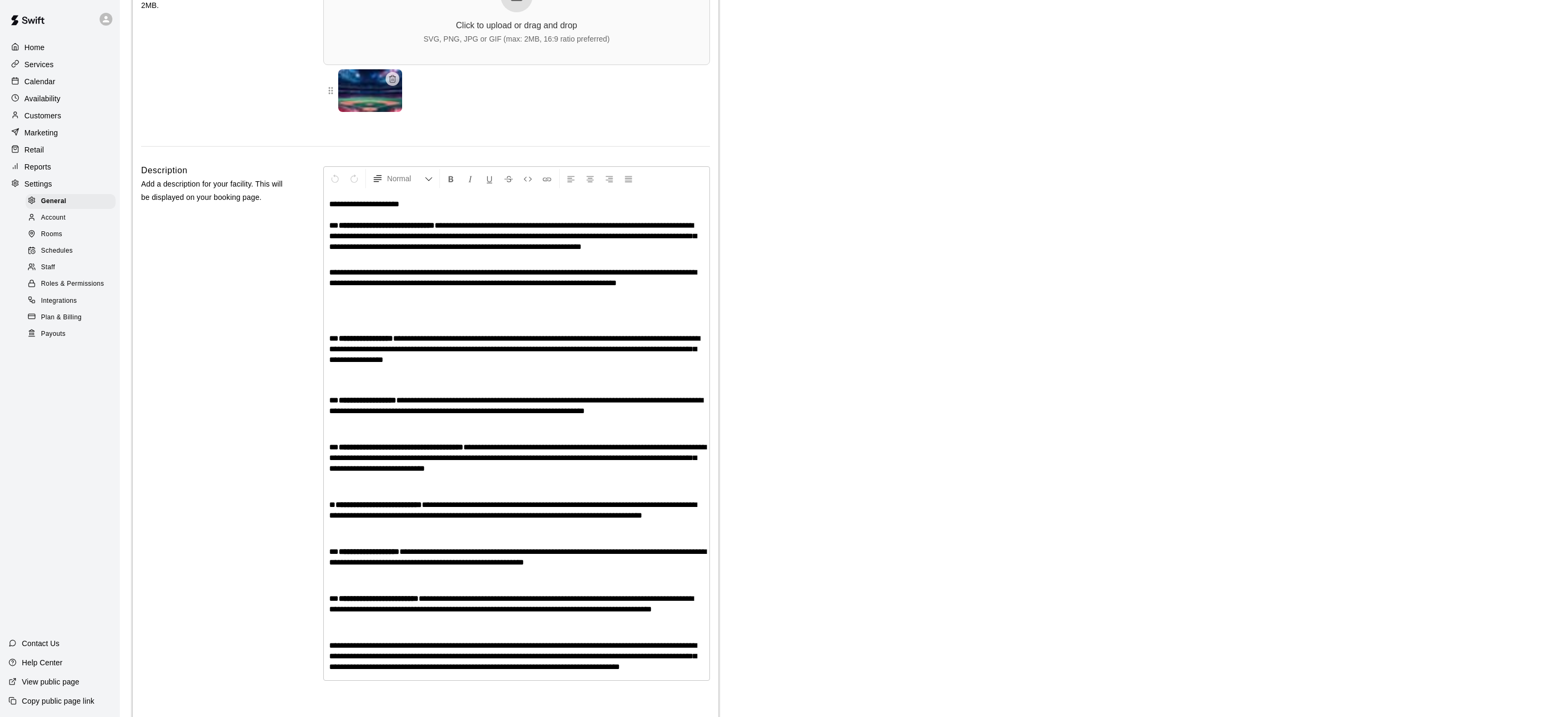
scroll to position [2280, 0]
click at [73, 333] on div "Payouts" at bounding box center [70, 334] width 90 height 15
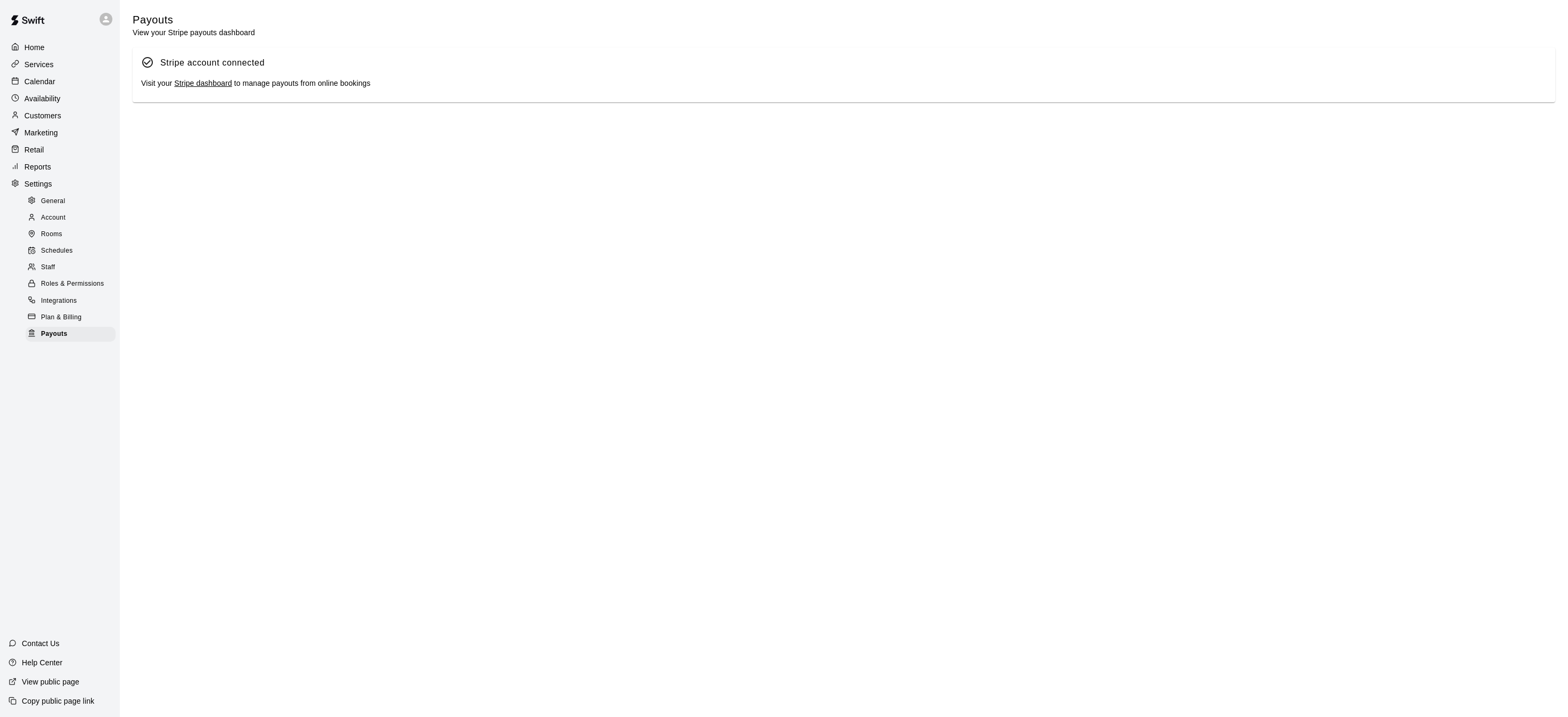
click at [204, 79] on link "Stripe dashboard" at bounding box center [203, 83] width 57 height 8
click at [47, 81] on p "Calendar" at bounding box center [40, 81] width 31 height 11
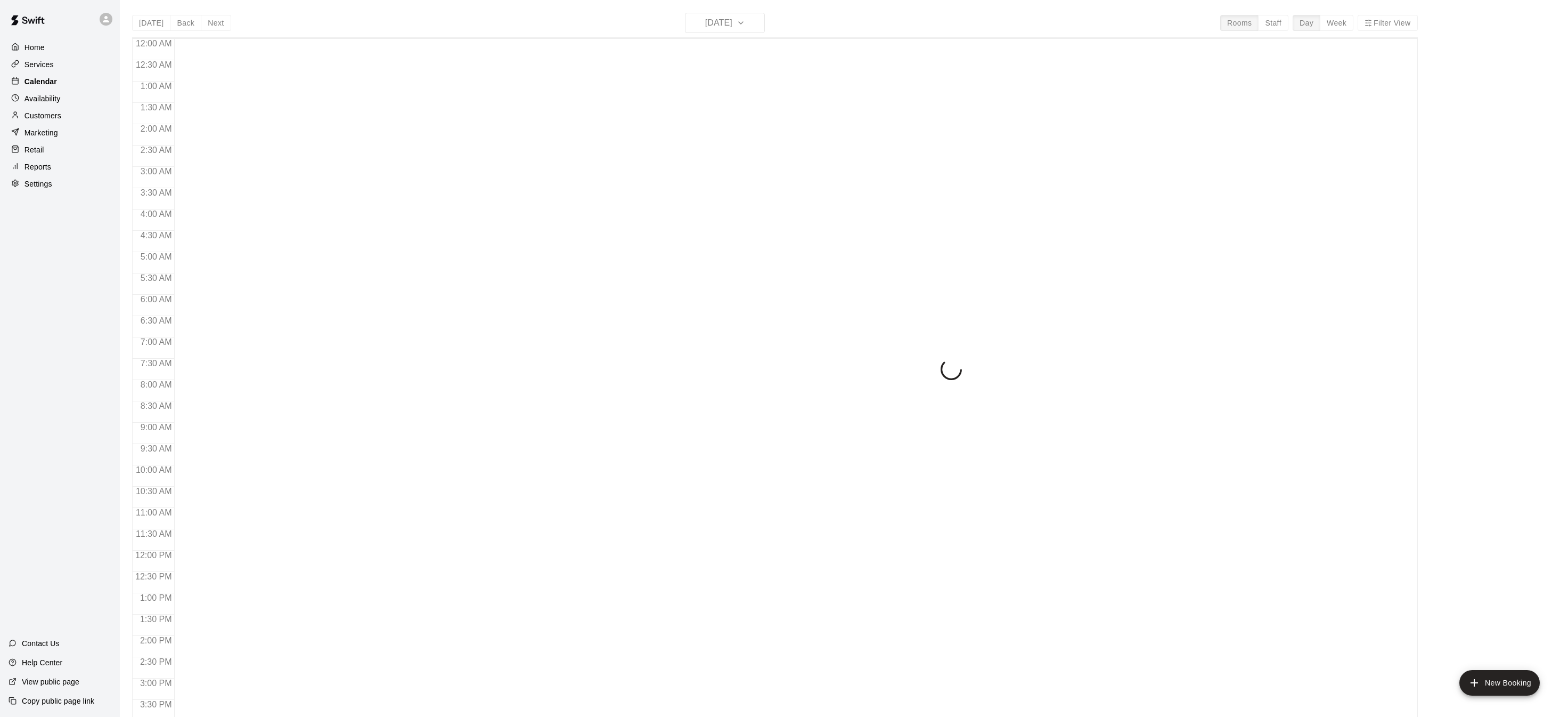
scroll to position [333, 0]
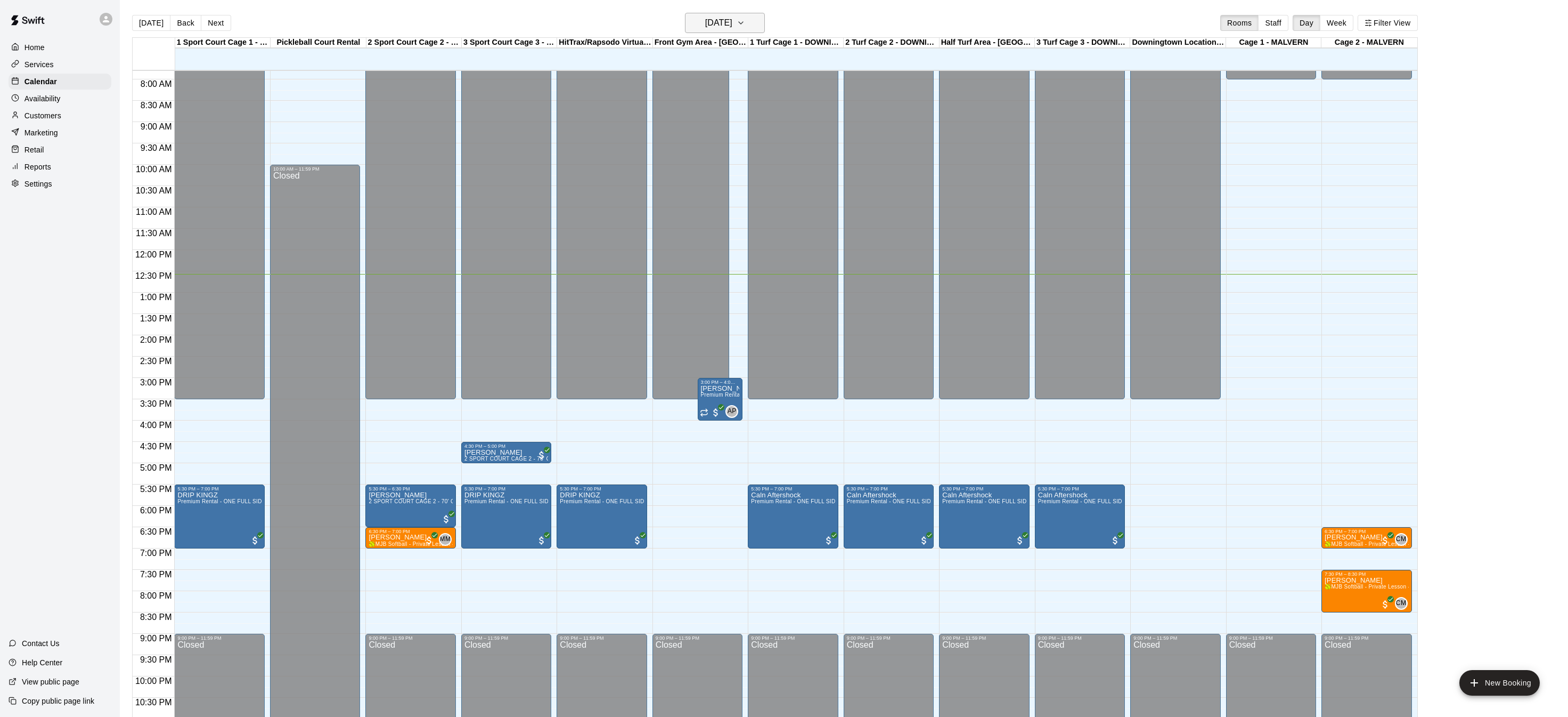
click at [745, 22] on icon "button" at bounding box center [740, 23] width 8 height 13
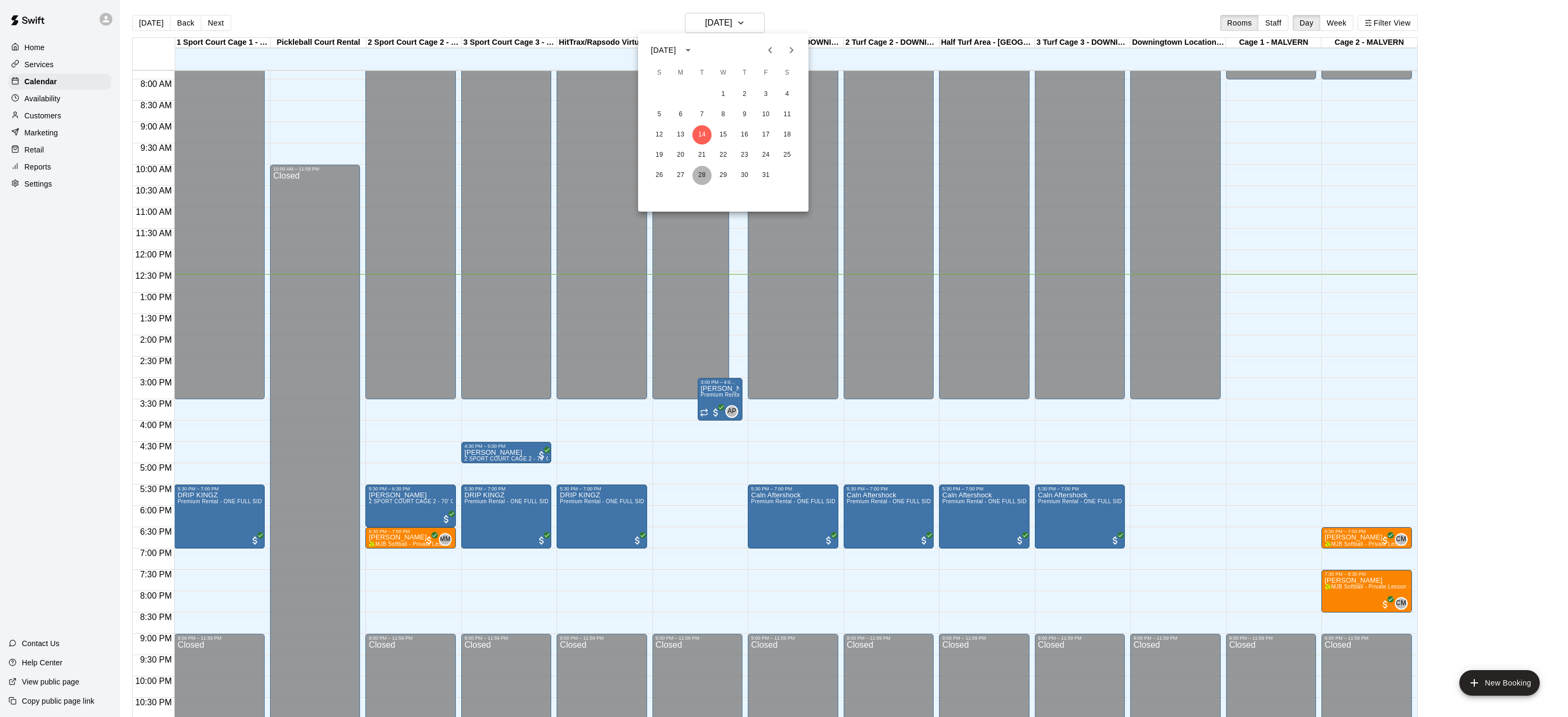
click at [698, 179] on button "28" at bounding box center [702, 176] width 19 height 19
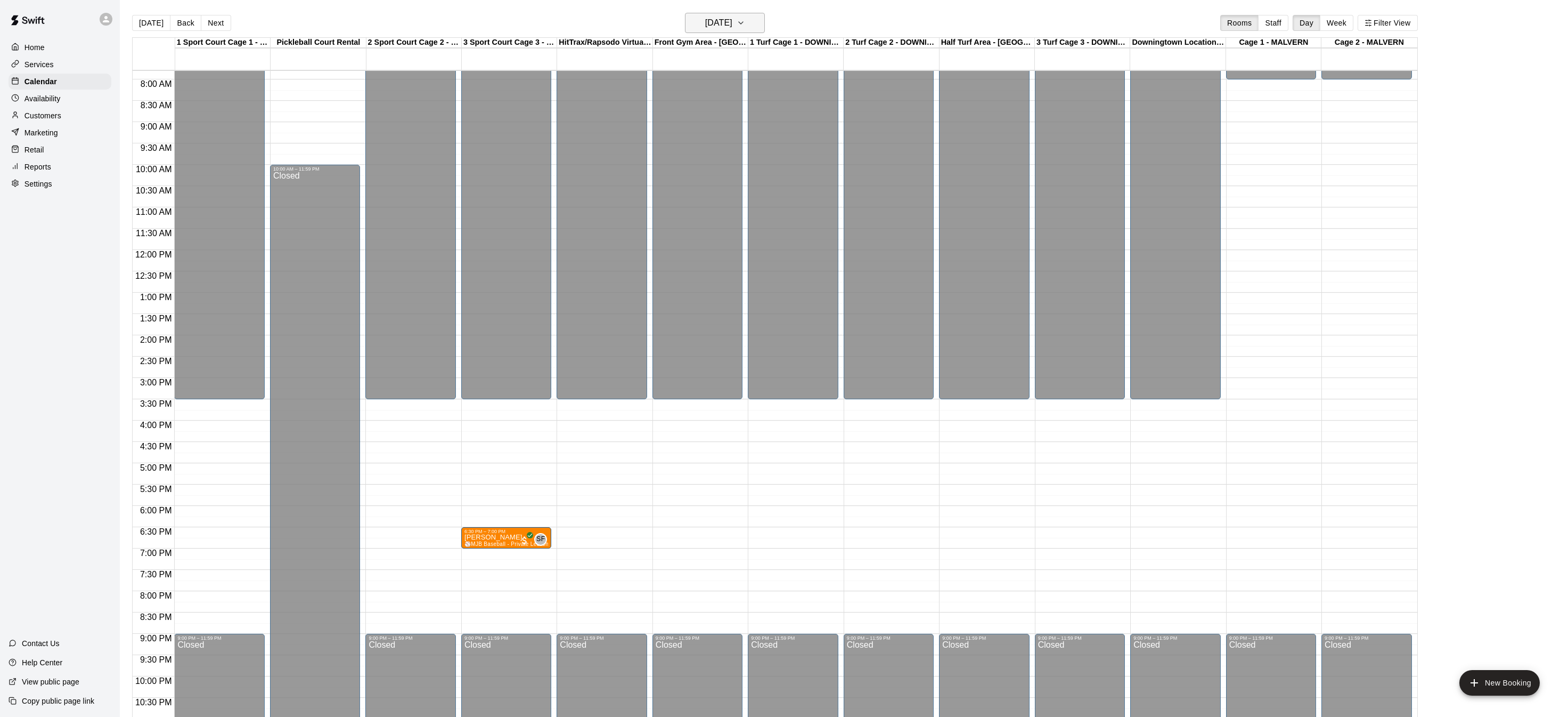
click at [745, 26] on icon "button" at bounding box center [740, 23] width 8 height 13
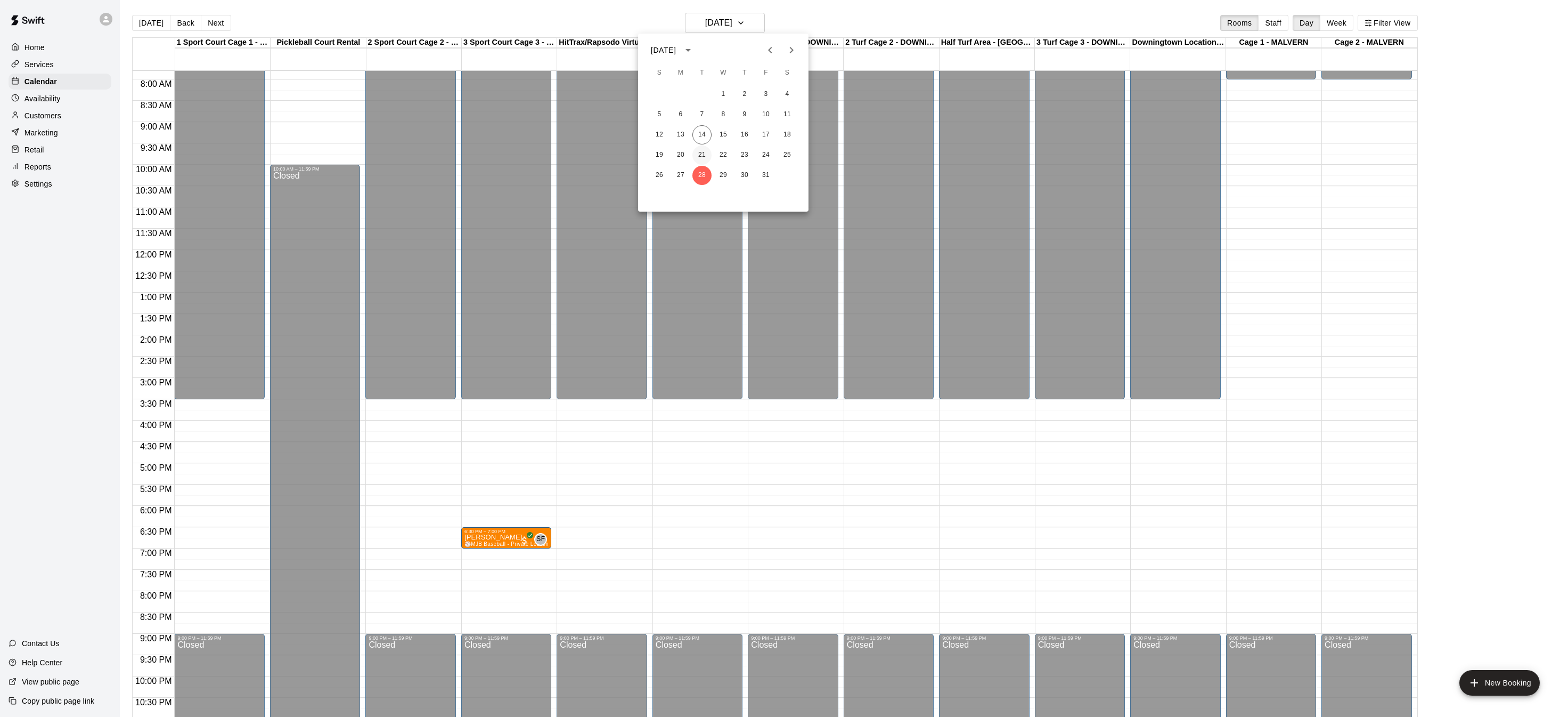
click at [698, 152] on button "21" at bounding box center [702, 155] width 19 height 19
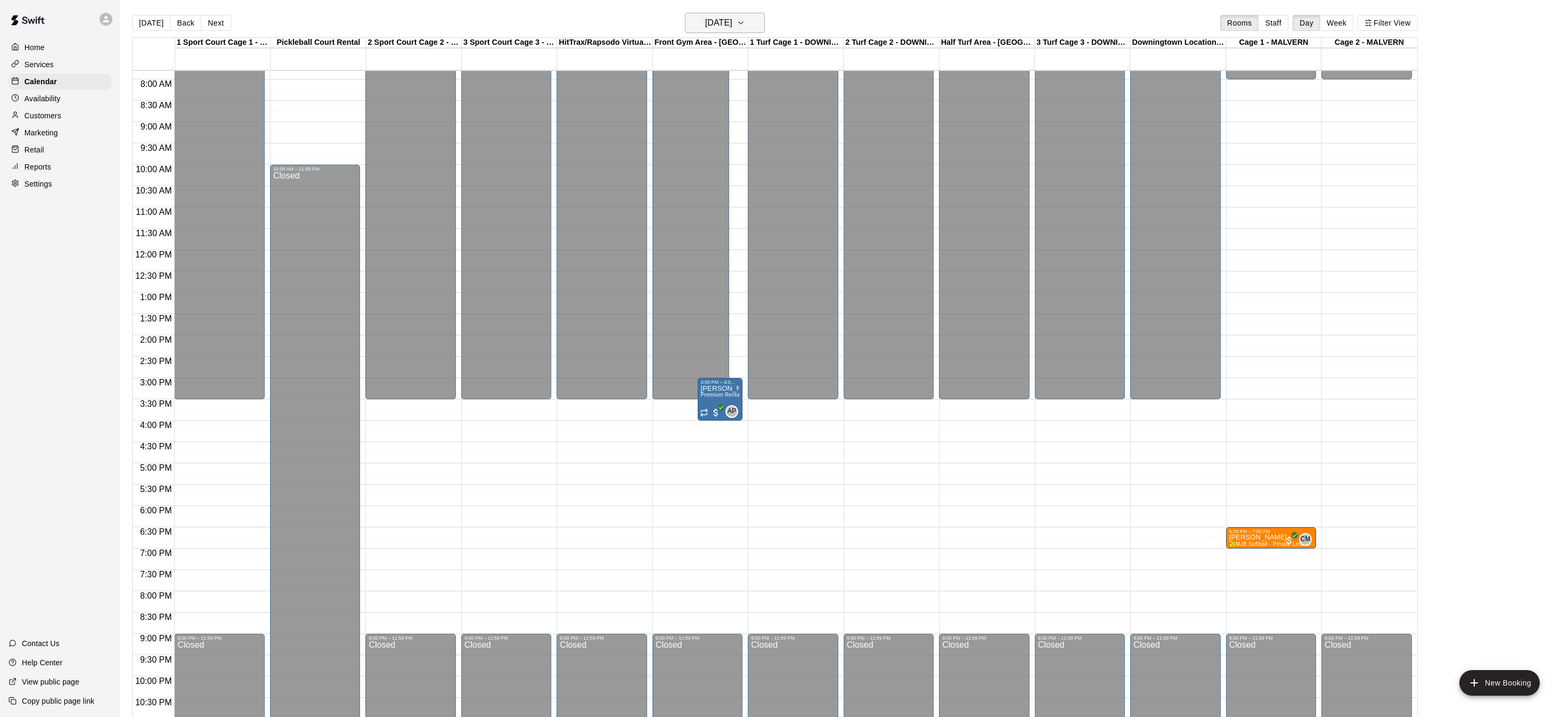
click at [763, 25] on button "Tuesday Oct 21" at bounding box center [724, 23] width 80 height 20
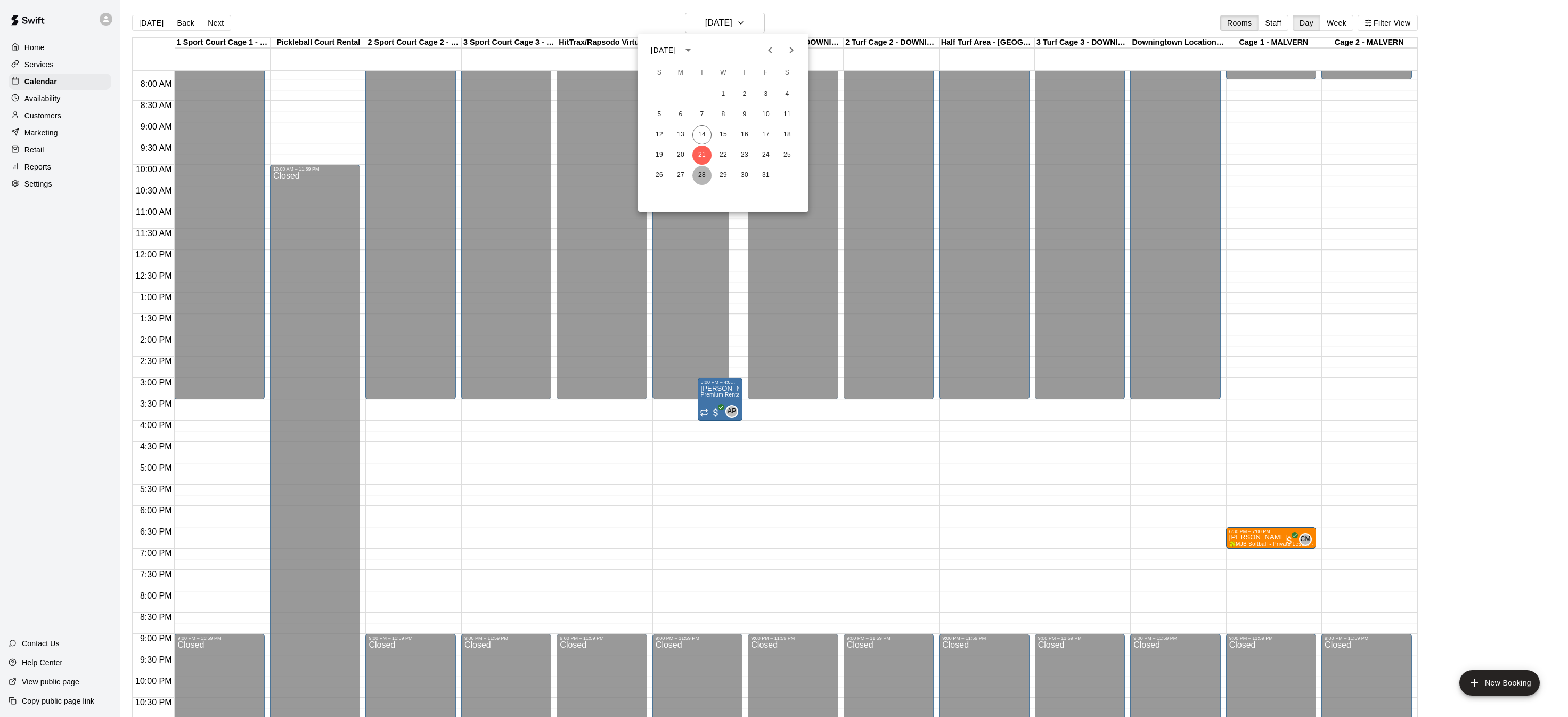
click at [701, 171] on button "28" at bounding box center [702, 176] width 19 height 19
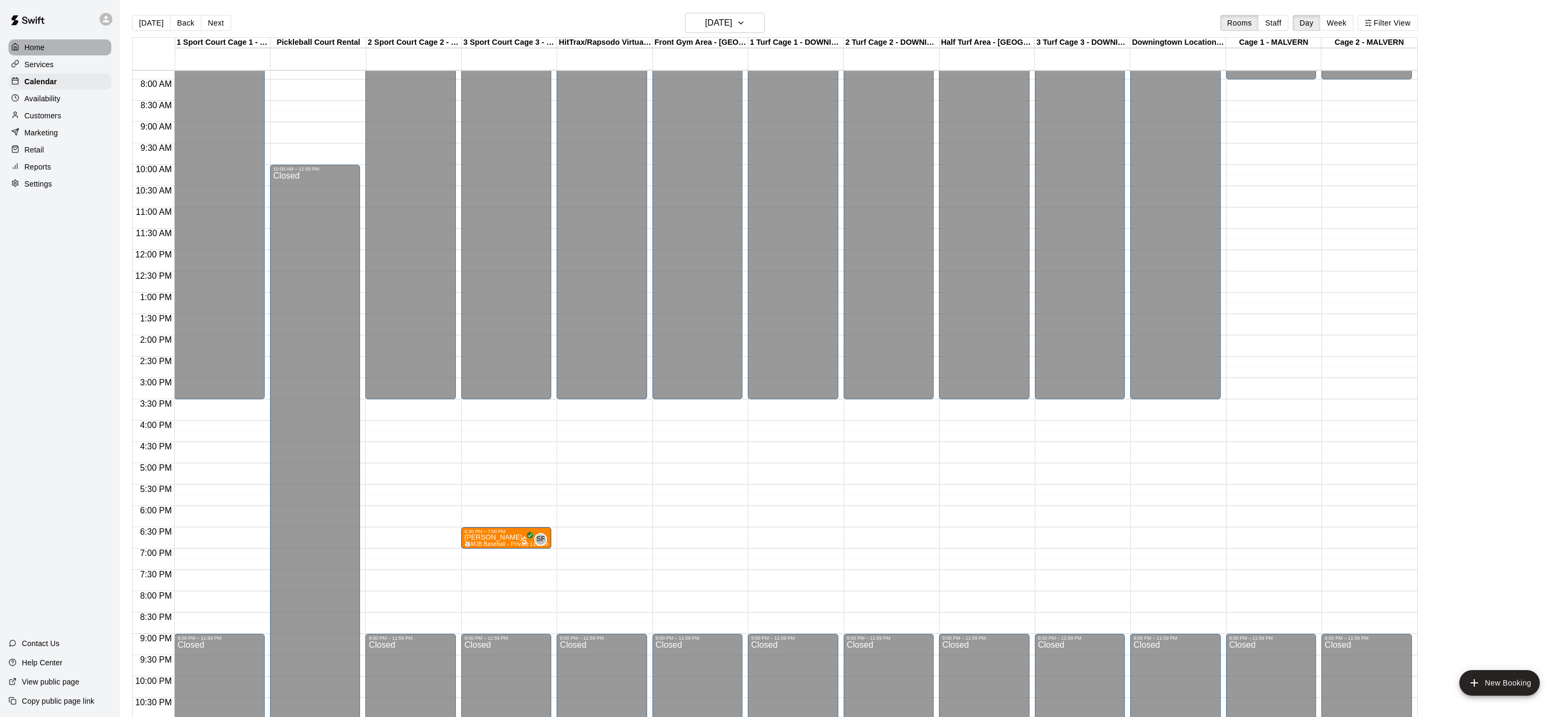
click at [29, 50] on p "Home" at bounding box center [34, 47] width 20 height 11
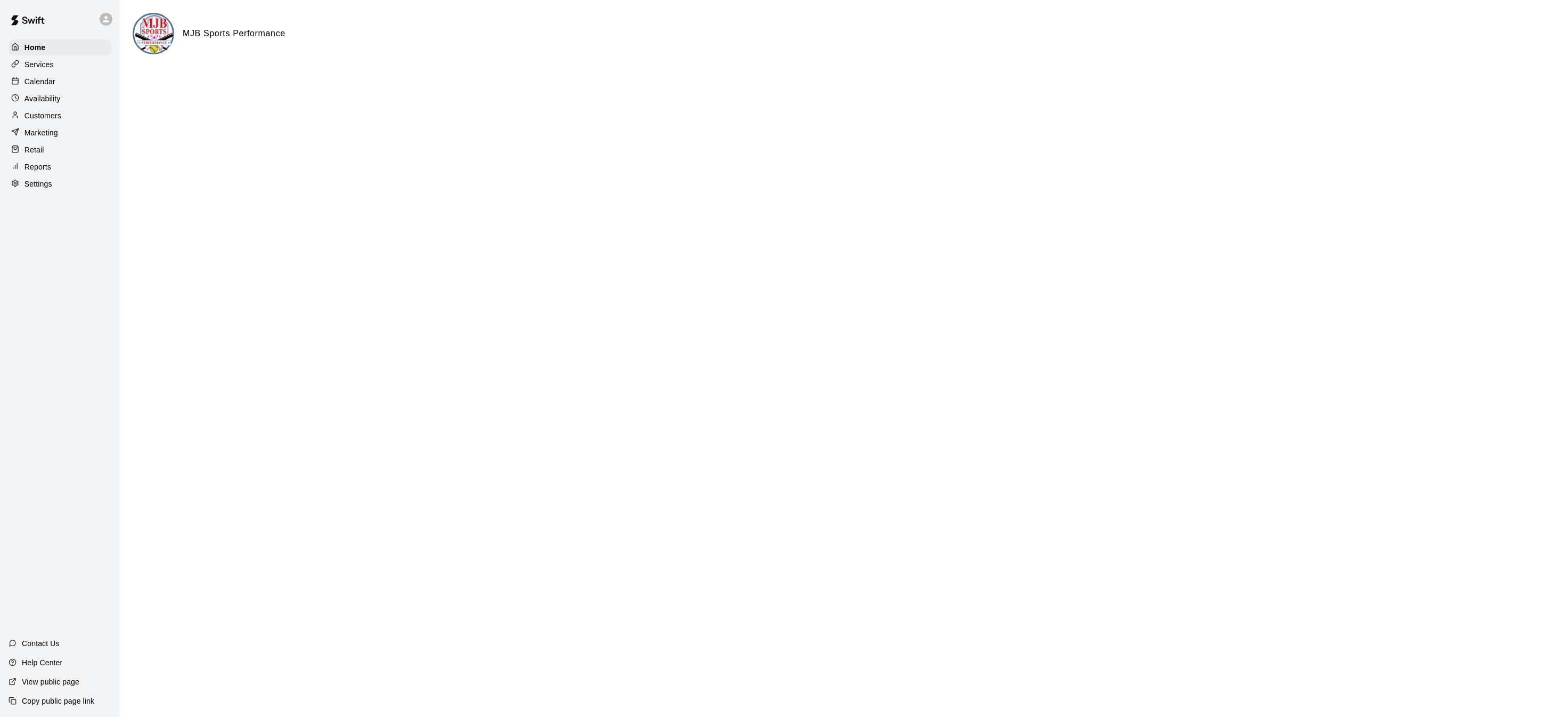
click at [54, 82] on p "Calendar" at bounding box center [40, 81] width 31 height 11
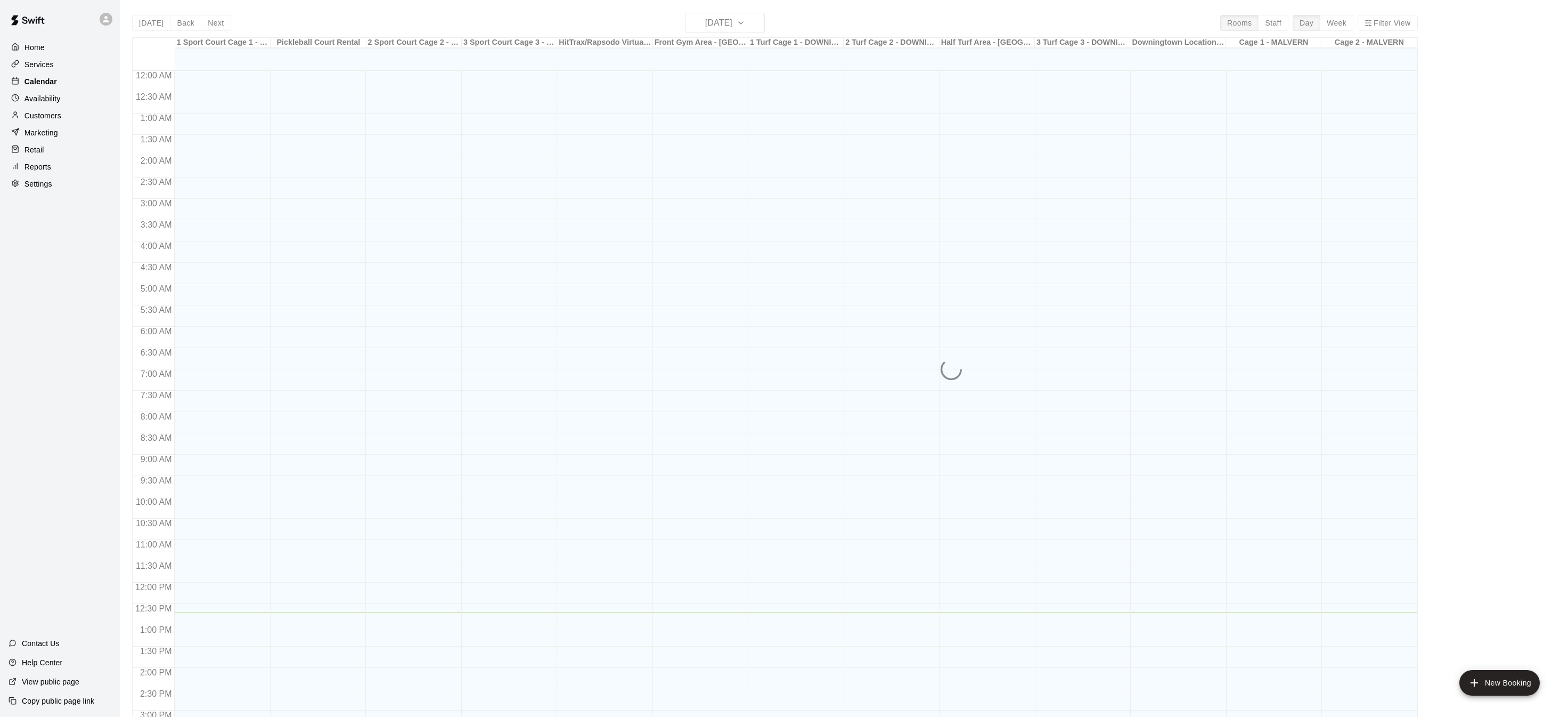
scroll to position [333, 0]
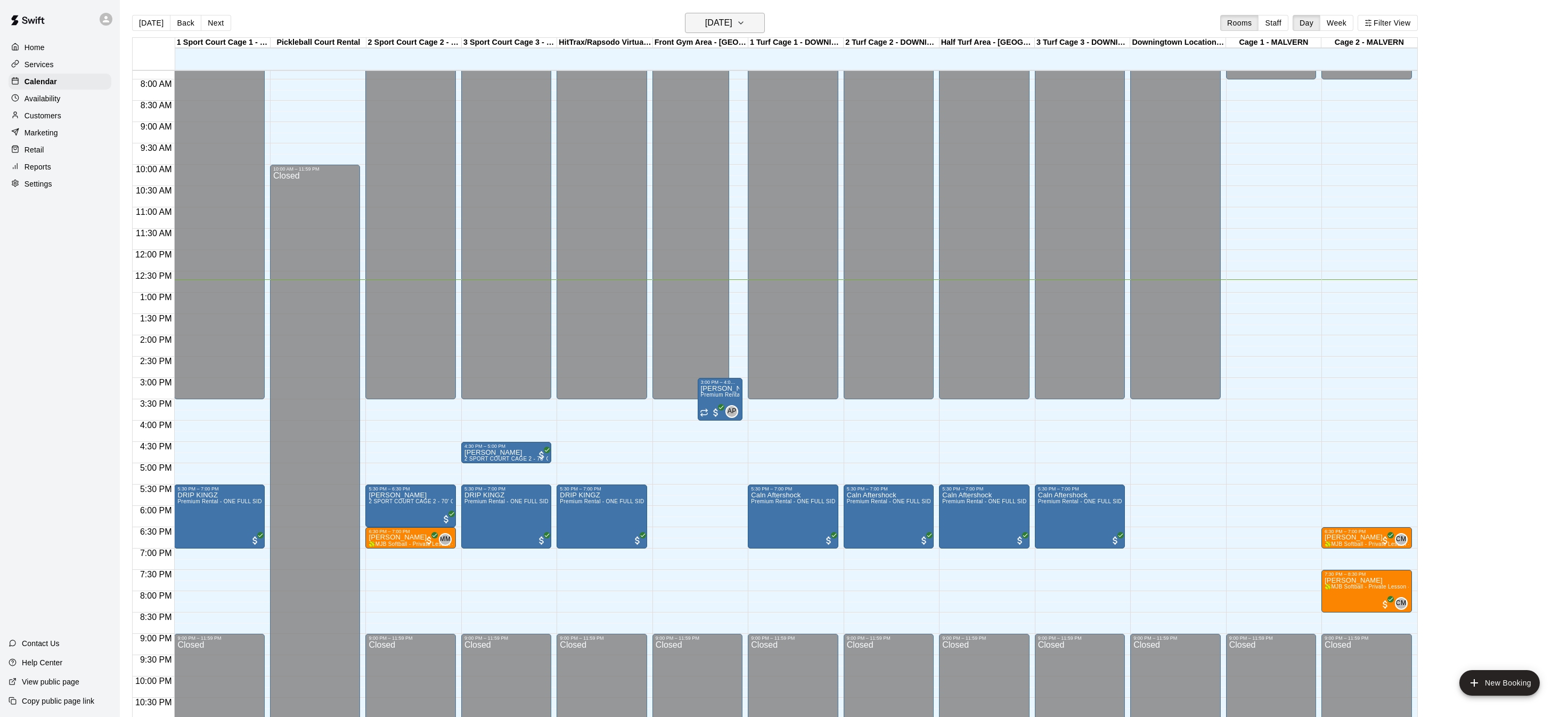
click at [761, 19] on button "[DATE]" at bounding box center [724, 23] width 80 height 20
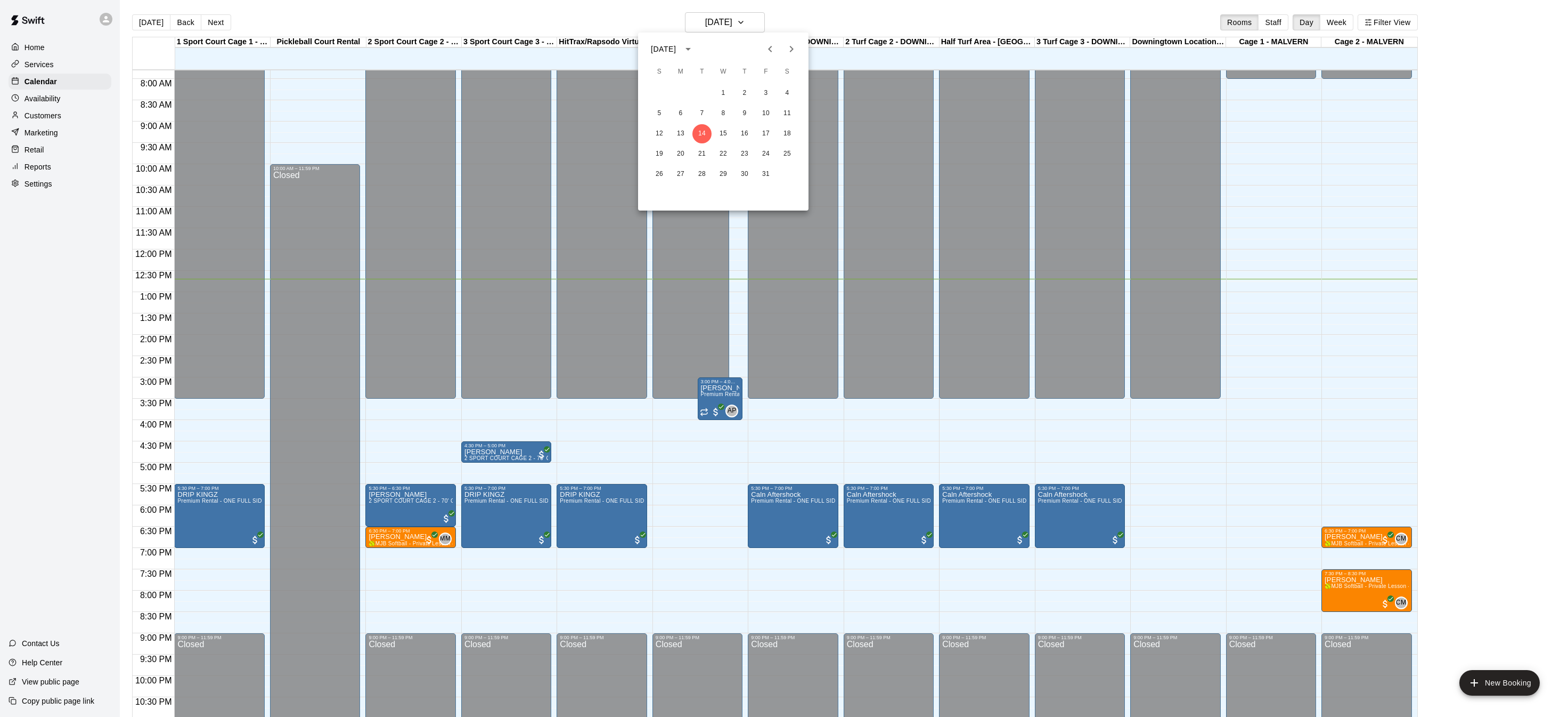
click at [791, 47] on icon "Next month" at bounding box center [792, 49] width 4 height 6
click at [704, 160] on button "20" at bounding box center [702, 154] width 19 height 19
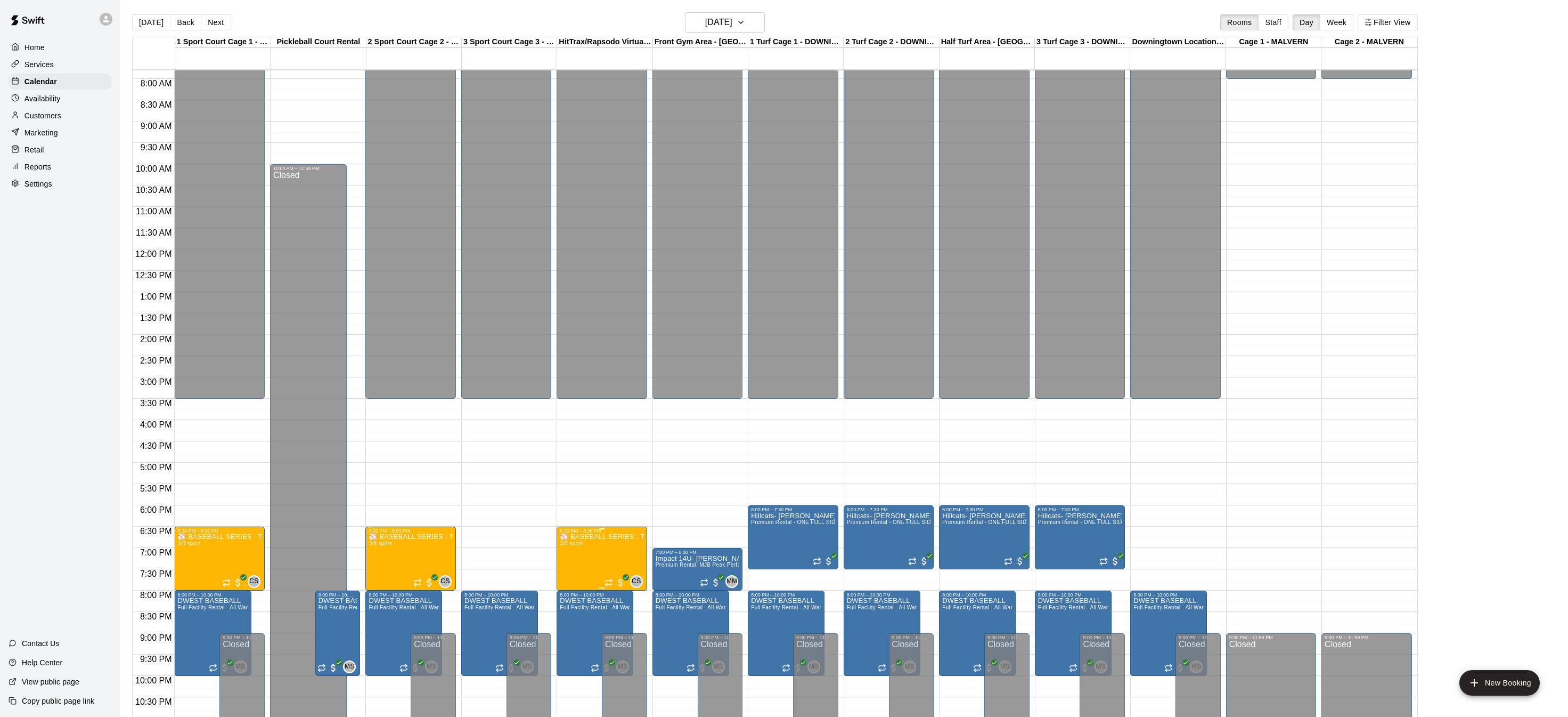
click at [574, 565] on img "edit" at bounding box center [571, 569] width 12 height 12
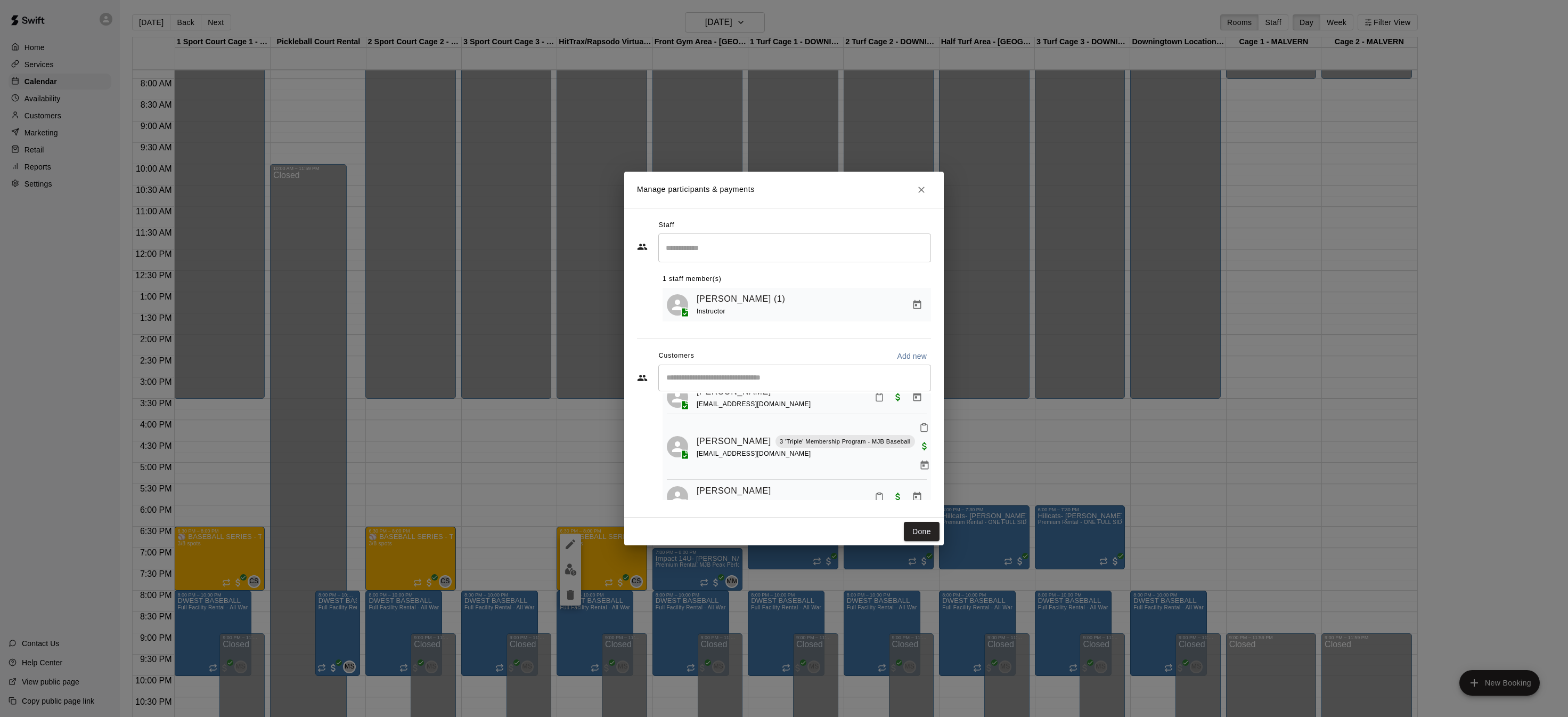
scroll to position [0, 0]
click at [928, 201] on h2 "Manage participants & payments" at bounding box center [784, 190] width 320 height 36
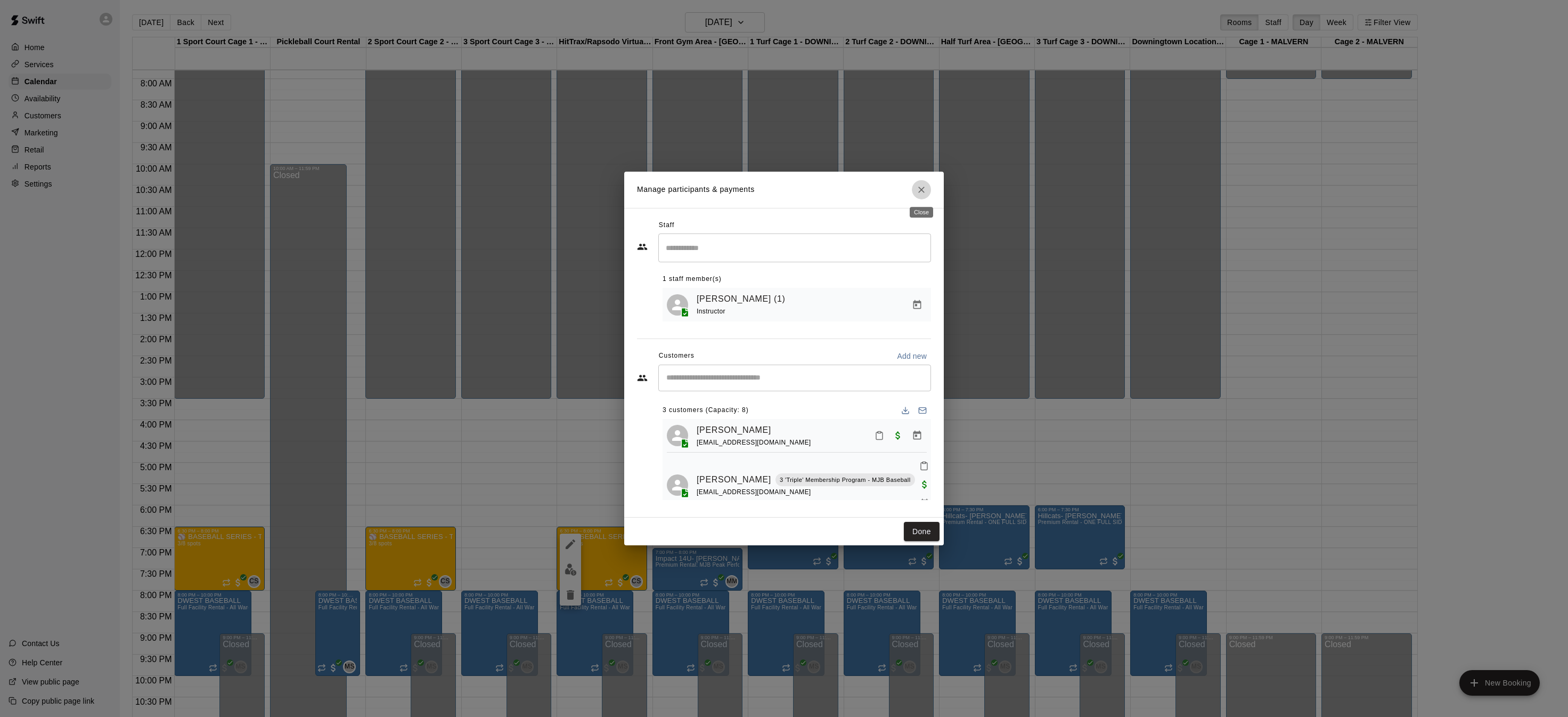
click at [915, 187] on button "Close" at bounding box center [922, 190] width 19 height 19
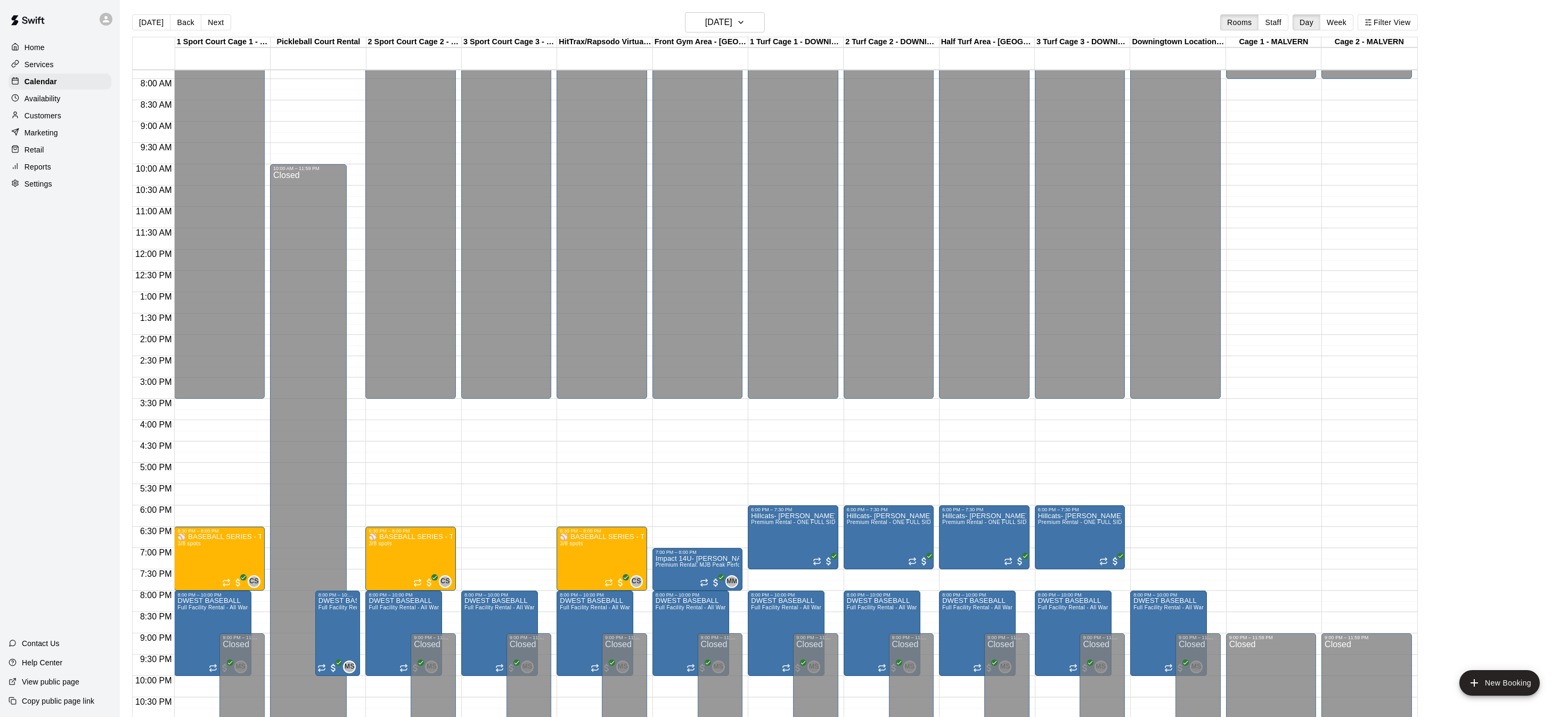
click at [38, 45] on p "Home" at bounding box center [34, 47] width 20 height 11
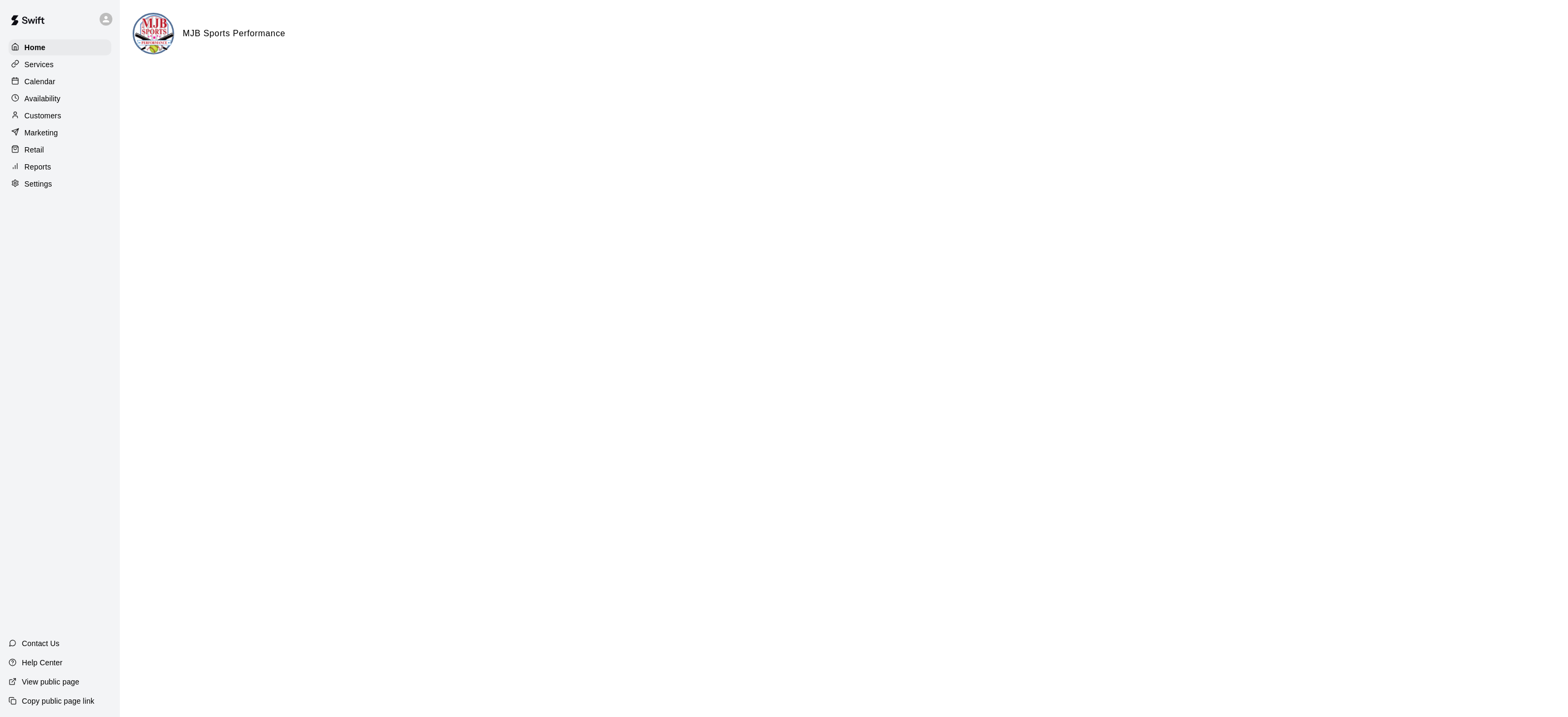
click at [63, 76] on div "Calendar" at bounding box center [59, 81] width 103 height 16
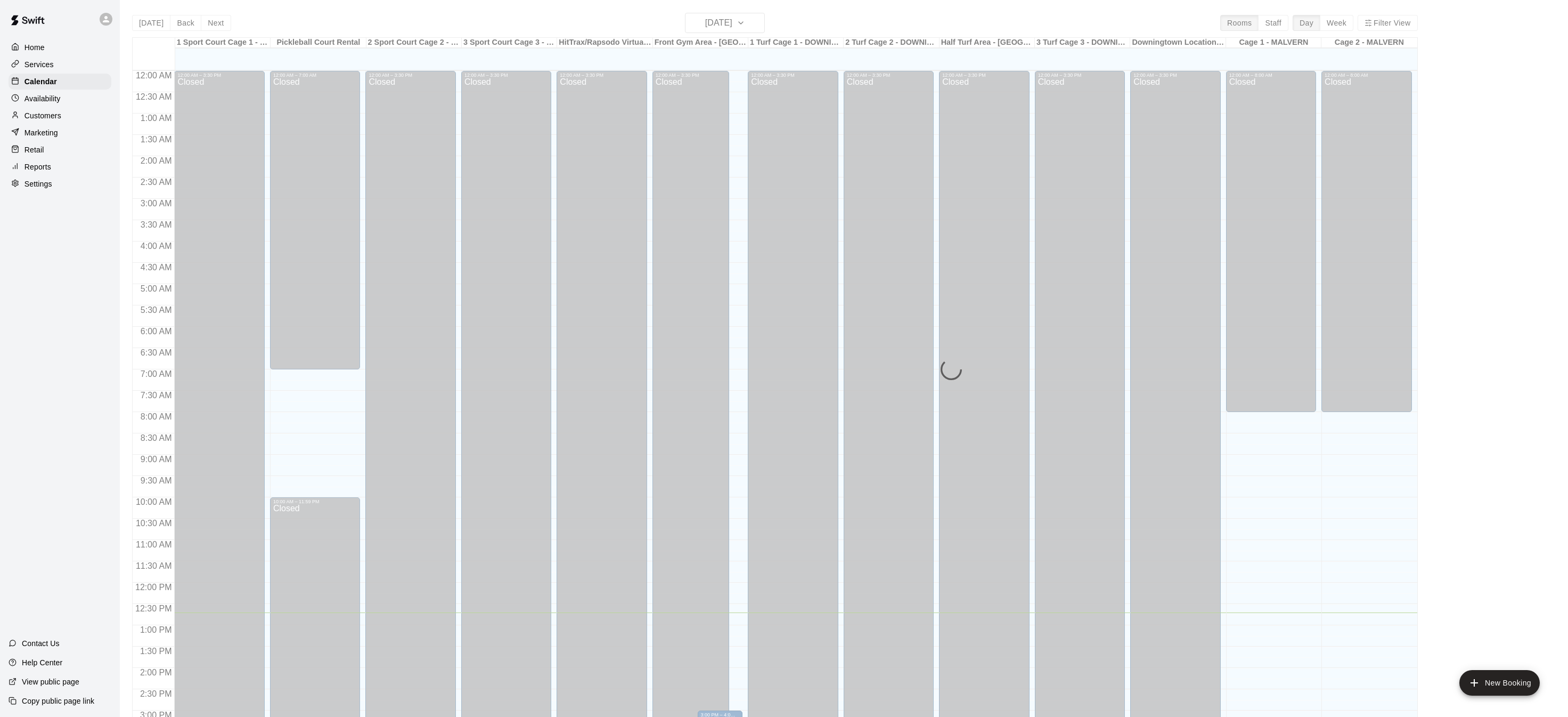
scroll to position [333, 0]
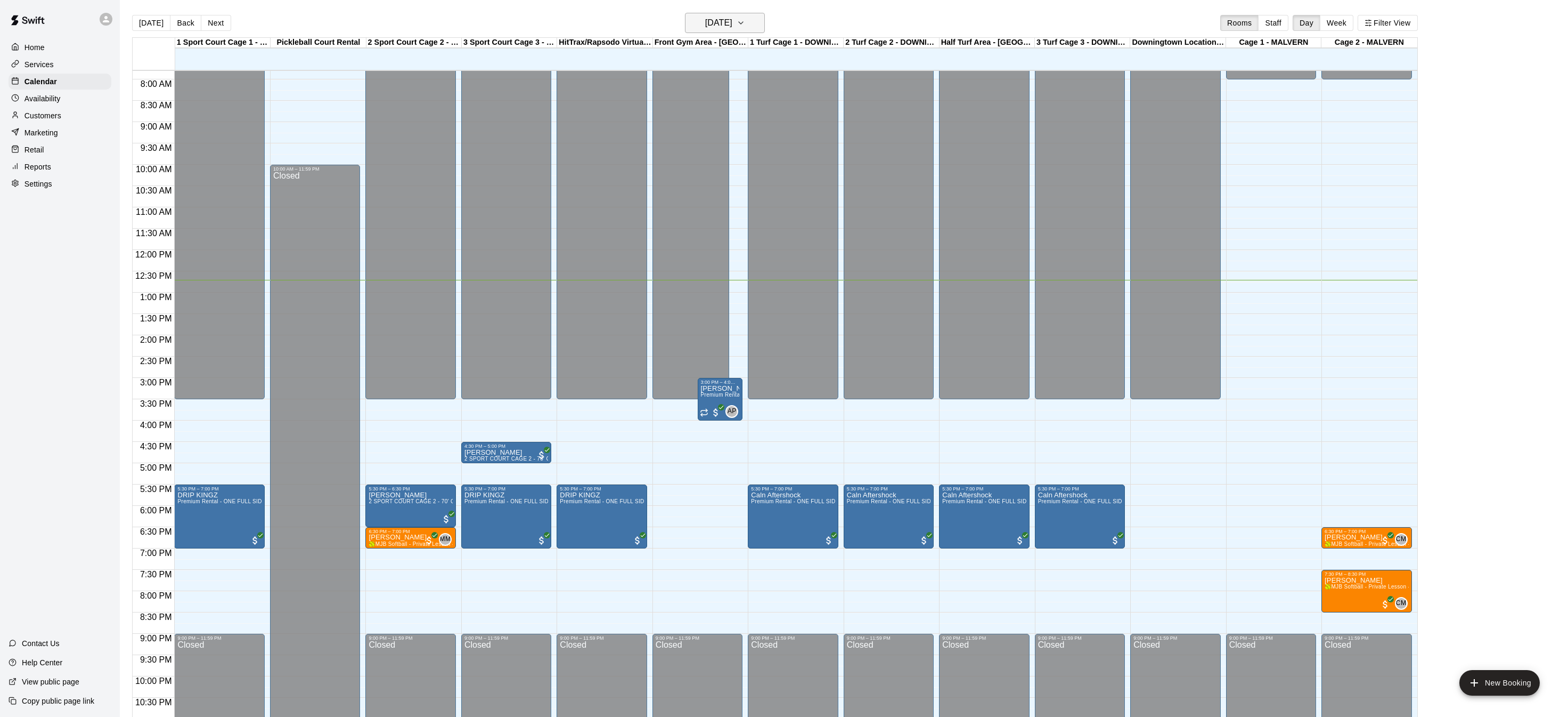
click at [743, 22] on icon "button" at bounding box center [741, 22] width 4 height 2
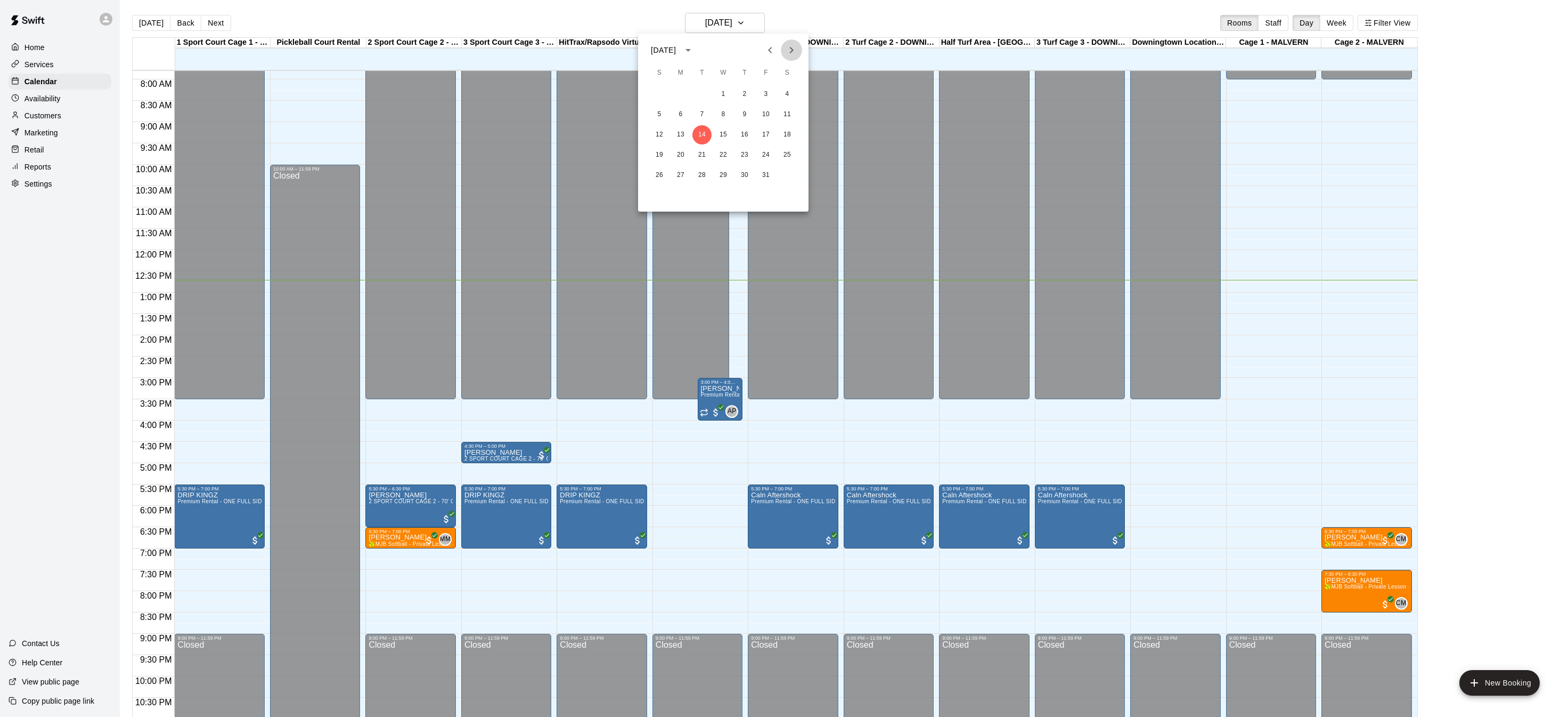
click at [788, 50] on icon "Next month" at bounding box center [791, 50] width 13 height 13
click at [788, 50] on icon "Next month" at bounding box center [791, 50] width 13 height 13
click at [701, 156] on button "20" at bounding box center [702, 155] width 19 height 19
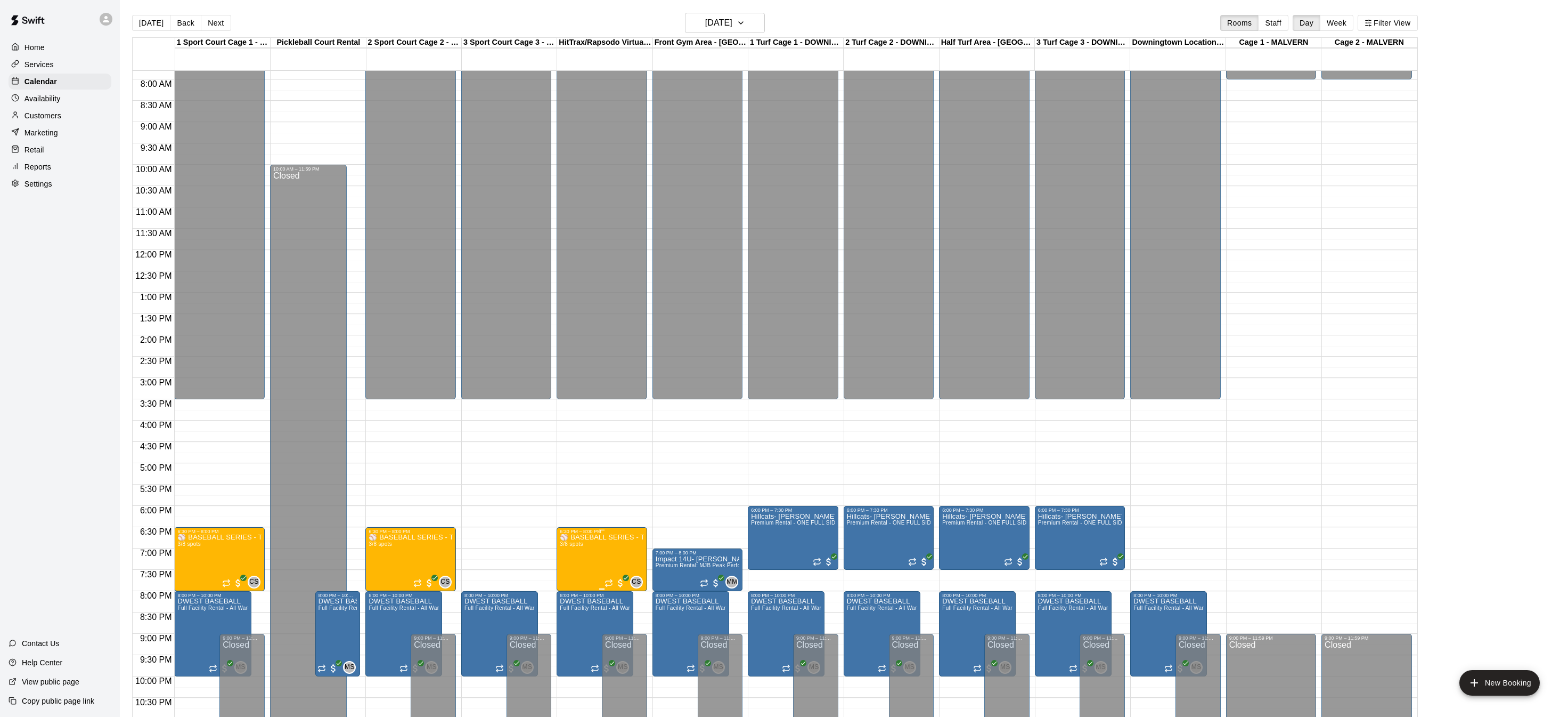
click at [567, 573] on img "edit" at bounding box center [571, 570] width 12 height 12
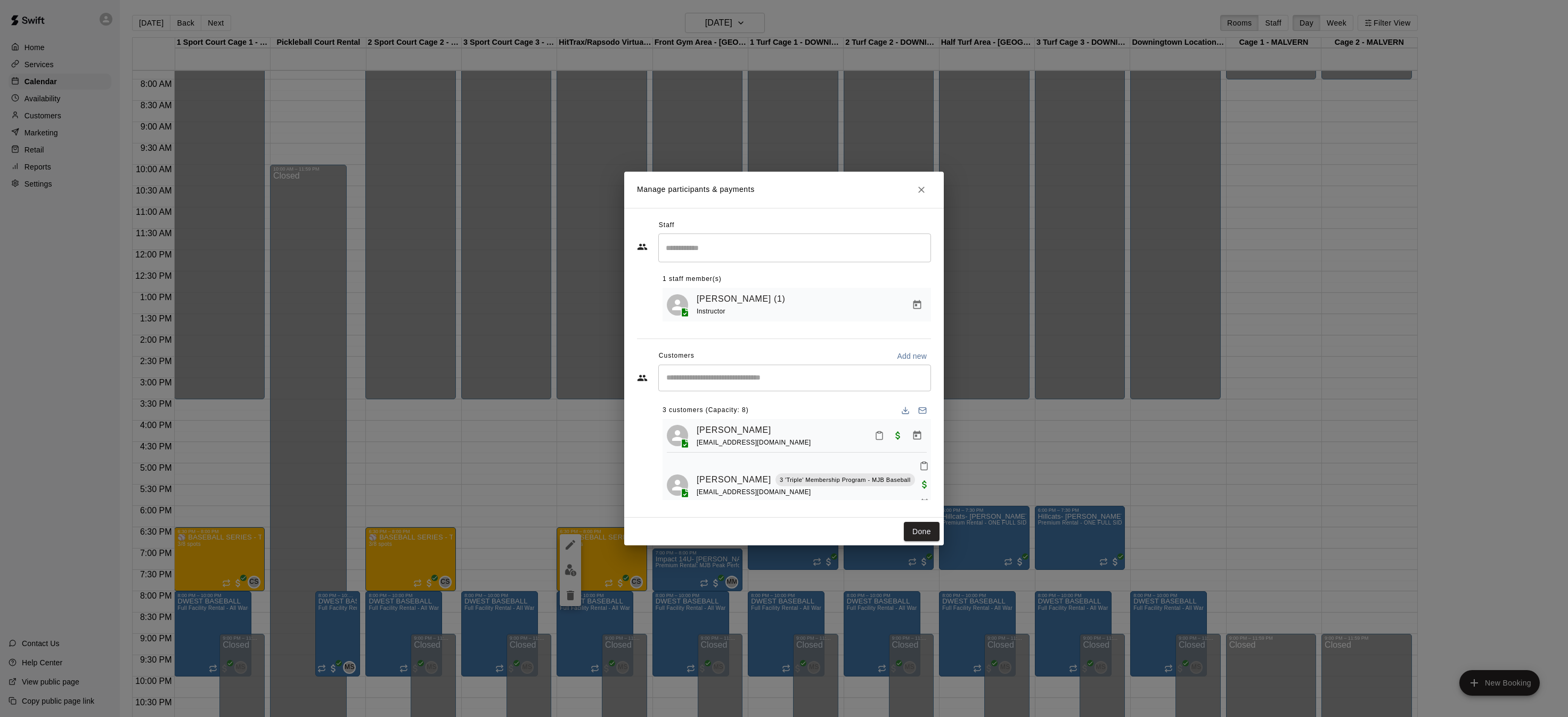
scroll to position [38, 0]
click at [727, 484] on link "Michael Thompson" at bounding box center [734, 491] width 75 height 14
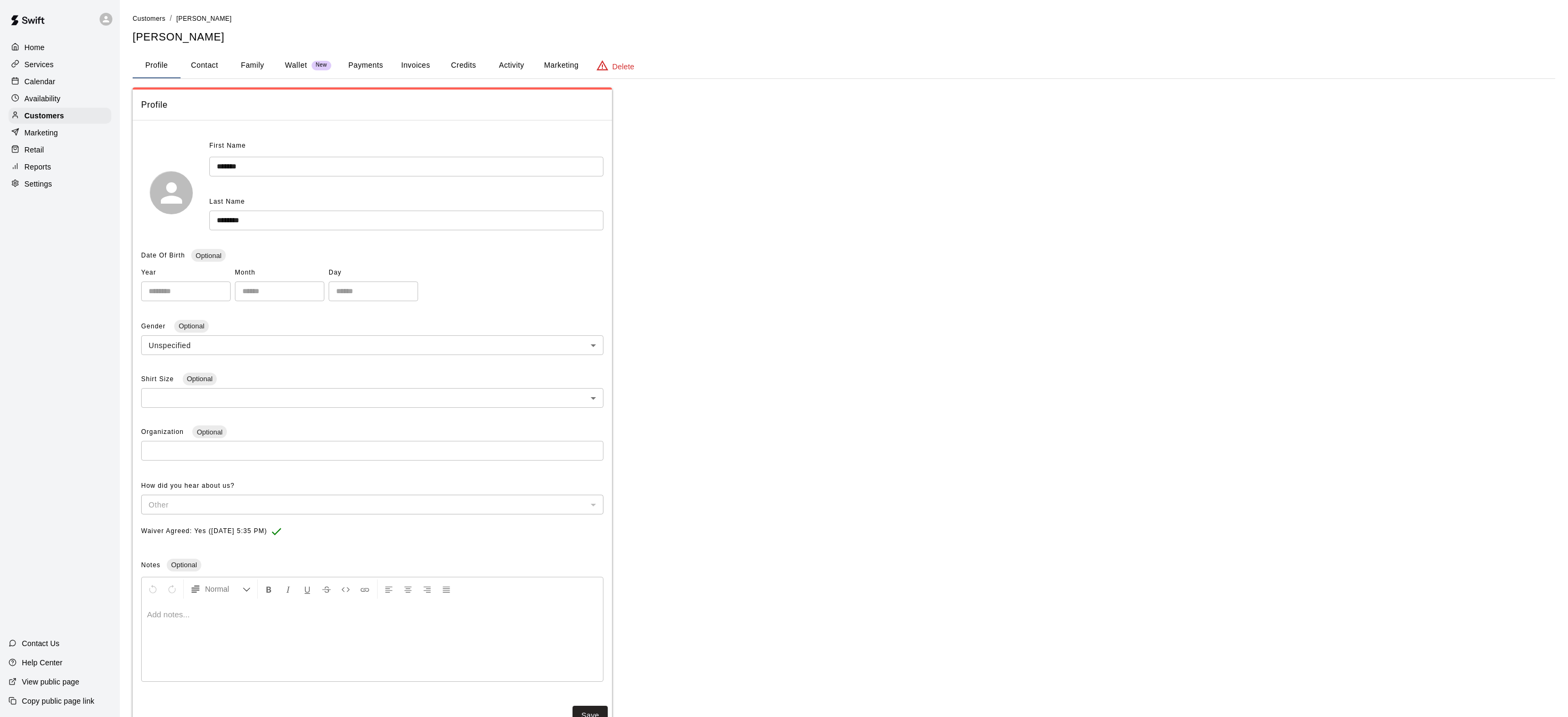
click at [214, 65] on button "Contact" at bounding box center [204, 66] width 48 height 26
select select "**"
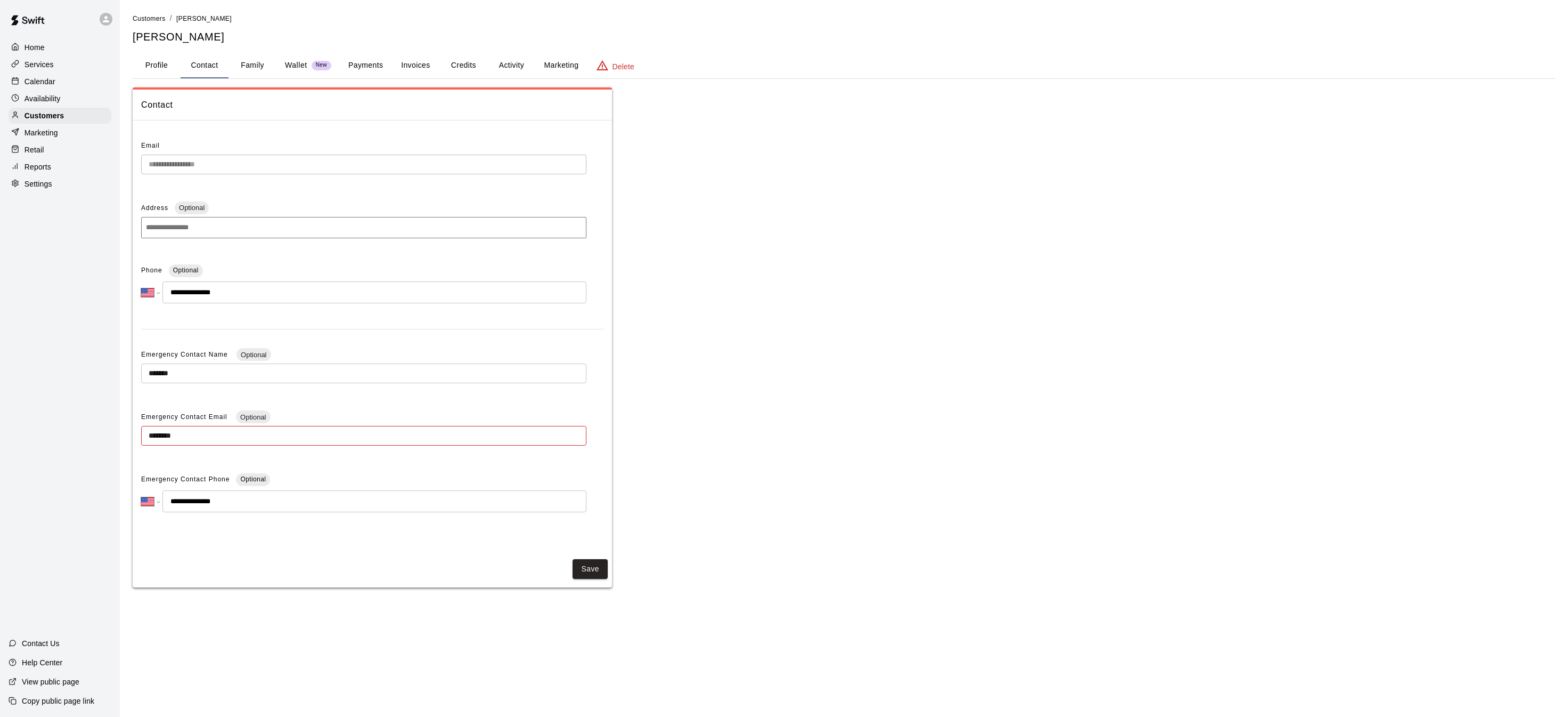
click at [65, 84] on div "Calendar" at bounding box center [59, 81] width 103 height 16
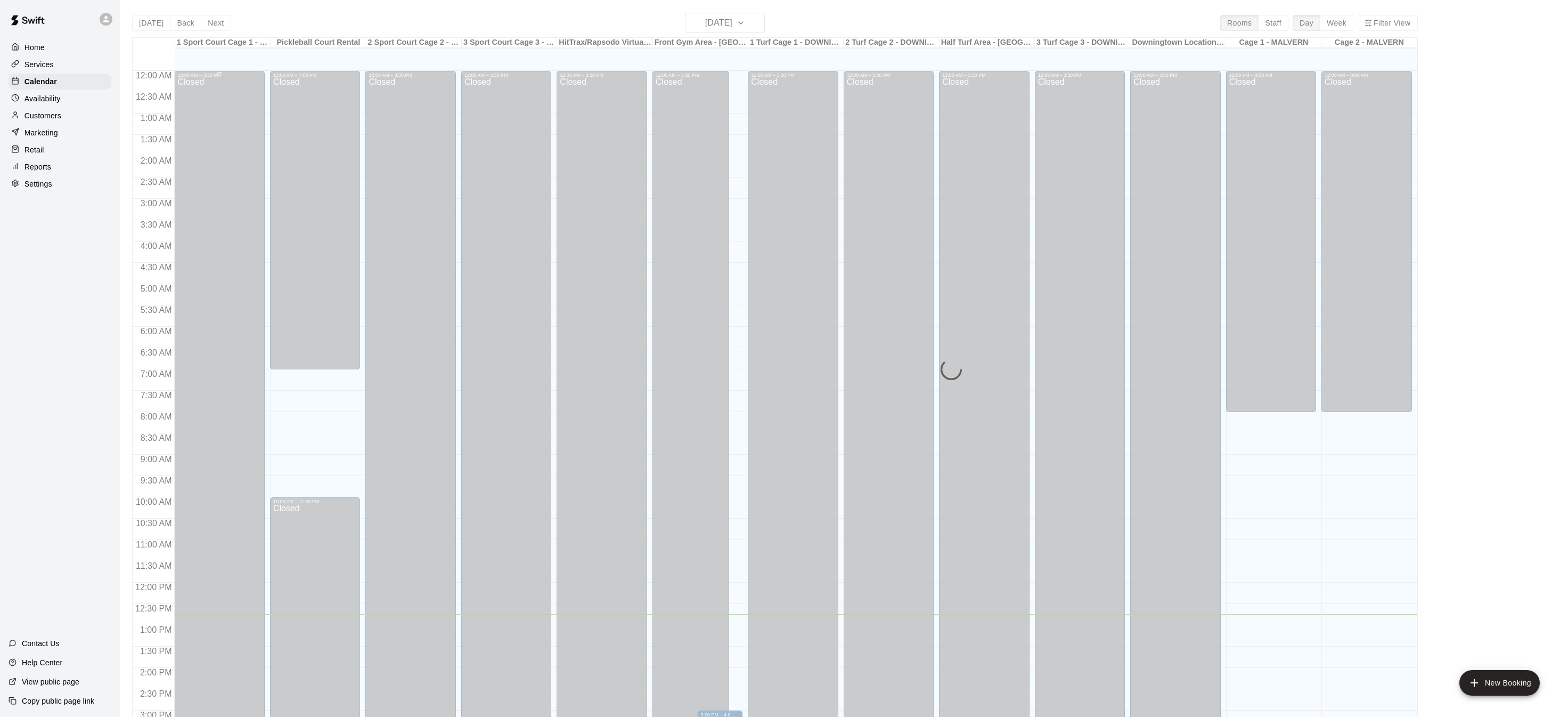
scroll to position [333, 0]
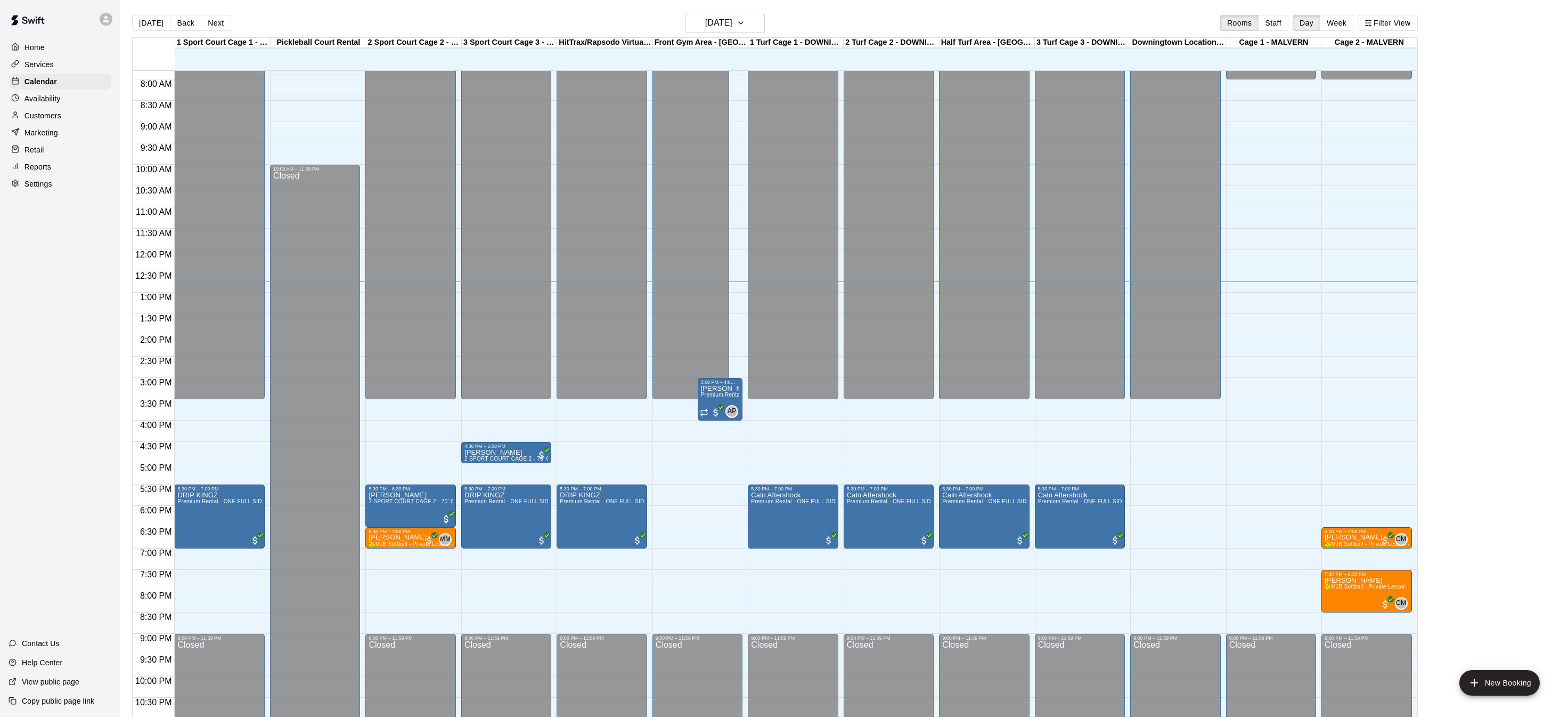
click at [208, 24] on button "Next" at bounding box center [216, 22] width 30 height 16
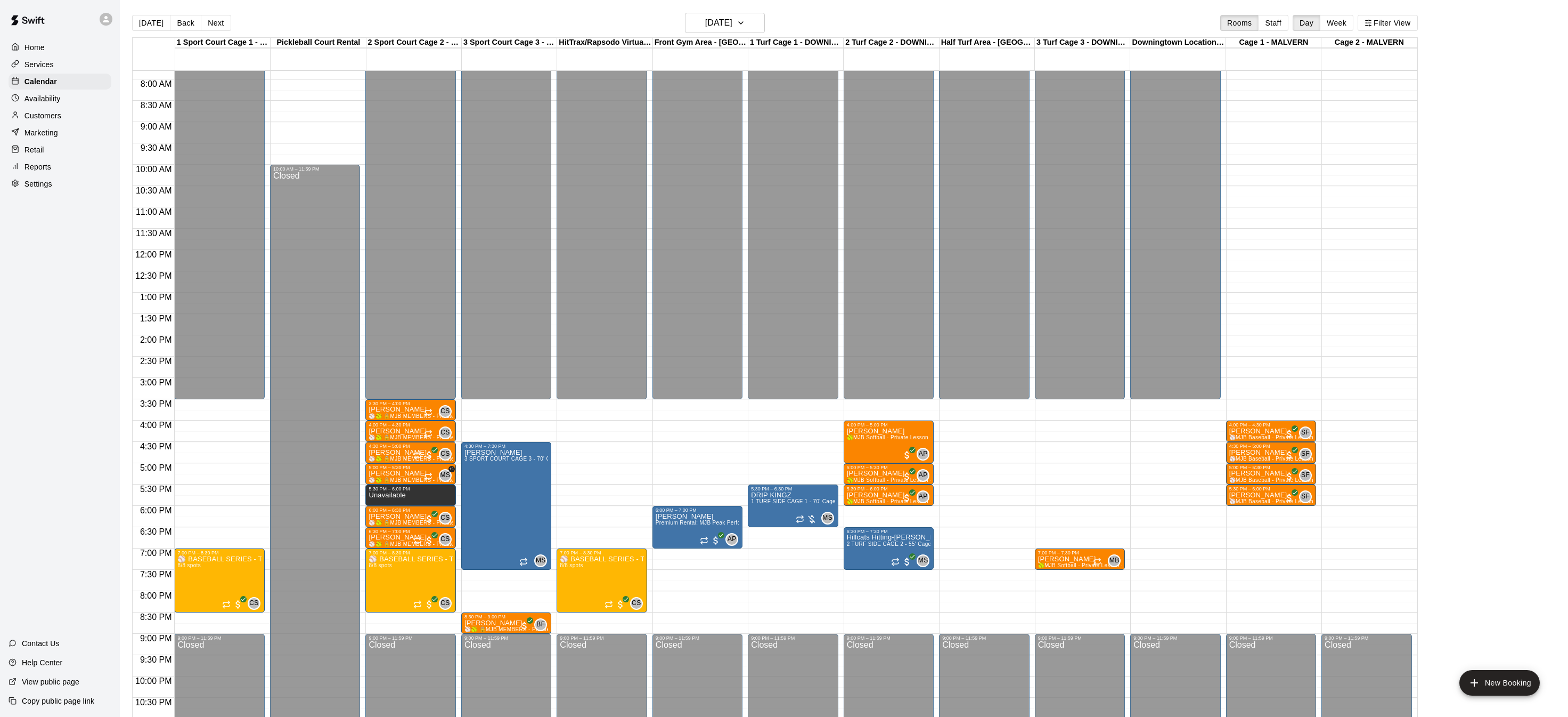
click at [208, 24] on button "Next" at bounding box center [216, 22] width 30 height 16
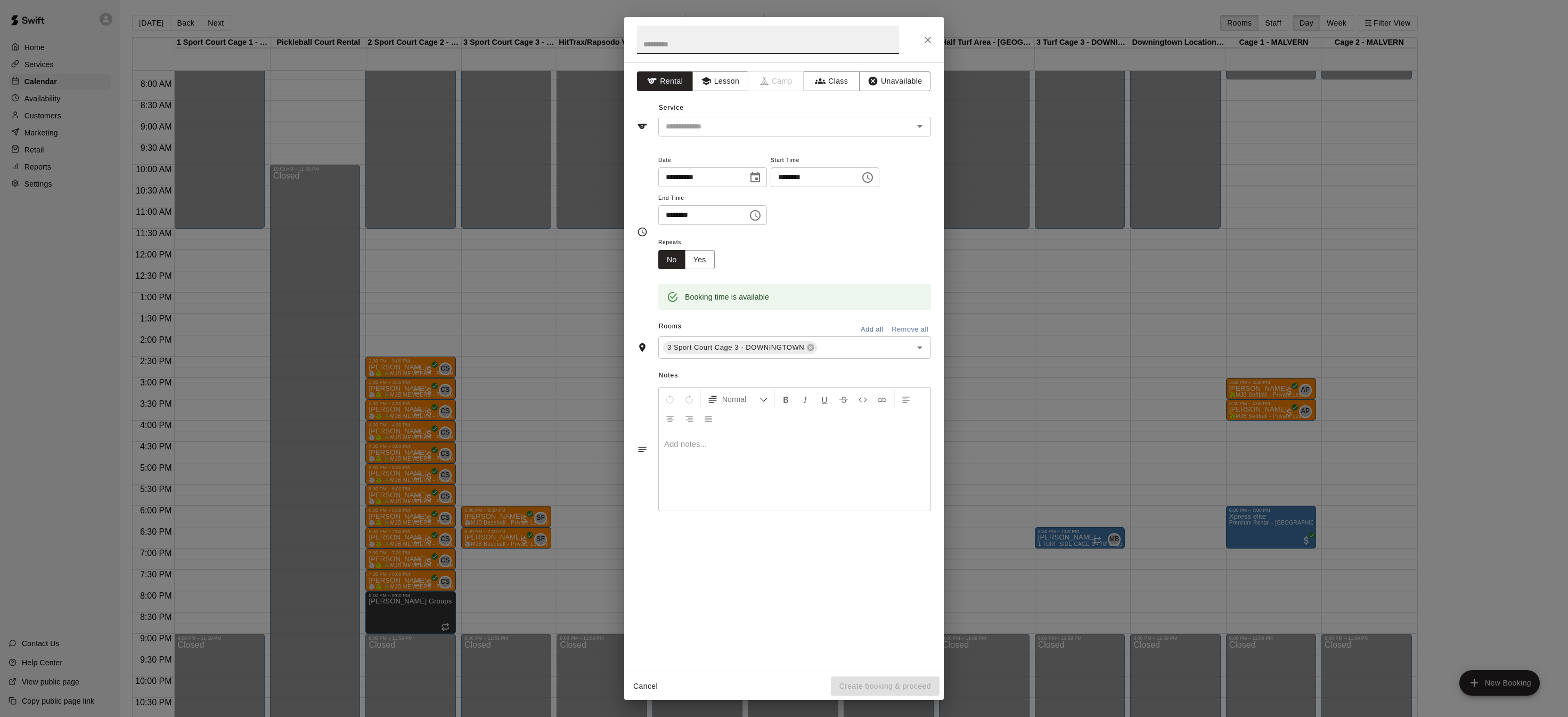
click at [873, 172] on icon "Choose time, selected time is 7:15 PM" at bounding box center [867, 177] width 11 height 11
click at [819, 193] on li "00" at bounding box center [823, 199] width 26 height 20
type input "********"
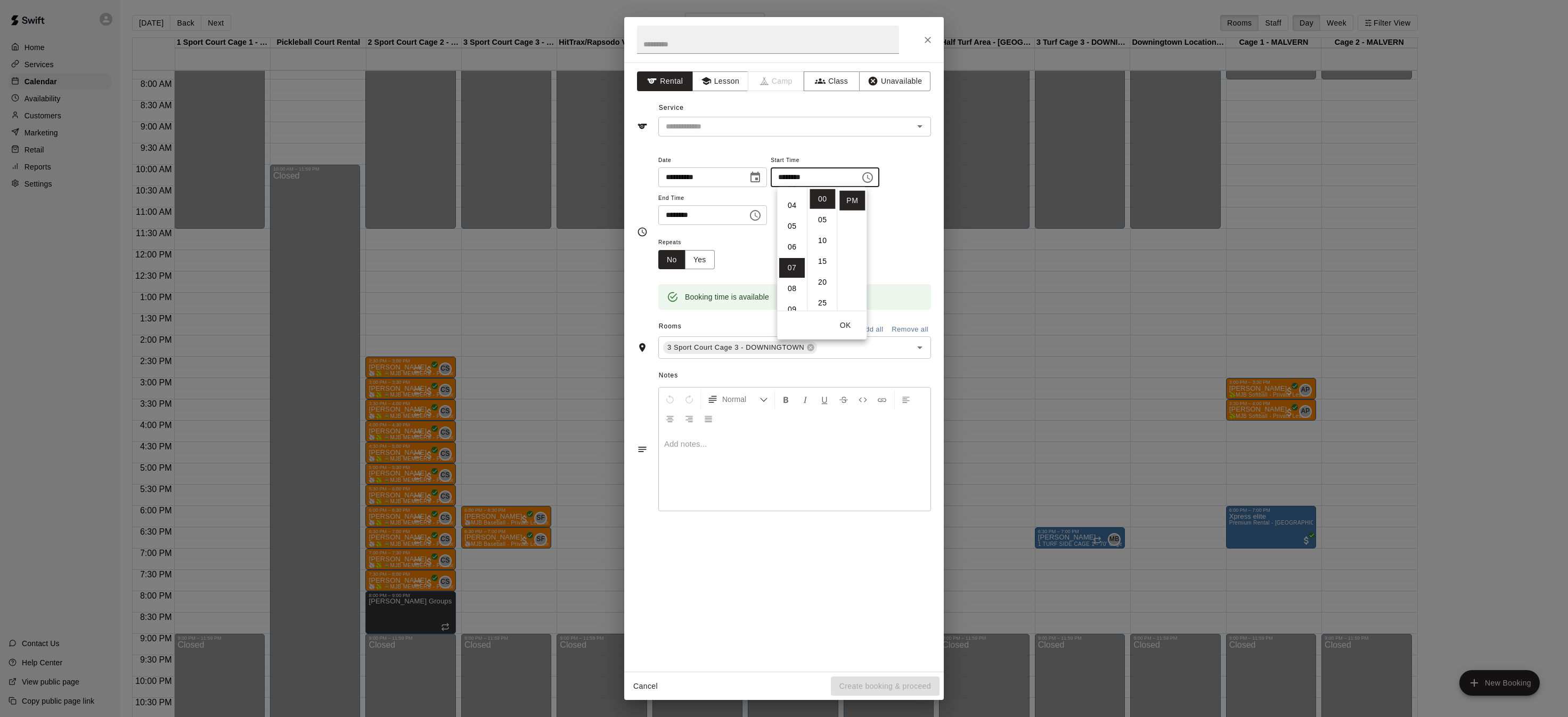
click at [760, 218] on icon "Choose time, selected time is 7:45 PM" at bounding box center [756, 215] width 13 height 13
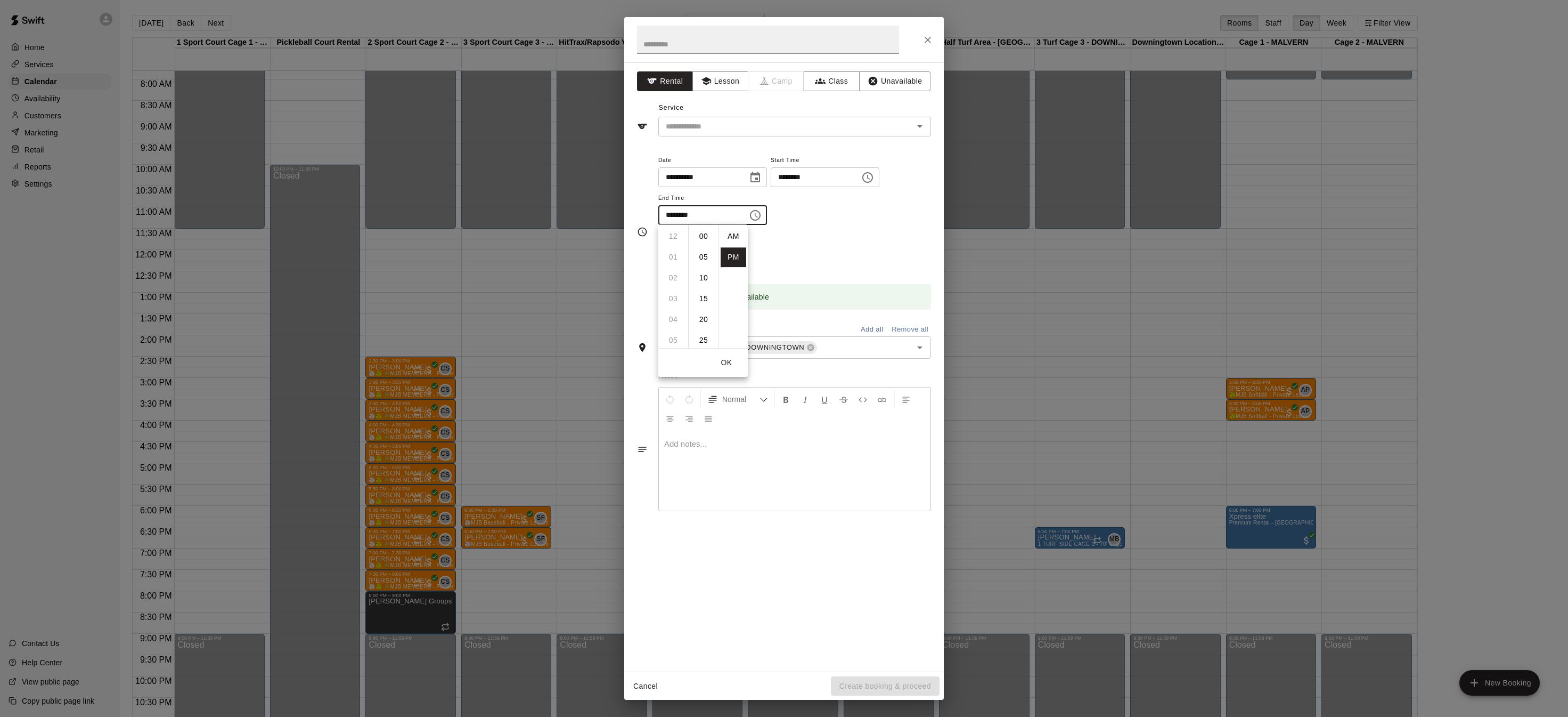
scroll to position [19, 0]
click at [670, 254] on li "08" at bounding box center [673, 257] width 26 height 20
click at [701, 233] on li "00" at bounding box center [704, 236] width 26 height 20
type input "********"
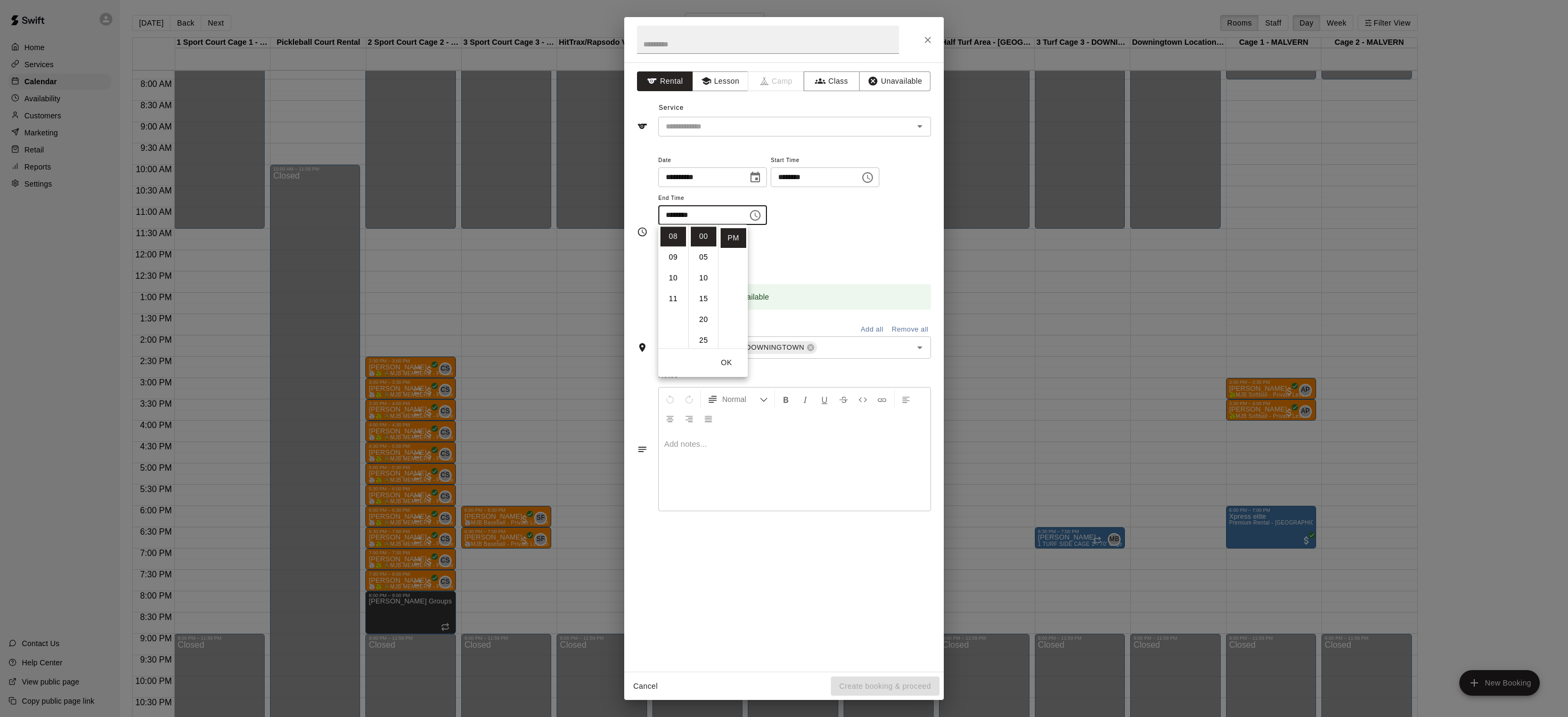
click at [847, 232] on div "**********" at bounding box center [795, 194] width 273 height 82
click at [753, 58] on h2 at bounding box center [768, 40] width 288 height 45
click at [753, 47] on input "text" at bounding box center [768, 40] width 262 height 28
click at [915, 341] on icon "Open" at bounding box center [920, 347] width 13 height 13
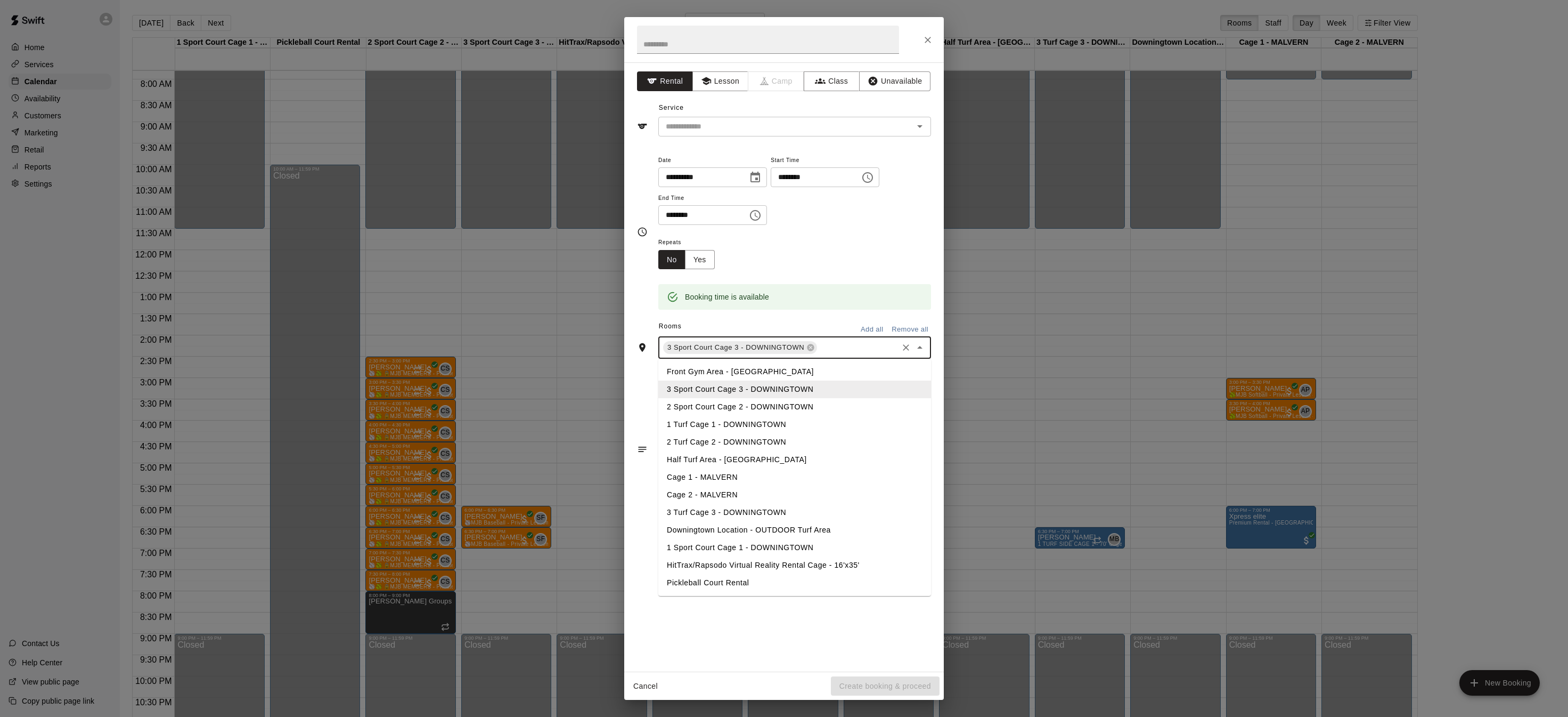
click at [800, 418] on li "1 Turf Cage 1 - DOWNINGTOWN" at bounding box center [795, 425] width 273 height 18
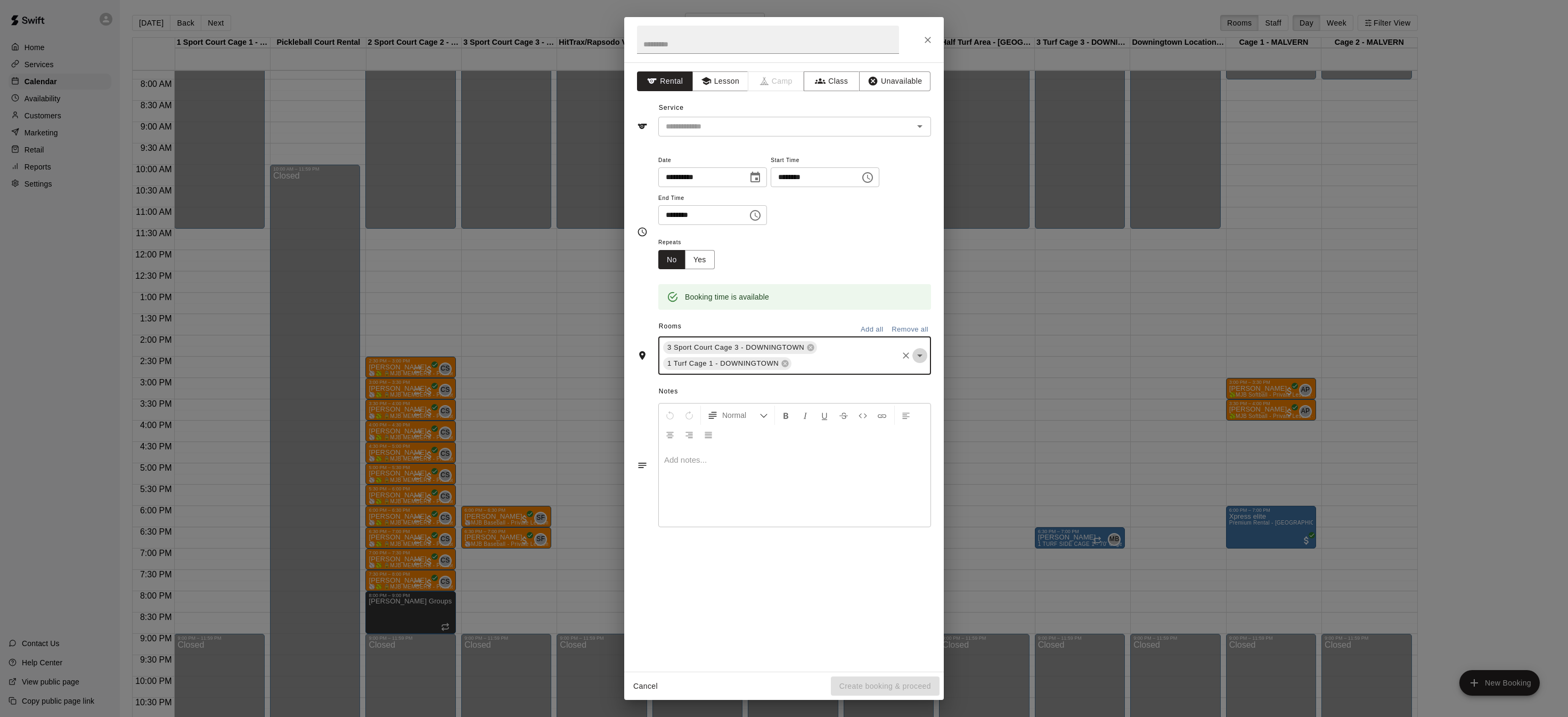
click at [915, 358] on icon "Open" at bounding box center [920, 356] width 13 height 13
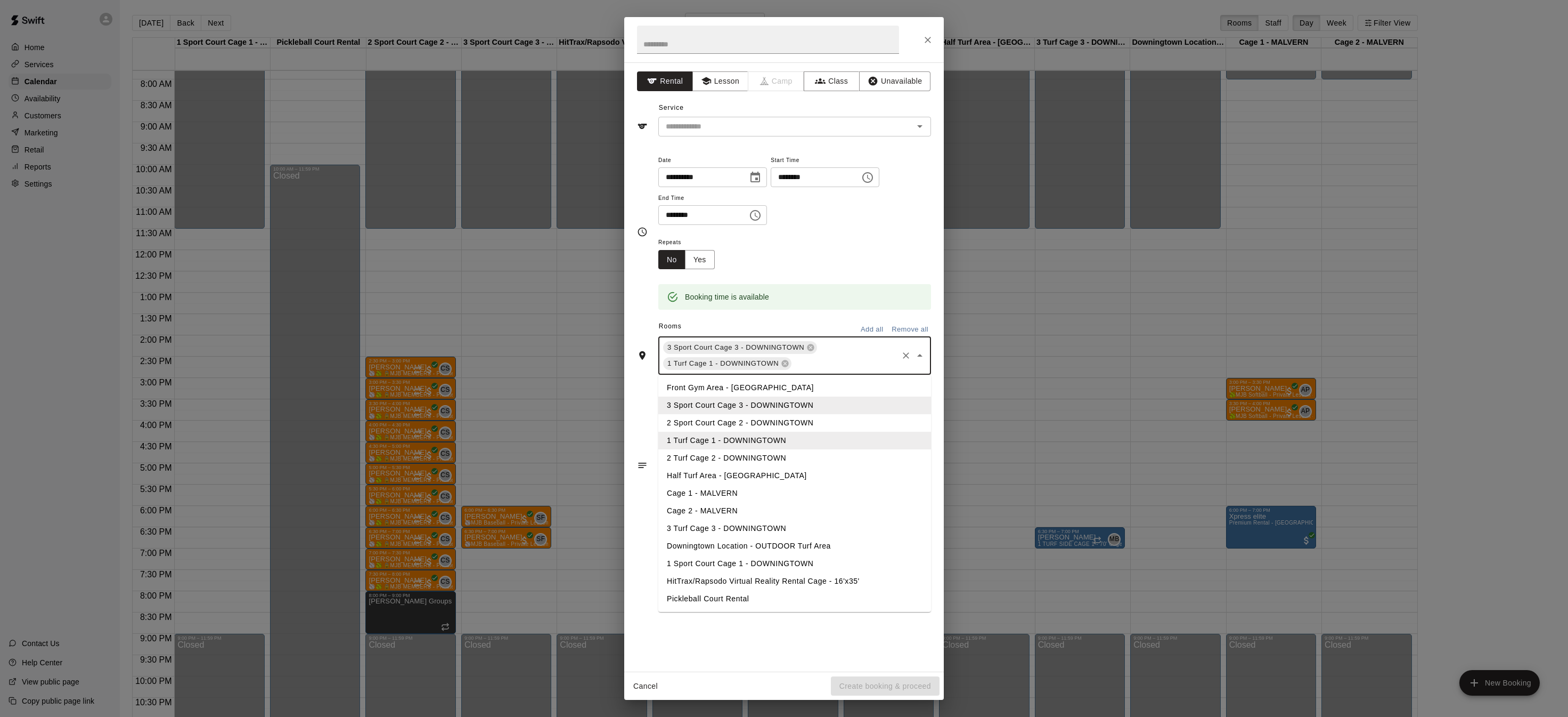
click at [749, 460] on li "2 Turf Cage 2 - DOWNINGTOWN" at bounding box center [795, 458] width 273 height 18
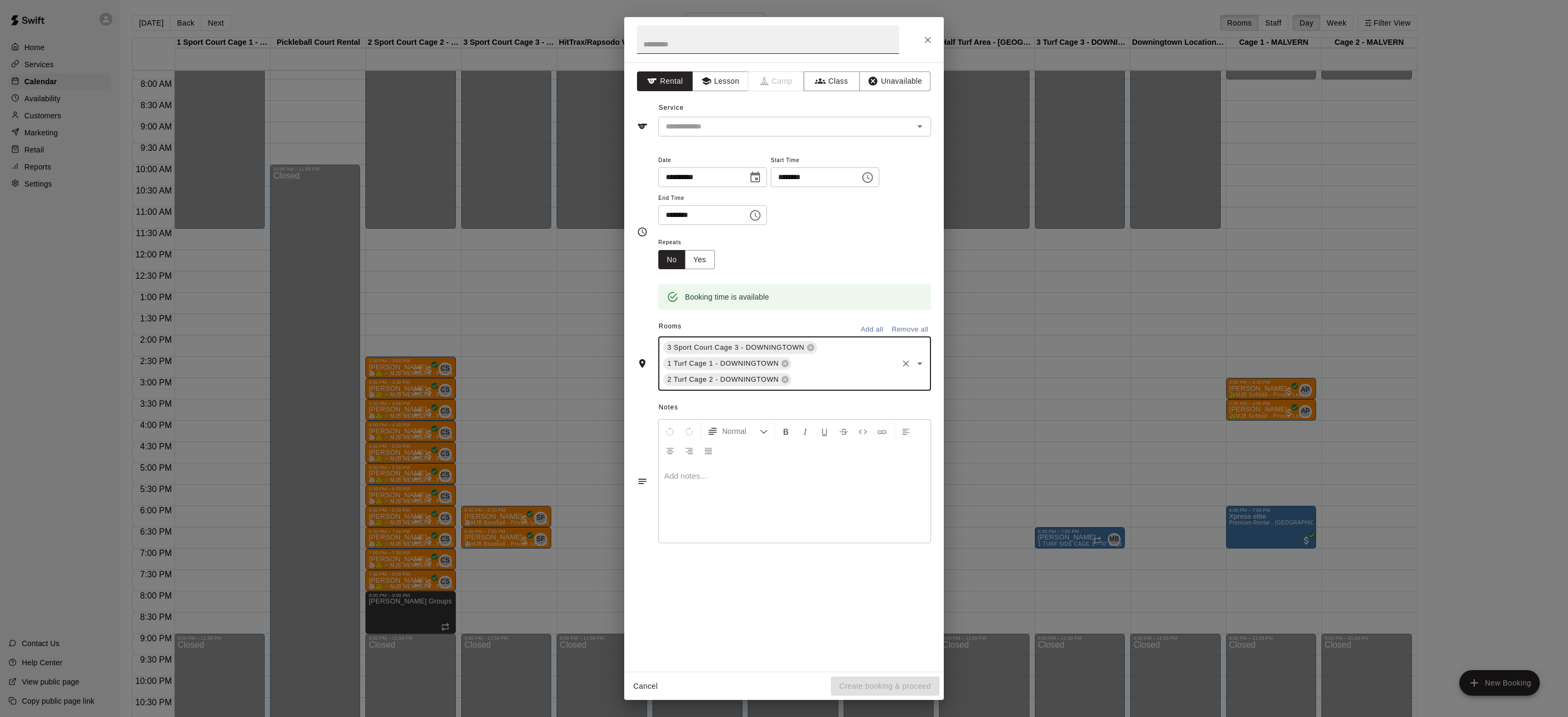
click at [786, 35] on input "text" at bounding box center [768, 40] width 262 height 28
click at [925, 124] on icon "Open" at bounding box center [920, 126] width 13 height 13
type input "**********"
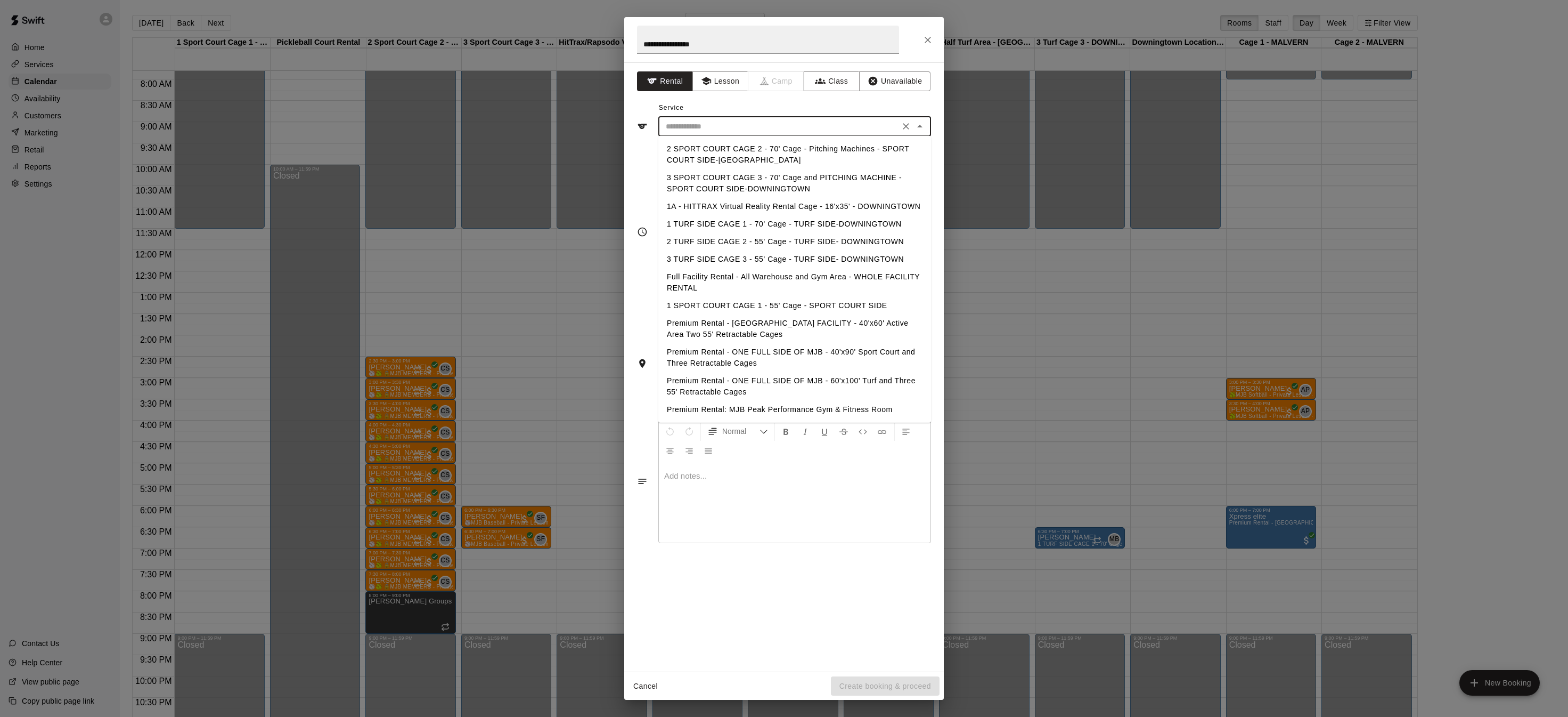
click at [881, 150] on li "2 SPORT COURT CAGE 2 - 70' Cage - Pitching Machines - SPORT COURT SIDE-[GEOGRAP…" at bounding box center [795, 155] width 273 height 29
type input "**********"
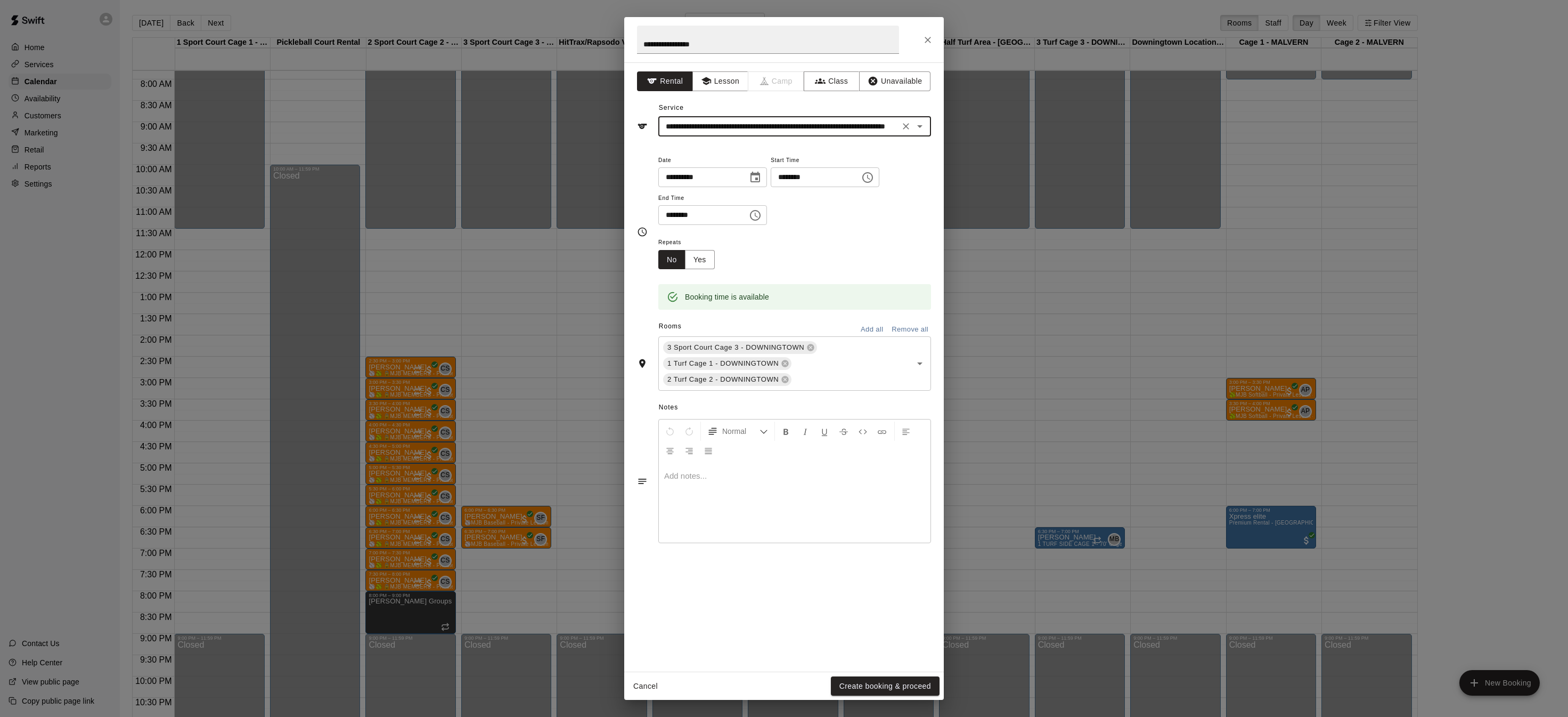
click at [888, 682] on button "Create booking & proceed" at bounding box center [885, 686] width 108 height 20
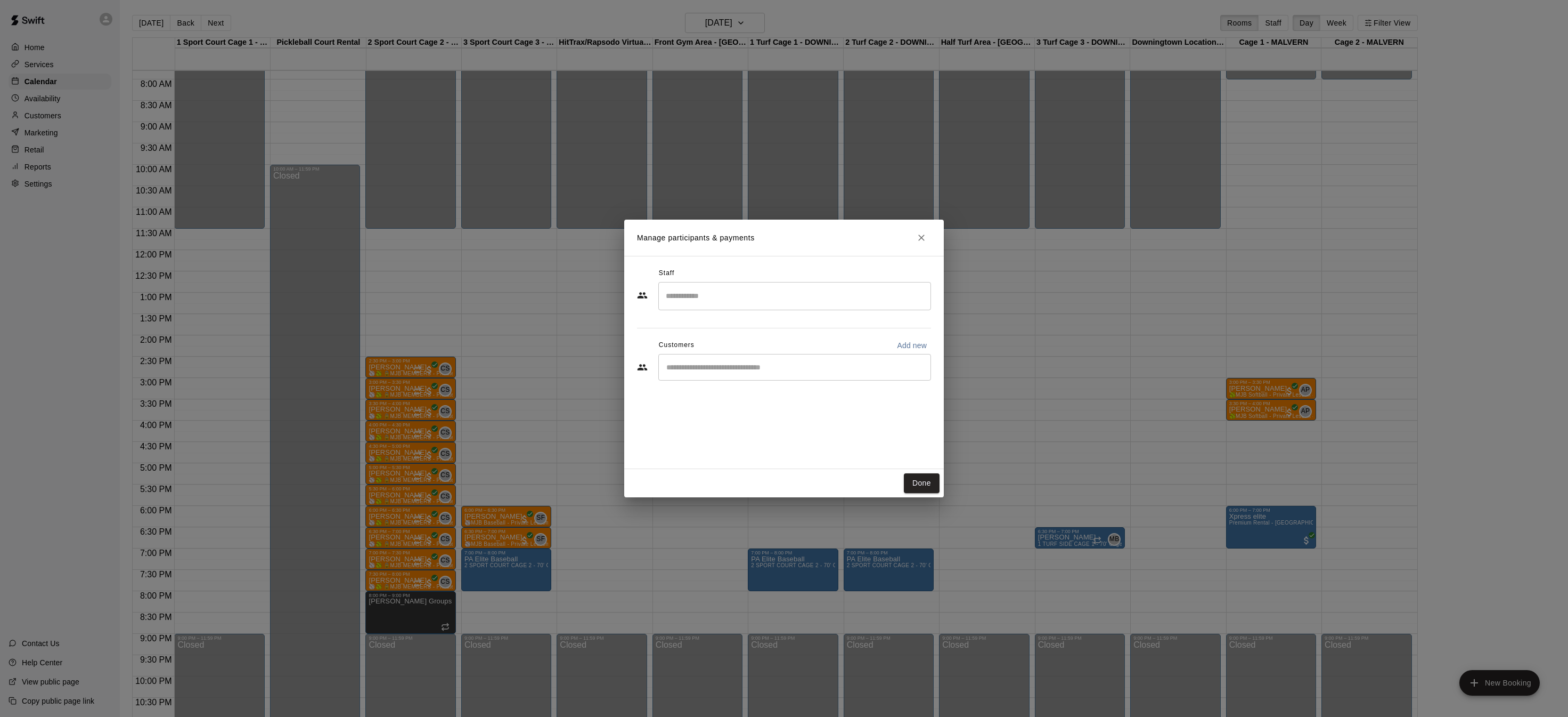
click at [728, 295] on input "Search staff" at bounding box center [795, 296] width 263 height 19
click at [639, 335] on div "Staff ​ Morgan Maziarz Instructor Annaleise McCubbin Instructor Lisa Henry Staf…" at bounding box center [784, 328] width 294 height 126
click at [921, 344] on p "Add new" at bounding box center [912, 345] width 30 height 11
select select "**"
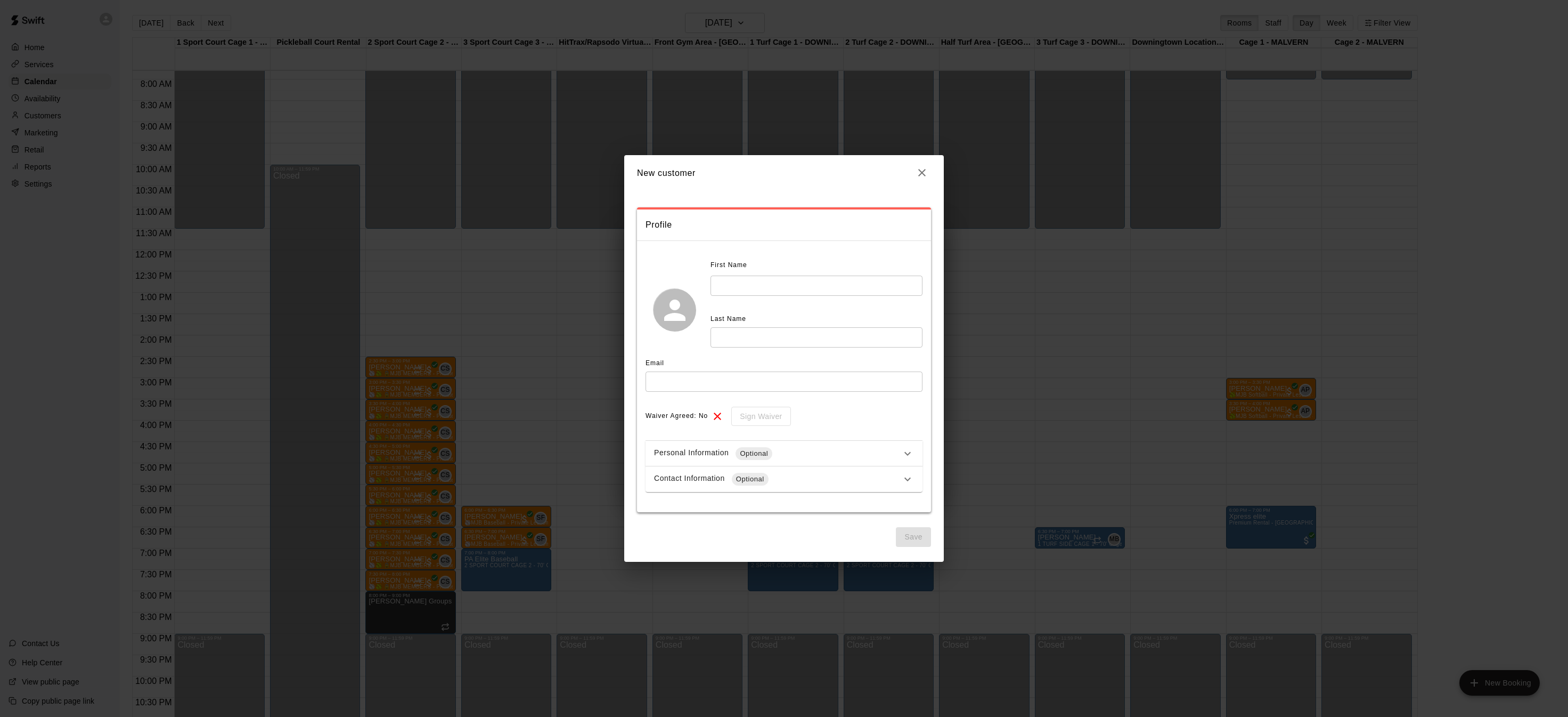
click at [833, 273] on div "First Name" at bounding box center [795, 265] width 169 height 17
click at [830, 279] on input "text" at bounding box center [817, 285] width 212 height 20
type input "***"
click at [825, 337] on input "text" at bounding box center [817, 337] width 212 height 20
type input "****"
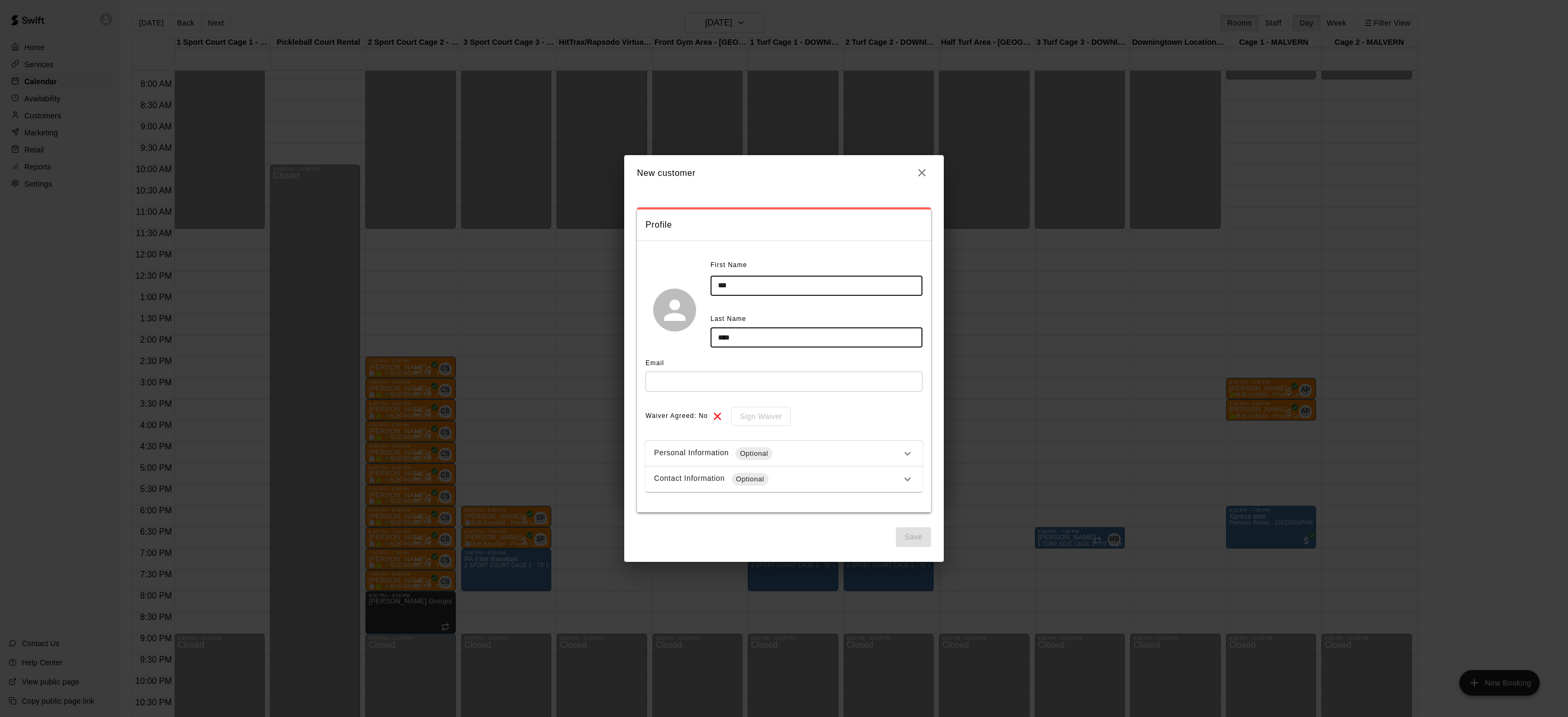
click at [800, 377] on input "text" at bounding box center [784, 381] width 277 height 20
type input "*"
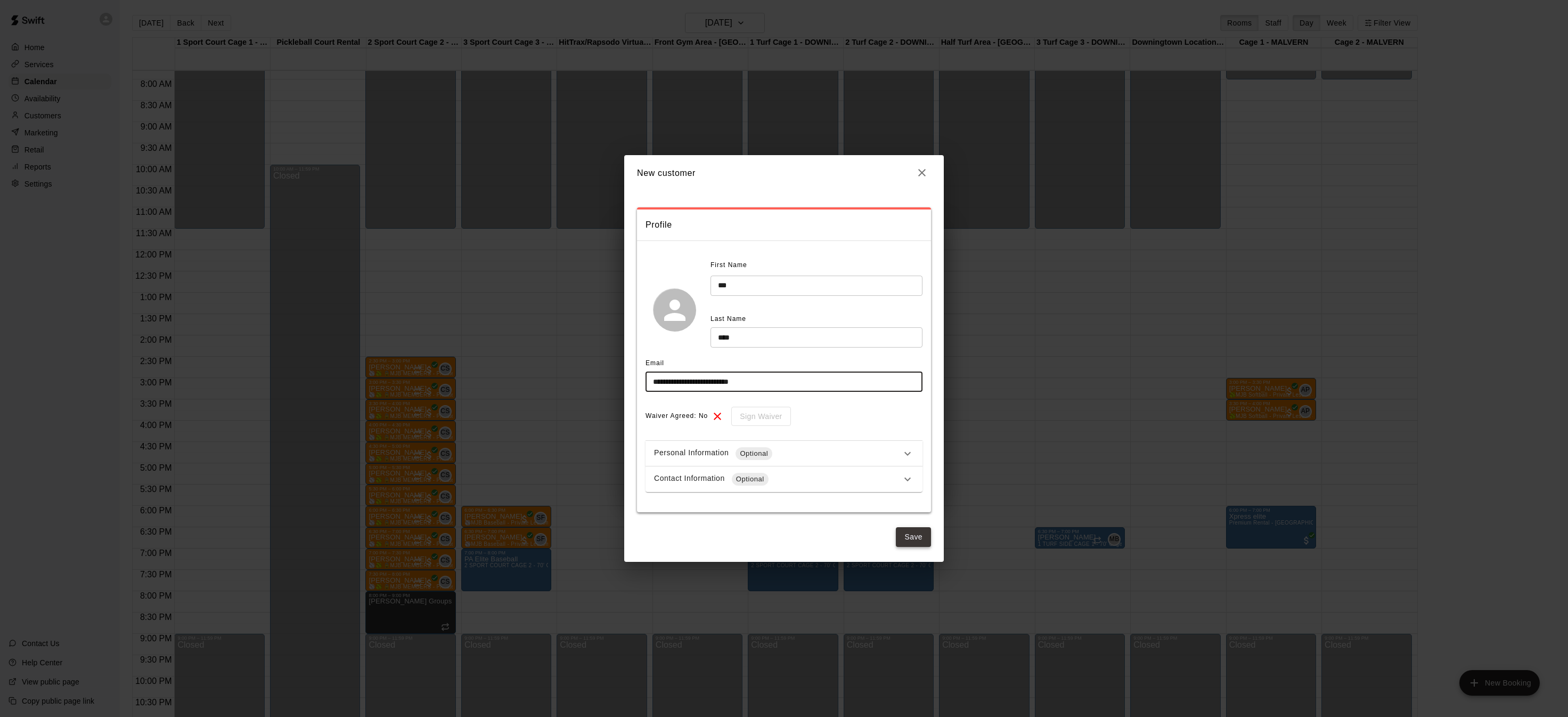
type input "**********"
click at [913, 532] on button "Save" at bounding box center [913, 537] width 35 height 20
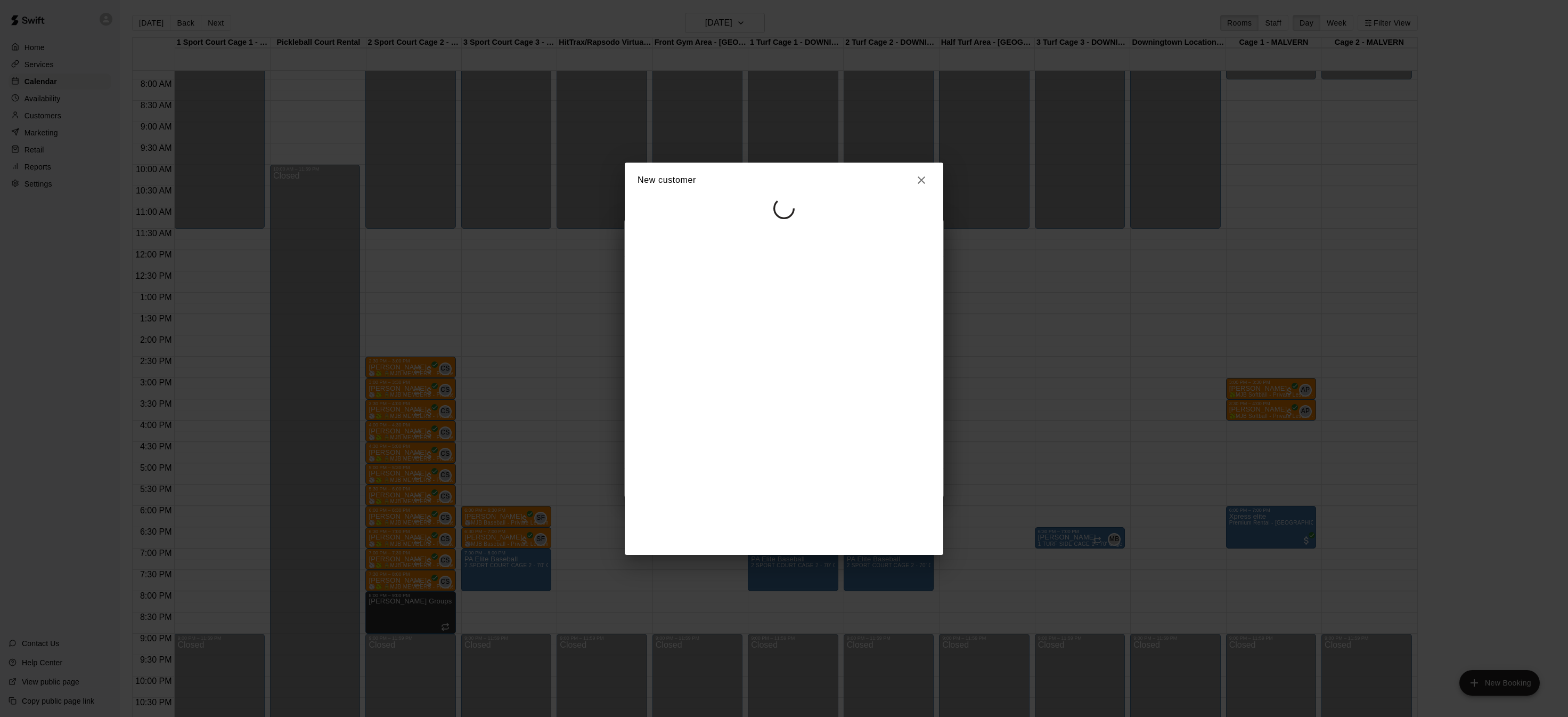
select select "**"
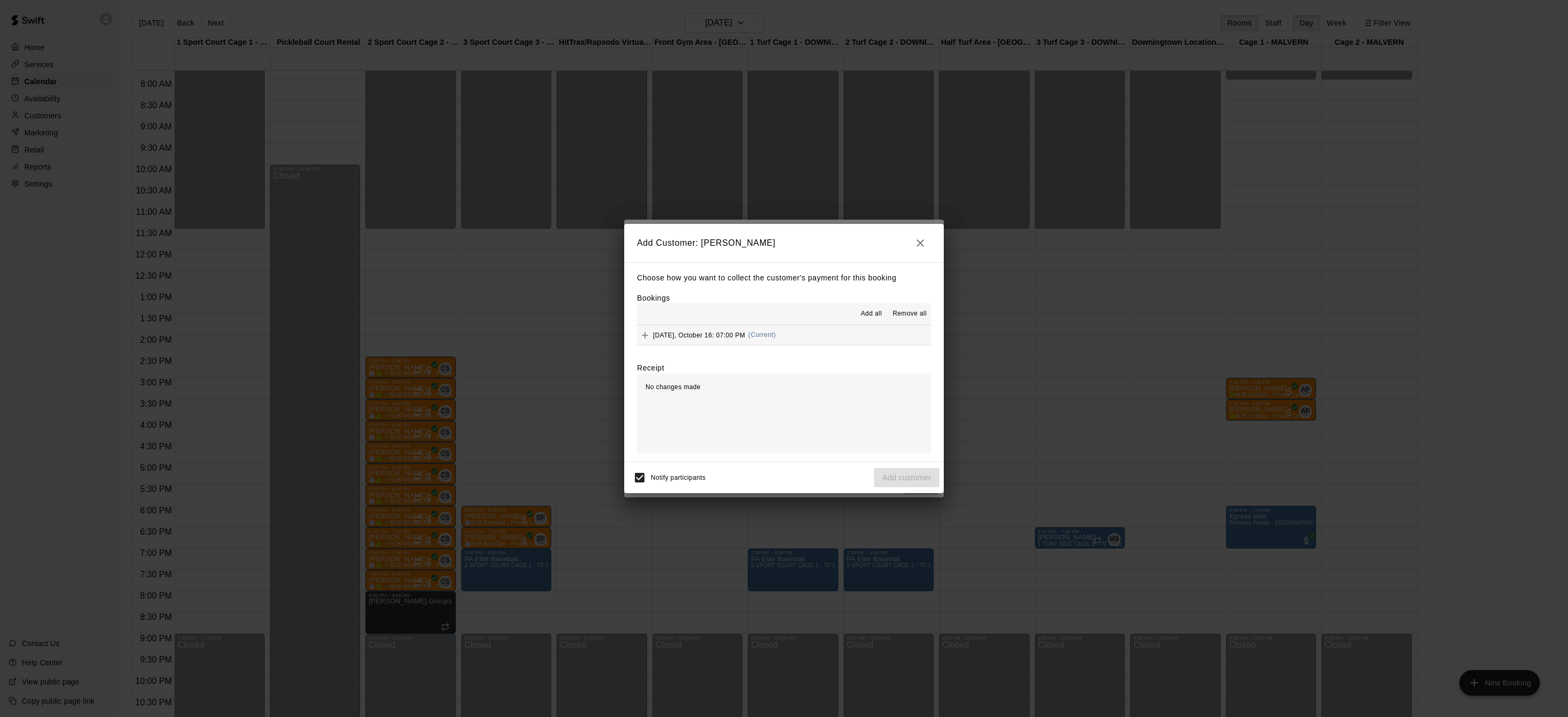
click at [869, 311] on span "Add all" at bounding box center [871, 313] width 21 height 11
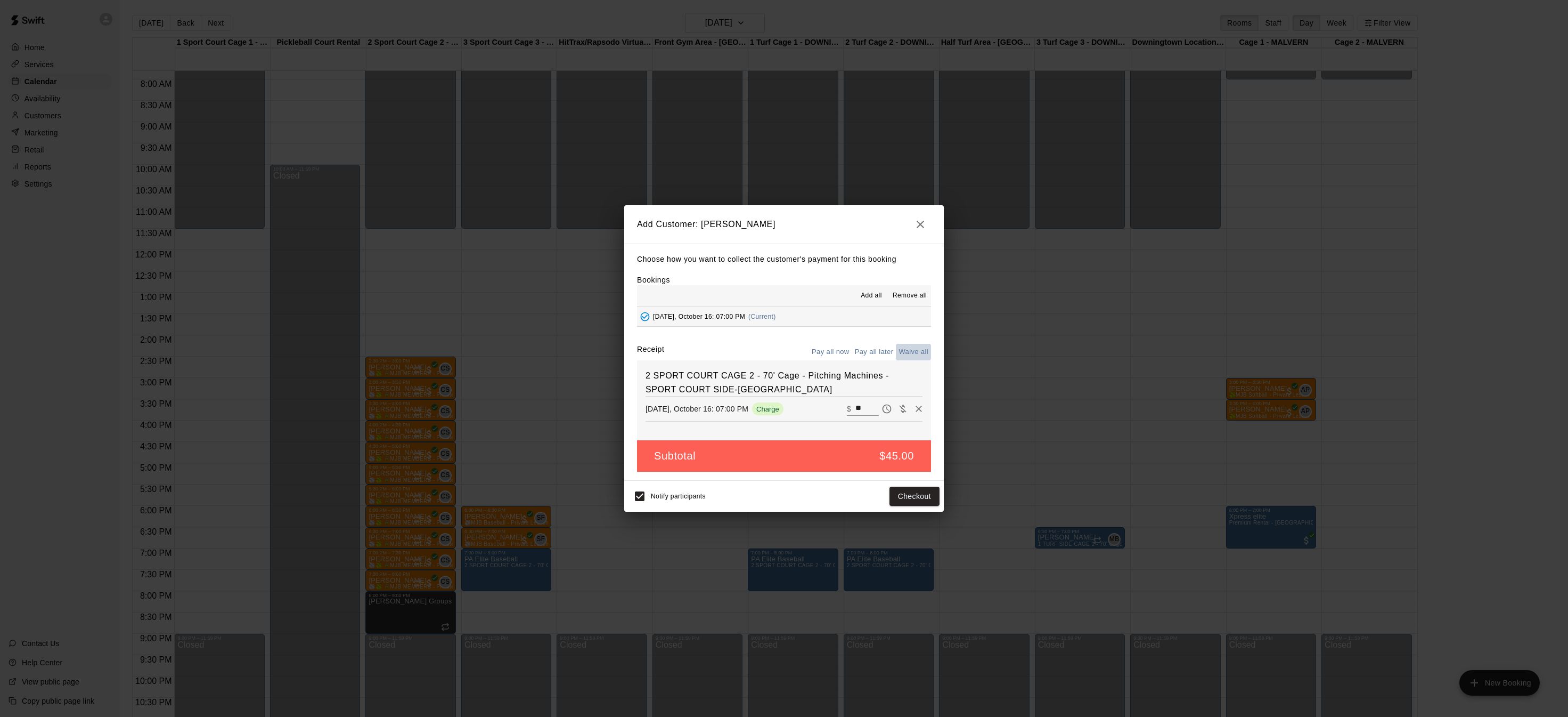
click at [909, 351] on button "Waive all" at bounding box center [913, 352] width 35 height 17
type input "*"
click at [917, 500] on button "Add customer" at bounding box center [907, 496] width 66 height 20
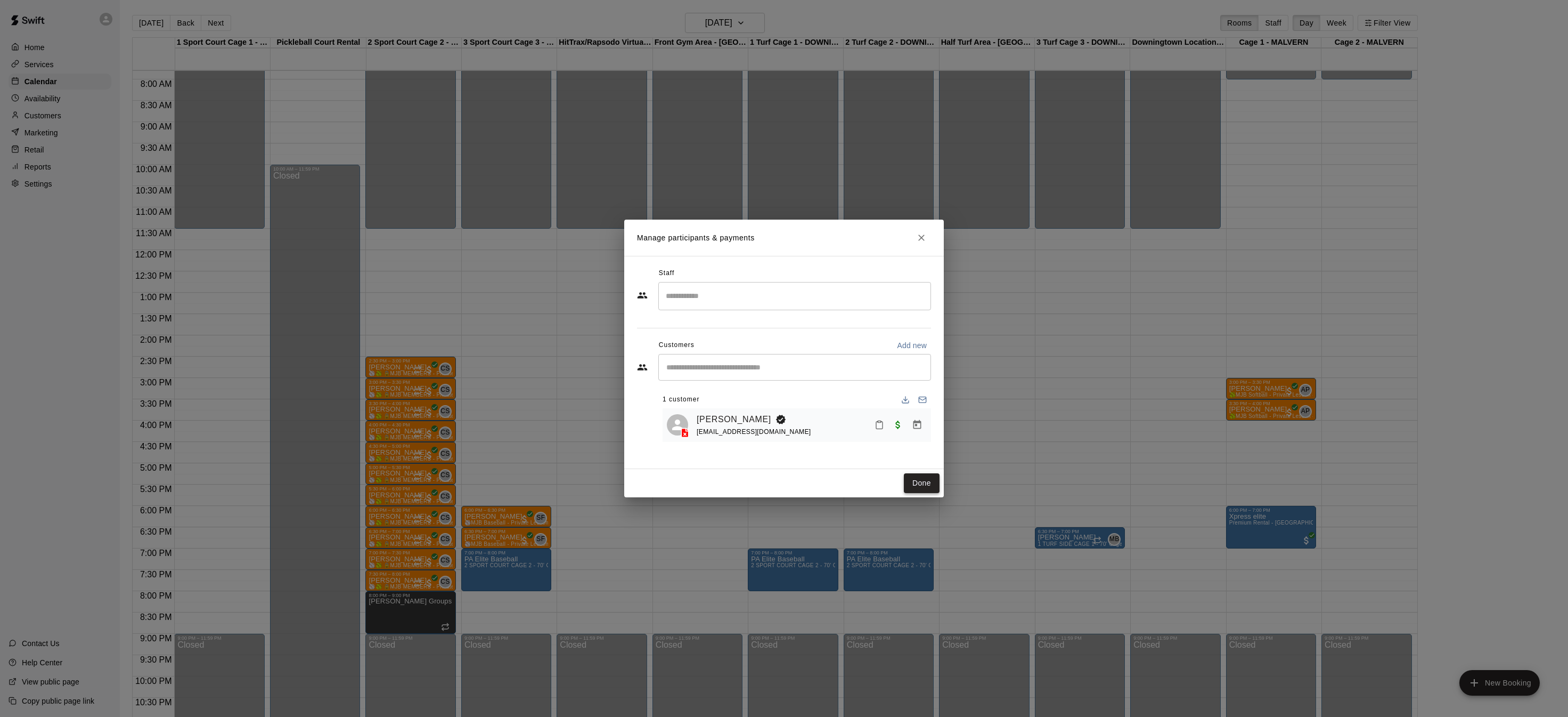
click at [918, 479] on button "Done" at bounding box center [922, 483] width 36 height 20
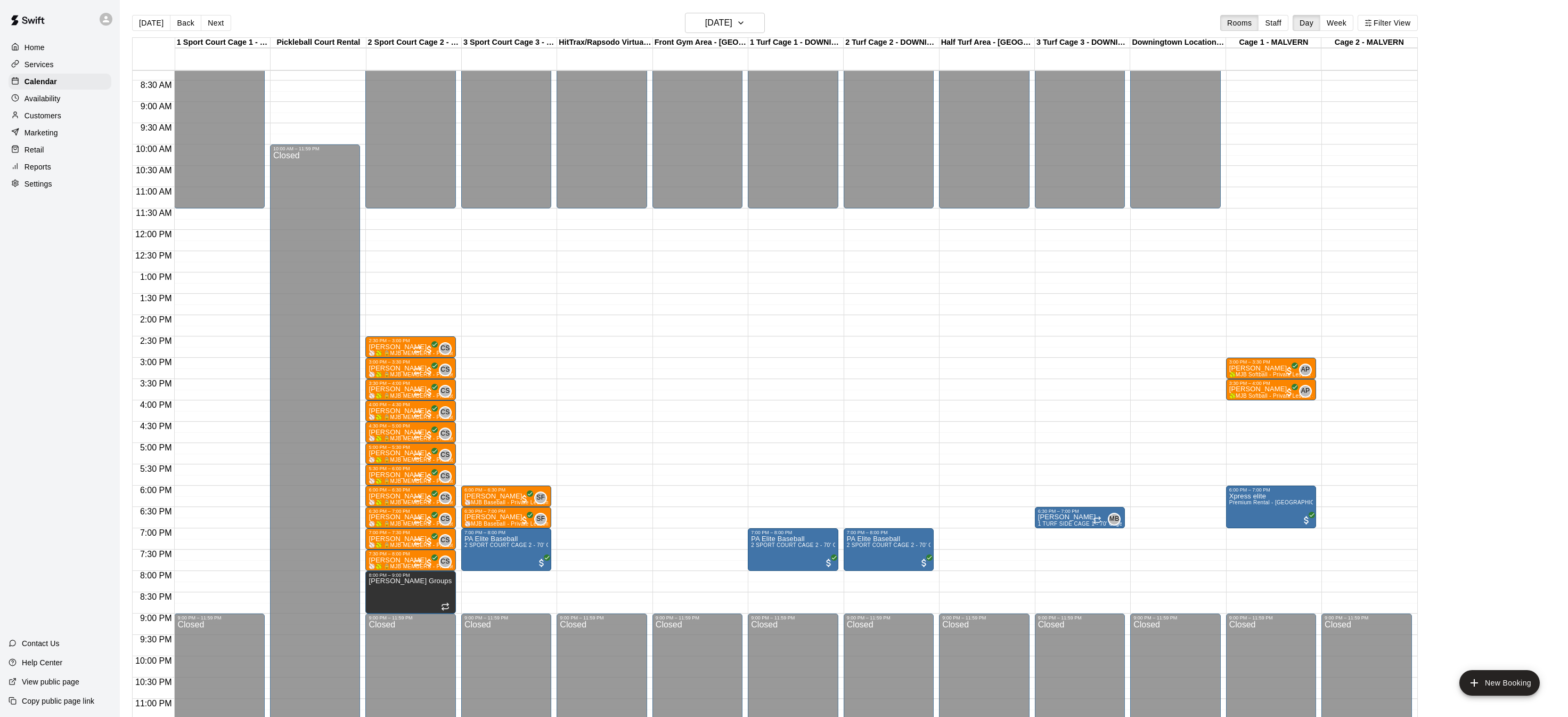
scroll to position [365, 0]
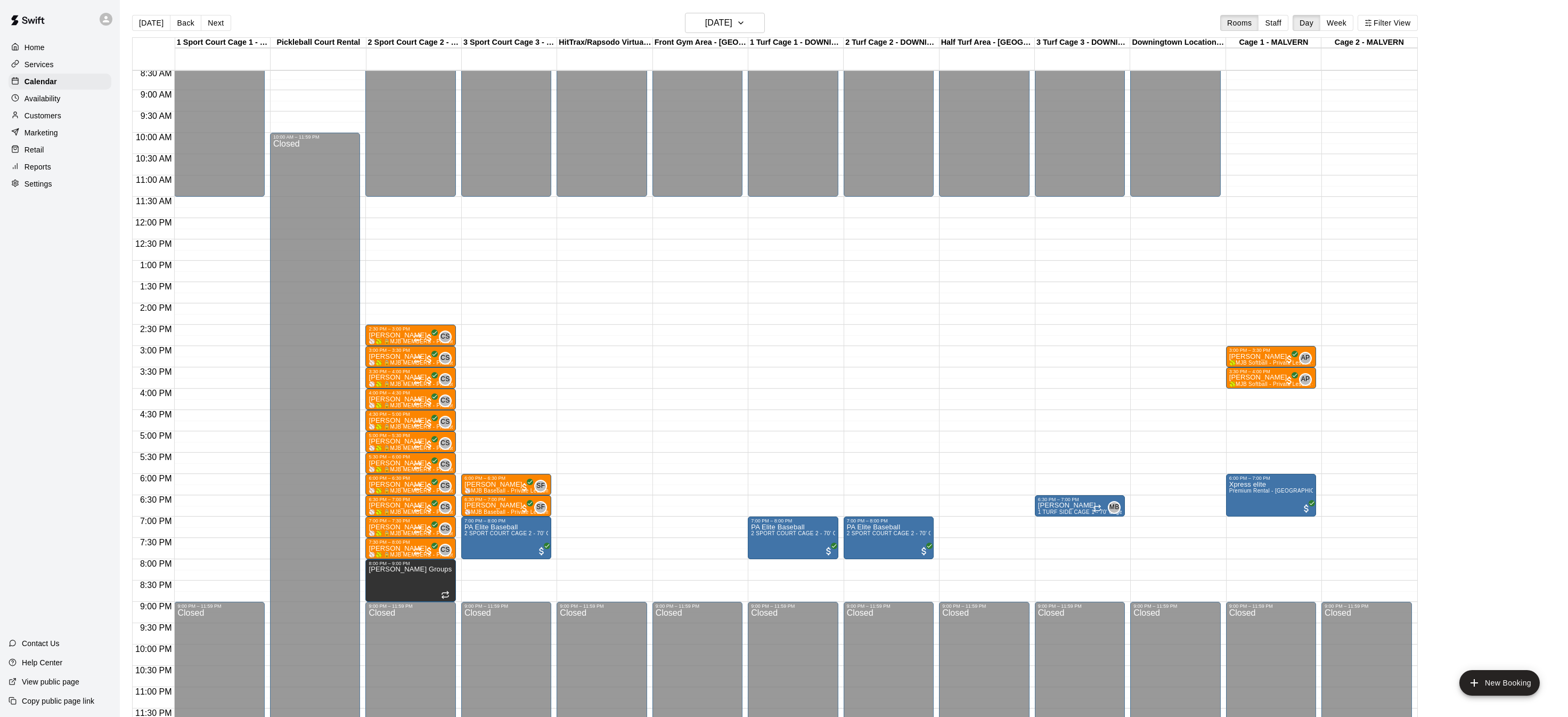
click at [56, 679] on p "View public page" at bounding box center [50, 681] width 57 height 11
click at [484, 353] on div "12:00 AM – 11:30 AM Closed 6:00 PM – 6:30 PM Logan Makos ⚾️MJB Baseball - Priva…" at bounding box center [506, 218] width 90 height 1023
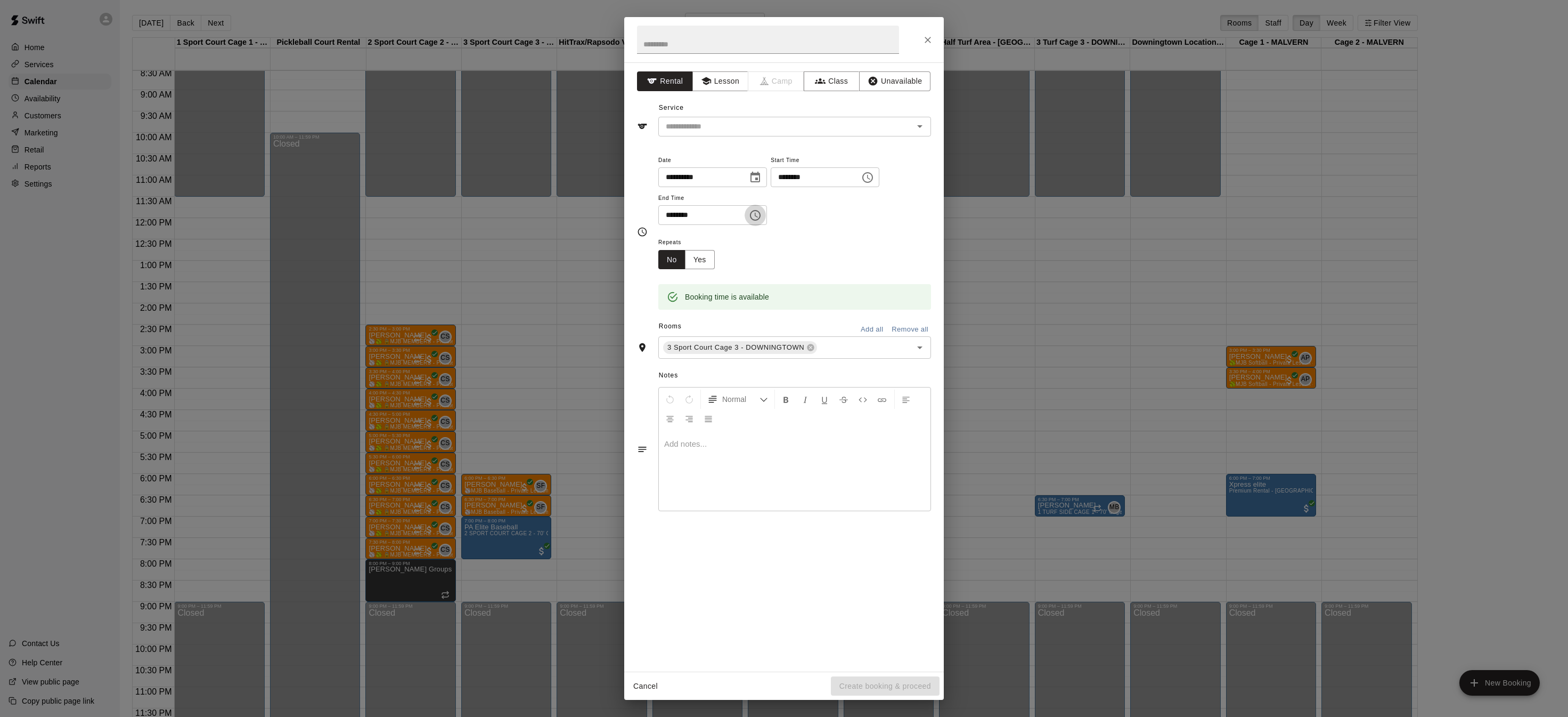
click at [762, 216] on icon "Choose time, selected time is 3:30 PM" at bounding box center [756, 215] width 13 height 13
click at [672, 254] on li "04" at bounding box center [673, 257] width 26 height 20
click at [701, 234] on li "00" at bounding box center [704, 236] width 26 height 20
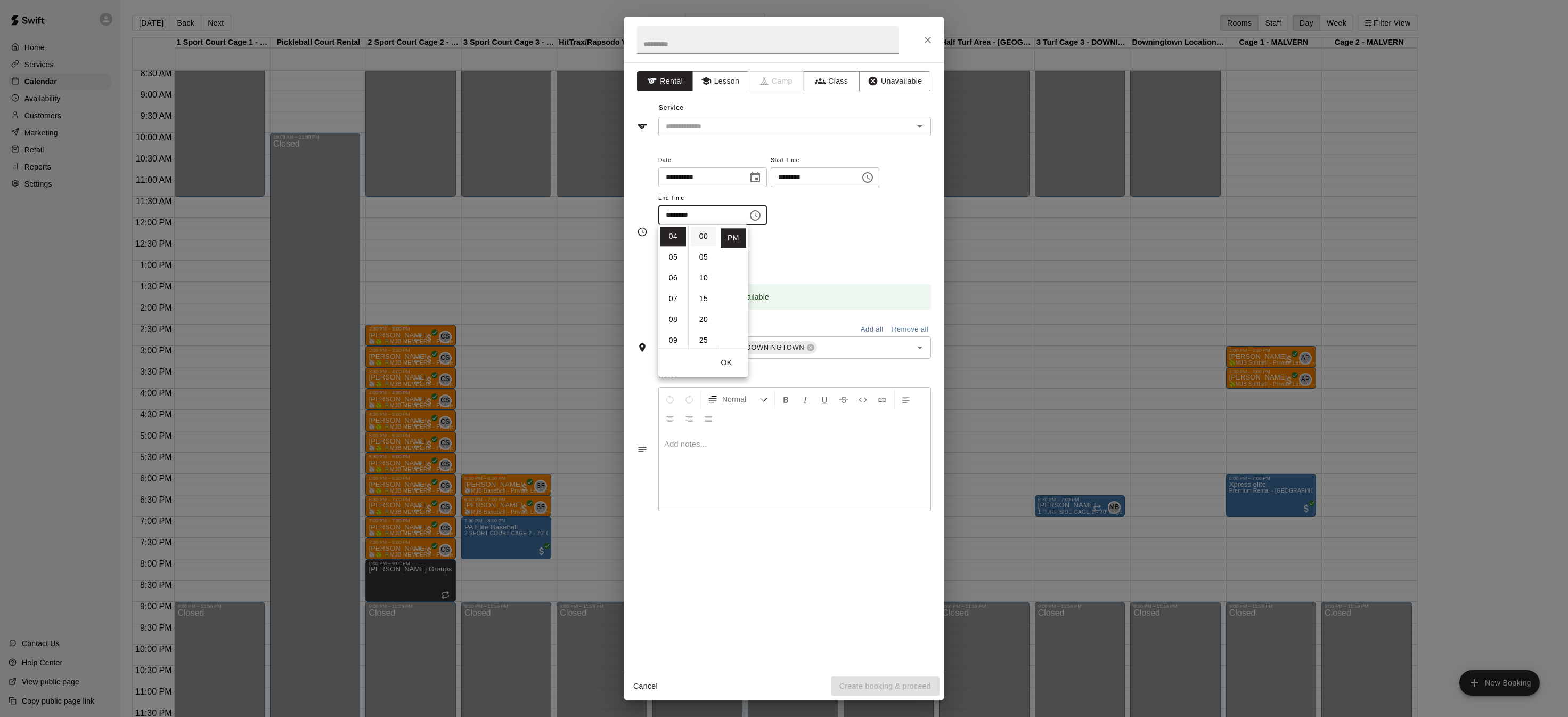
type input "********"
click at [711, 38] on input "text" at bounding box center [768, 40] width 262 height 28
click at [711, 38] on input "text" at bounding box center [768, 40] width 262 height 28
type input "**********"
click at [738, 121] on input "text" at bounding box center [779, 126] width 235 height 13
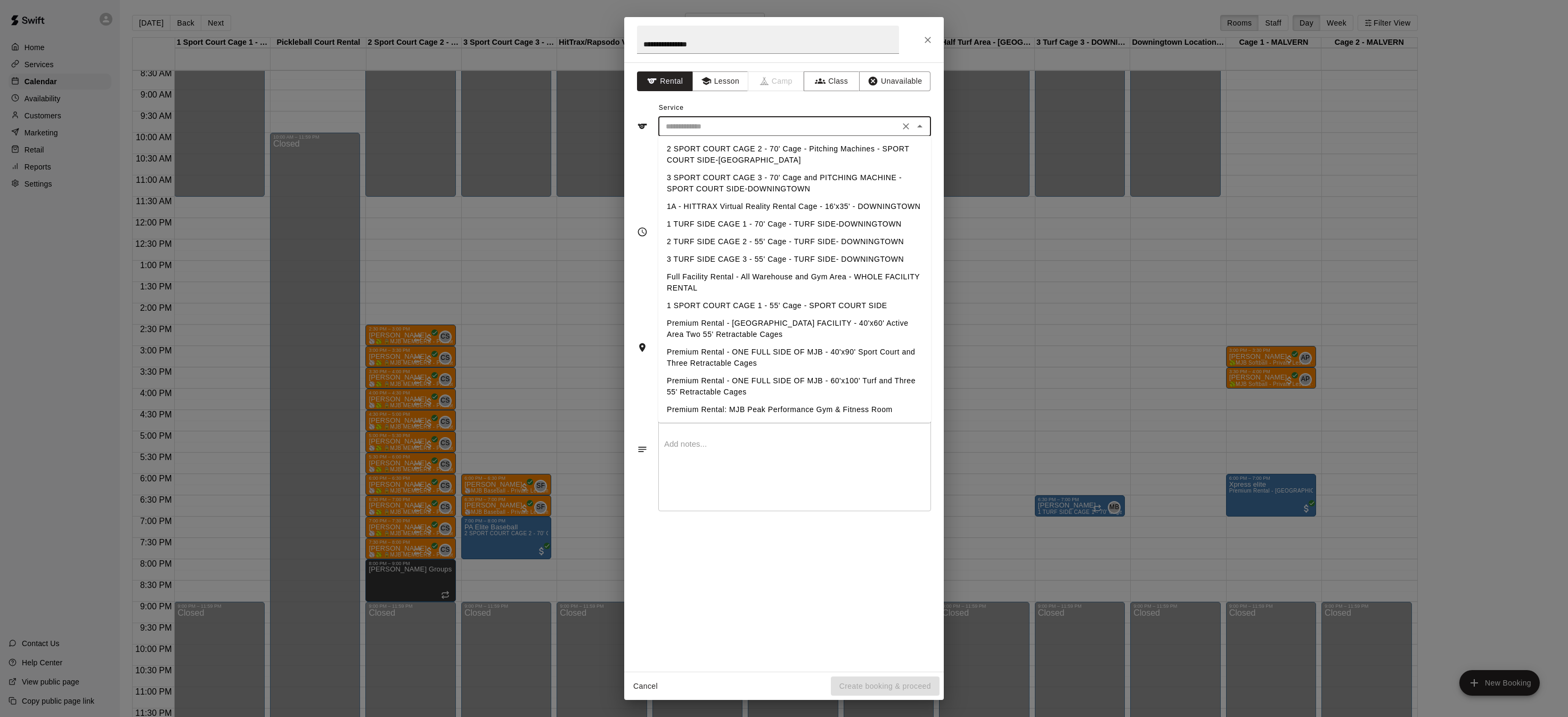
click at [849, 170] on li "3 SPORT COURT CAGE 3 - 70' Cage and PITCHING MACHINE - SPORT COURT SIDE-DOWNING…" at bounding box center [795, 183] width 273 height 29
type input "**********"
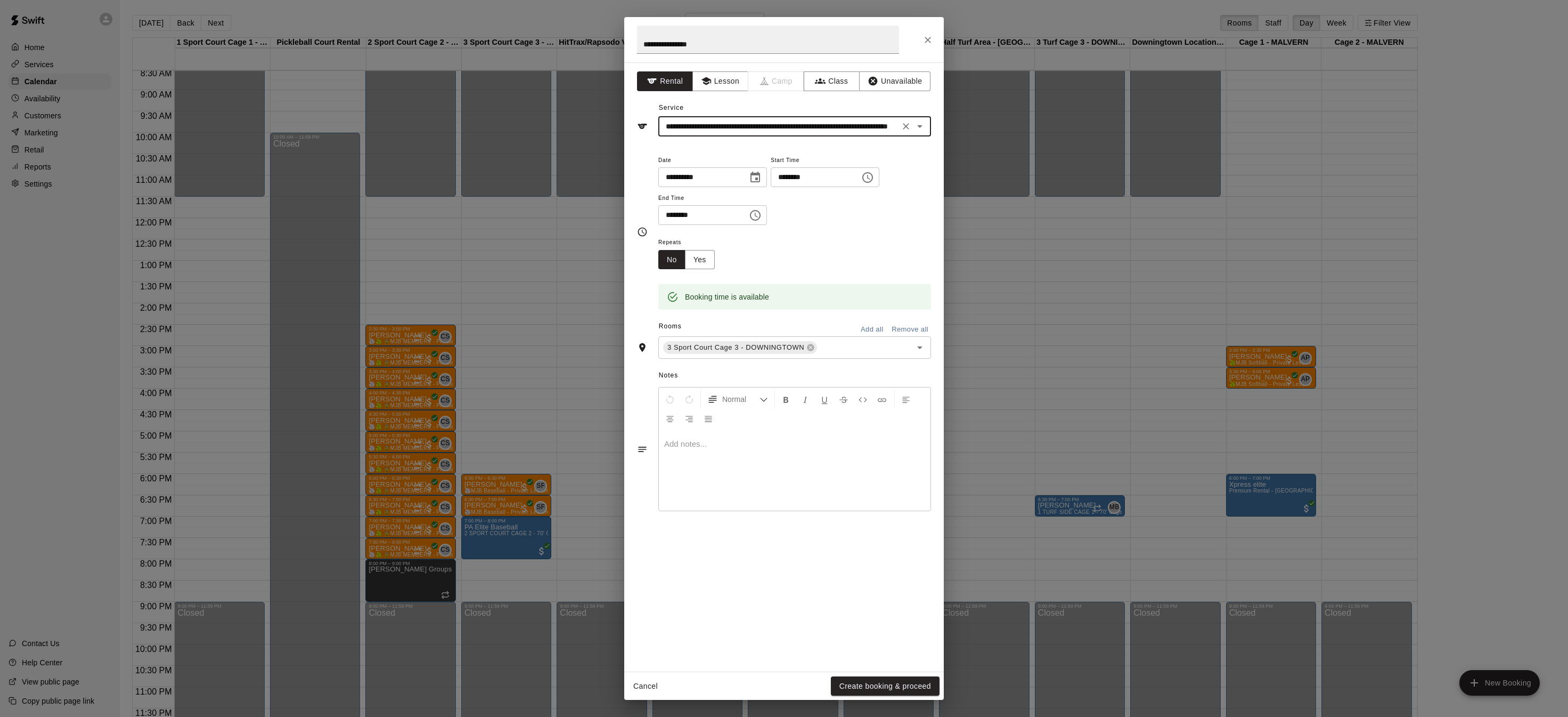
click at [858, 688] on button "Create booking & proceed" at bounding box center [885, 686] width 108 height 20
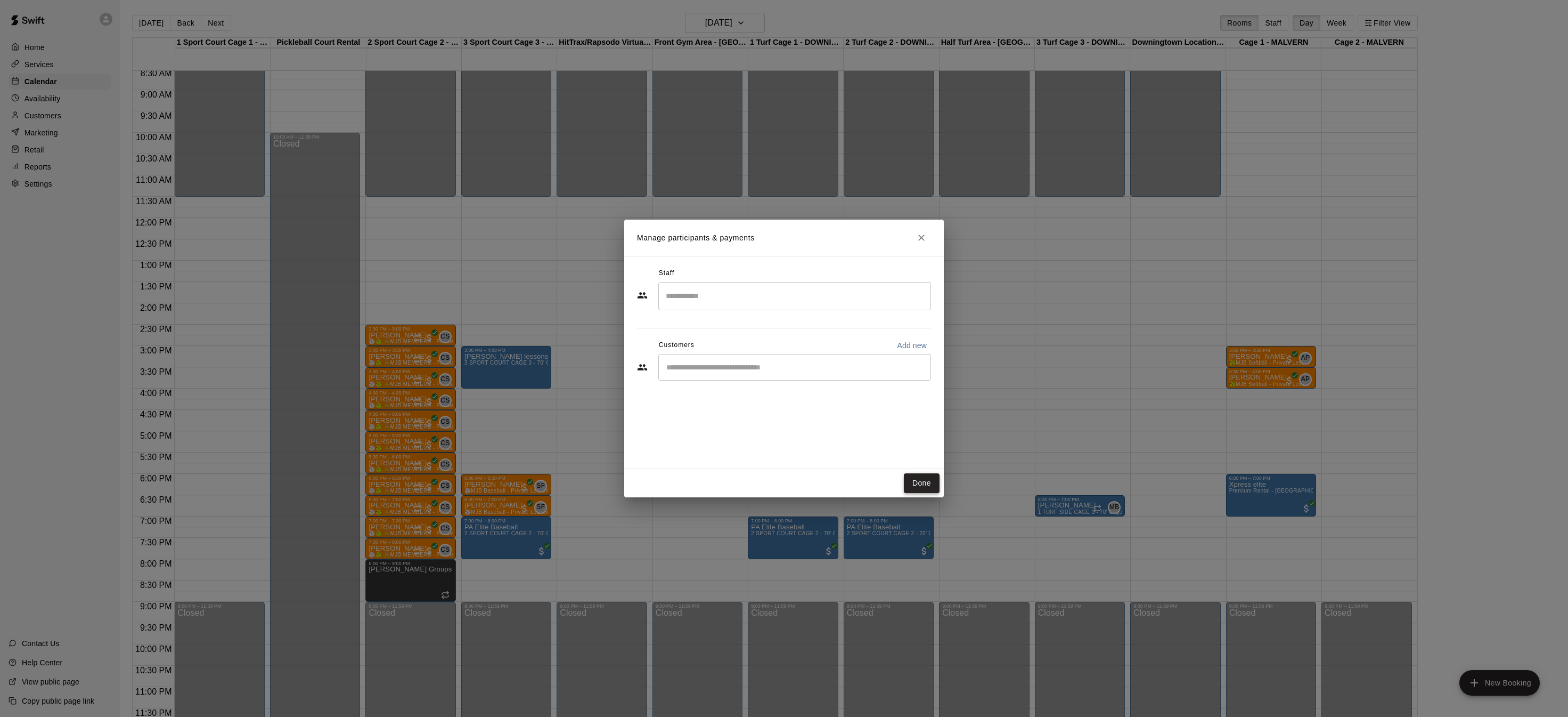
click at [921, 479] on button "Done" at bounding box center [922, 483] width 36 height 20
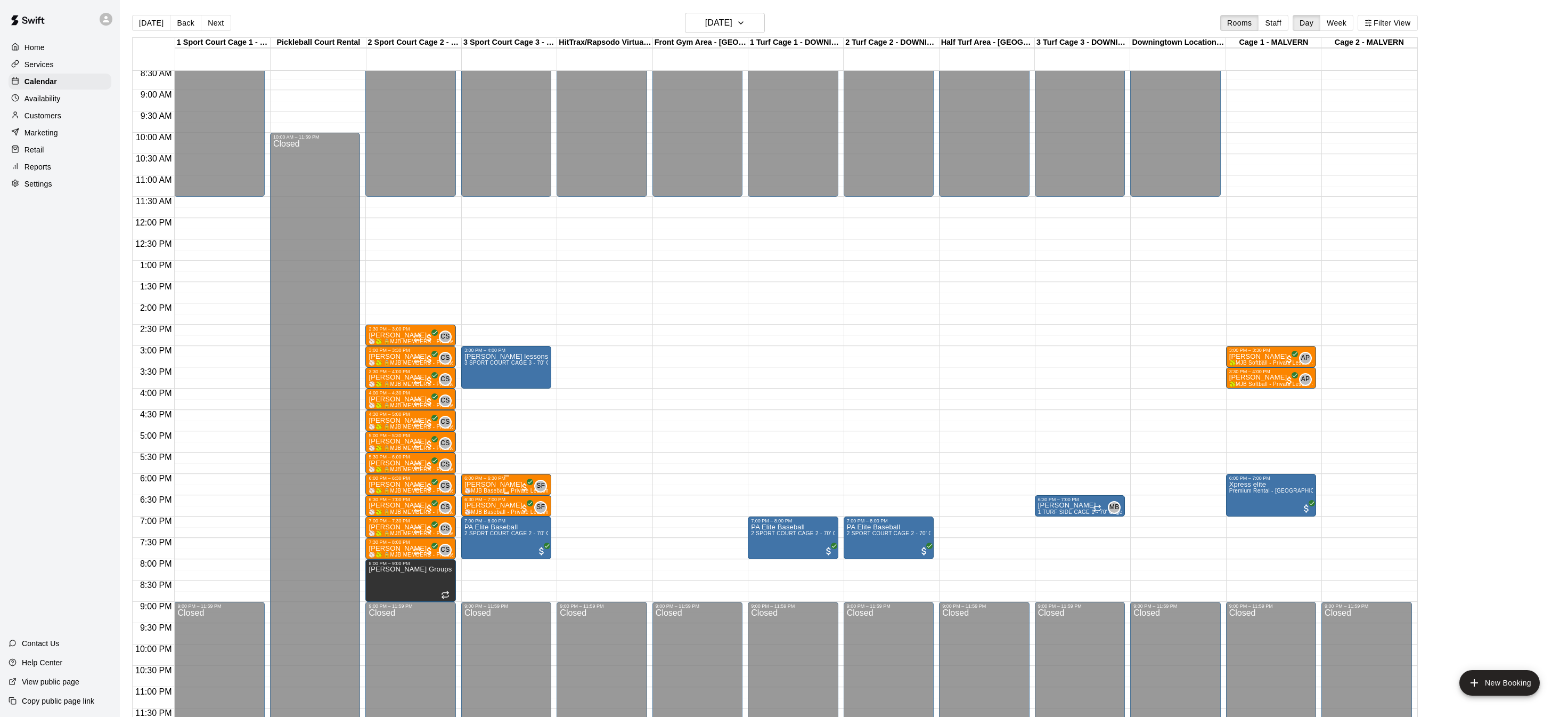
click at [494, 488] on span "⚾️MJB Baseball - Private Lesson - 30 Minute - DOWNINGTOWN LOCATION⚾️" at bounding box center [572, 490] width 214 height 6
click at [473, 492] on icon "edit" at bounding box center [475, 498] width 13 height 13
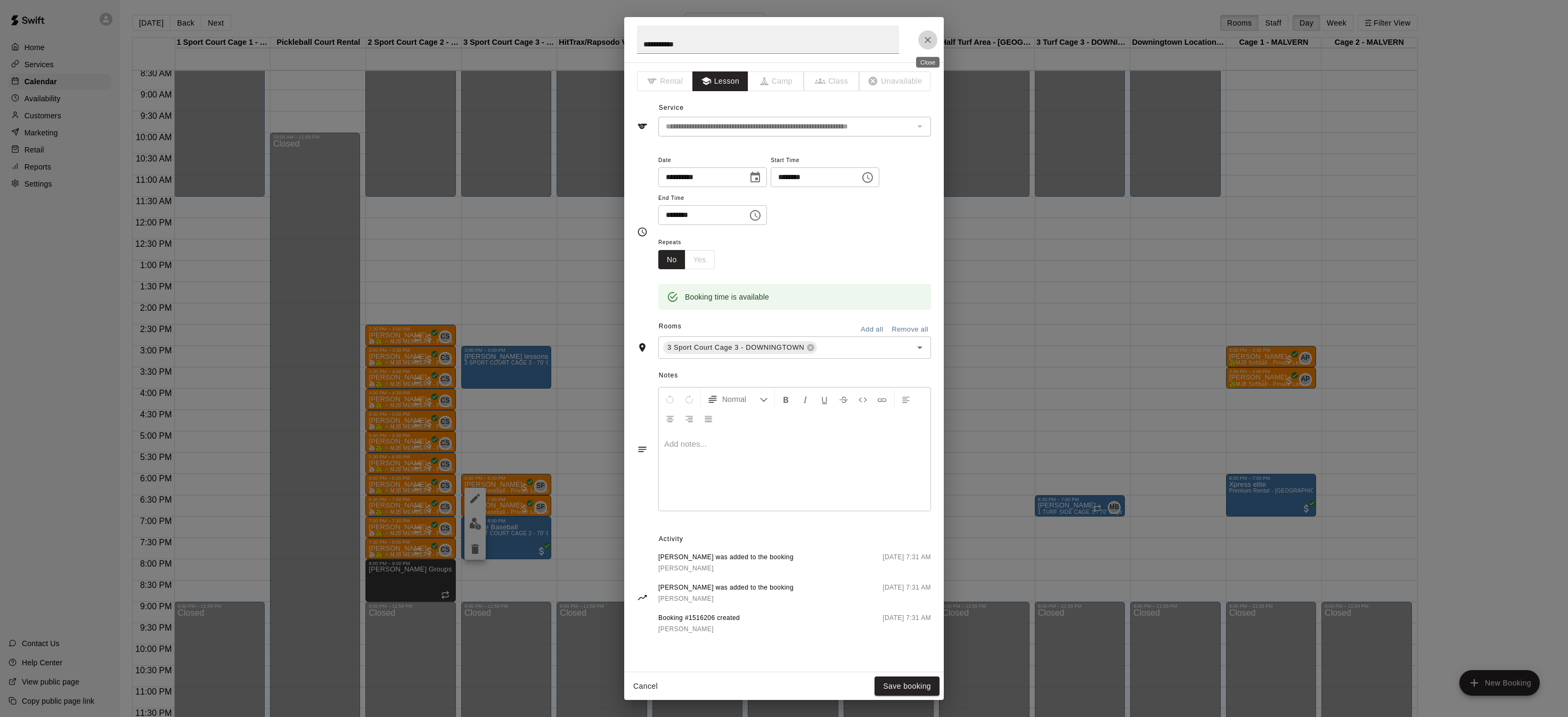
click at [927, 38] on icon "Close" at bounding box center [928, 40] width 11 height 11
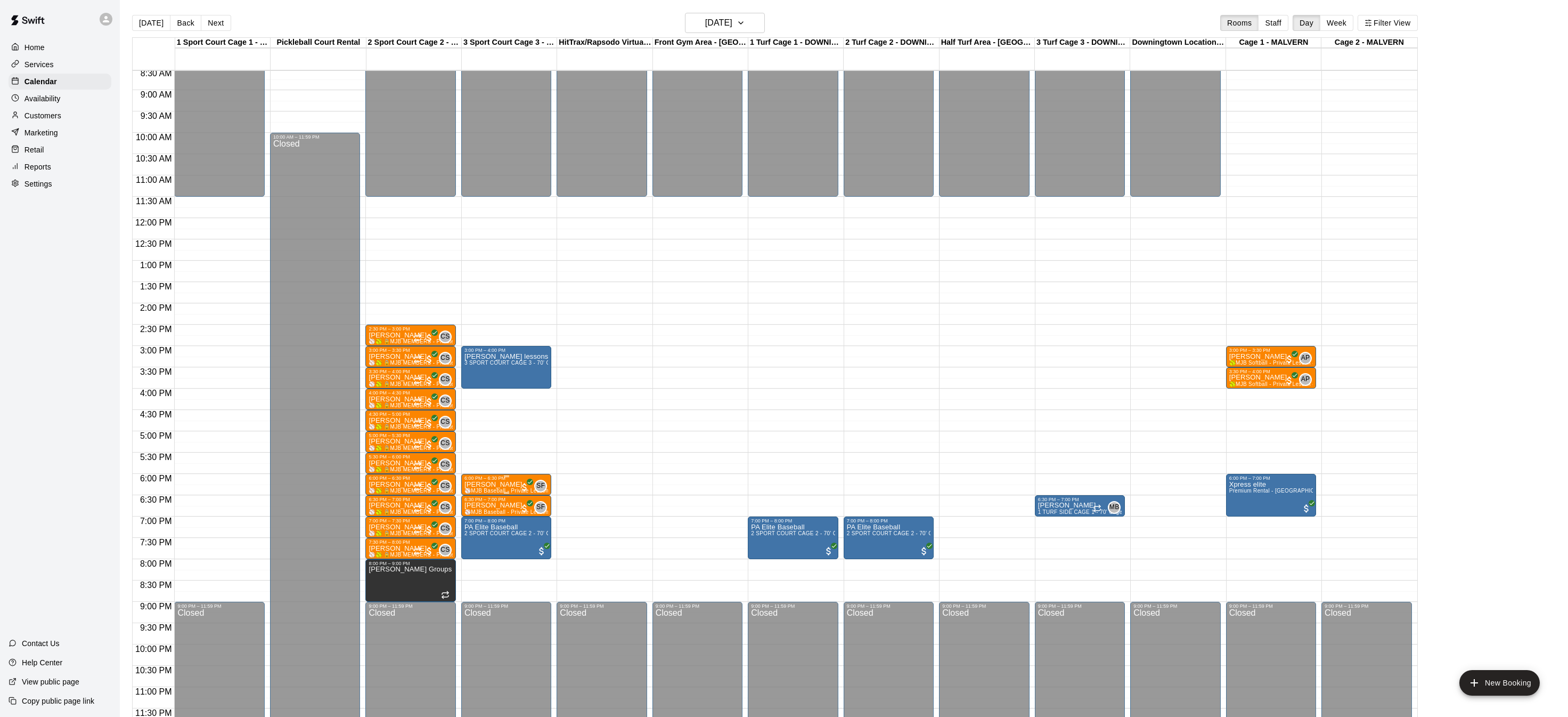
click at [504, 479] on div "6:00 PM – 6:30 PM" at bounding box center [506, 478] width 84 height 5
click at [471, 513] on img "edit" at bounding box center [475, 510] width 12 height 12
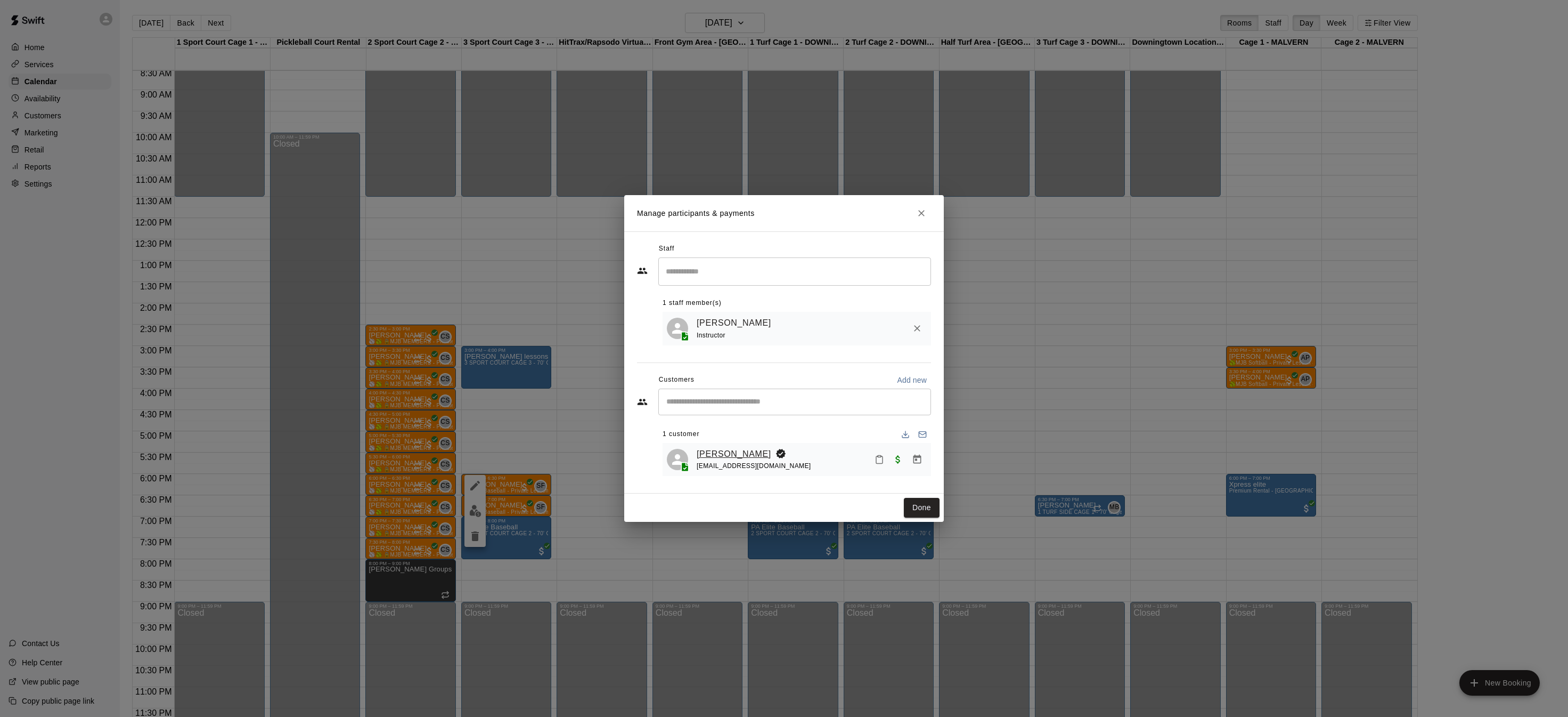
click at [740, 449] on link "Logan Makos" at bounding box center [734, 454] width 75 height 14
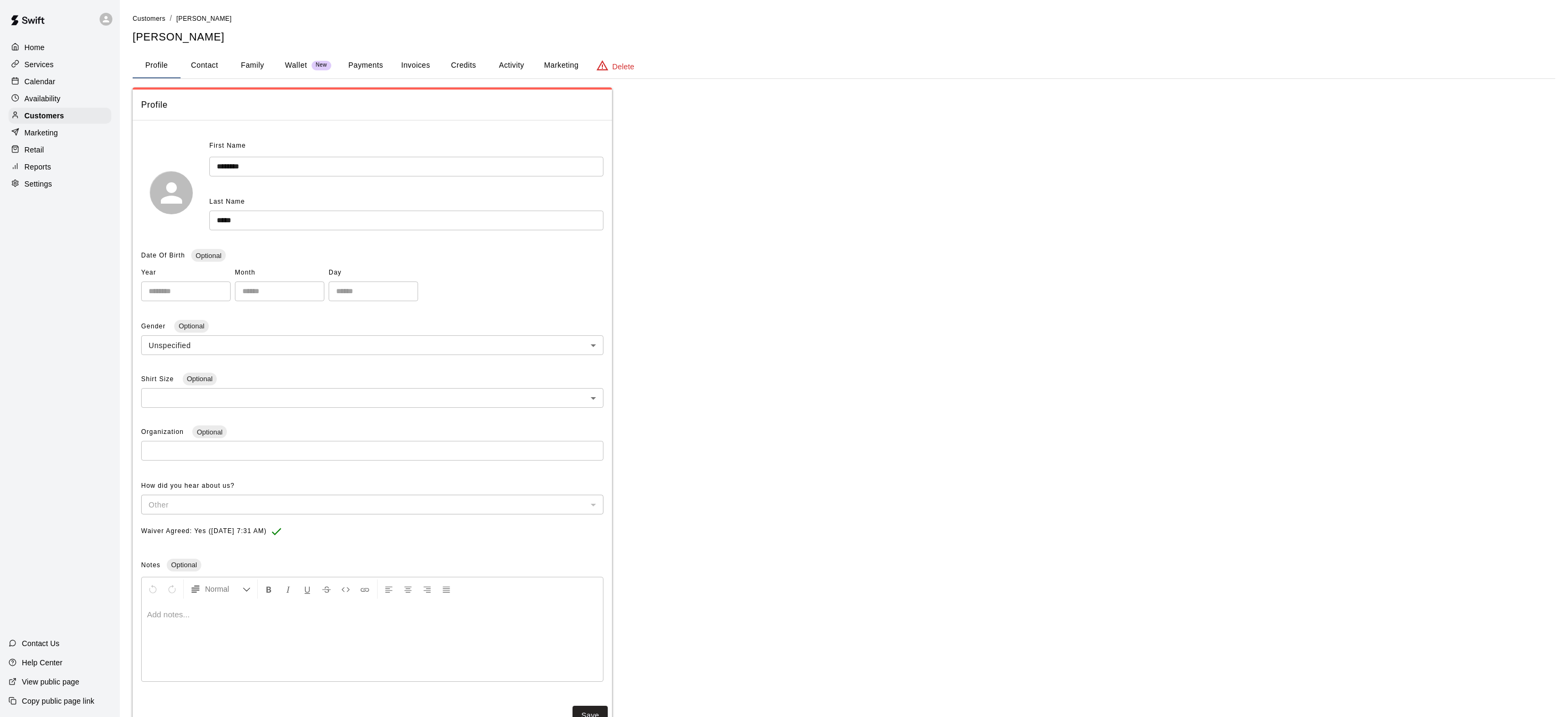
click at [218, 70] on button "Contact" at bounding box center [204, 66] width 48 height 26
select select "**"
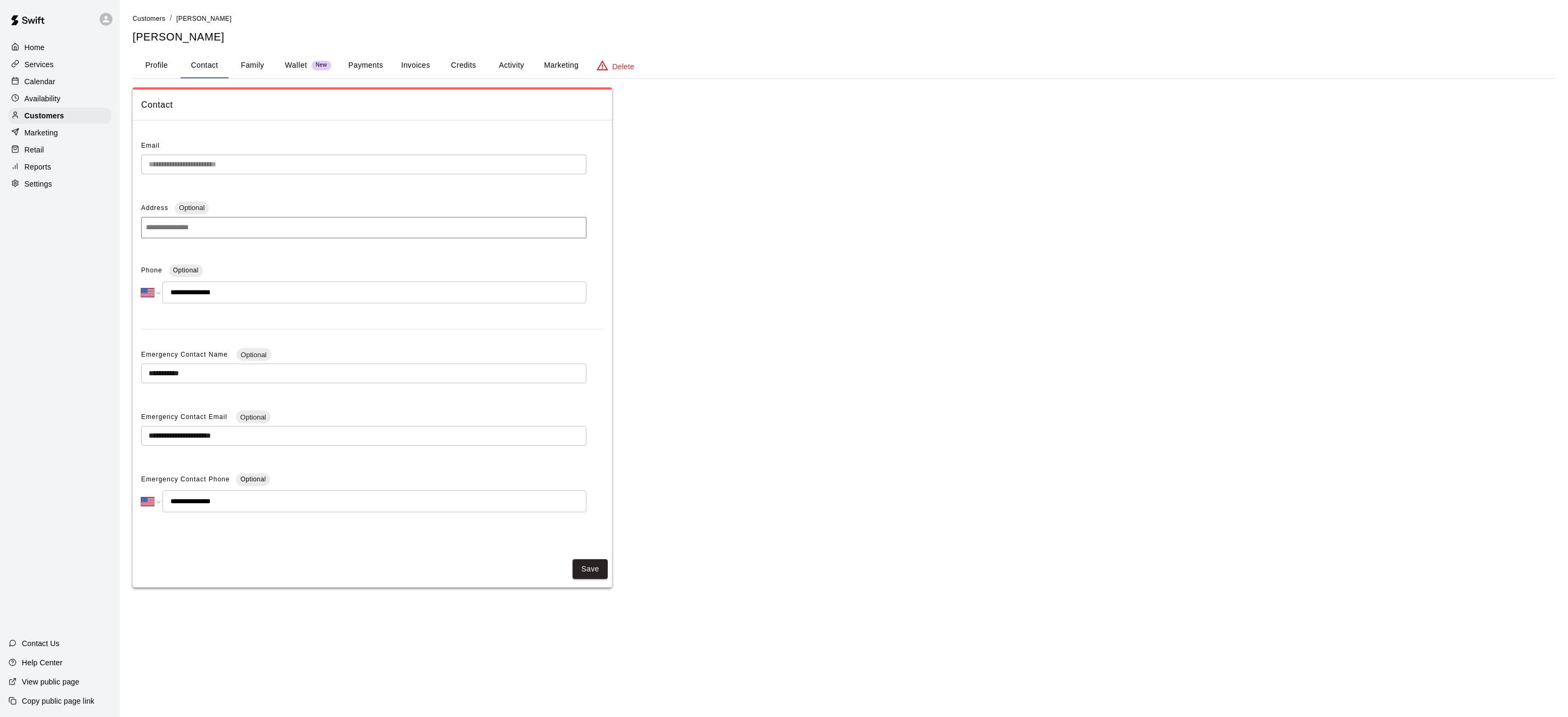
click at [242, 59] on button "Family" at bounding box center [252, 66] width 48 height 26
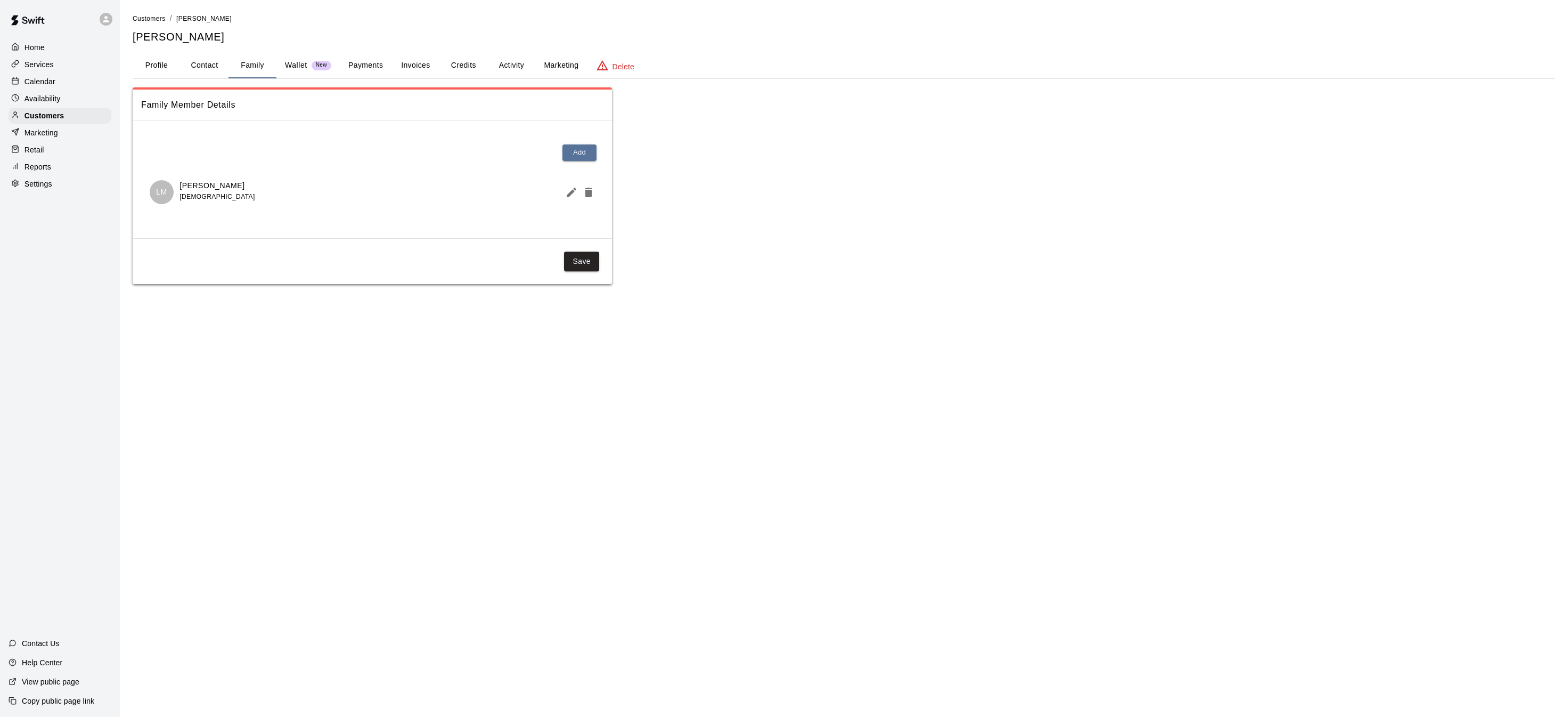
click at [39, 47] on p "Home" at bounding box center [34, 47] width 20 height 11
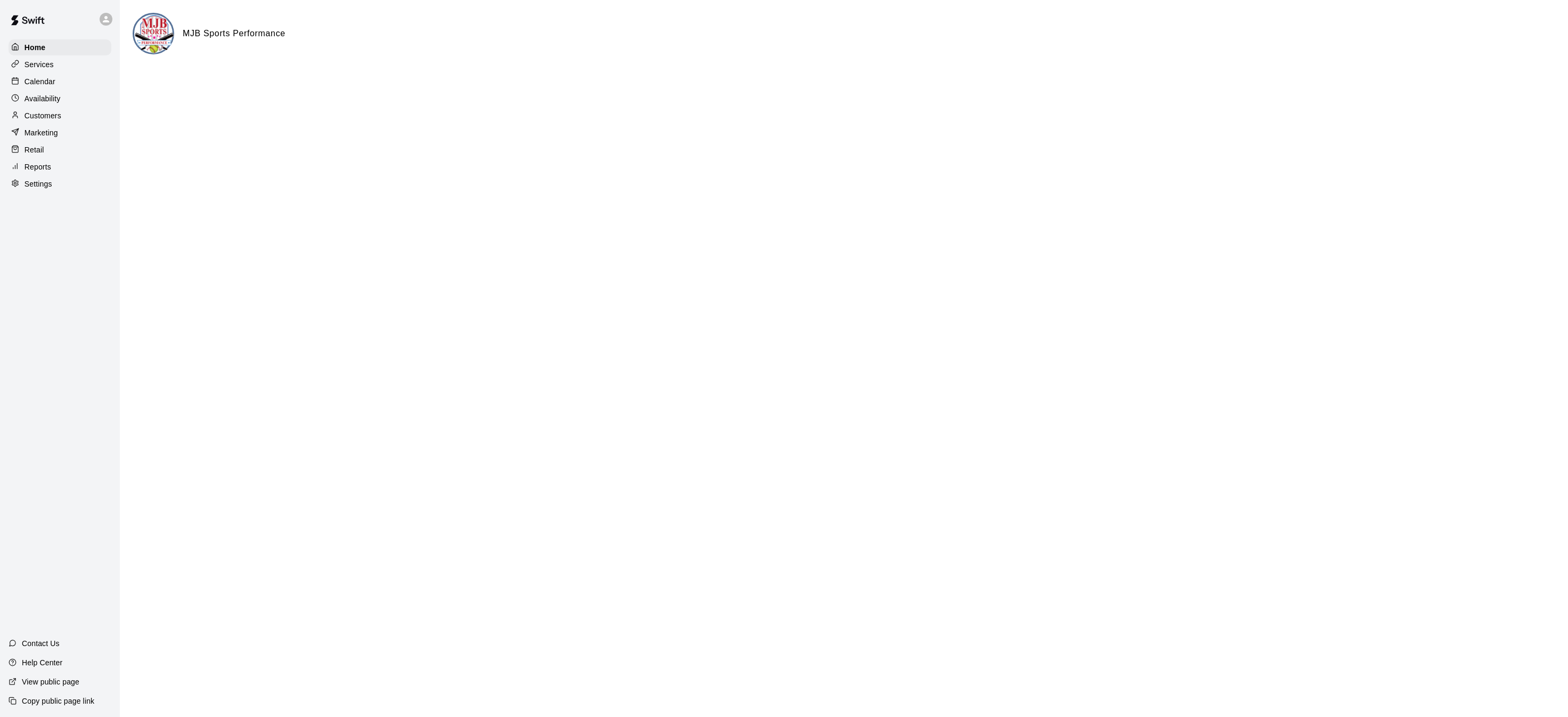
click at [61, 181] on div "Settings" at bounding box center [59, 183] width 103 height 16
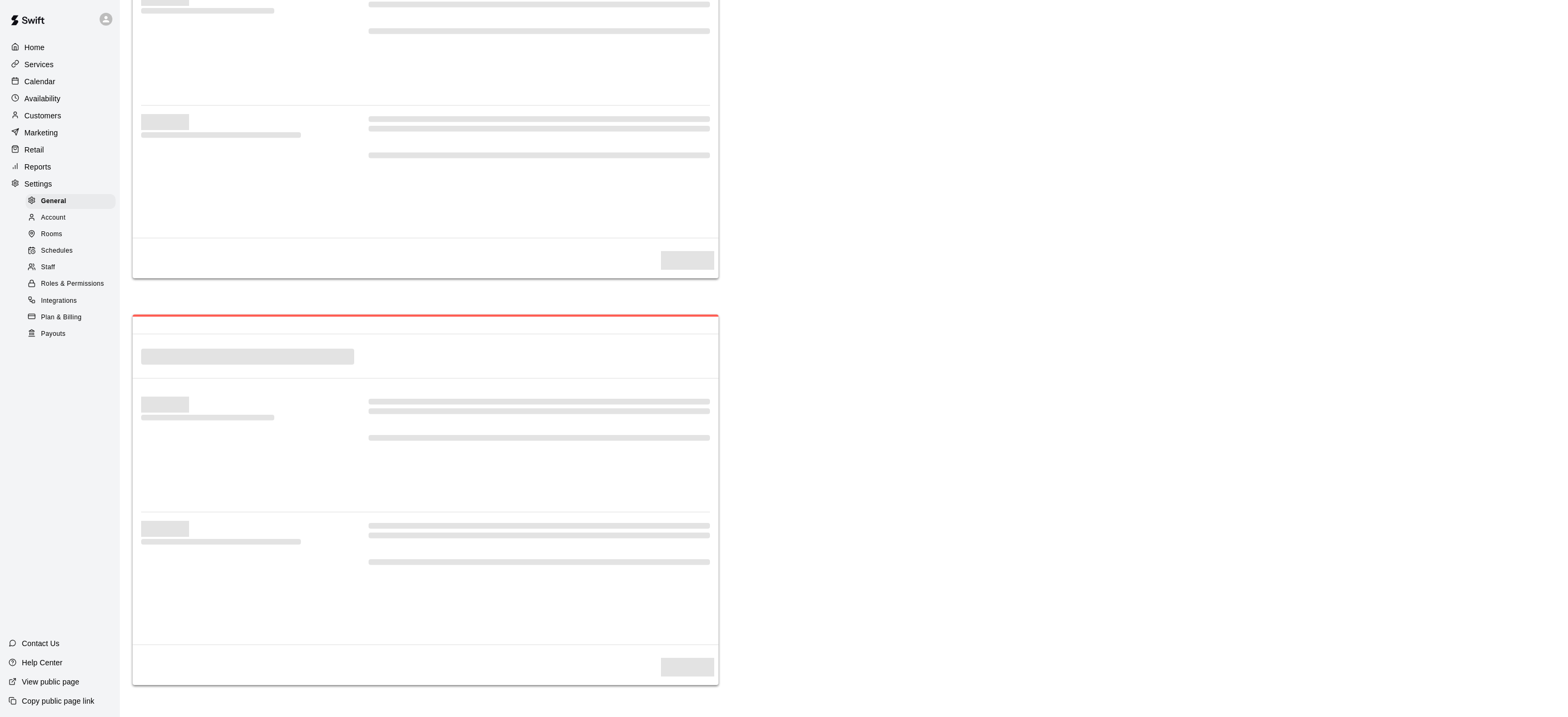
select select "**"
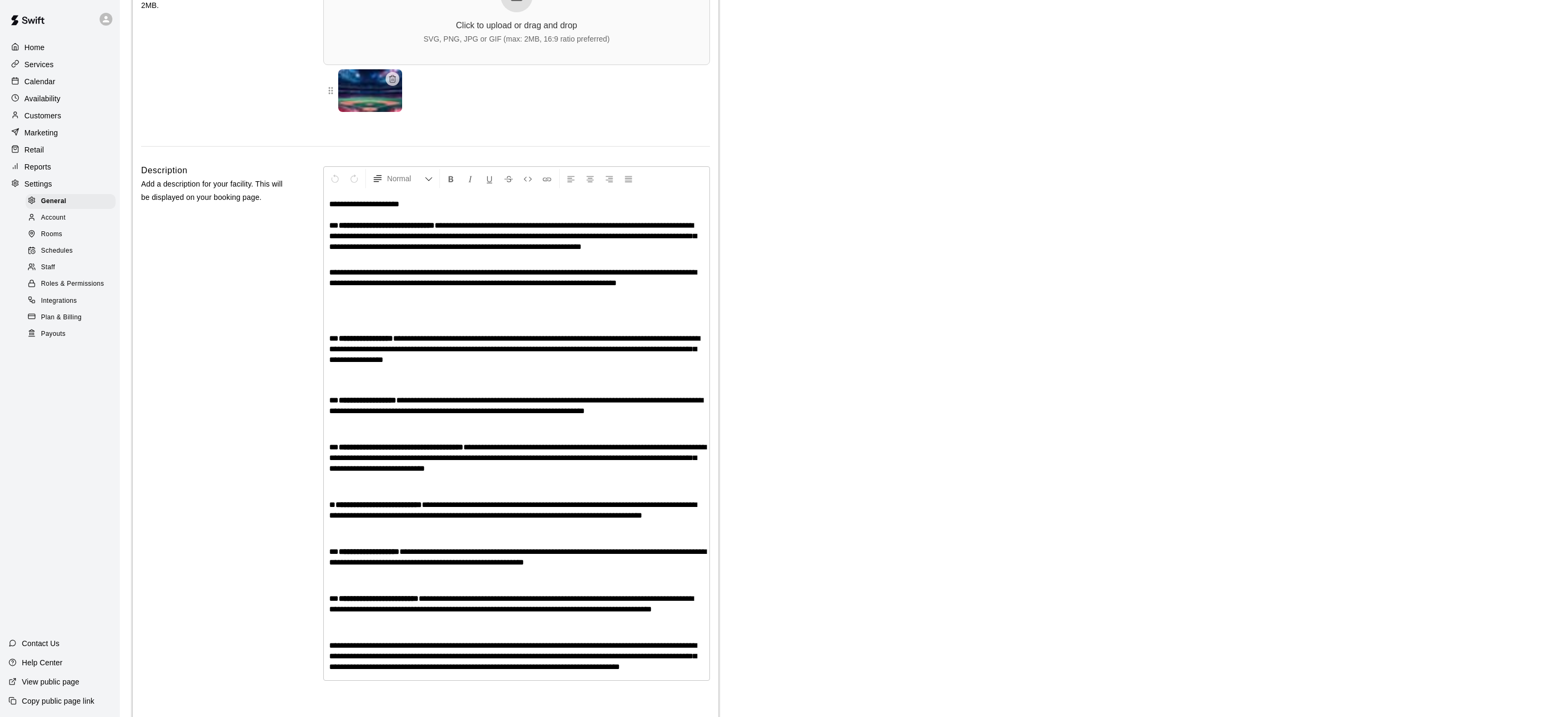
scroll to position [2280, 0]
click at [76, 331] on div "Payouts" at bounding box center [70, 334] width 90 height 15
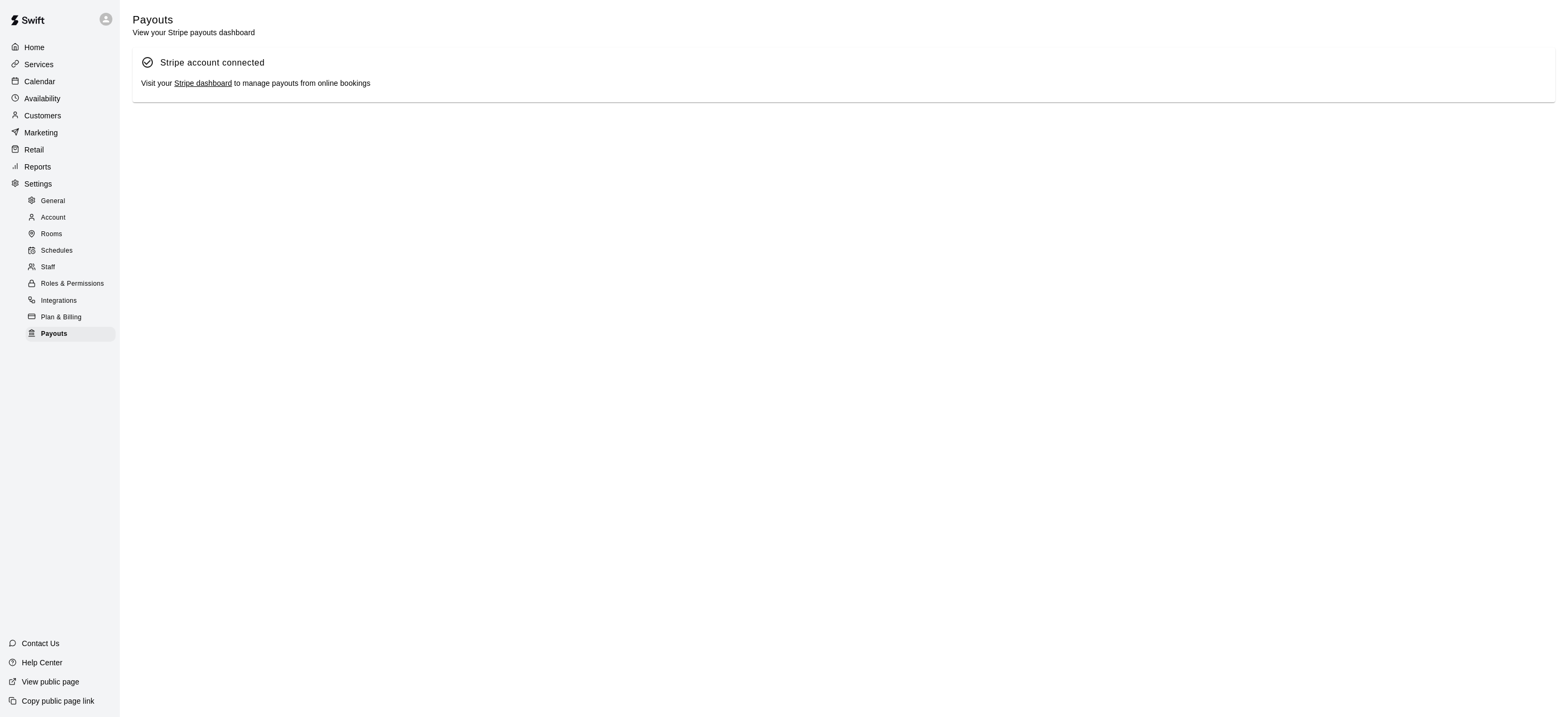
click at [214, 81] on link "Stripe dashboard" at bounding box center [203, 83] width 57 height 8
click at [81, 77] on div "Calendar" at bounding box center [59, 81] width 103 height 16
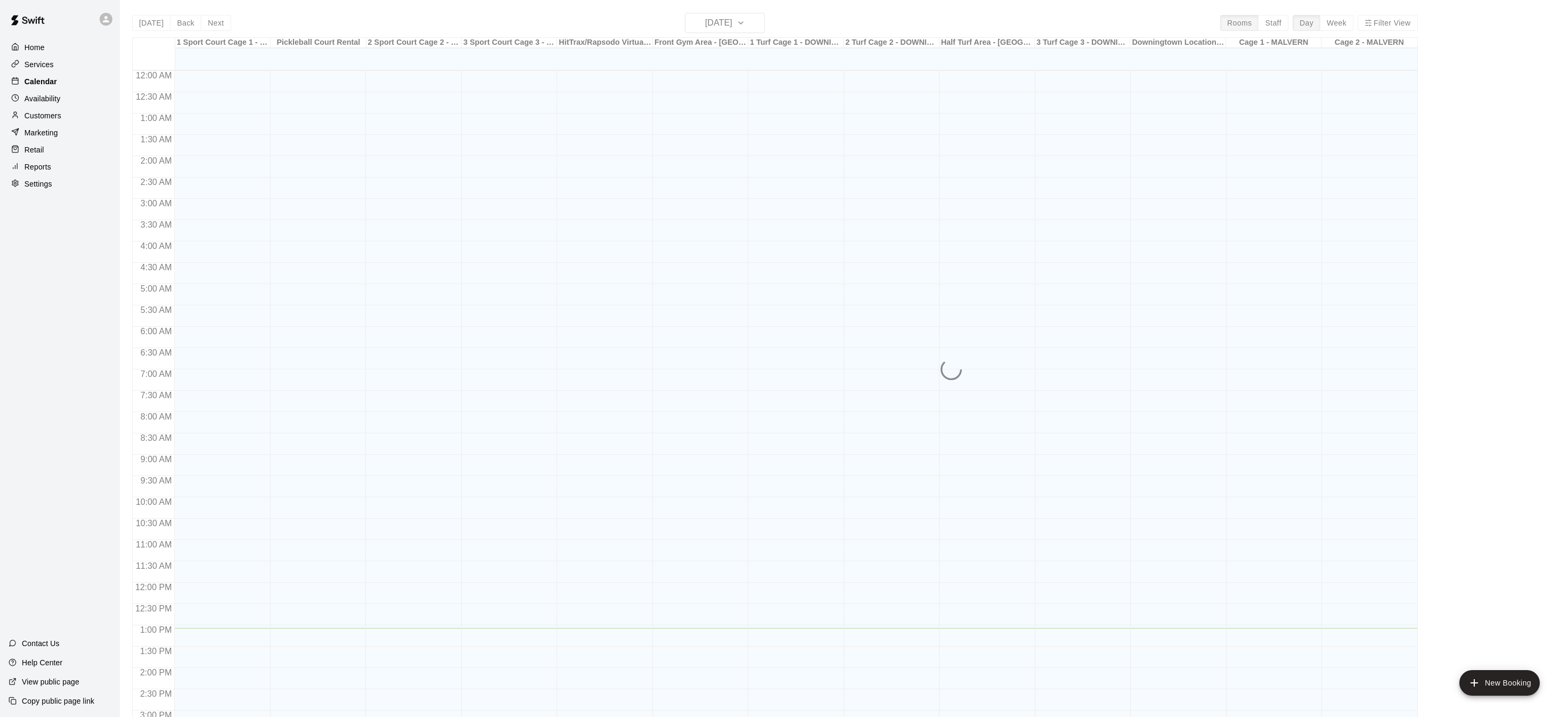
scroll to position [333, 0]
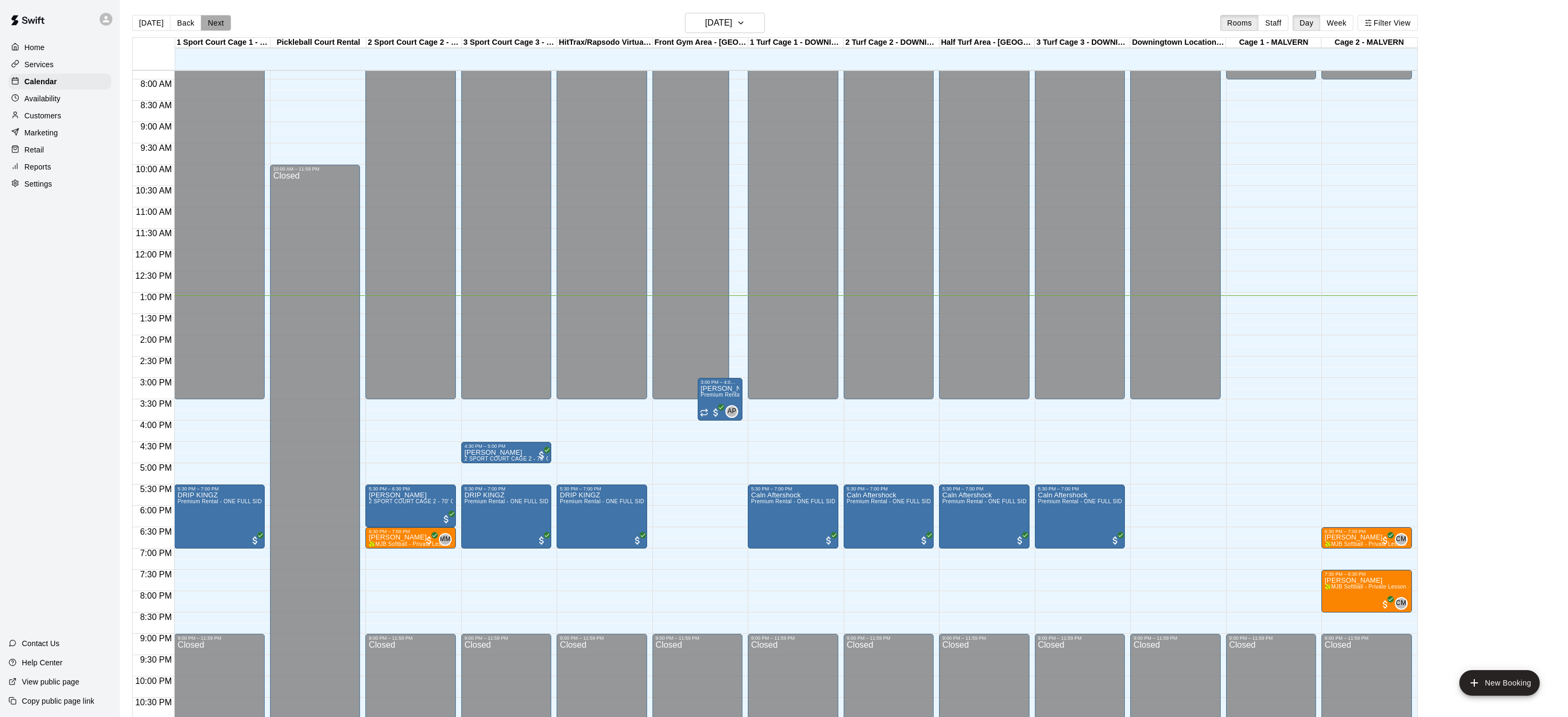
click at [212, 19] on button "Next" at bounding box center [216, 22] width 30 height 16
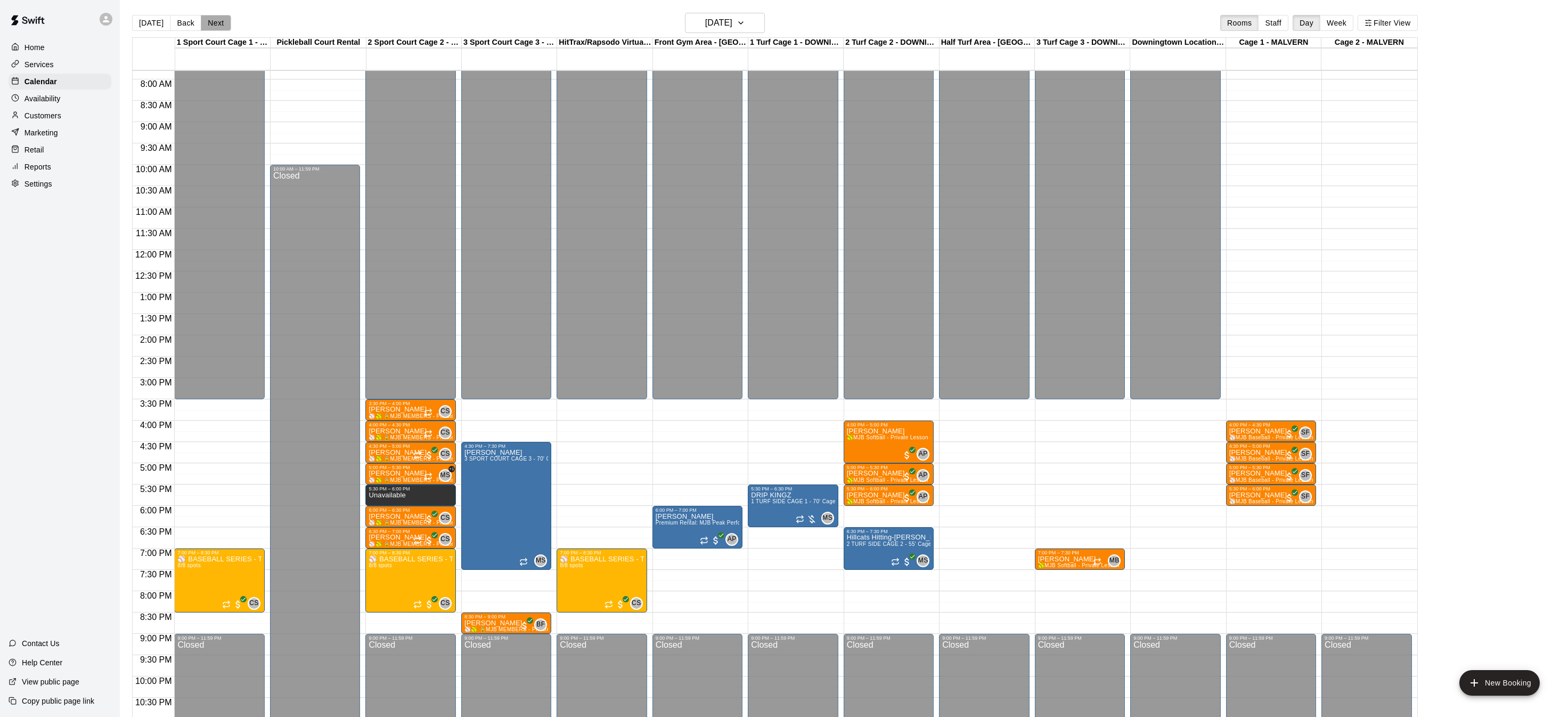
click at [212, 19] on button "Next" at bounding box center [216, 22] width 30 height 16
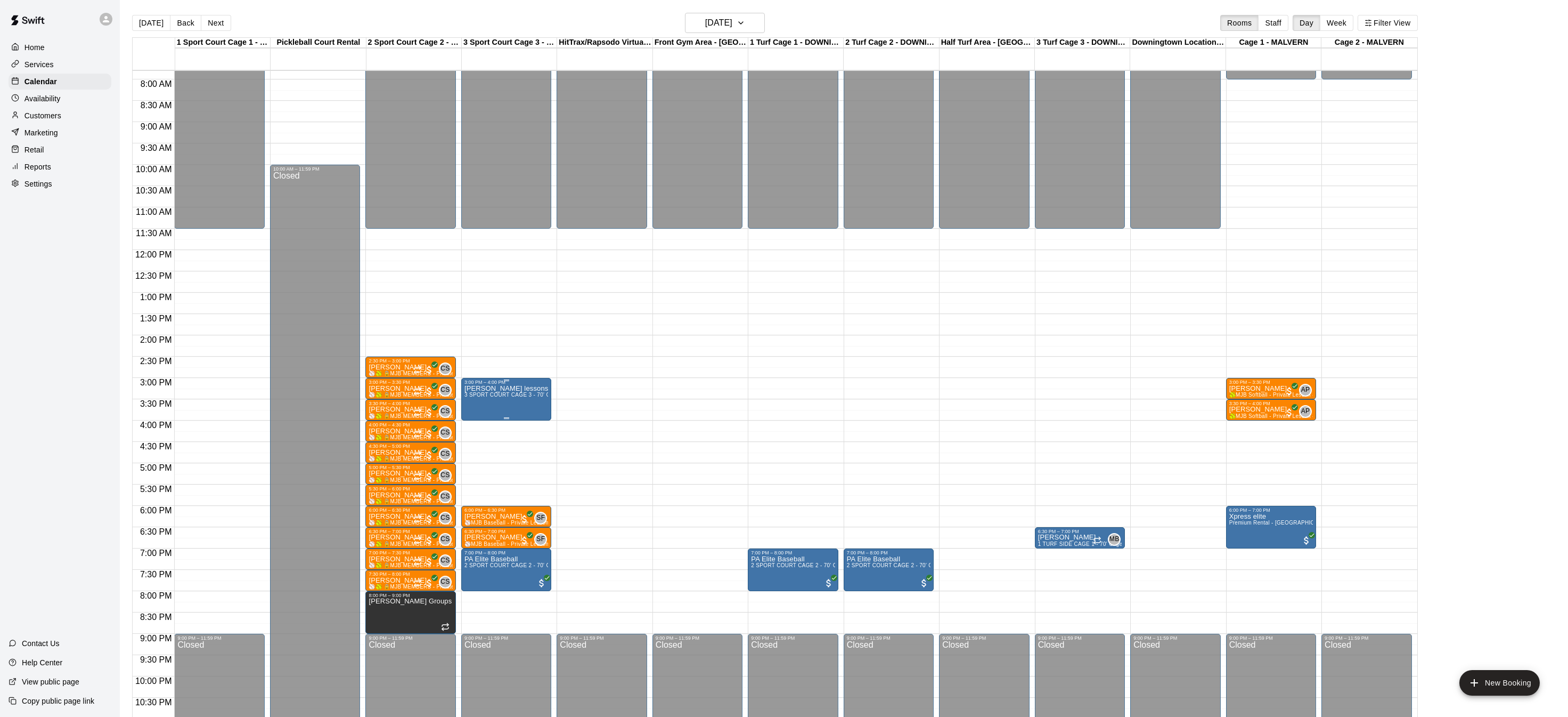
click at [513, 389] on p "Michelle lessons" at bounding box center [506, 389] width 84 height 0
click at [474, 396] on icon "edit" at bounding box center [475, 399] width 13 height 13
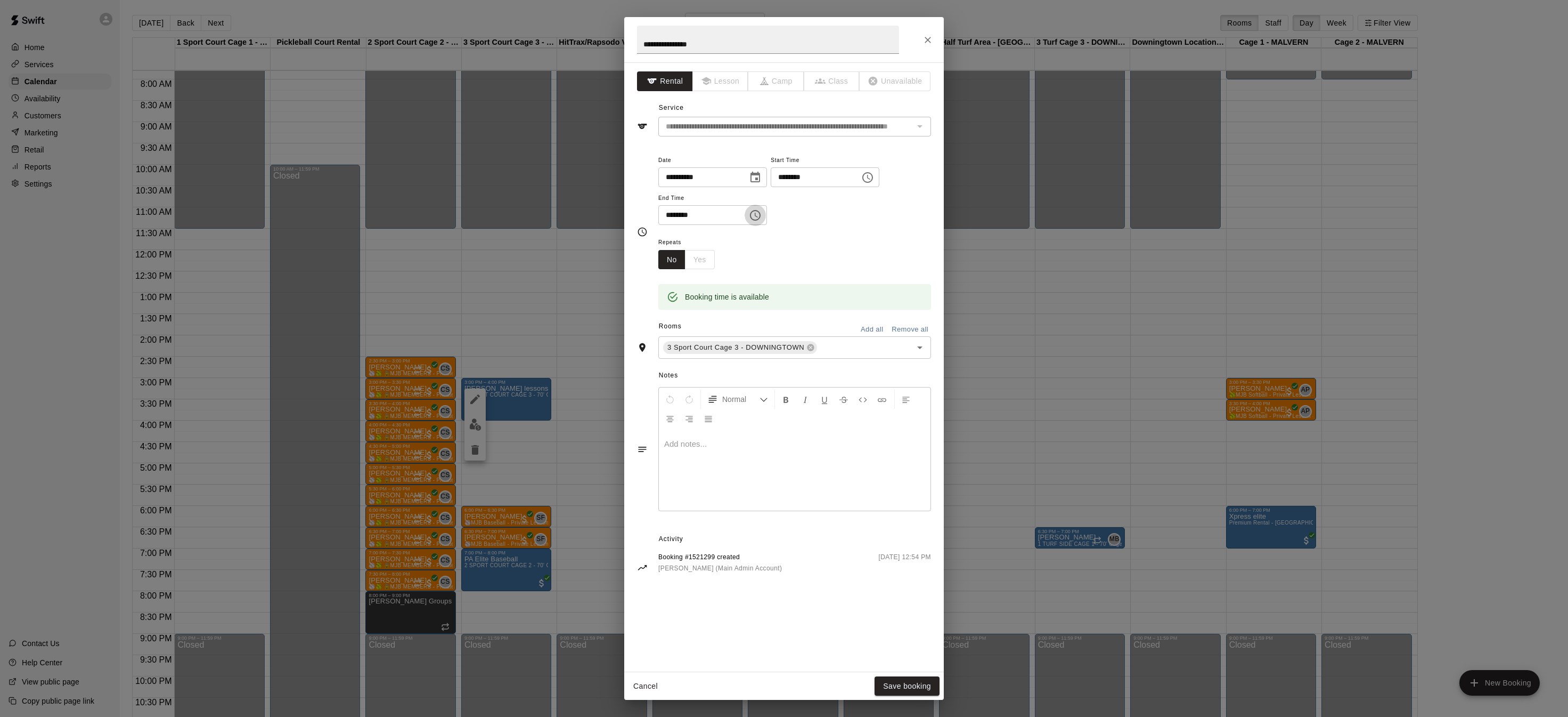
click at [761, 212] on icon "Choose time, selected time is 4:00 PM" at bounding box center [755, 215] width 11 height 11
click at [705, 333] on li "30" at bounding box center [704, 337] width 26 height 20
type input "********"
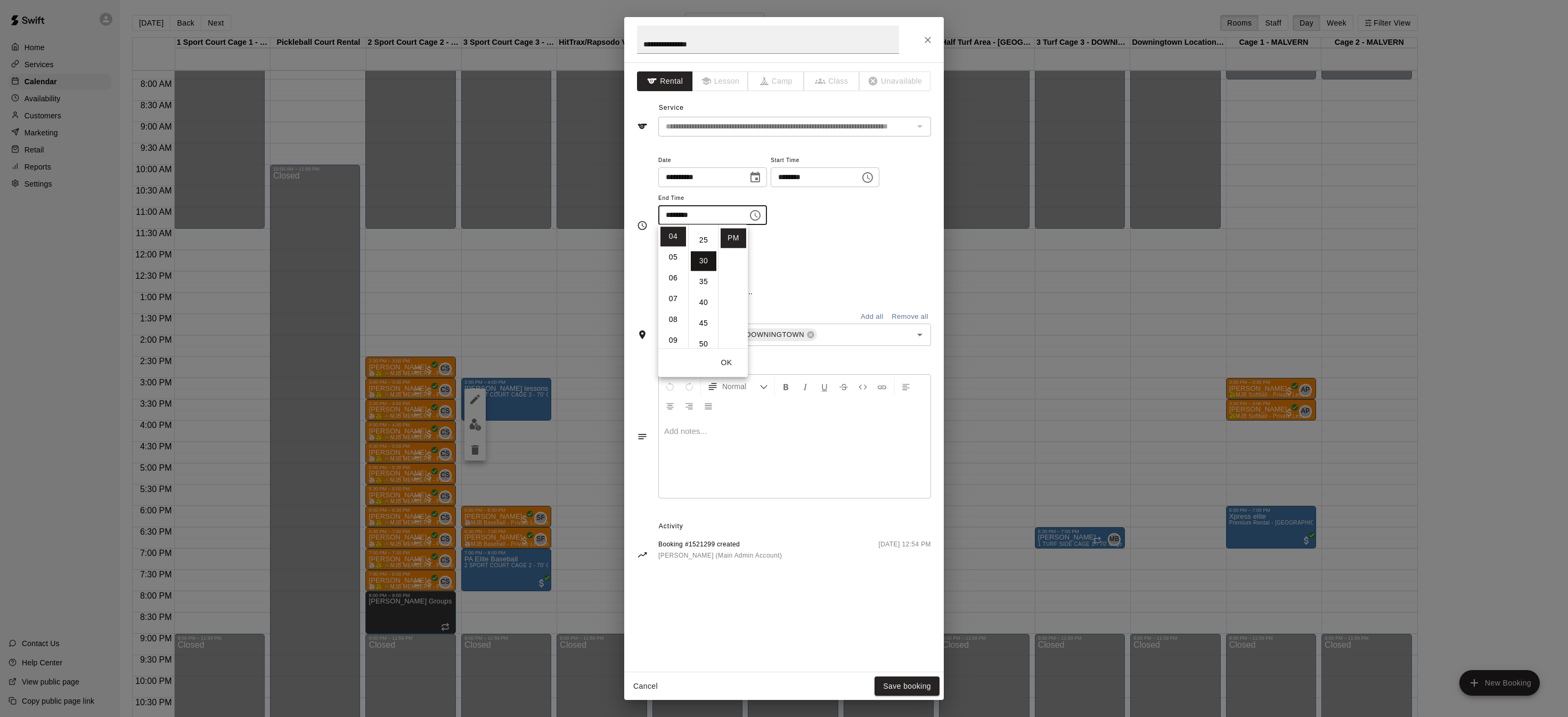
scroll to position [125, 0]
click at [865, 246] on div "Repeats No Yes" at bounding box center [795, 252] width 273 height 34
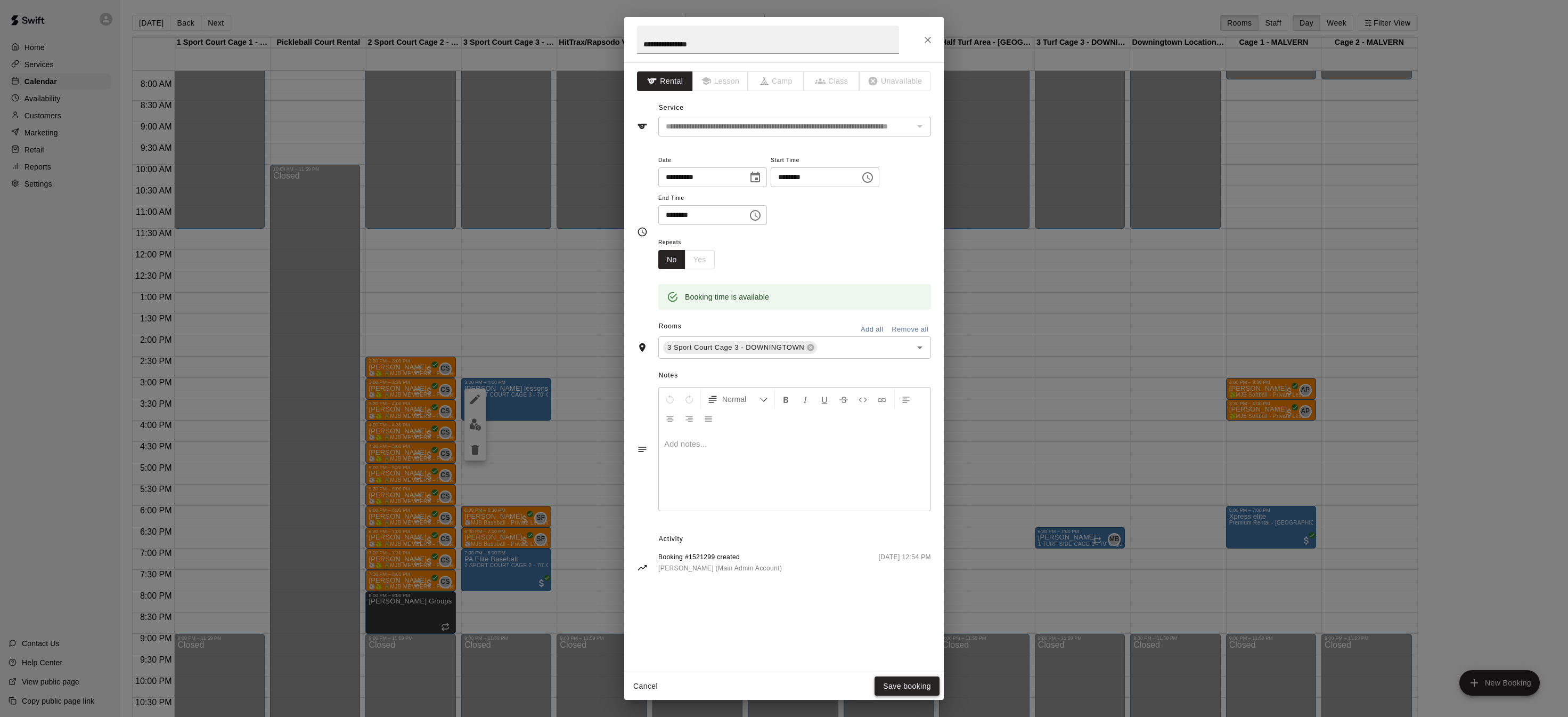
click at [906, 685] on button "Save booking" at bounding box center [907, 686] width 65 height 20
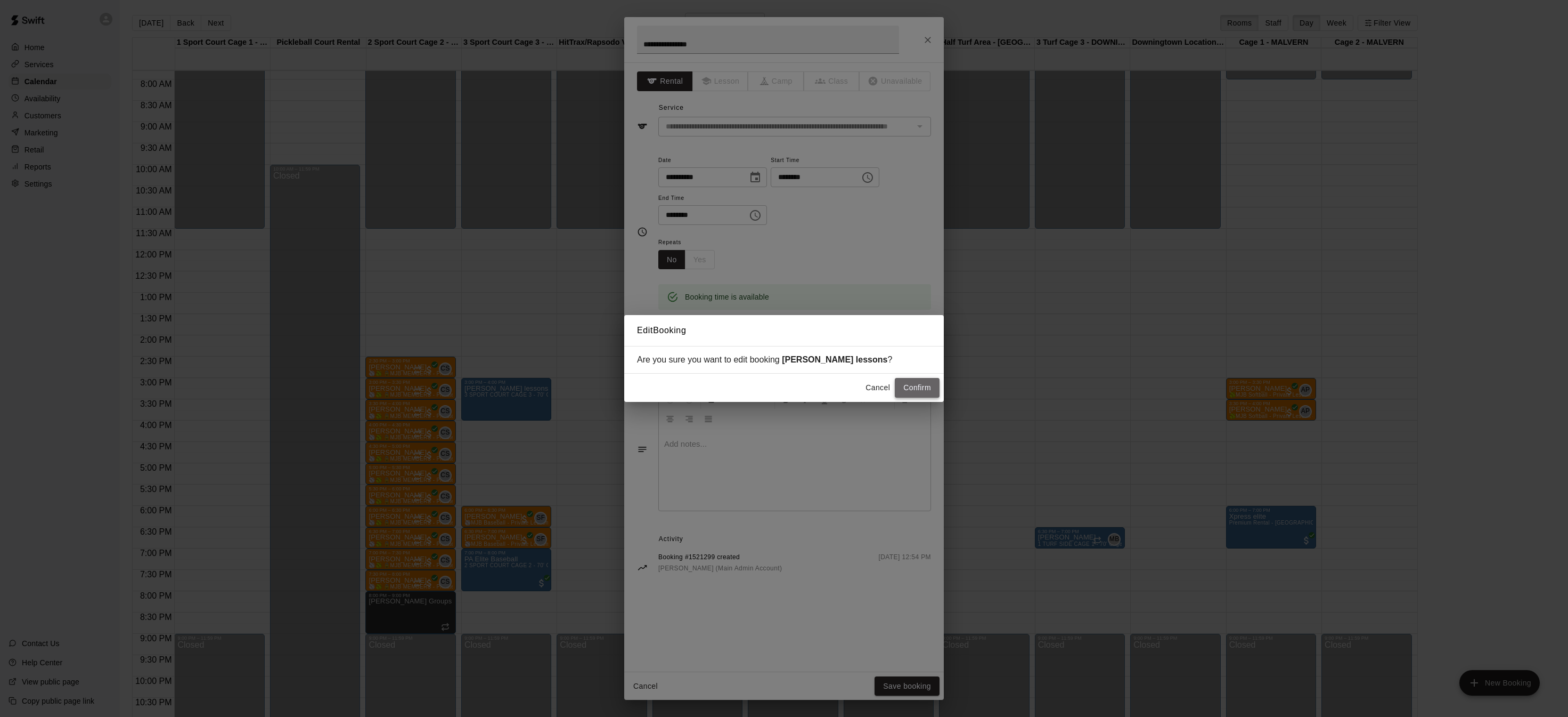
click at [909, 393] on button "Confirm" at bounding box center [917, 388] width 45 height 20
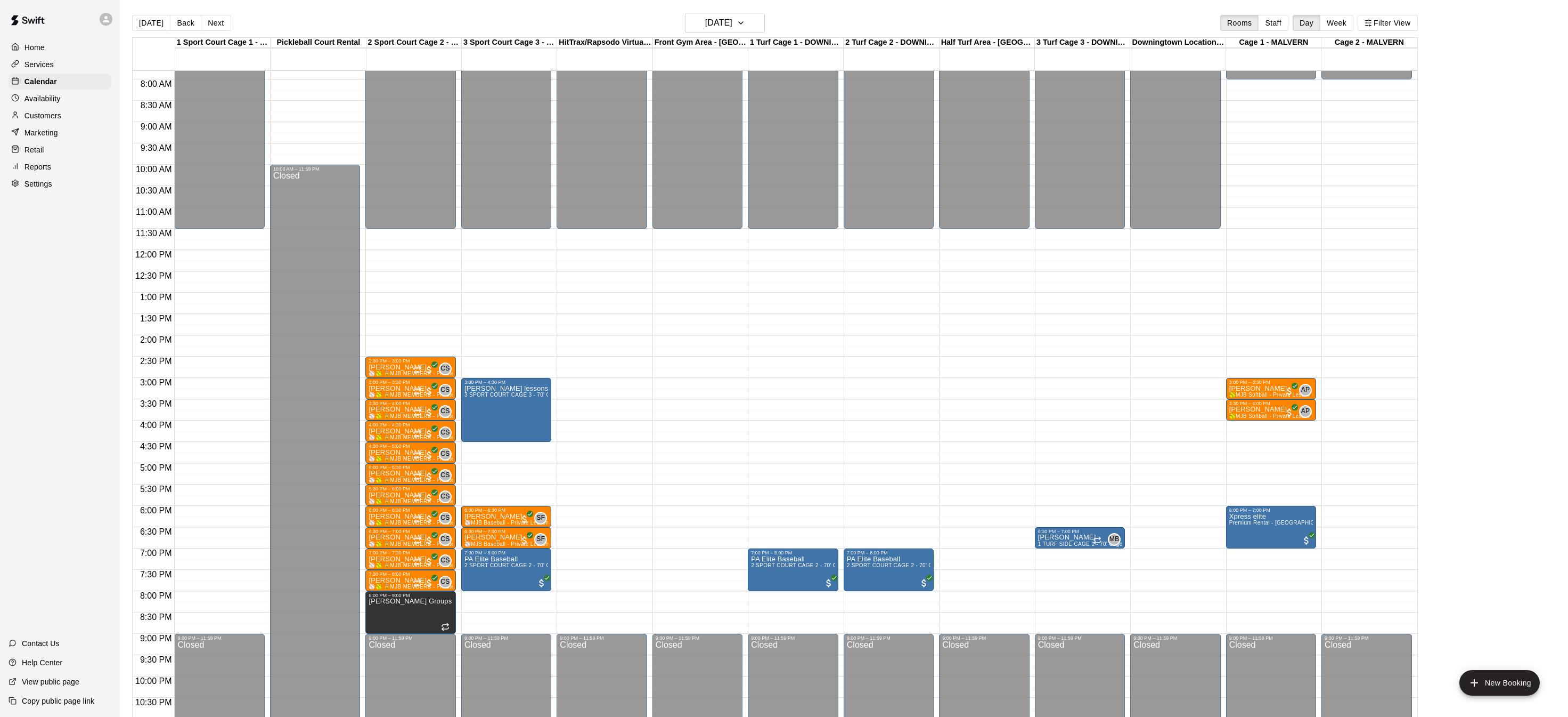
scroll to position [345, 0]
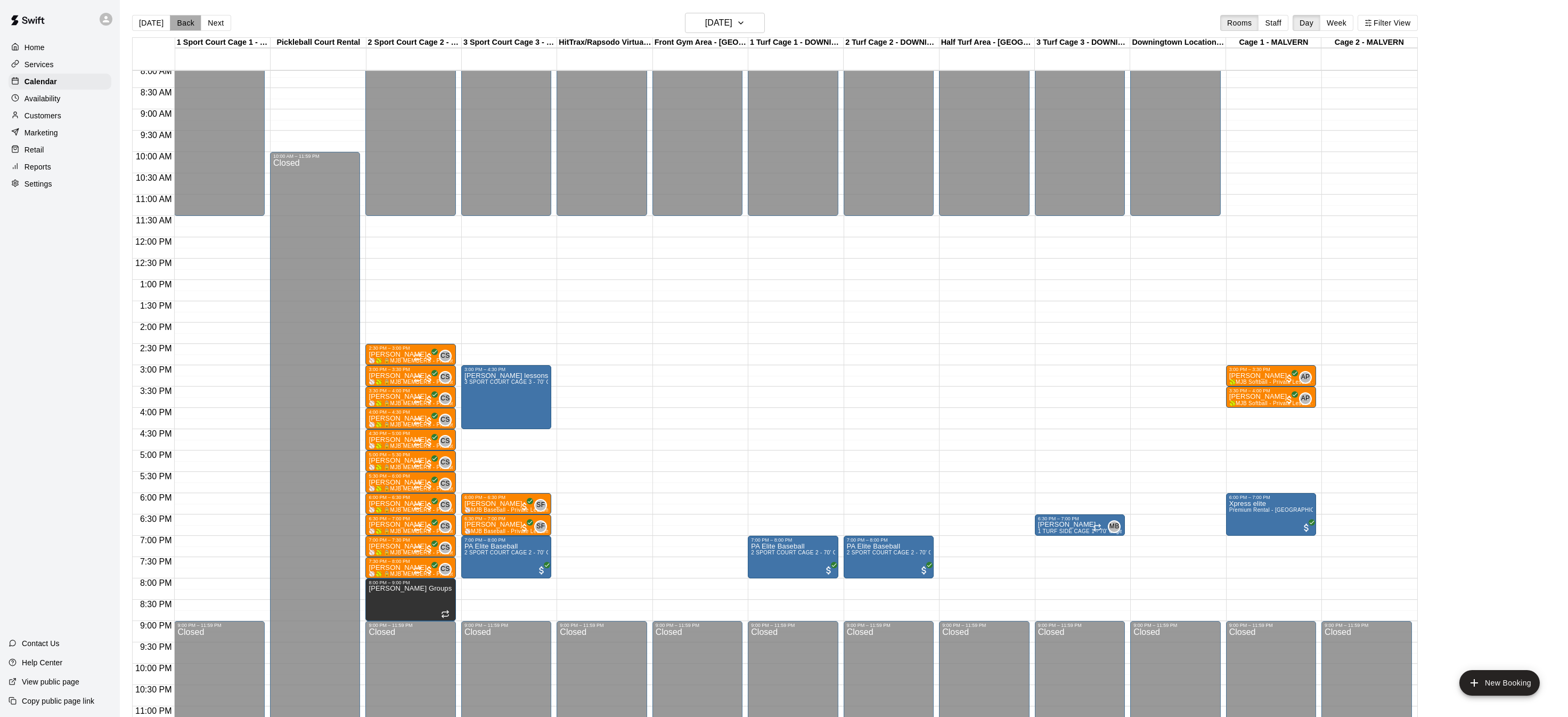
click at [178, 24] on button "Back" at bounding box center [185, 22] width 31 height 16
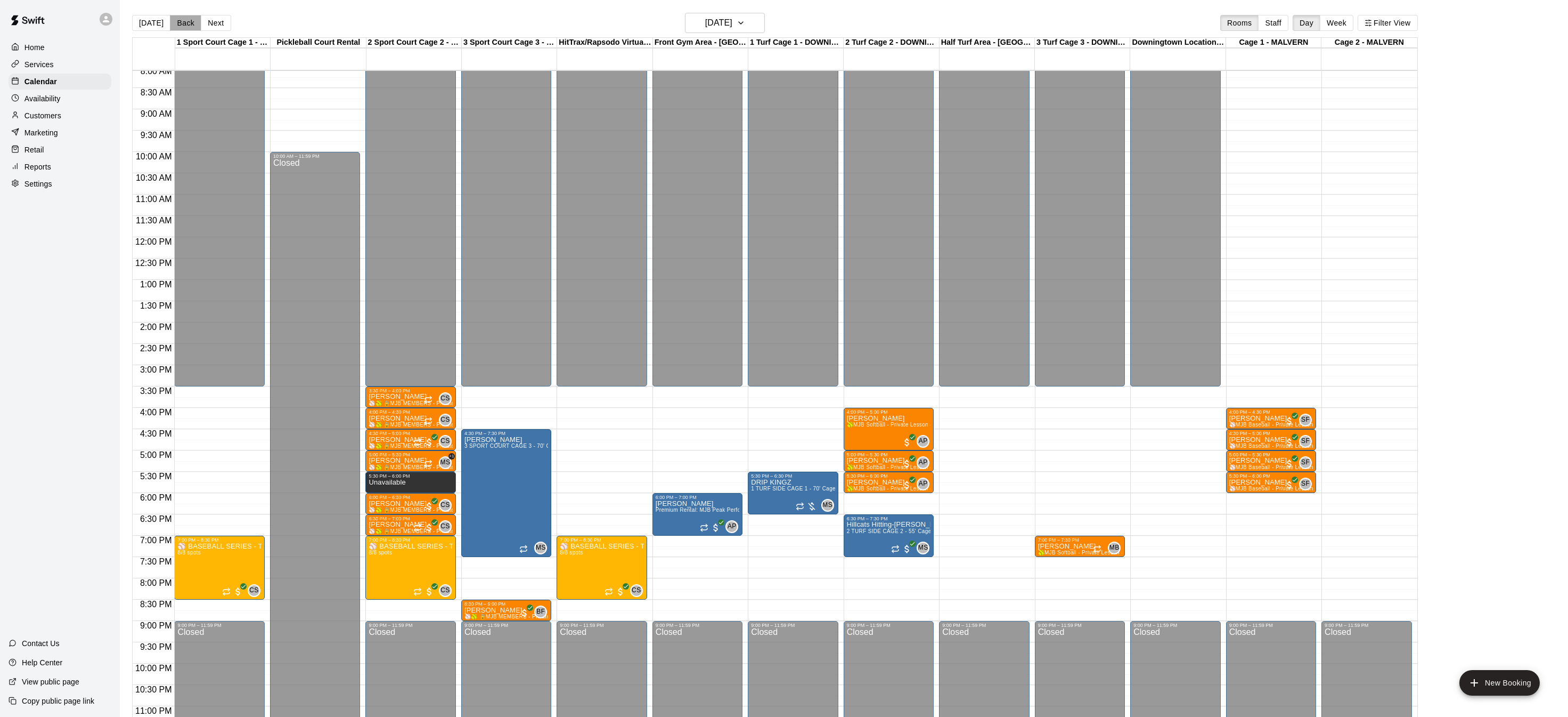
click at [178, 24] on button "Back" at bounding box center [185, 22] width 31 height 16
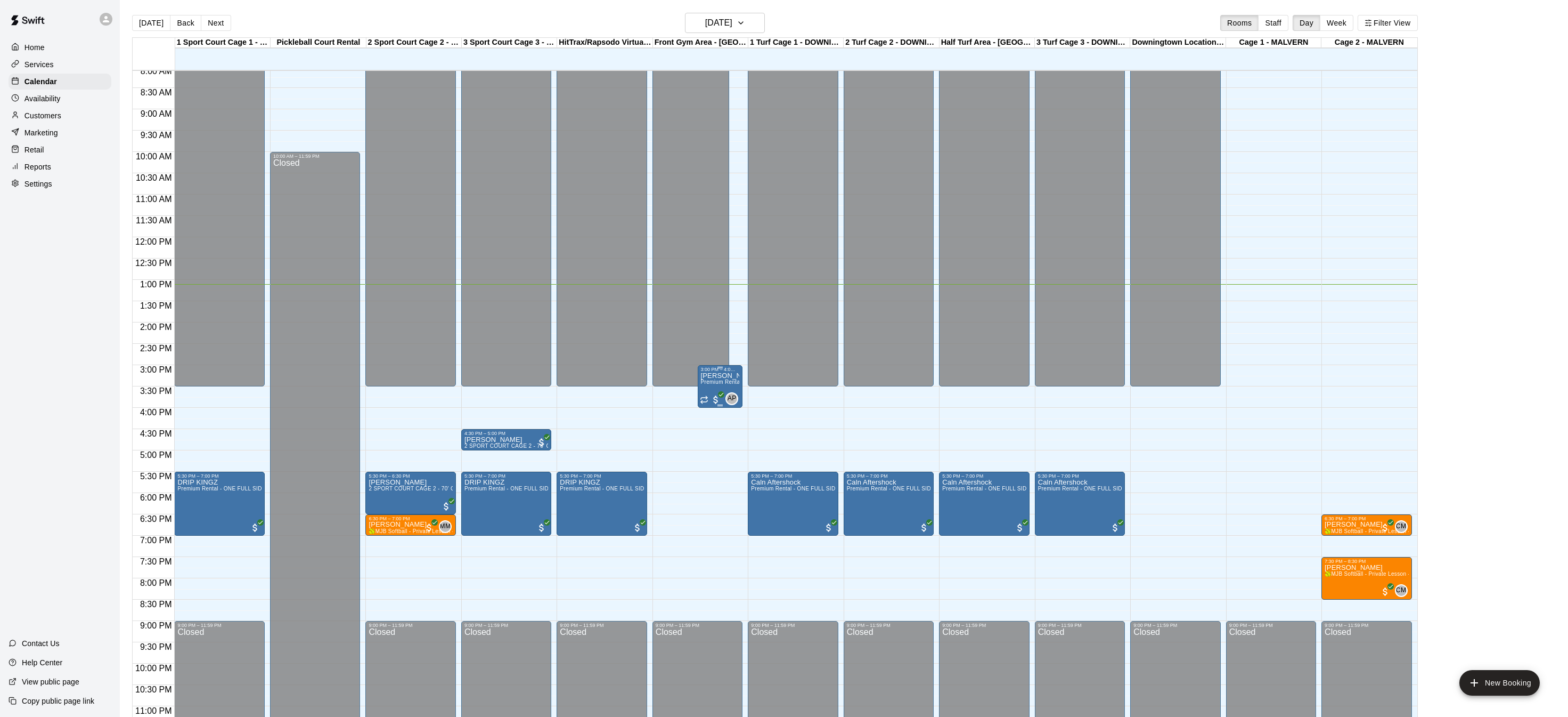
click at [710, 391] on div "Alex Podehl Premium Rental: MJB Peak Performance Gym & Fitness Room" at bounding box center [720, 730] width 39 height 717
click at [710, 388] on icon "edit" at bounding box center [711, 382] width 13 height 13
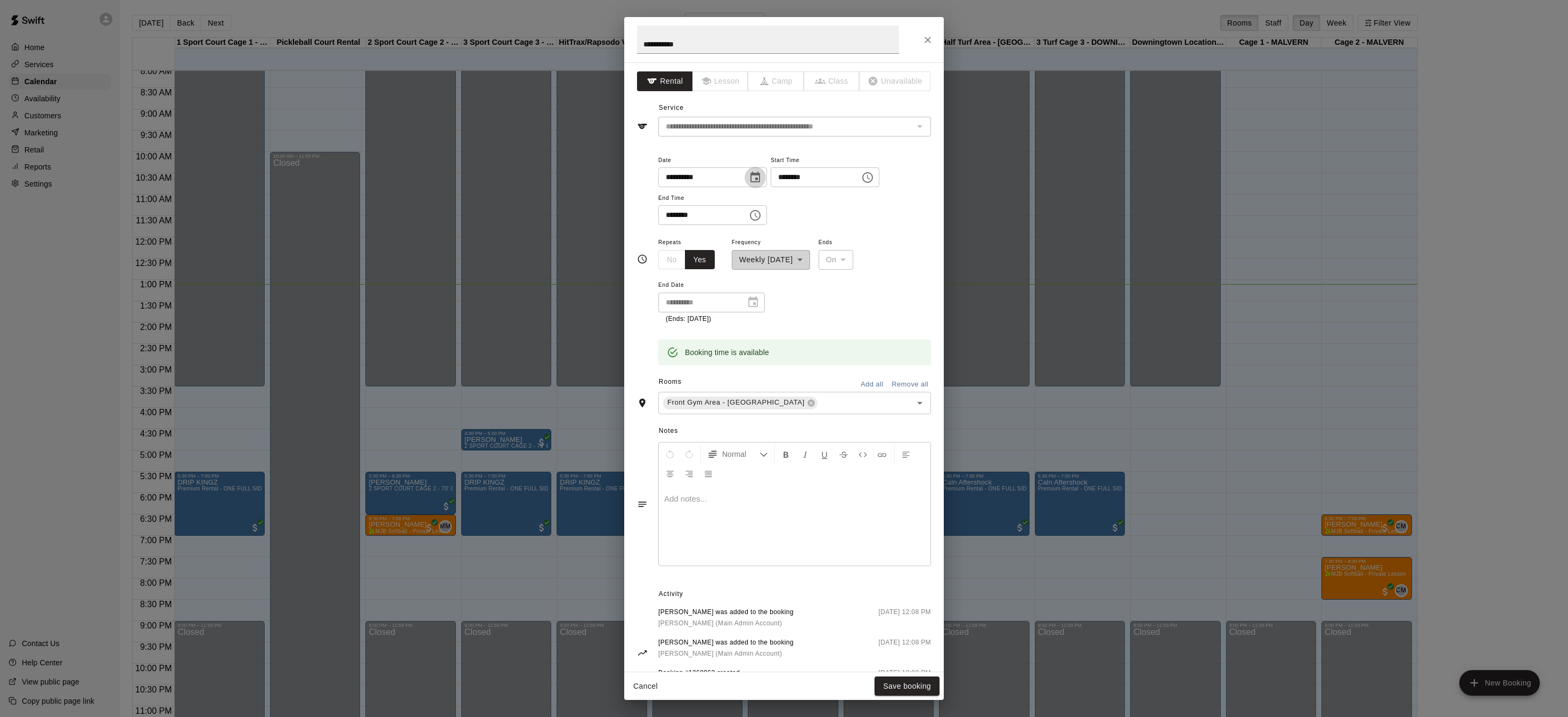
click at [760, 174] on icon "Choose date, selected date is Oct 14, 2025" at bounding box center [755, 177] width 10 height 11
click at [728, 327] on button "28" at bounding box center [722, 329] width 19 height 19
type input "**********"
click at [922, 688] on button "Save booking" at bounding box center [907, 686] width 65 height 20
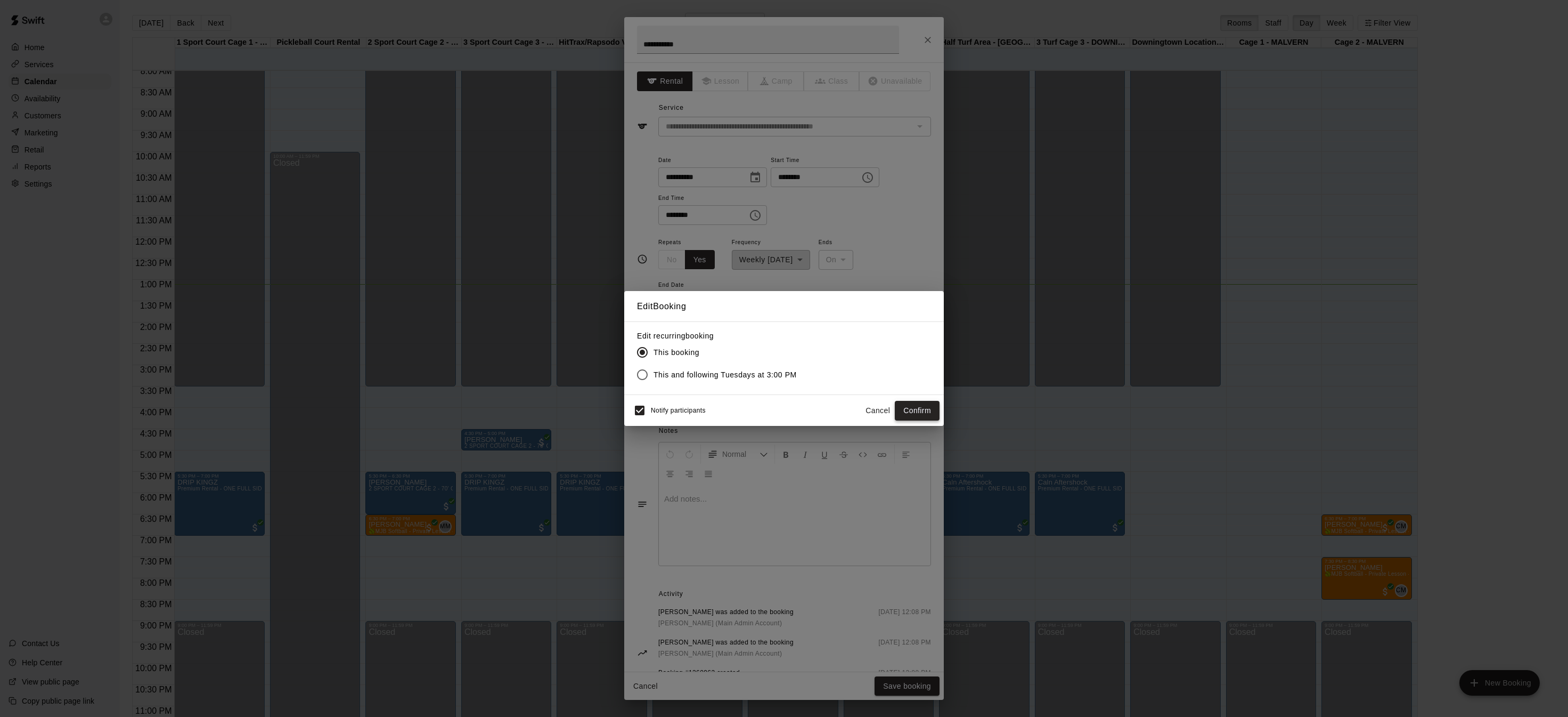
click at [909, 413] on button "Confirm" at bounding box center [917, 411] width 45 height 20
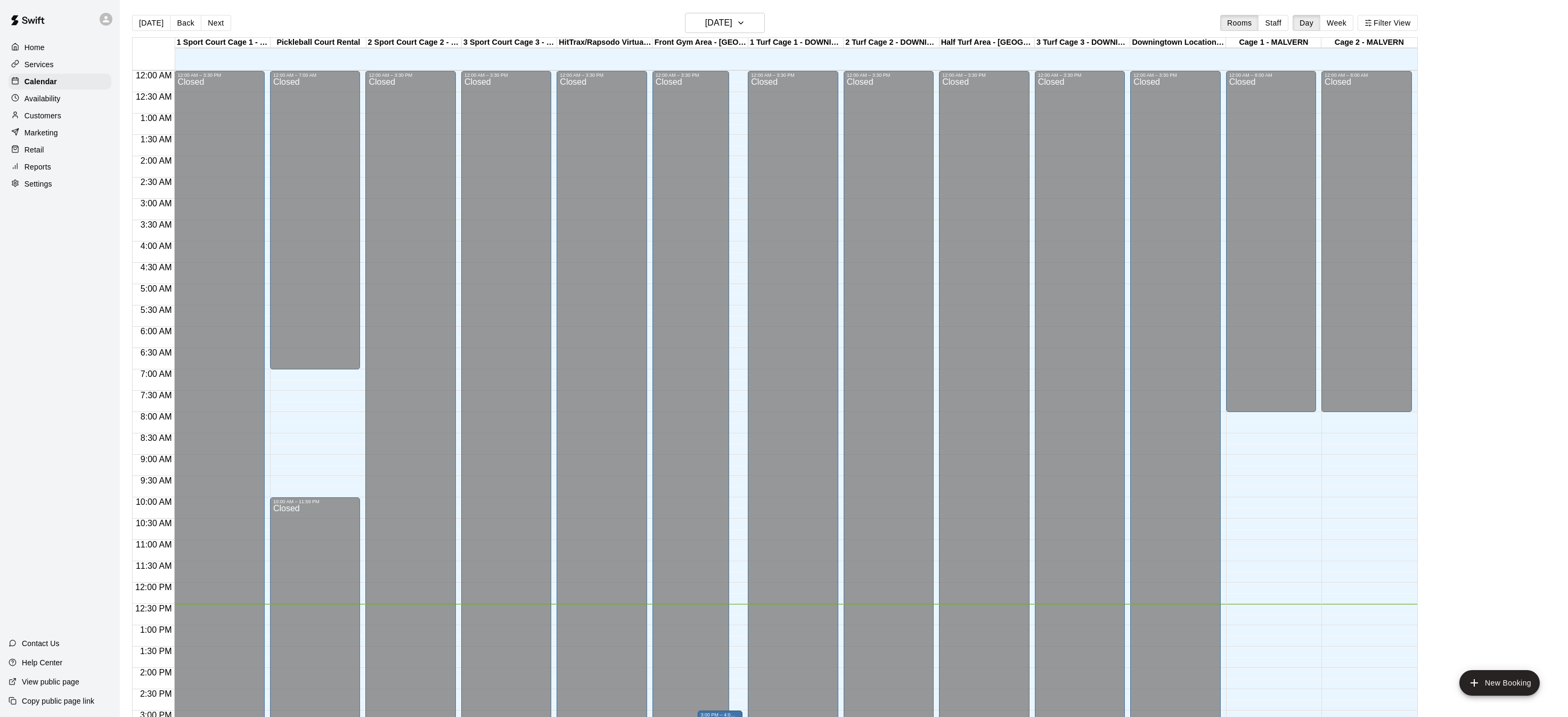
scroll to position [317, 0]
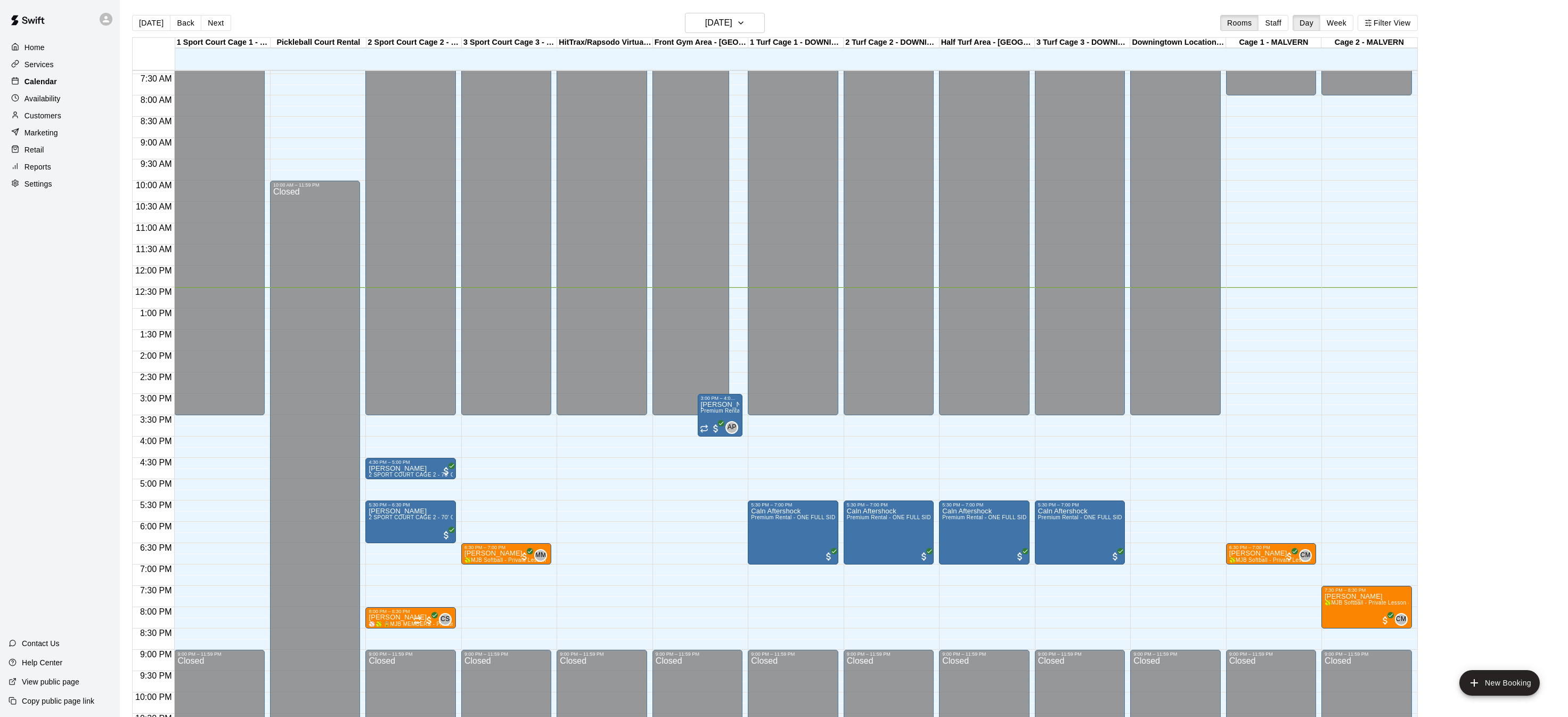
click at [38, 80] on p "Calendar" at bounding box center [40, 81] width 33 height 11
click at [745, 21] on icon "button" at bounding box center [740, 23] width 8 height 13
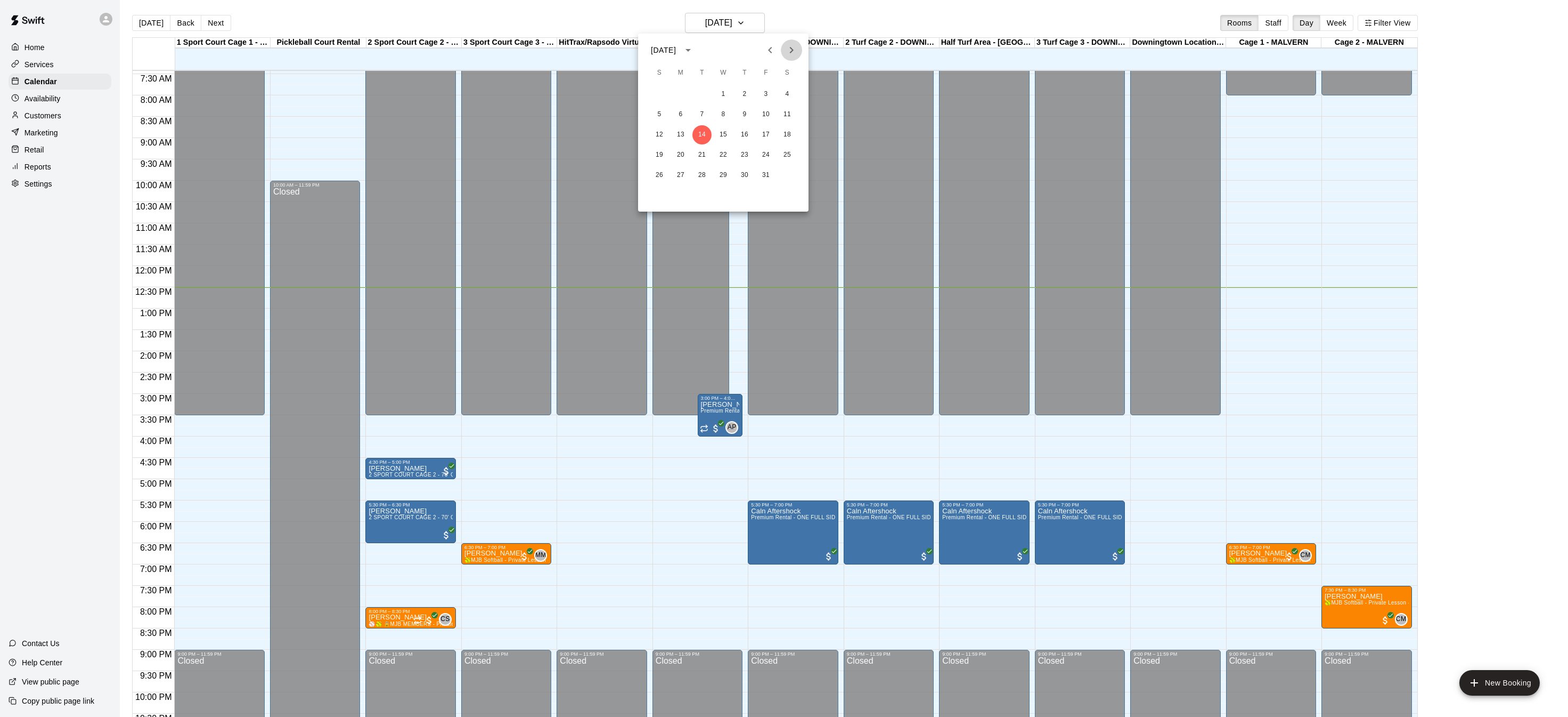
click at [795, 50] on icon "Next month" at bounding box center [791, 50] width 13 height 13
click at [788, 92] on button "6" at bounding box center [788, 94] width 19 height 19
